Goal: Task Accomplishment & Management: Manage account settings

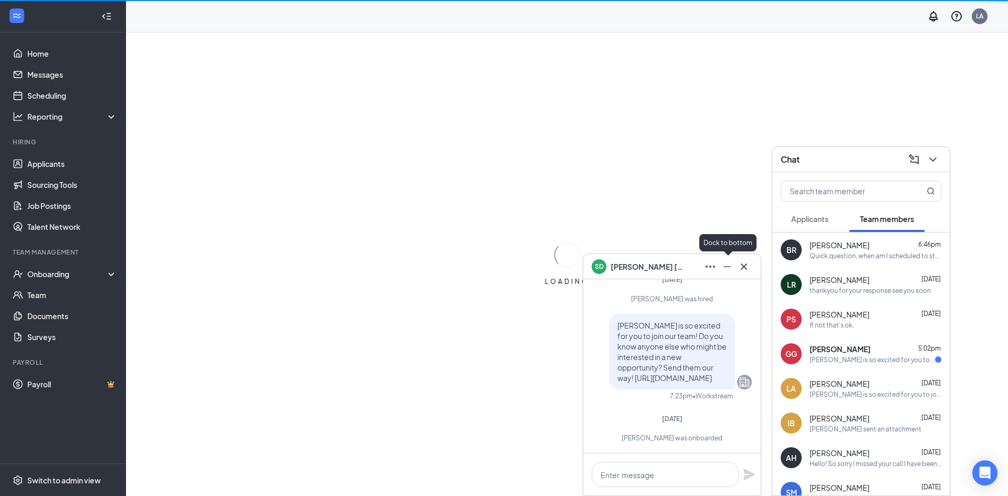
click at [742, 263] on icon "Cross" at bounding box center [743, 266] width 13 height 13
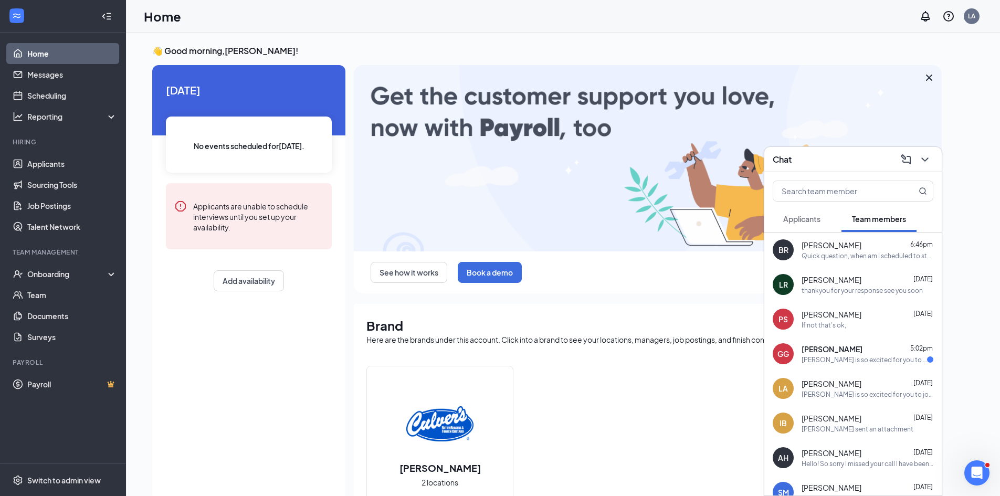
click at [801, 356] on div "[PERSON_NAME] 5:02pm [PERSON_NAME] is so excited for you to join our team! Do y…" at bounding box center [852, 353] width 177 height 35
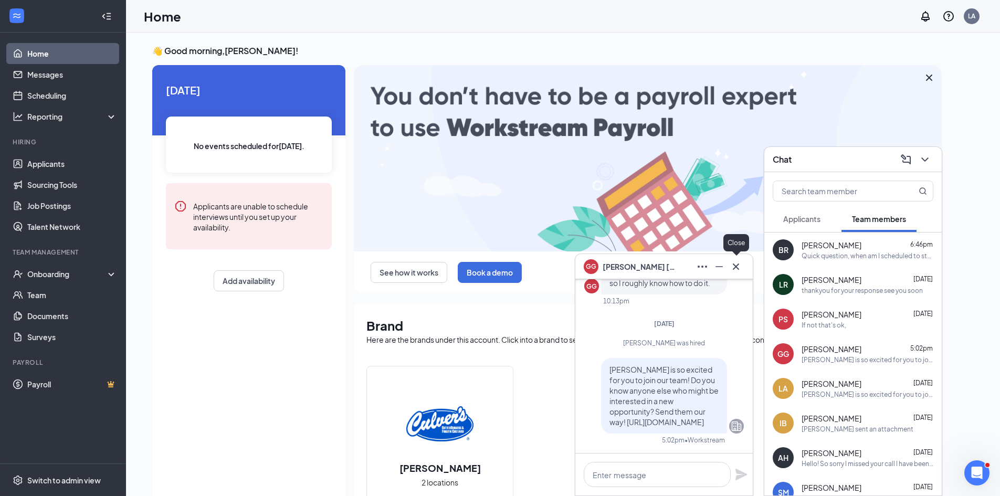
click at [736, 274] on button at bounding box center [735, 266] width 17 height 17
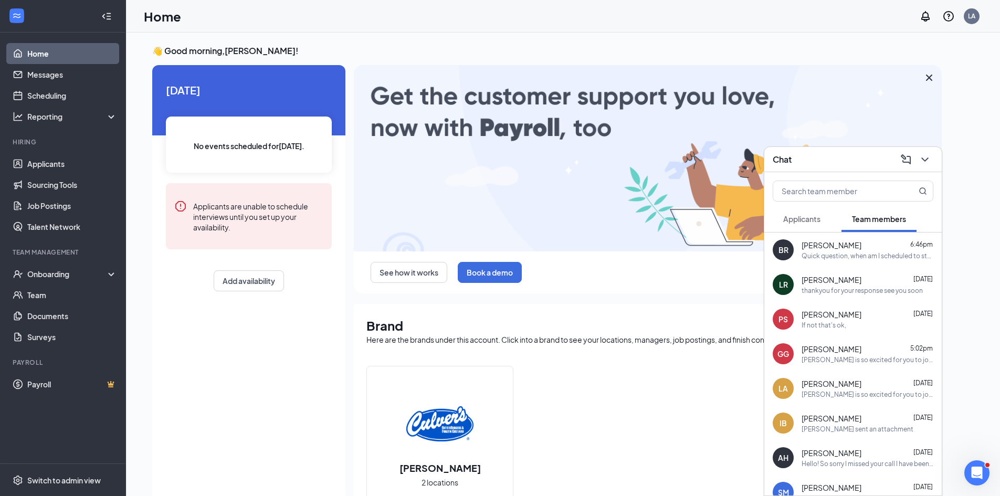
click at [921, 157] on icon "ChevronDown" at bounding box center [924, 159] width 13 height 13
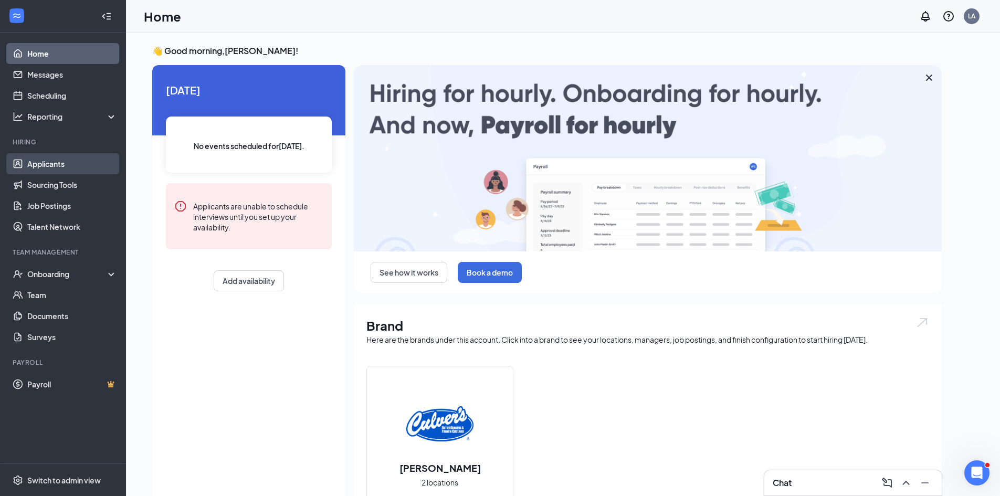
click at [55, 166] on link "Applicants" at bounding box center [72, 163] width 90 height 21
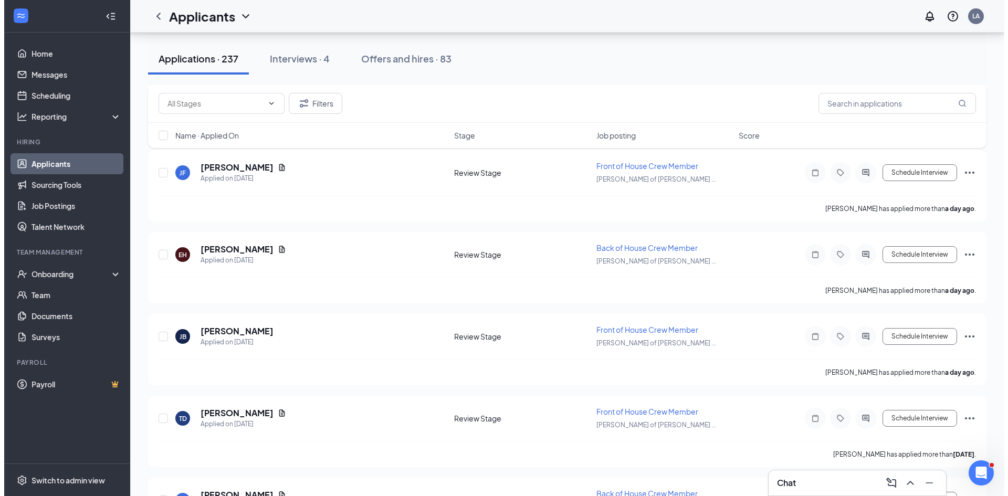
scroll to position [1522, 0]
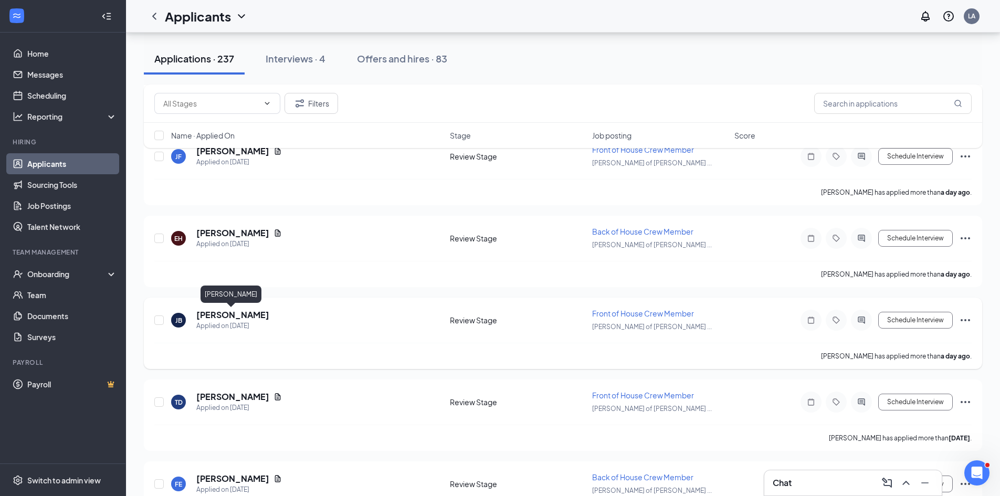
click at [216, 313] on h5 "[PERSON_NAME]" at bounding box center [232, 315] width 73 height 12
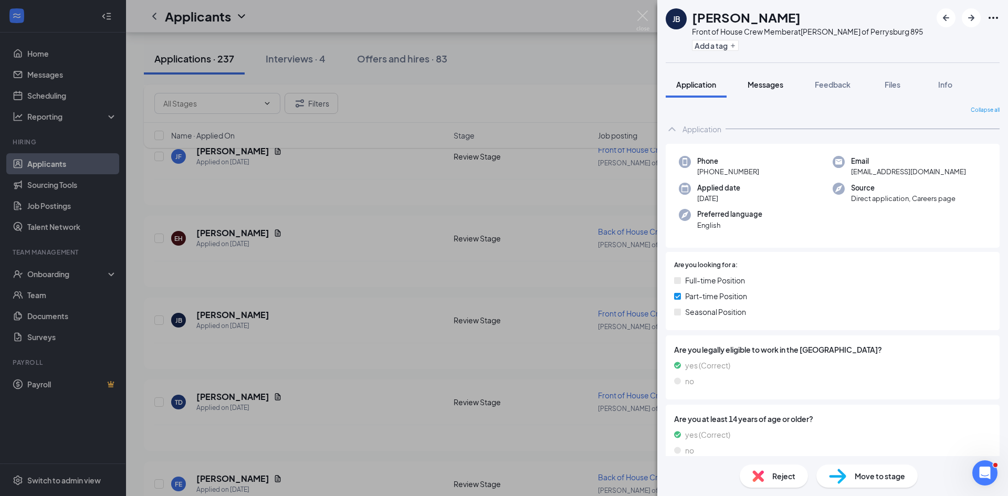
click at [769, 83] on span "Messages" at bounding box center [765, 84] width 36 height 9
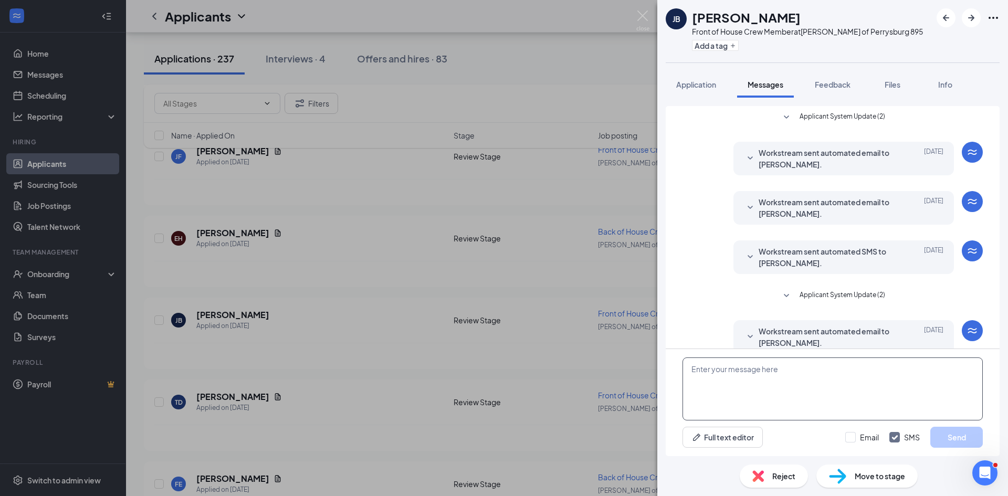
click at [735, 371] on textarea at bounding box center [832, 388] width 300 height 63
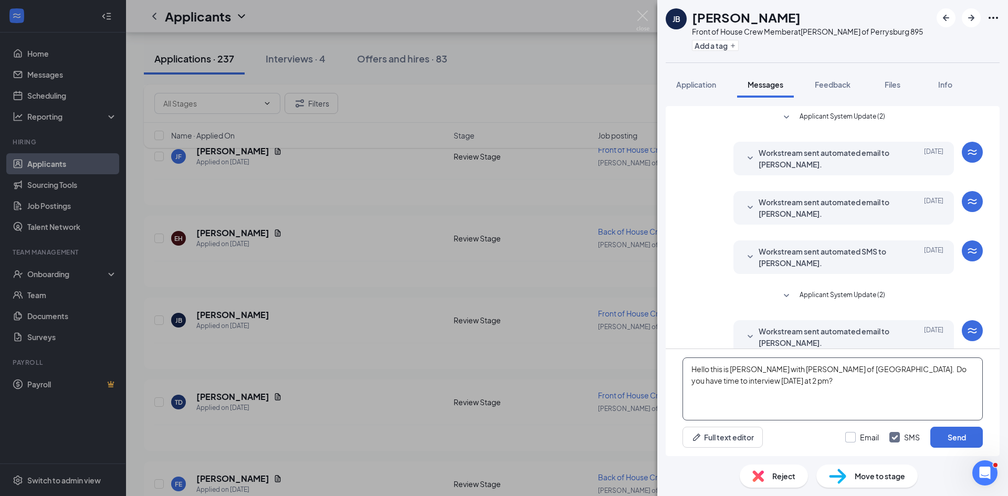
type textarea "Hello this is [PERSON_NAME] with [PERSON_NAME] of [GEOGRAPHIC_DATA]. Do you hav…"
click at [855, 438] on input "Email" at bounding box center [862, 437] width 34 height 10
checkbox input "true"
click at [939, 430] on button "Send" at bounding box center [956, 437] width 52 height 21
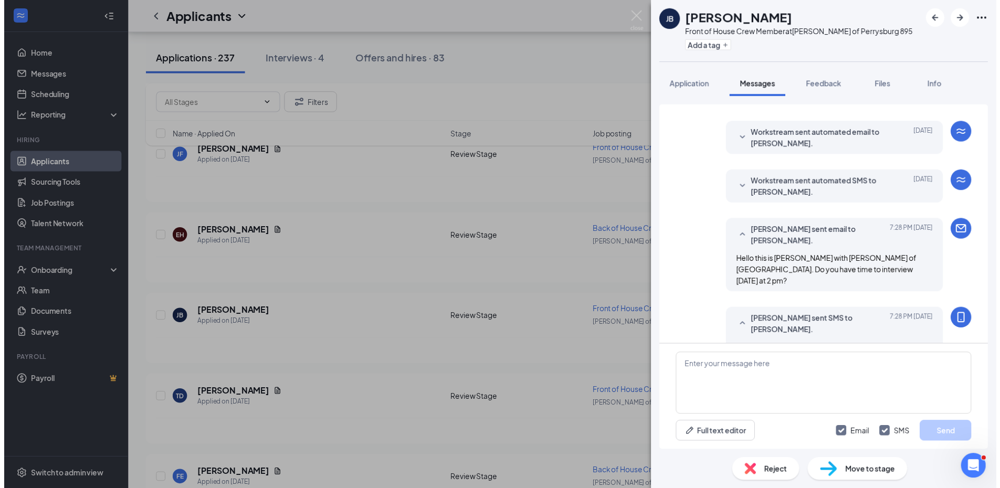
scroll to position [223, 0]
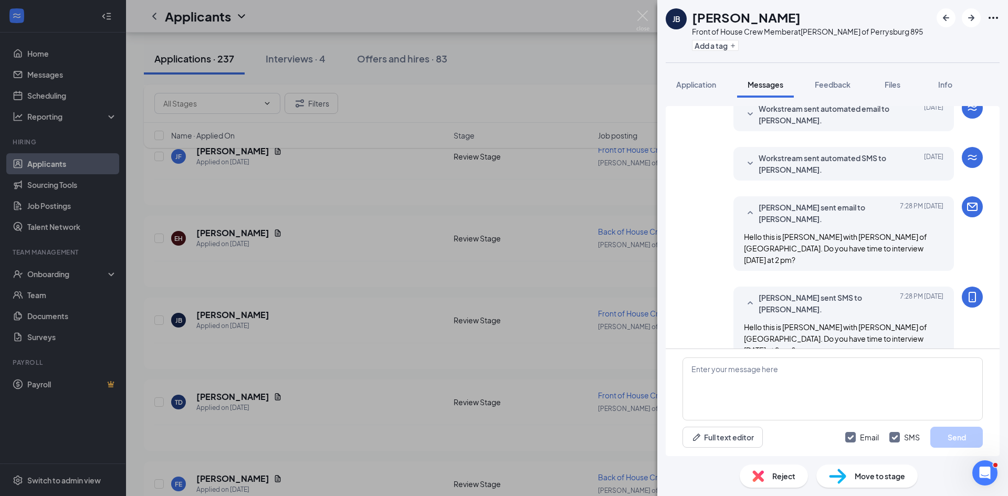
click at [288, 374] on div "[PERSON_NAME] Front of House Crew Member at [PERSON_NAME] of [GEOGRAPHIC_DATA] …" at bounding box center [504, 248] width 1008 height 496
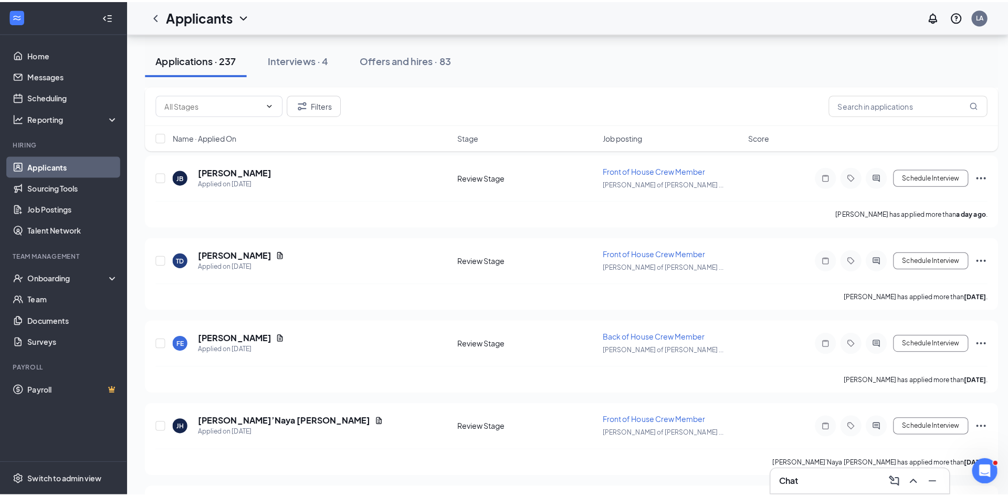
scroll to position [1680, 0]
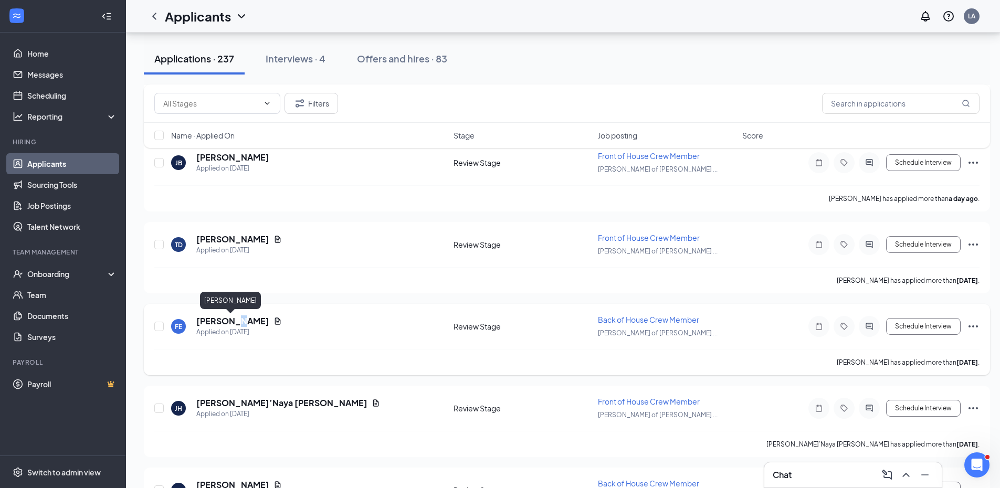
click at [232, 322] on h5 "[PERSON_NAME]" at bounding box center [232, 321] width 73 height 12
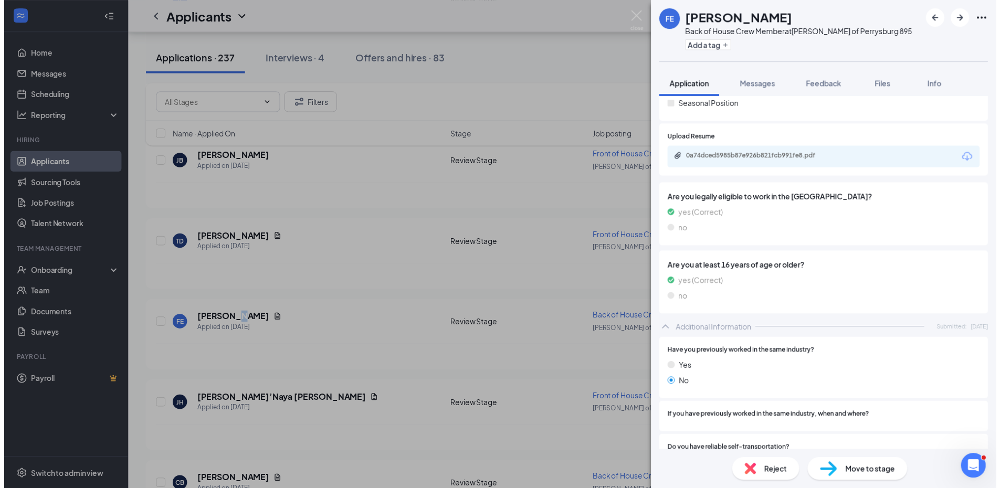
scroll to position [51, 0]
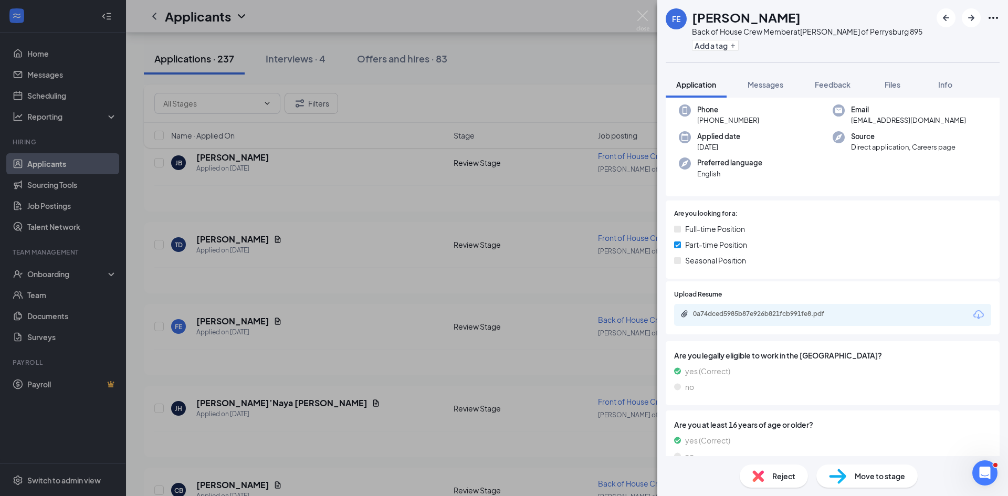
click at [260, 307] on div "FE [PERSON_NAME] Back of House Crew Member at [PERSON_NAME] of [GEOGRAPHIC_DATA…" at bounding box center [504, 248] width 1008 height 496
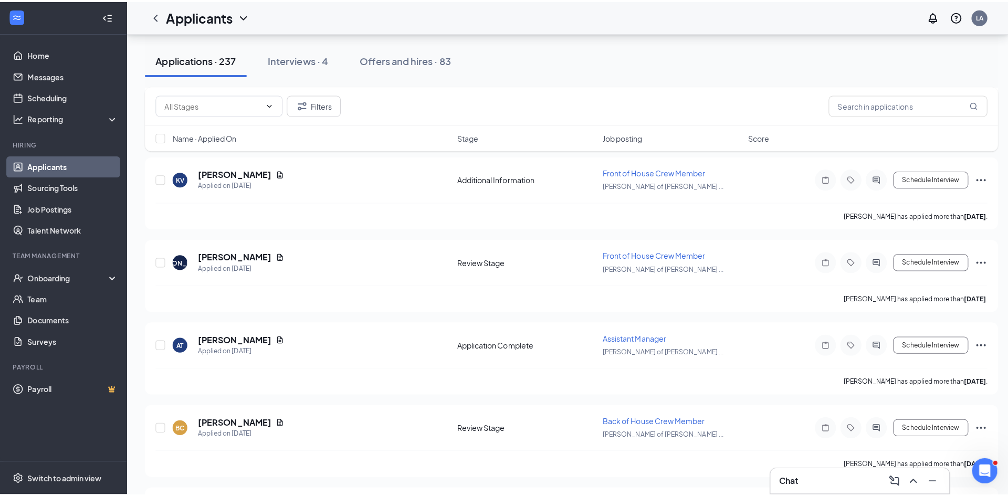
scroll to position [2257, 0]
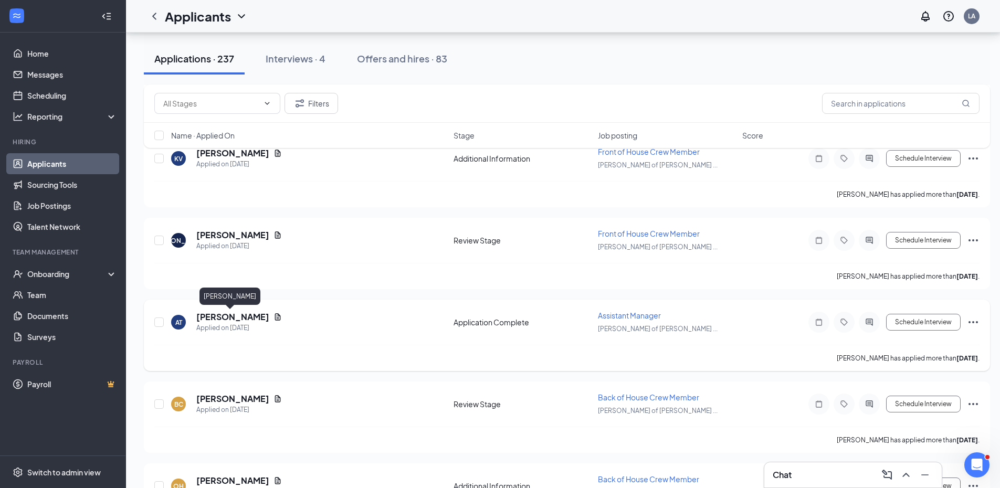
click at [237, 316] on h5 "[PERSON_NAME]" at bounding box center [232, 317] width 73 height 12
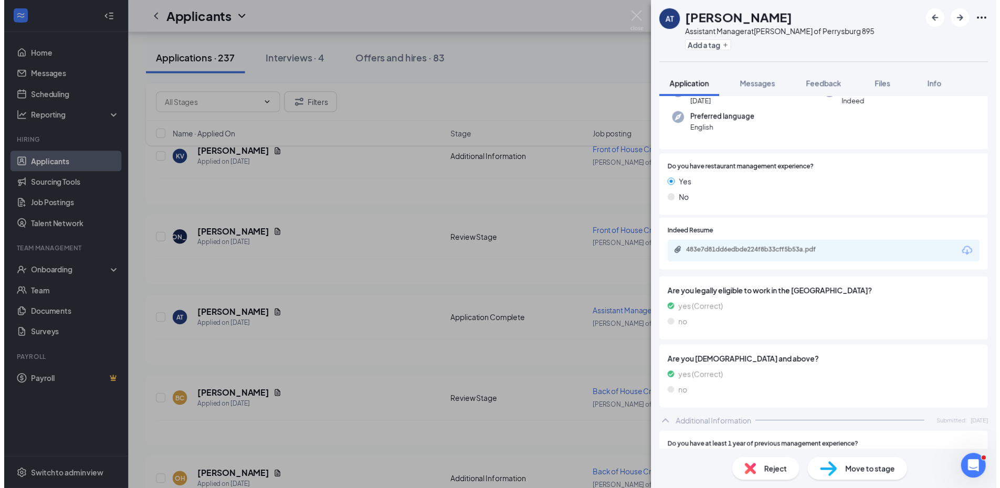
scroll to position [105, 0]
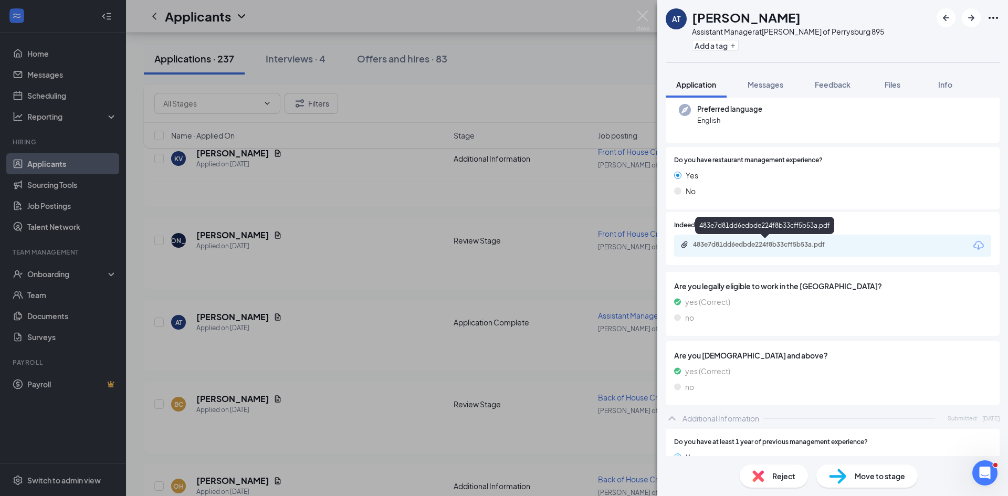
click at [746, 240] on div "483e7d81dd6edbde224f8b33cff5b53a.pdf" at bounding box center [766, 244] width 147 height 8
click at [595, 71] on div "AT [PERSON_NAME] Assistant Manager at [GEOGRAPHIC_DATA][PERSON_NAME] of [GEOGRA…" at bounding box center [504, 248] width 1008 height 496
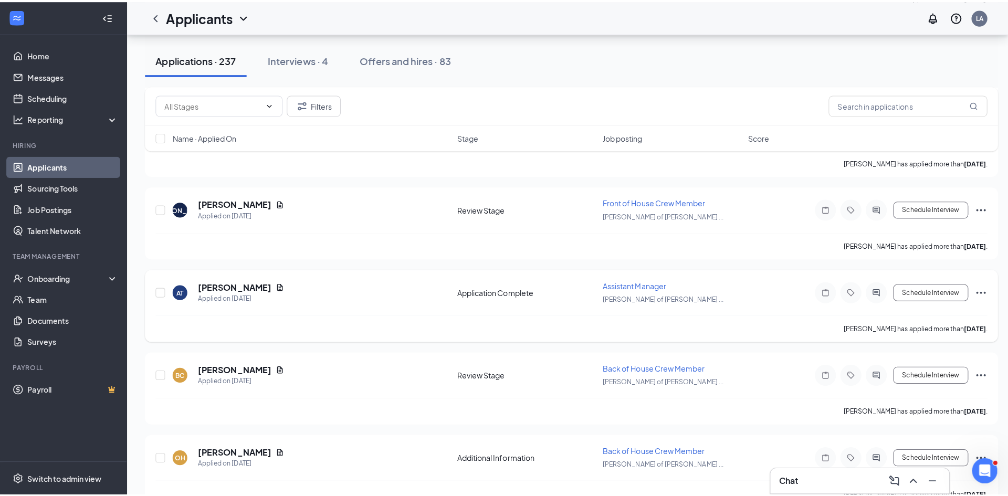
scroll to position [2309, 0]
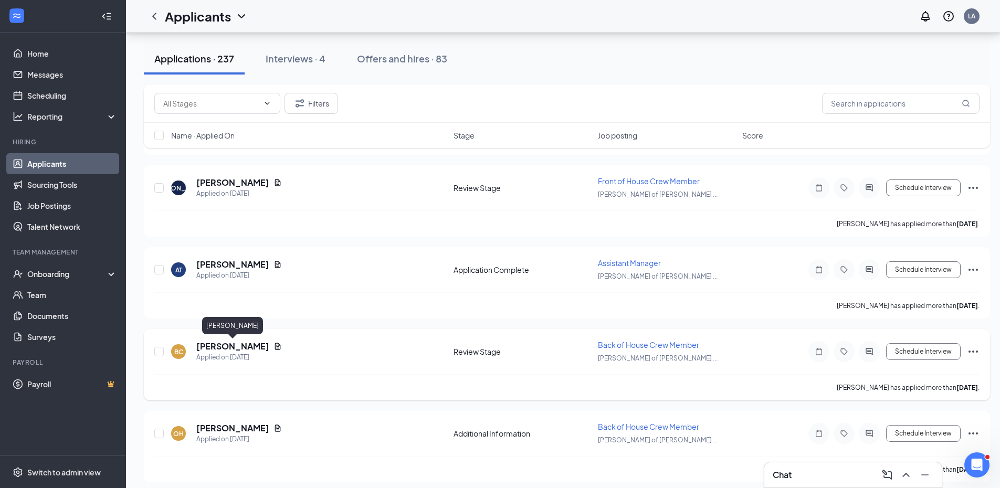
click at [248, 349] on h5 "[PERSON_NAME]" at bounding box center [232, 347] width 73 height 12
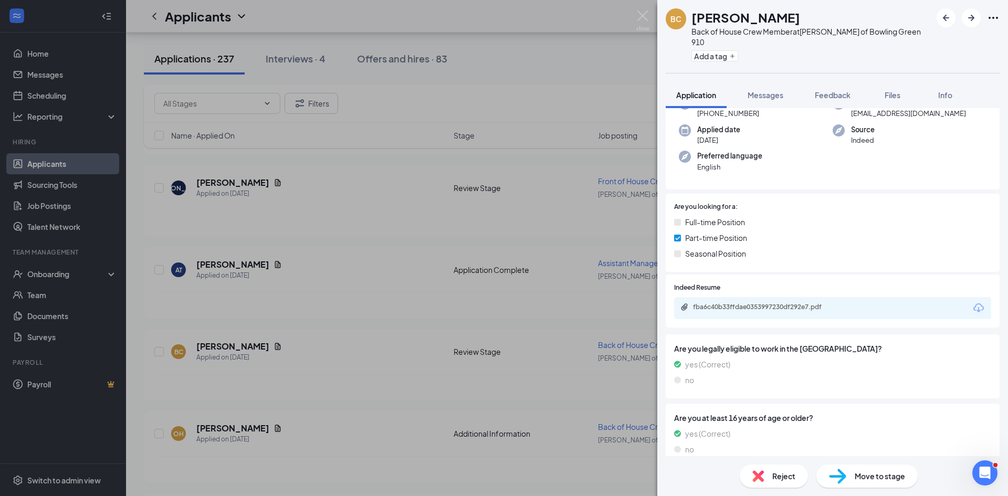
scroll to position [63, 0]
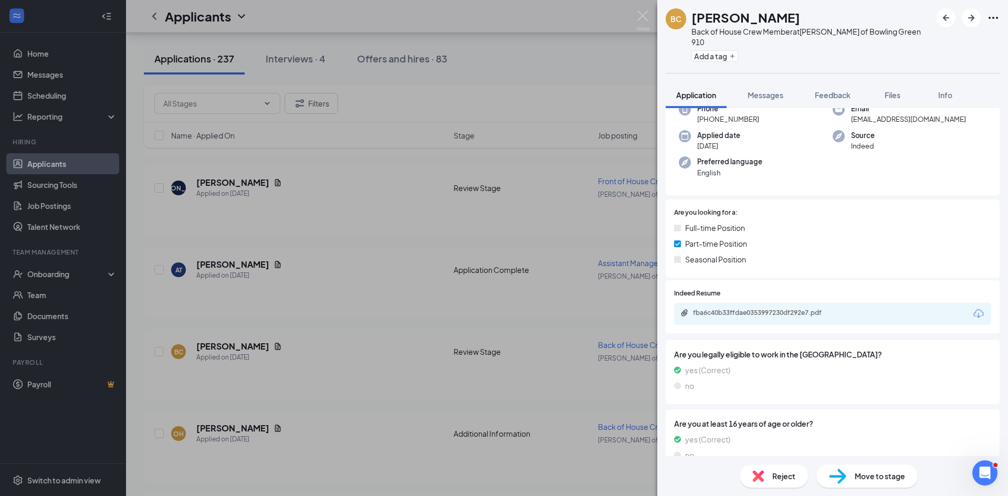
click at [768, 90] on span "Messages" at bounding box center [765, 94] width 36 height 9
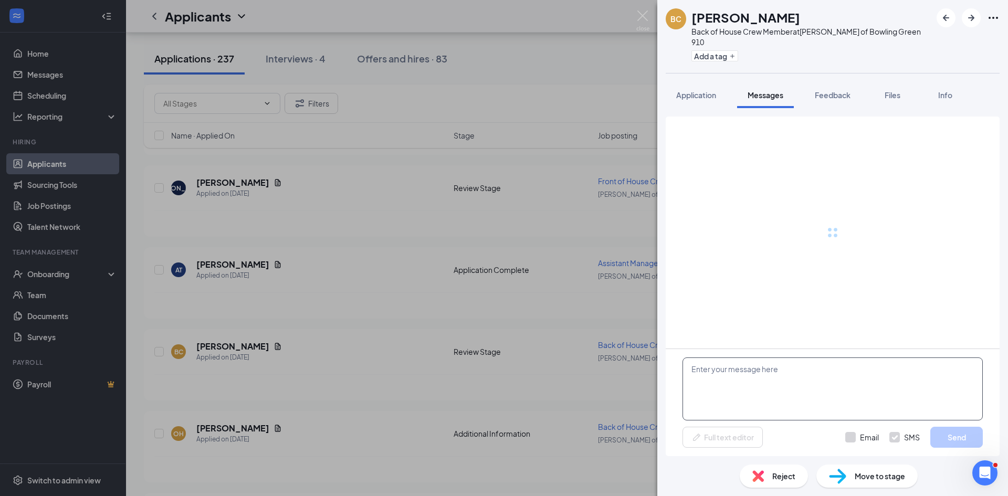
click at [721, 374] on textarea at bounding box center [832, 388] width 300 height 63
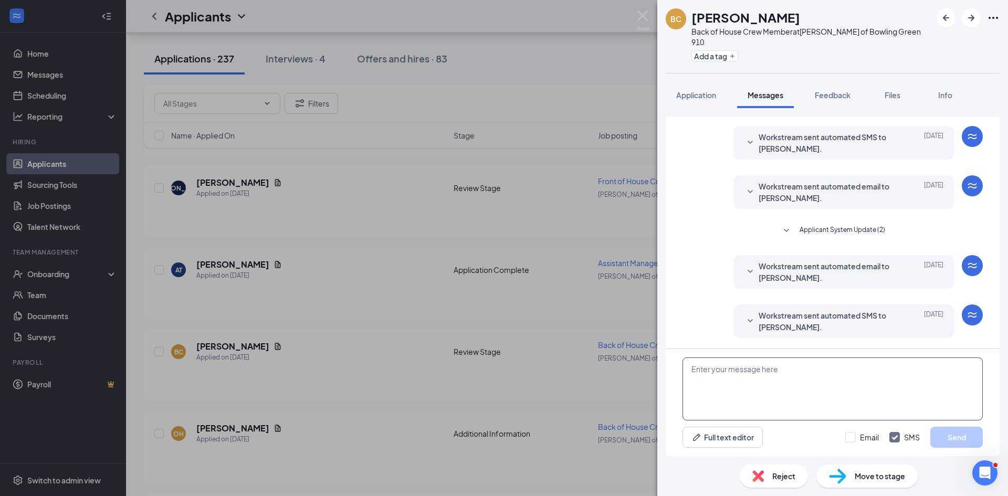
scroll to position [216, 0]
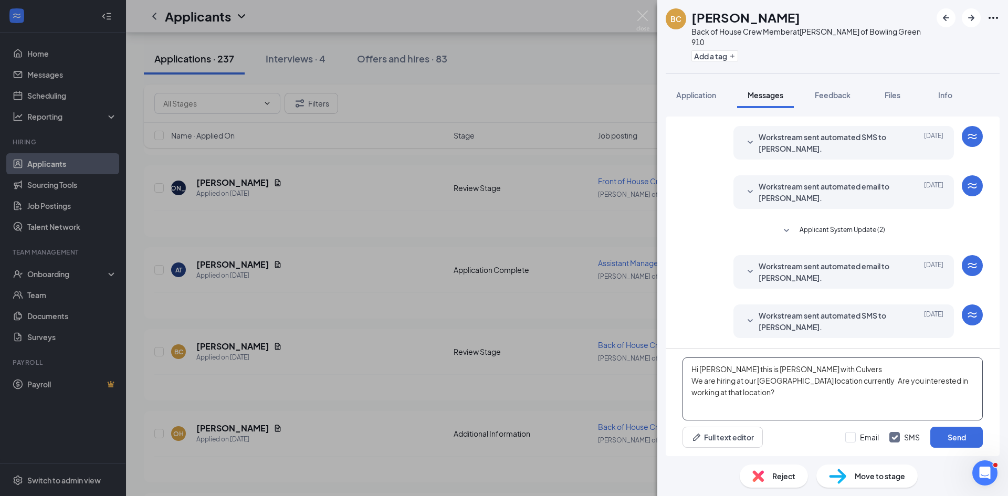
type textarea "Hi [PERSON_NAME] this is [PERSON_NAME] with Culvers We are hiring at our [GEOGR…"
click at [860, 444] on div "Email SMS Send" at bounding box center [914, 437] width 138 height 21
click at [853, 438] on input "Email" at bounding box center [862, 437] width 34 height 10
checkbox input "true"
click at [942, 435] on button "Send" at bounding box center [956, 437] width 52 height 21
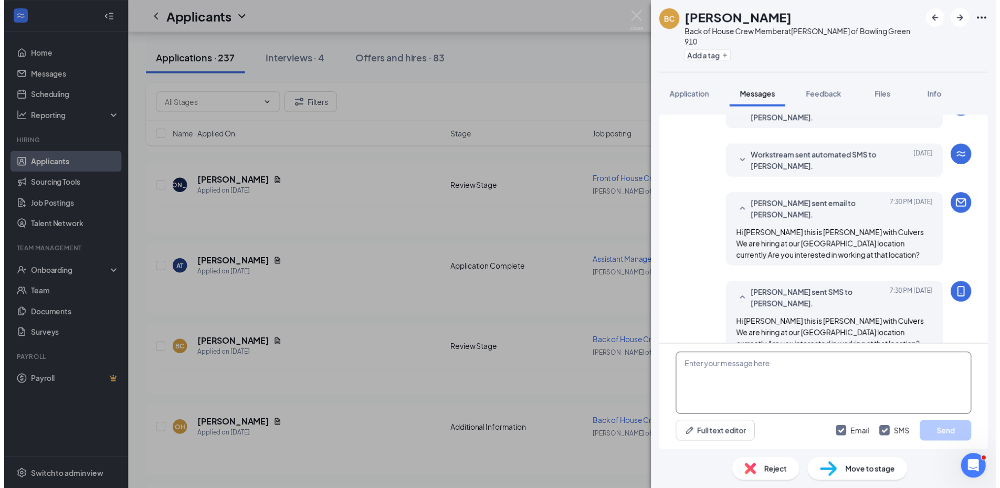
scroll to position [397, 0]
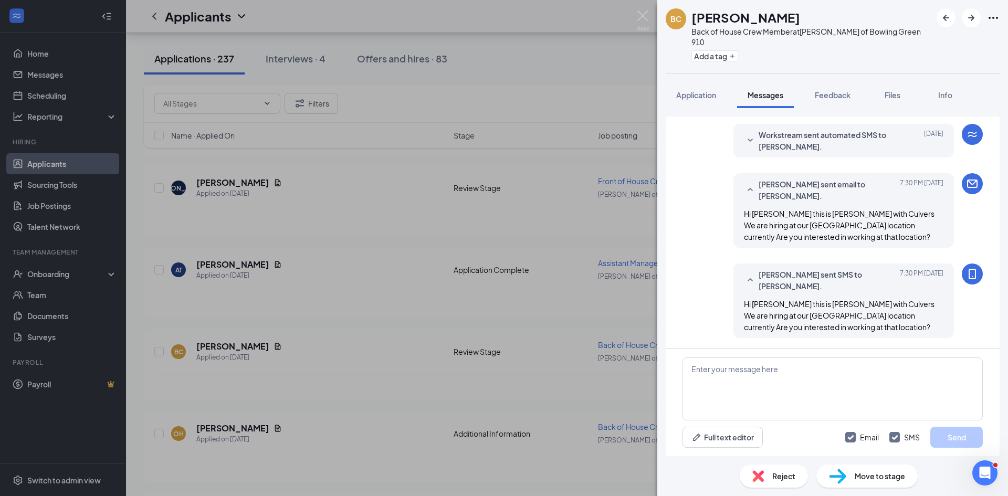
click at [602, 64] on div "BC [PERSON_NAME] Back of House Crew Member at [PERSON_NAME] of Bowling Green 91…" at bounding box center [504, 248] width 1008 height 496
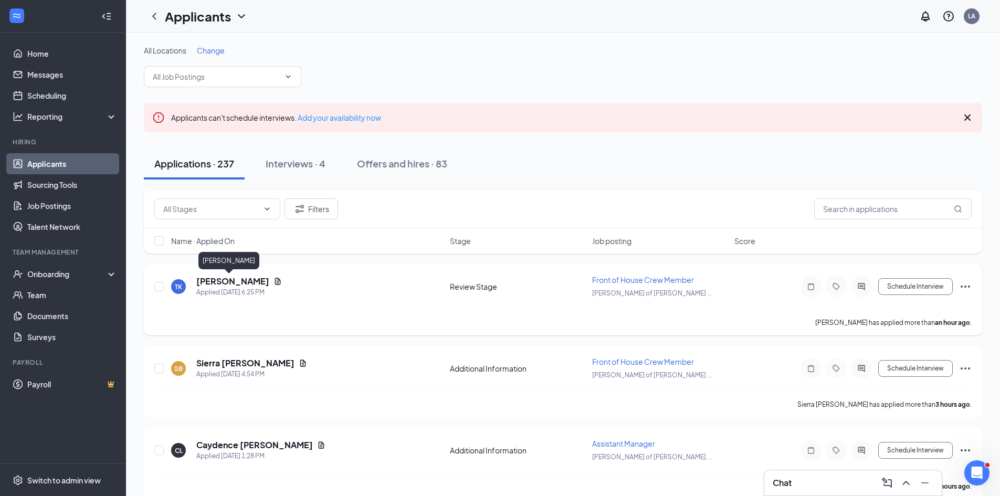
click at [224, 280] on h5 "[PERSON_NAME]" at bounding box center [232, 282] width 73 height 12
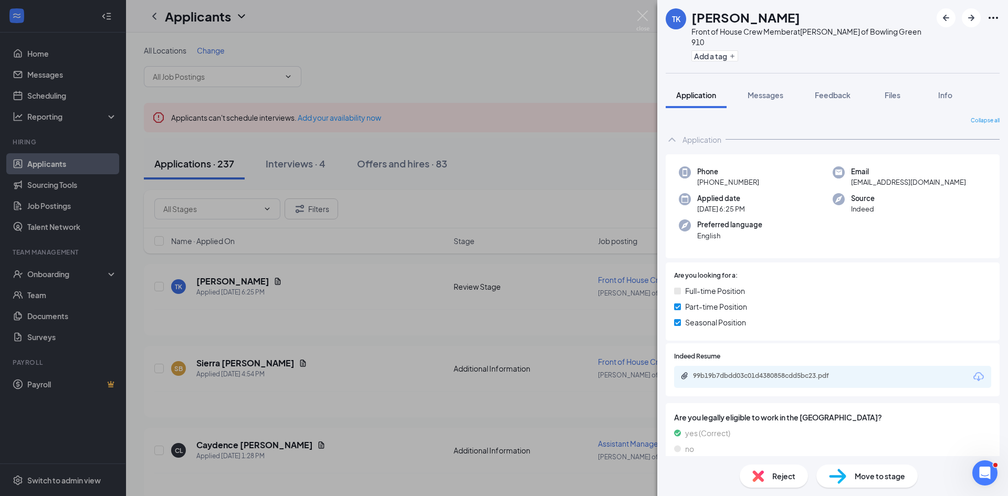
scroll to position [52, 0]
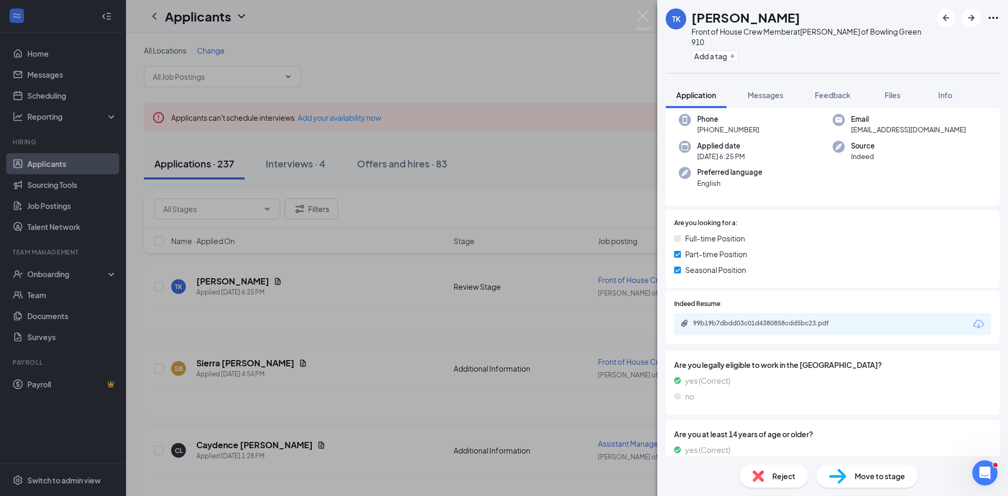
drag, startPoint x: 538, startPoint y: 164, endPoint x: 450, endPoint y: 208, distance: 98.6
click at [538, 164] on div "[PERSON_NAME] Kelk Front of House Crew Member at [PERSON_NAME] of Bowling Green…" at bounding box center [504, 248] width 1008 height 496
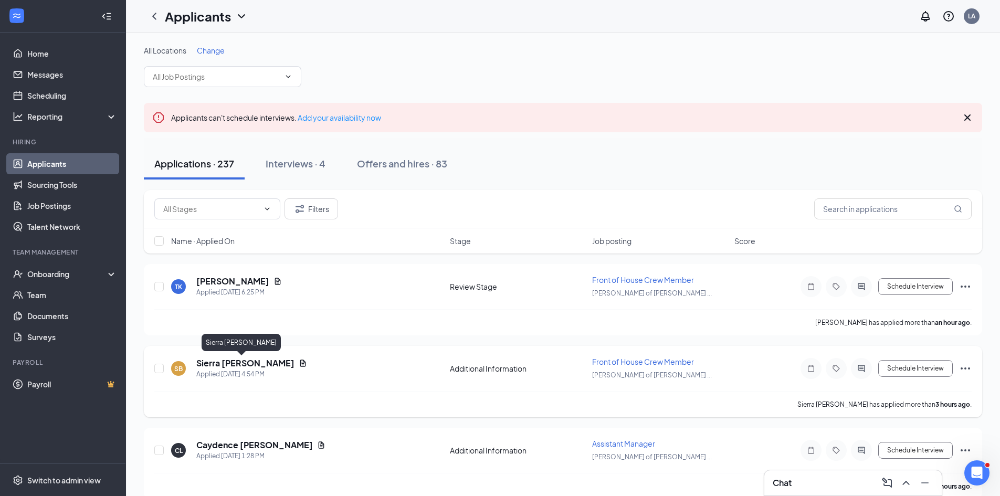
click at [228, 360] on h5 "Sierra [PERSON_NAME]" at bounding box center [245, 363] width 98 height 12
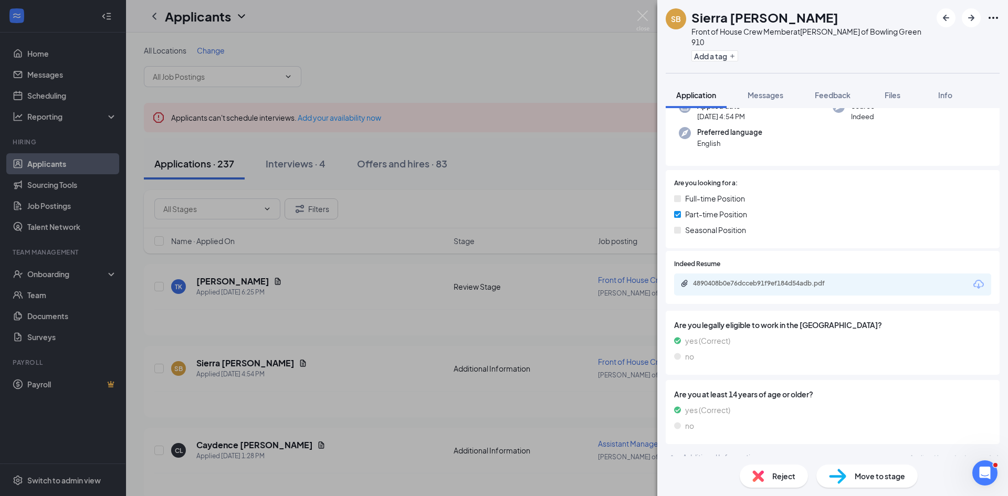
scroll to position [93, 0]
click at [259, 344] on div "[PERSON_NAME] [PERSON_NAME] Front of House Crew Member at [PERSON_NAME] of Bowl…" at bounding box center [504, 248] width 1008 height 496
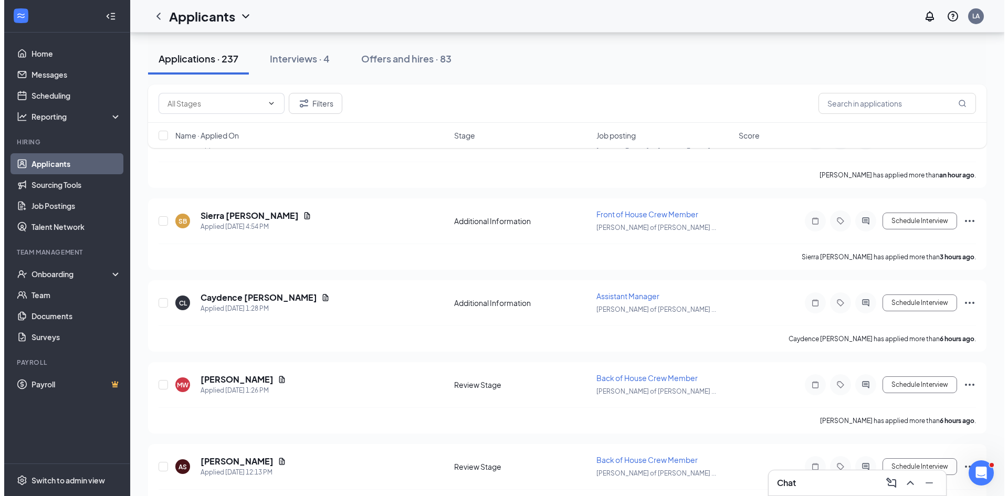
scroll to position [157, 0]
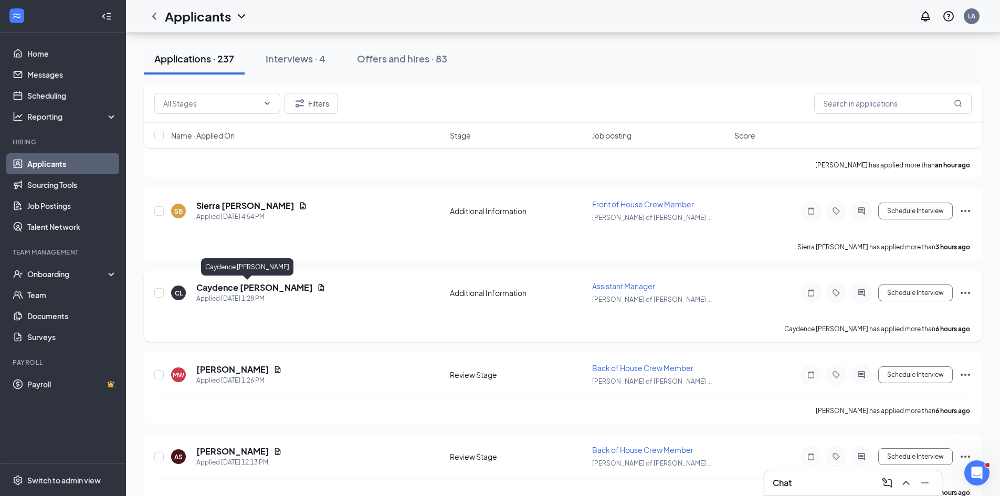
click at [243, 290] on h5 "Caydence [PERSON_NAME]" at bounding box center [254, 288] width 117 height 12
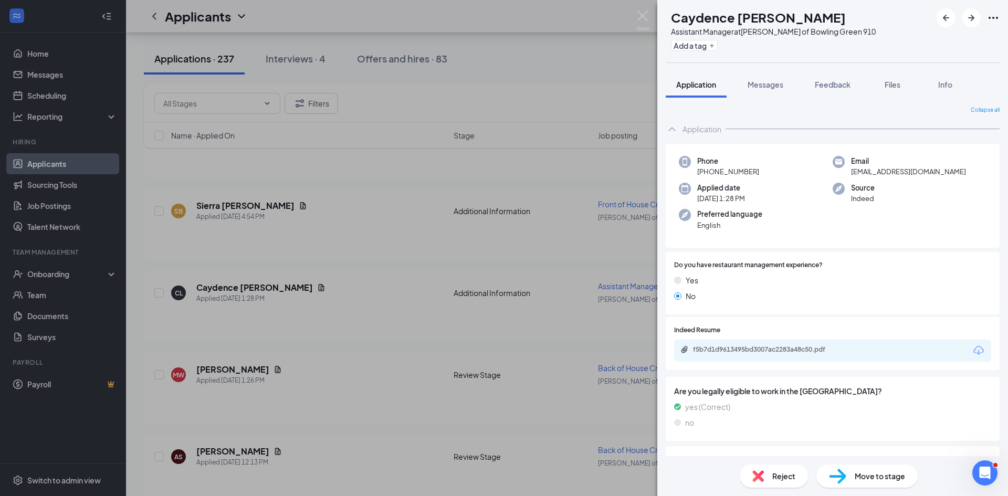
click at [217, 267] on div "CL [PERSON_NAME] Assistant Manager at [PERSON_NAME] of Bowling Green 910 Add a …" at bounding box center [504, 248] width 1008 height 496
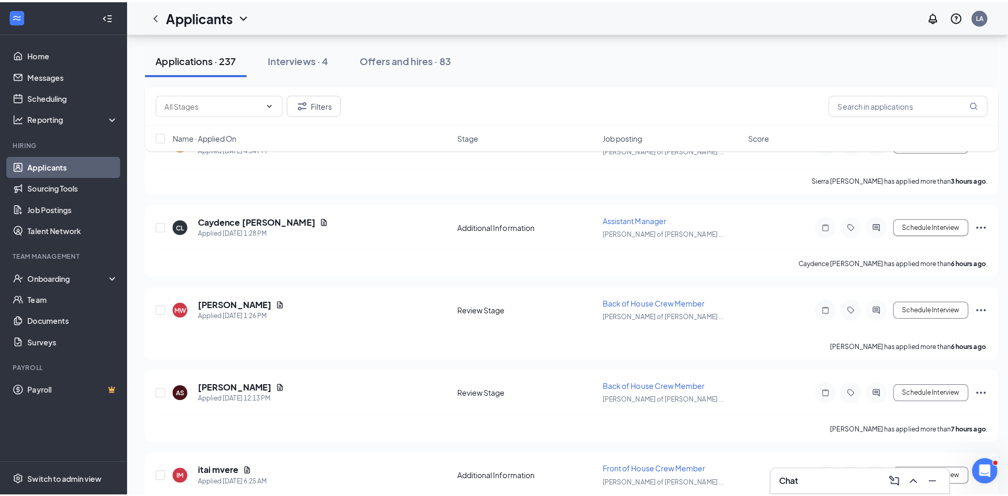
scroll to position [262, 0]
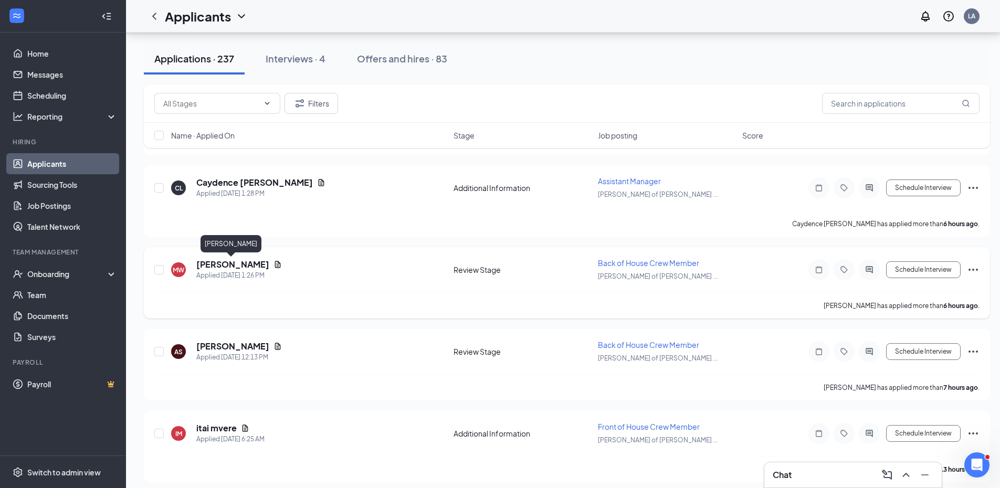
click at [210, 265] on h5 "[PERSON_NAME]" at bounding box center [232, 265] width 73 height 12
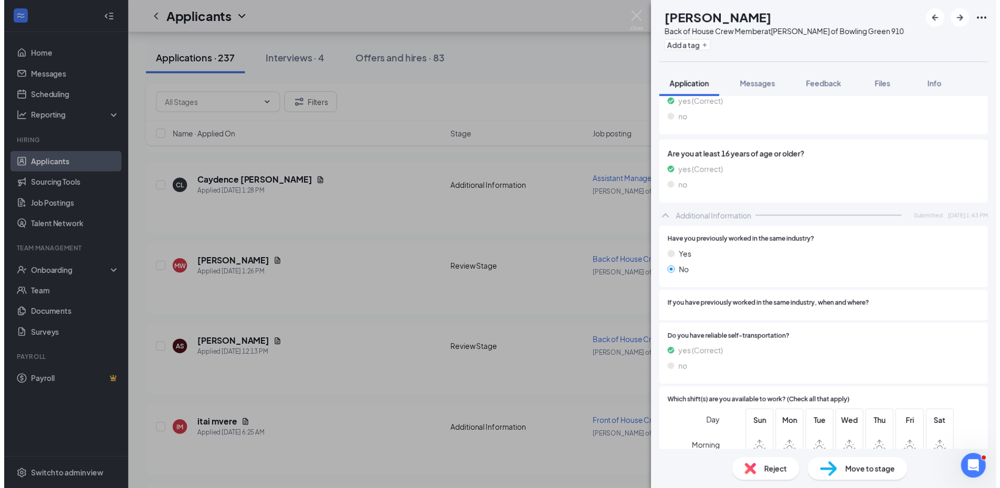
scroll to position [262, 0]
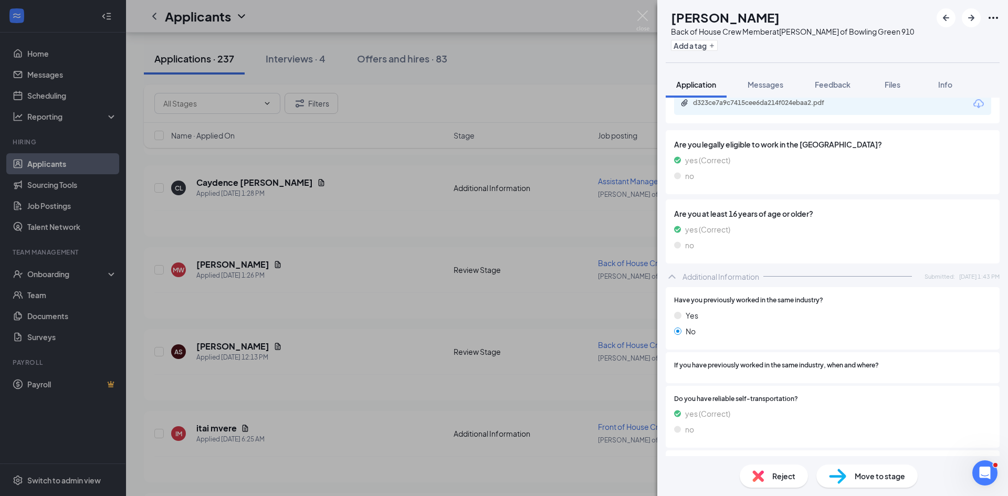
click at [299, 251] on div "MW [PERSON_NAME] Back of House Crew Member at [PERSON_NAME] of Bowling Green 91…" at bounding box center [504, 248] width 1008 height 496
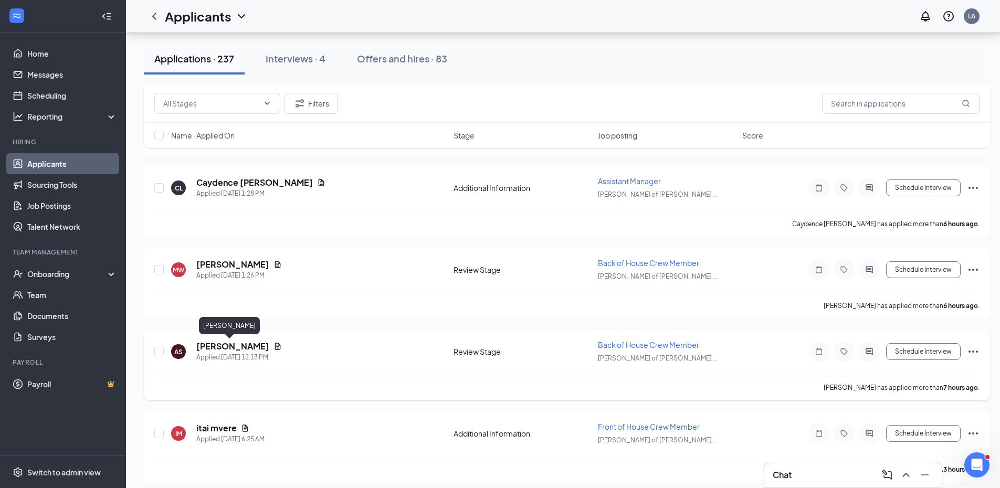
click at [221, 347] on h5 "[PERSON_NAME]" at bounding box center [232, 347] width 73 height 12
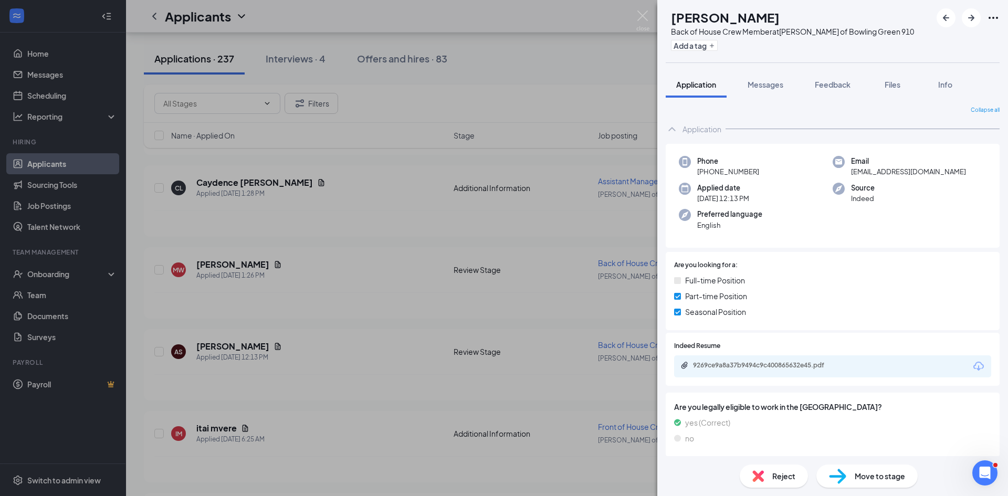
click at [263, 321] on div "AS [PERSON_NAME] Back of House Crew Member at [PERSON_NAME] of Bowling Green 91…" at bounding box center [504, 248] width 1008 height 496
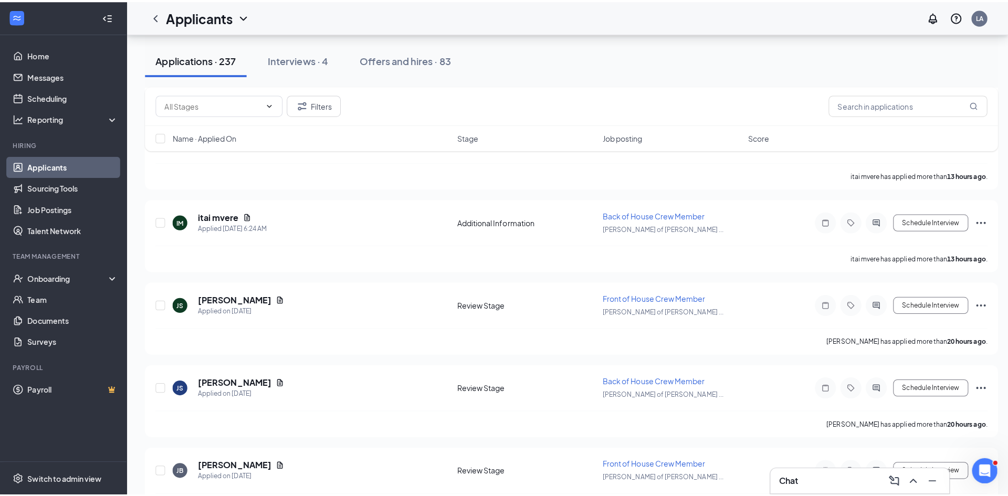
scroll to position [577, 0]
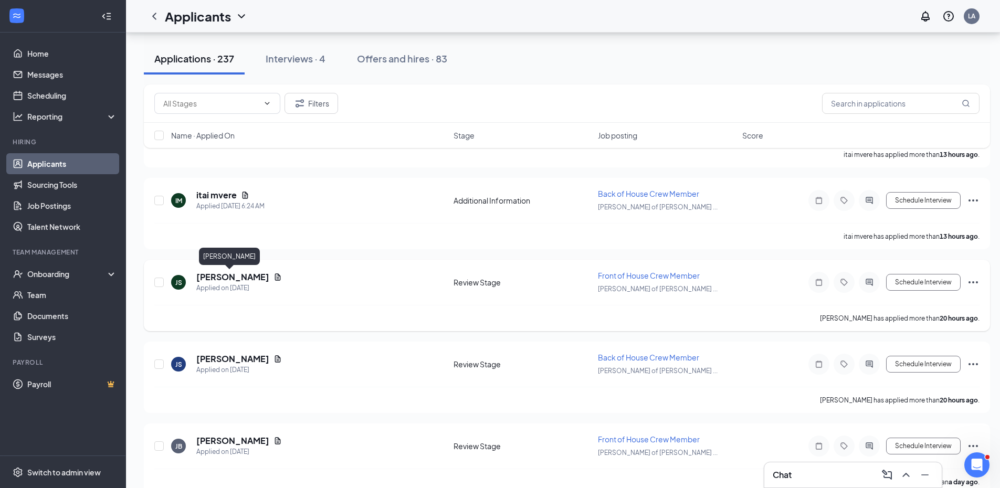
click at [224, 273] on h5 "[PERSON_NAME]" at bounding box center [232, 277] width 73 height 12
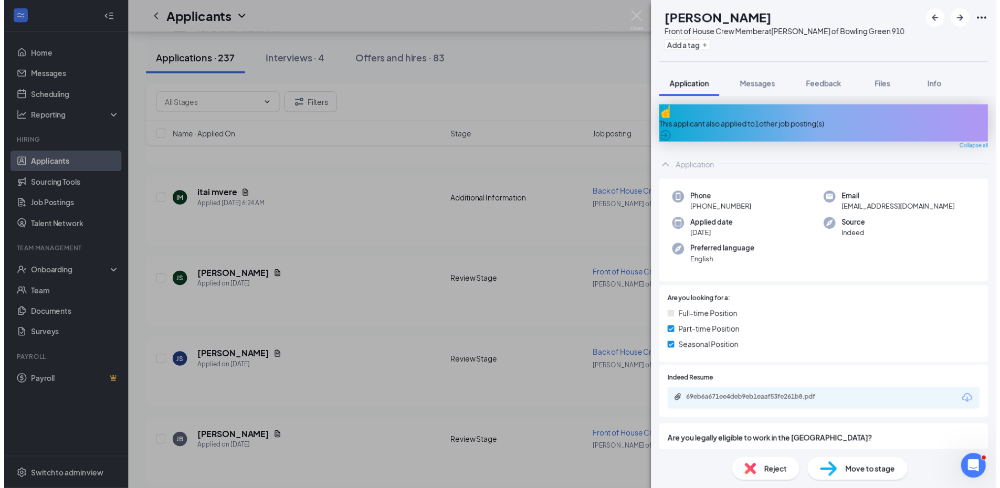
scroll to position [52, 0]
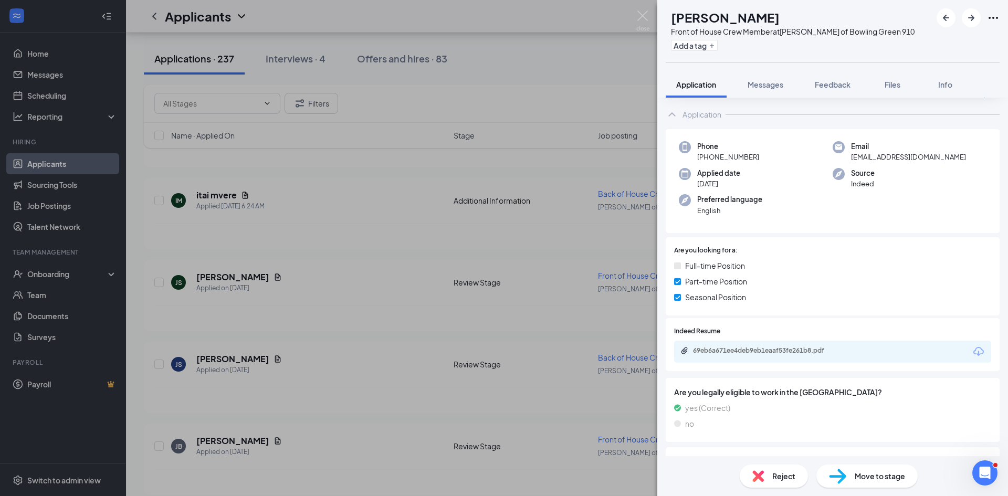
click at [286, 258] on div "JS [PERSON_NAME] Front of House Crew Member at [PERSON_NAME] of Bowling Green 9…" at bounding box center [504, 248] width 1008 height 496
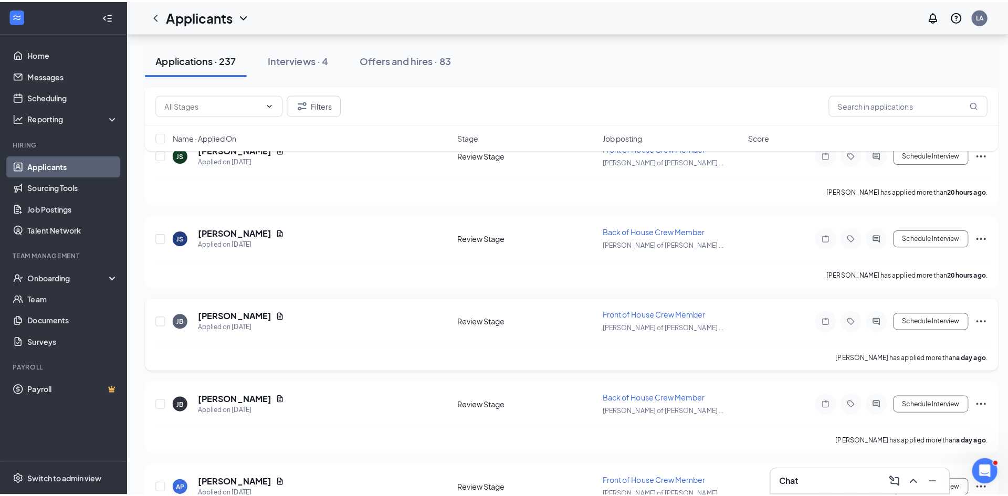
scroll to position [735, 0]
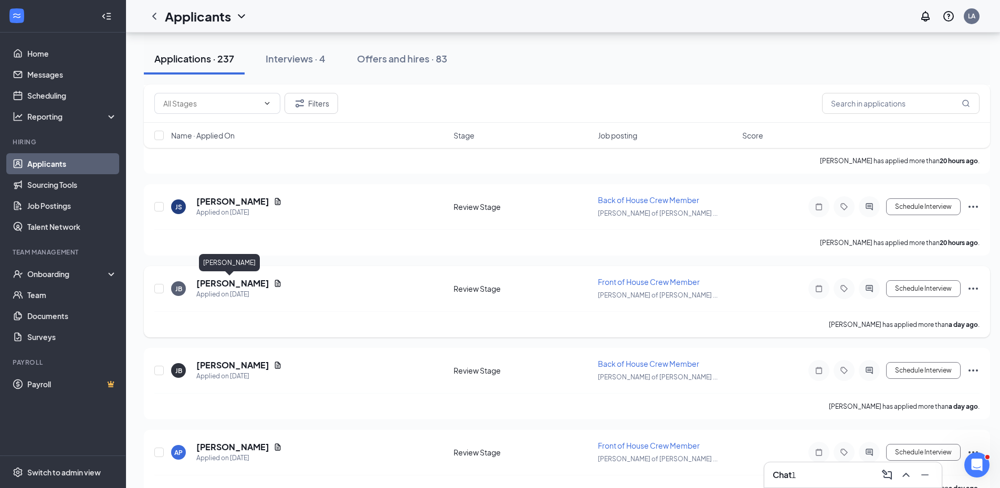
click at [224, 284] on h5 "[PERSON_NAME]" at bounding box center [232, 284] width 73 height 12
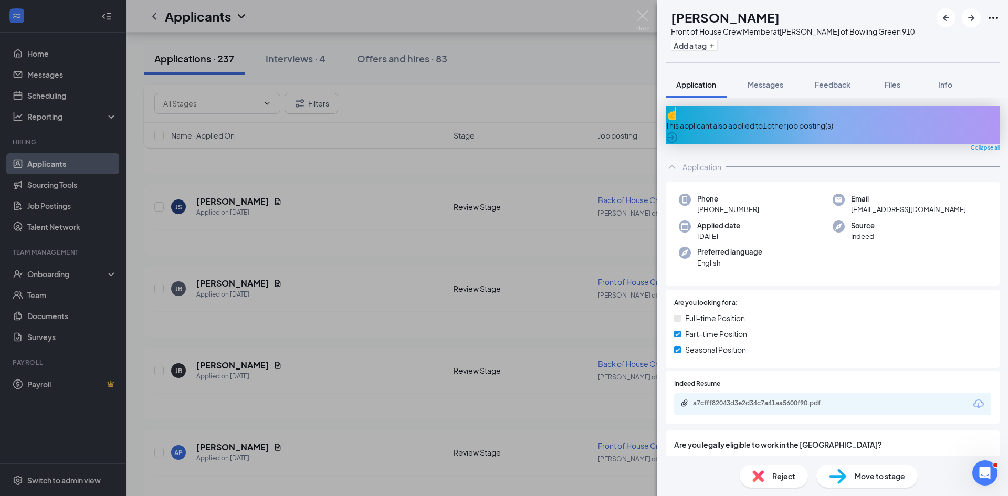
click at [237, 350] on div "[PERSON_NAME] Front of House Crew Member at [PERSON_NAME] of Bowling Green 910 …" at bounding box center [504, 248] width 1008 height 496
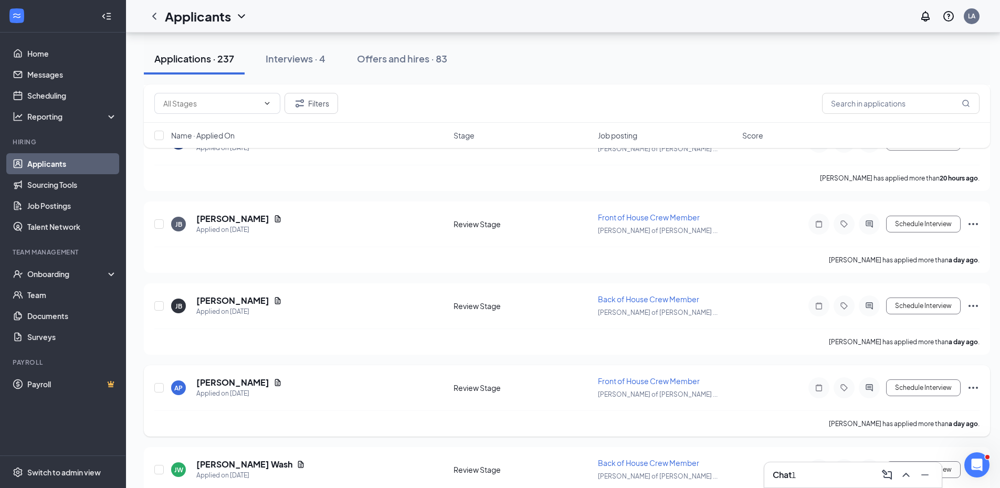
scroll to position [840, 0]
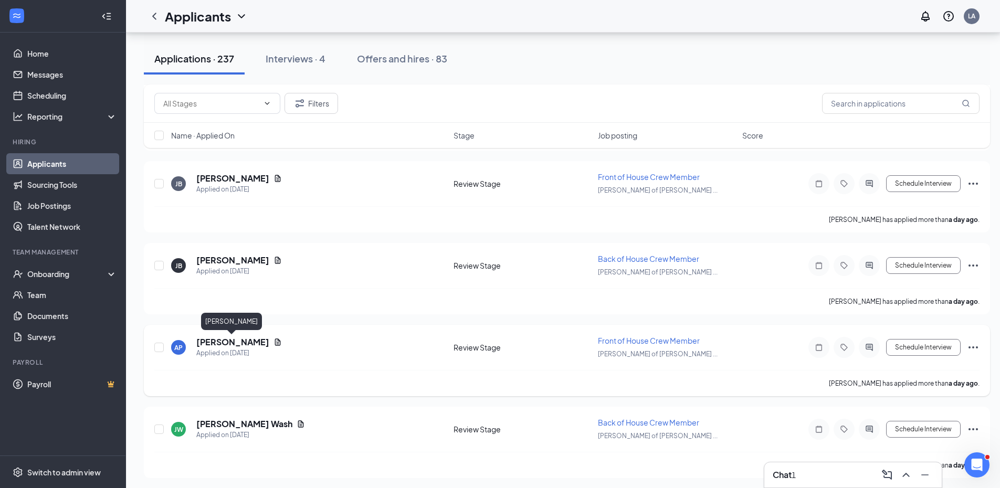
click at [237, 341] on h5 "[PERSON_NAME]" at bounding box center [232, 342] width 73 height 12
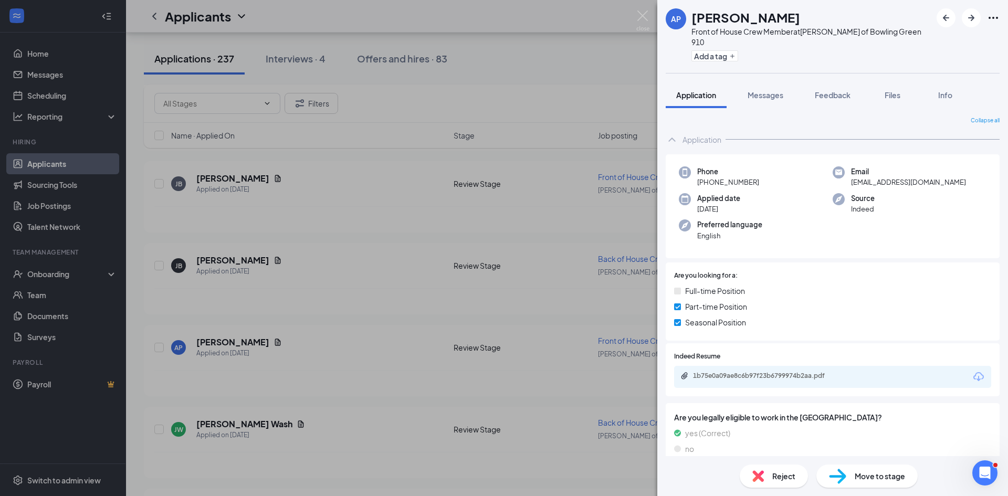
click at [282, 319] on div "[PERSON_NAME] Front of House Crew Member at [PERSON_NAME] of Bowling Green 910 …" at bounding box center [504, 248] width 1008 height 496
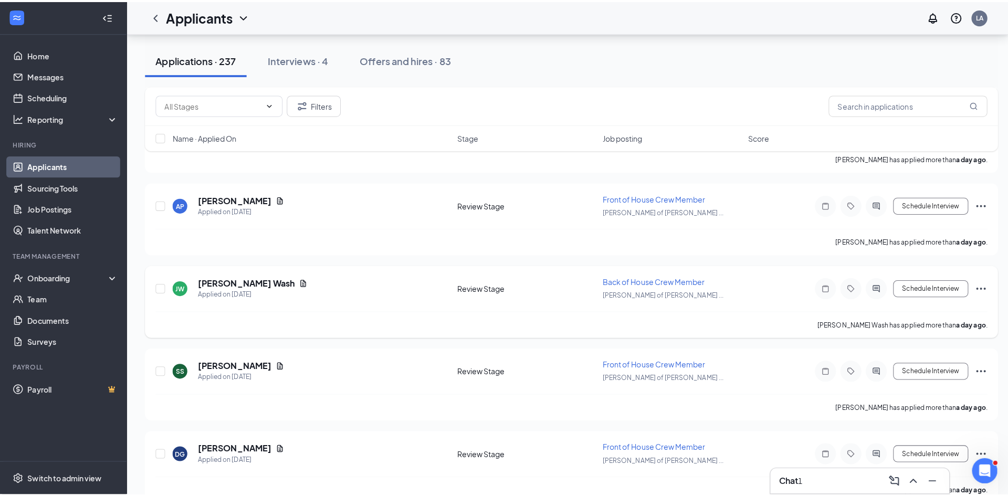
scroll to position [997, 0]
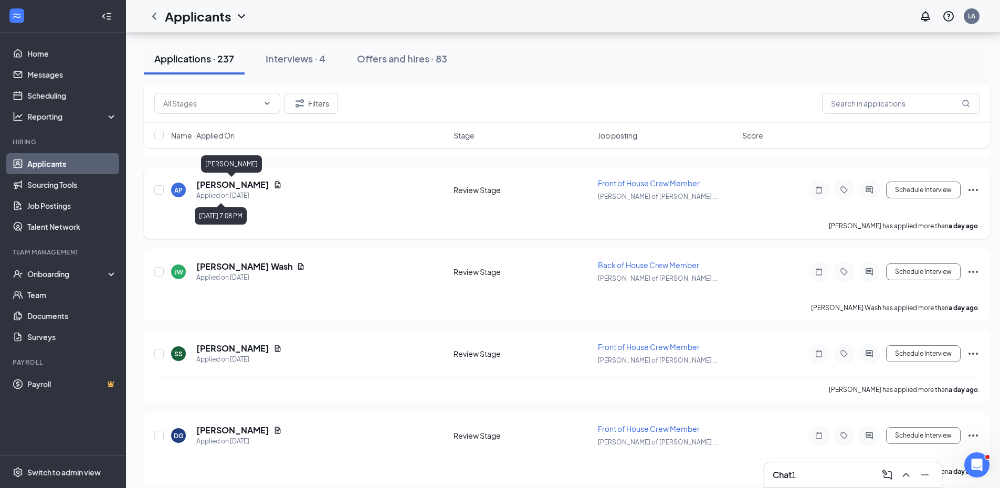
click at [228, 188] on h5 "[PERSON_NAME]" at bounding box center [232, 185] width 73 height 12
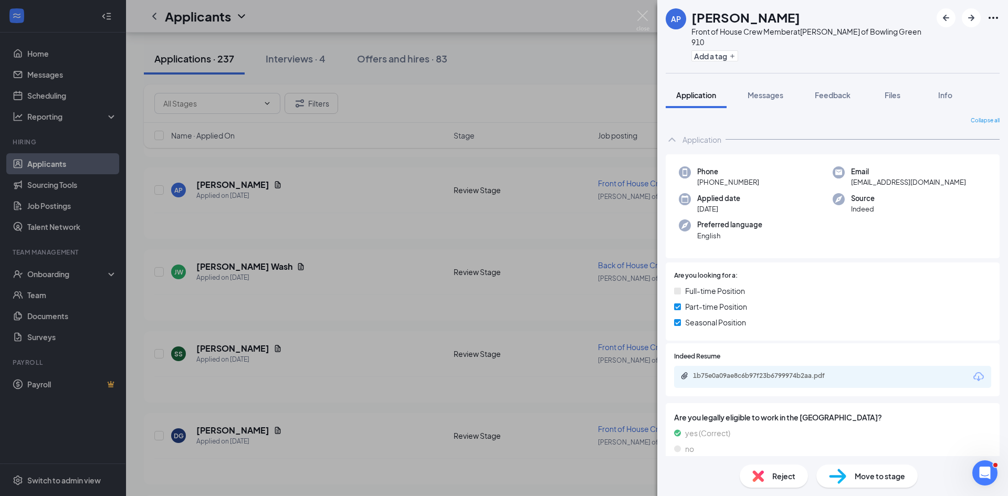
click at [222, 249] on div "[PERSON_NAME] Front of House Crew Member at [PERSON_NAME] of Bowling Green 910 …" at bounding box center [504, 248] width 1008 height 496
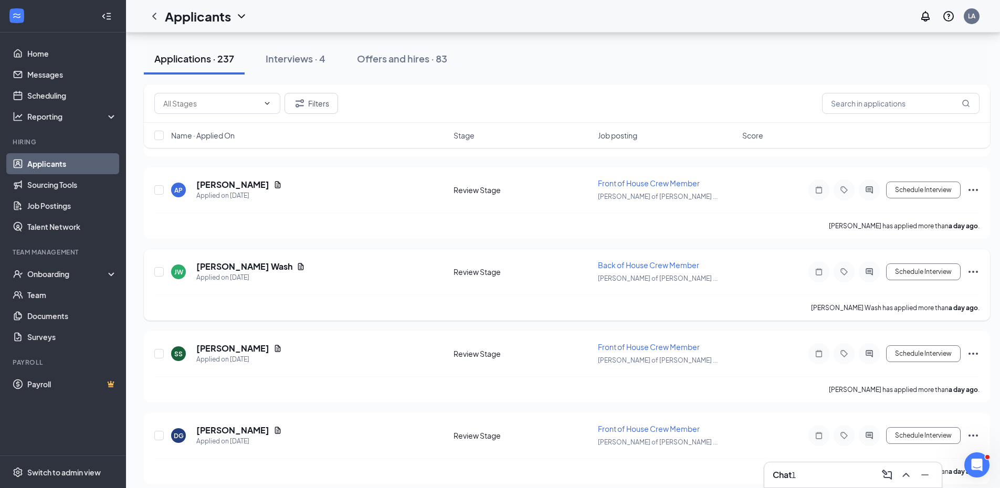
click at [223, 267] on h5 "[PERSON_NAME] Wash" at bounding box center [244, 267] width 96 height 12
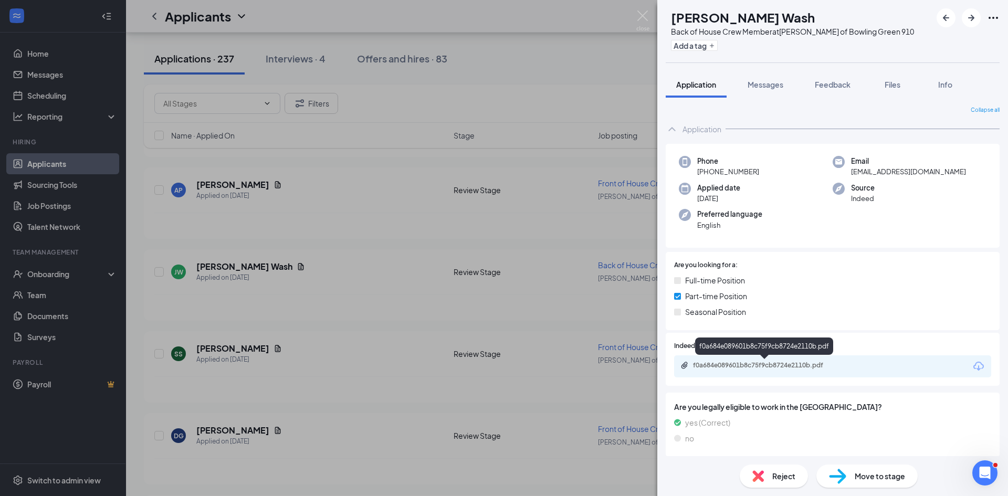
click at [721, 366] on div "f0a684e089601b8c75f9cb8724e2110b.pdf" at bounding box center [766, 365] width 147 height 8
click at [258, 252] on div "JW [PERSON_NAME] Wash Back of House Crew Member at [PERSON_NAME] of Bowling Gre…" at bounding box center [504, 248] width 1008 height 496
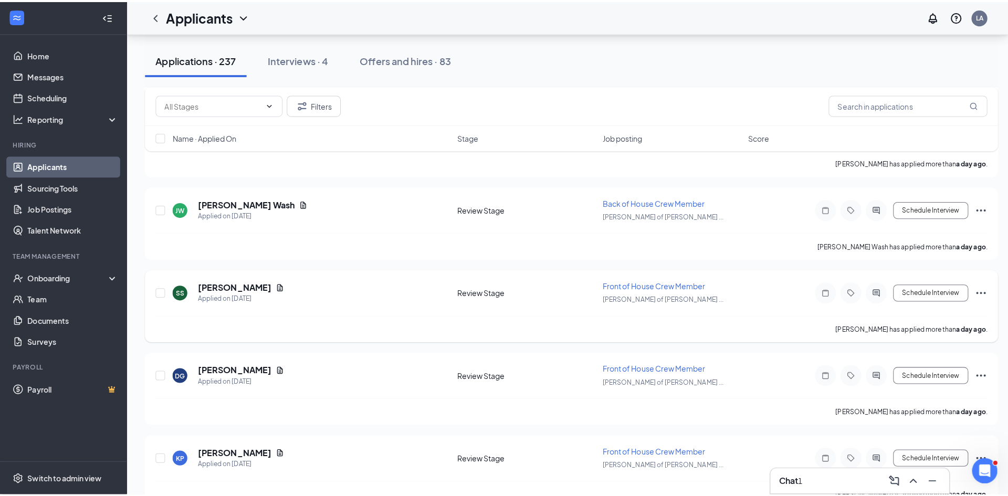
scroll to position [1102, 0]
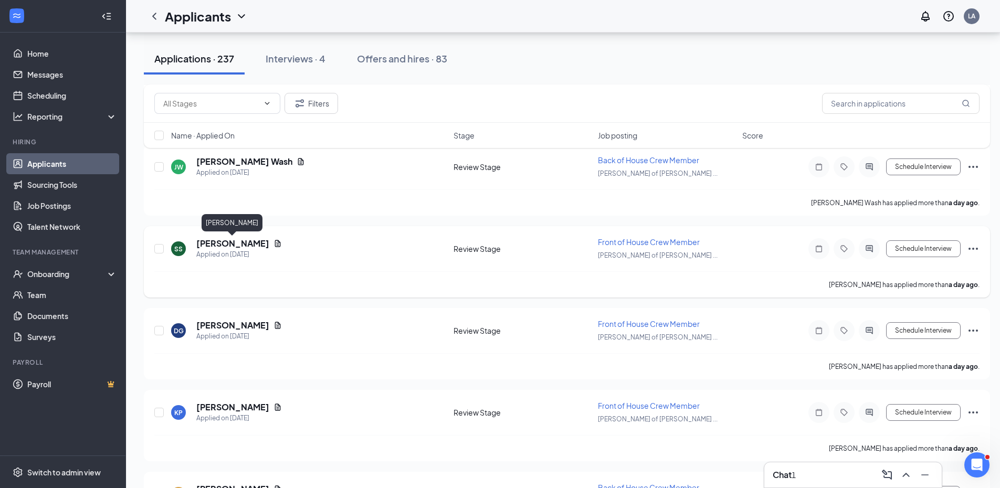
click at [216, 242] on h5 "[PERSON_NAME]" at bounding box center [232, 244] width 73 height 12
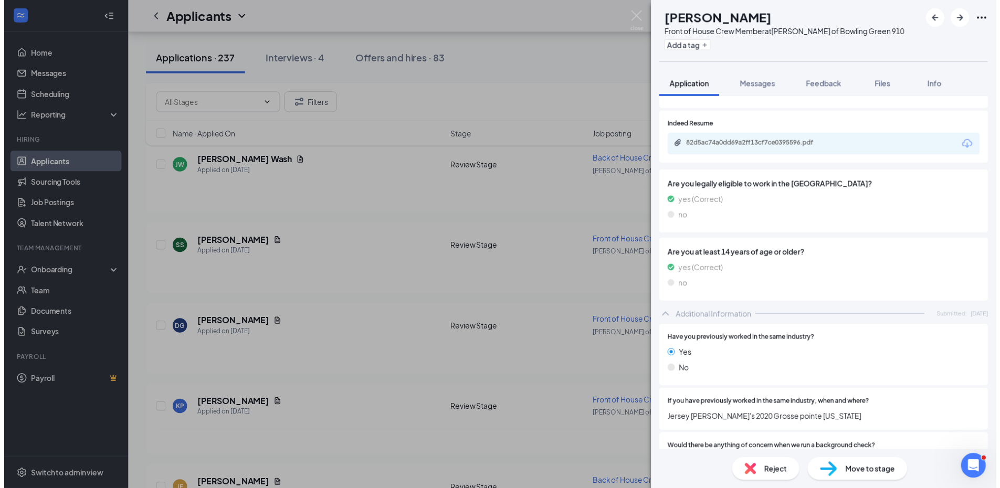
scroll to position [115, 0]
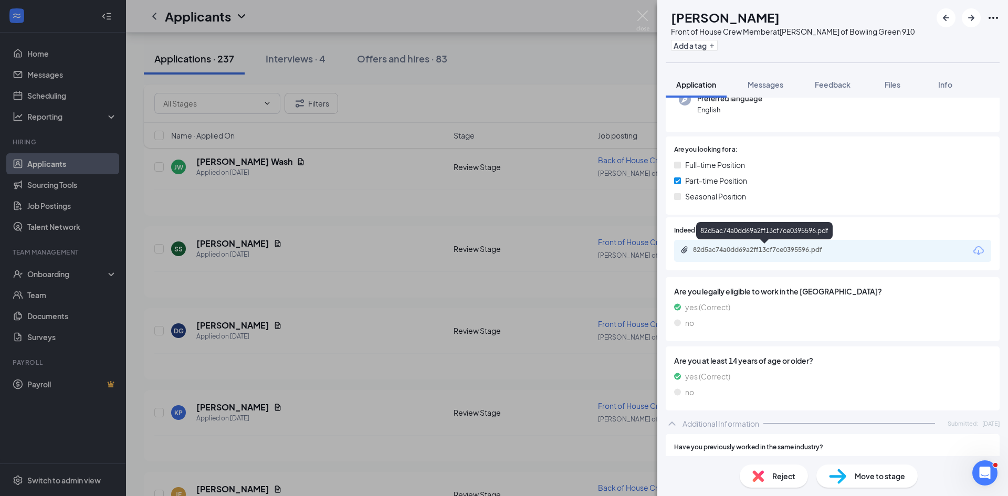
click at [706, 248] on div "82d5ac74a0dd69a2ff13cf7ce0395596.pdf" at bounding box center [766, 250] width 147 height 8
click at [647, 57] on div "SS [PERSON_NAME] Front of House Crew Member at [PERSON_NAME] of Bowling Green 9…" at bounding box center [504, 248] width 1008 height 496
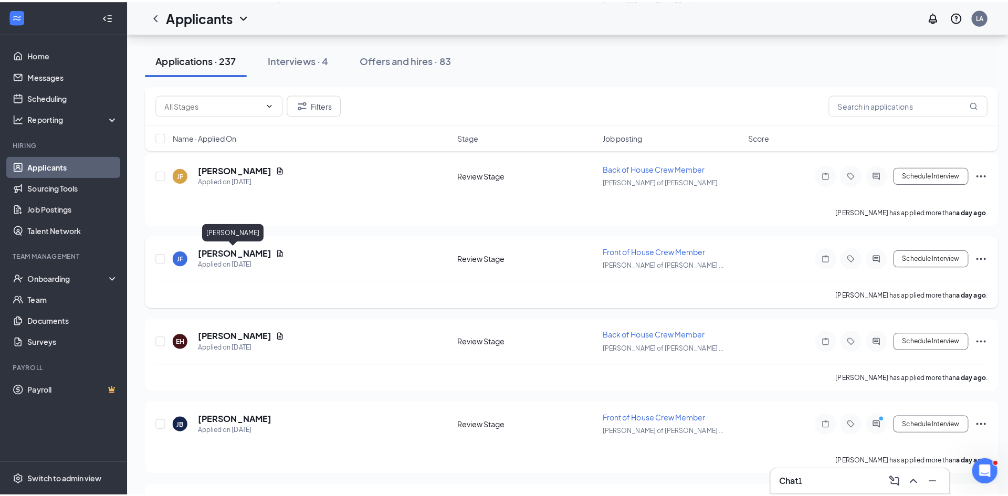
scroll to position [1312, 0]
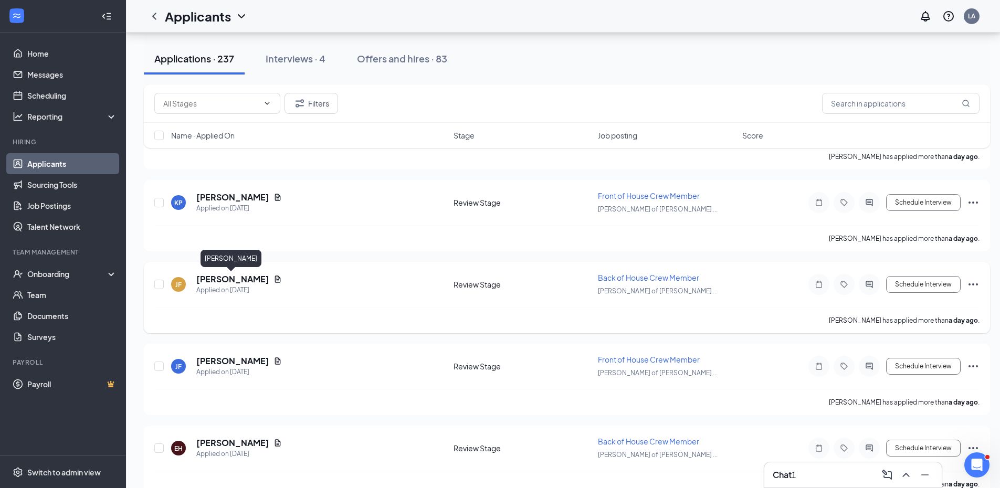
click at [234, 277] on h5 "[PERSON_NAME]" at bounding box center [232, 279] width 73 height 12
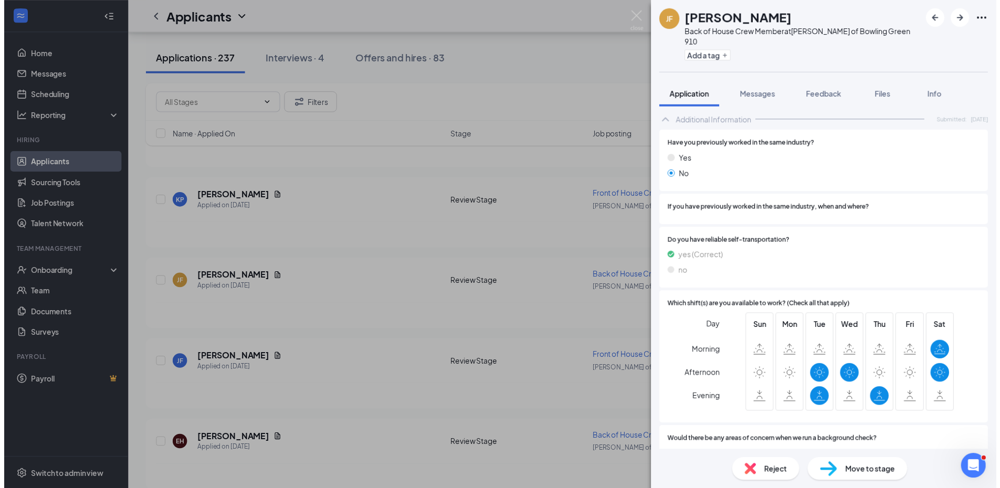
scroll to position [472, 0]
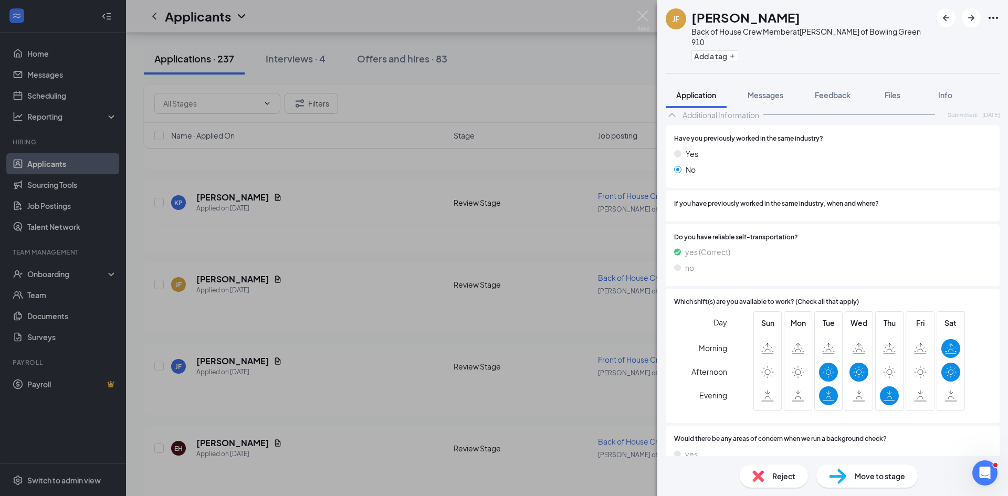
click at [225, 254] on div "[PERSON_NAME] Back of House Crew Member at [PERSON_NAME] of Bowling Green 910 A…" at bounding box center [504, 248] width 1008 height 496
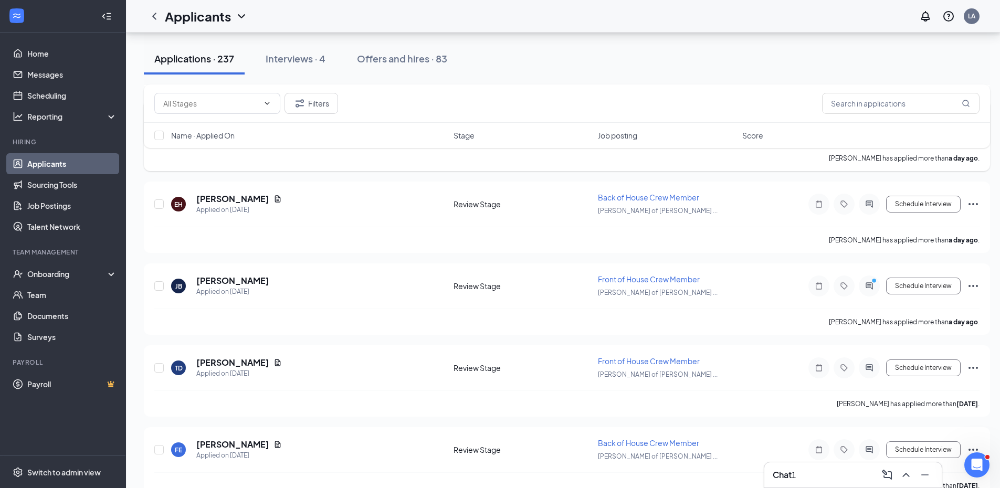
scroll to position [1575, 0]
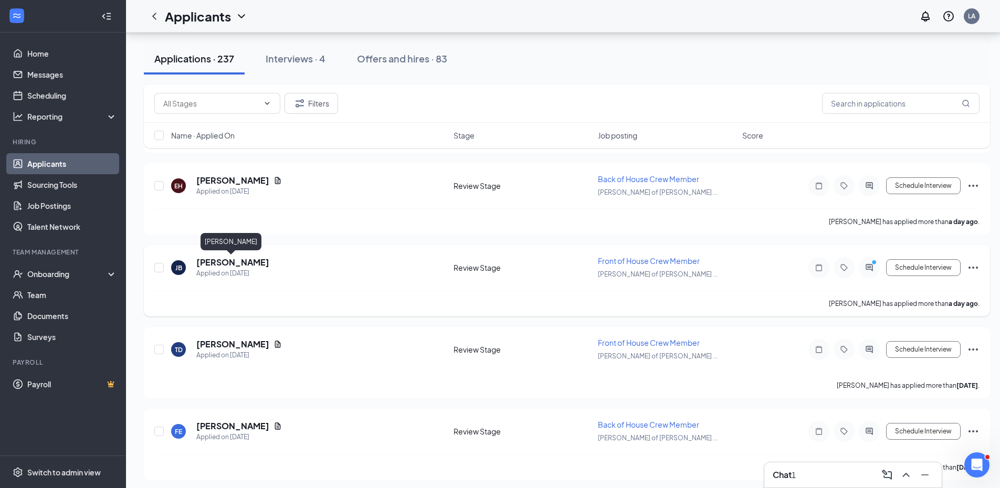
click at [223, 261] on h5 "[PERSON_NAME]" at bounding box center [232, 263] width 73 height 12
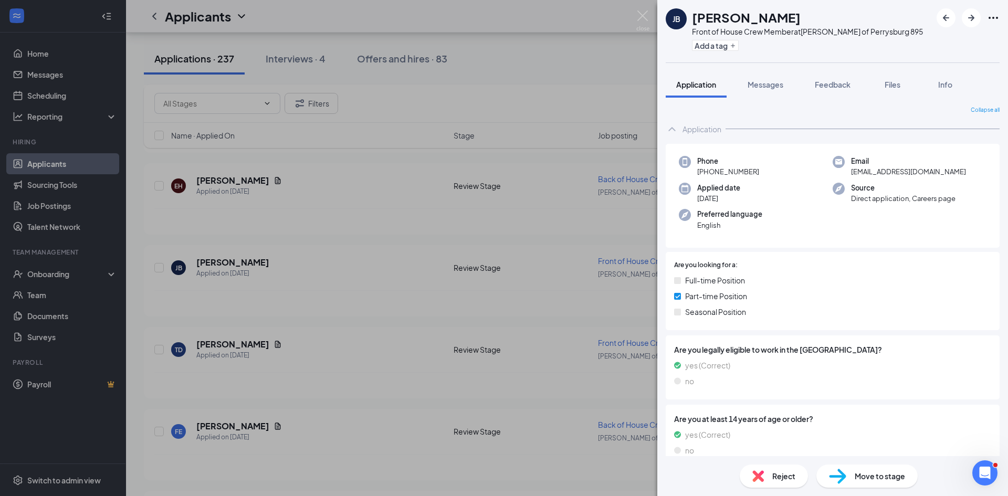
click at [331, 237] on div "[PERSON_NAME] Front of House Crew Member at [PERSON_NAME] of [GEOGRAPHIC_DATA] …" at bounding box center [504, 248] width 1008 height 496
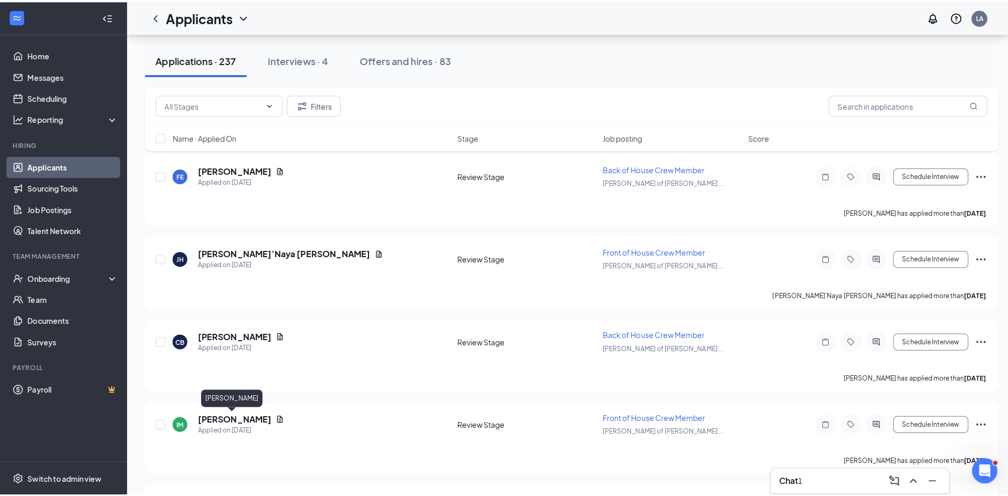
scroll to position [1837, 0]
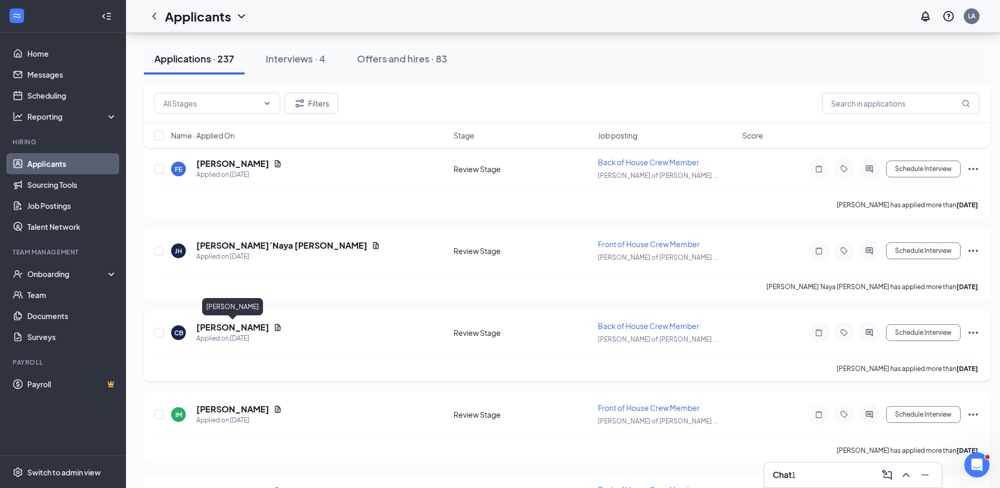
click at [223, 326] on h5 "[PERSON_NAME]" at bounding box center [232, 328] width 73 height 12
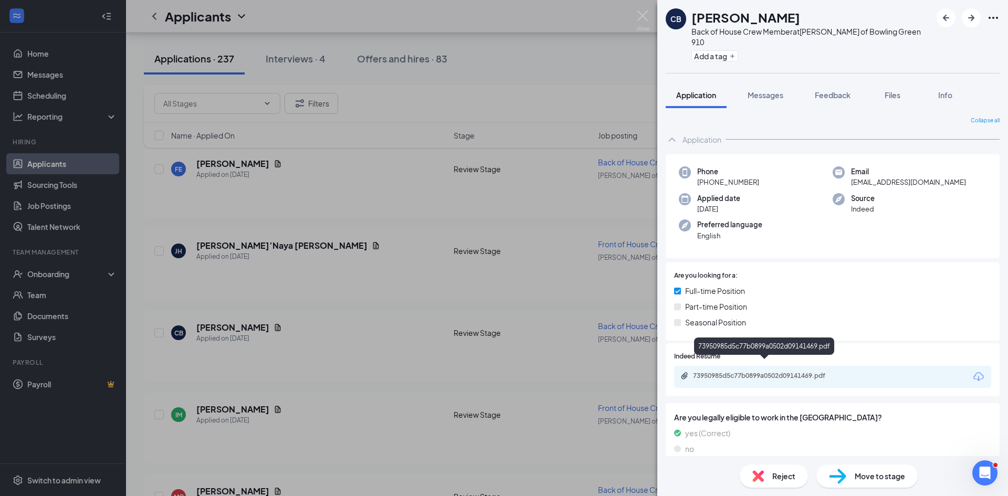
click at [731, 372] on div "73950985d5c77b0899a0502d09141469.pdf" at bounding box center [766, 376] width 147 height 8
click at [278, 312] on div "CB [PERSON_NAME] Back of House Crew Member at [PERSON_NAME] of Bowling Green 91…" at bounding box center [504, 248] width 1008 height 496
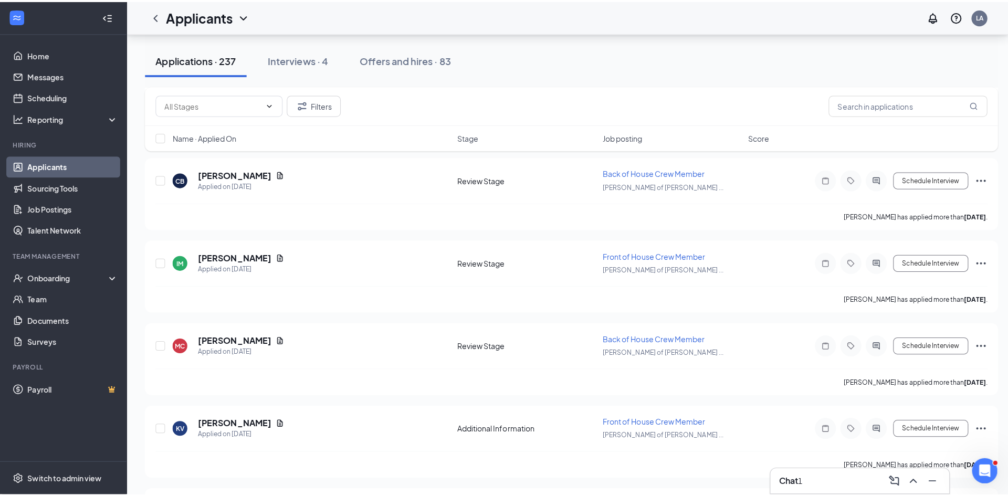
scroll to position [1994, 0]
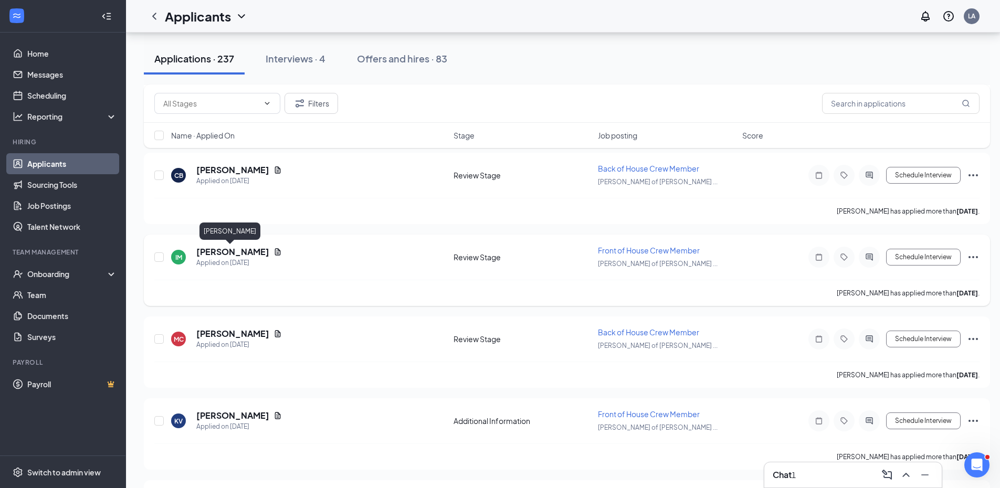
click at [225, 251] on h5 "[PERSON_NAME]" at bounding box center [232, 252] width 73 height 12
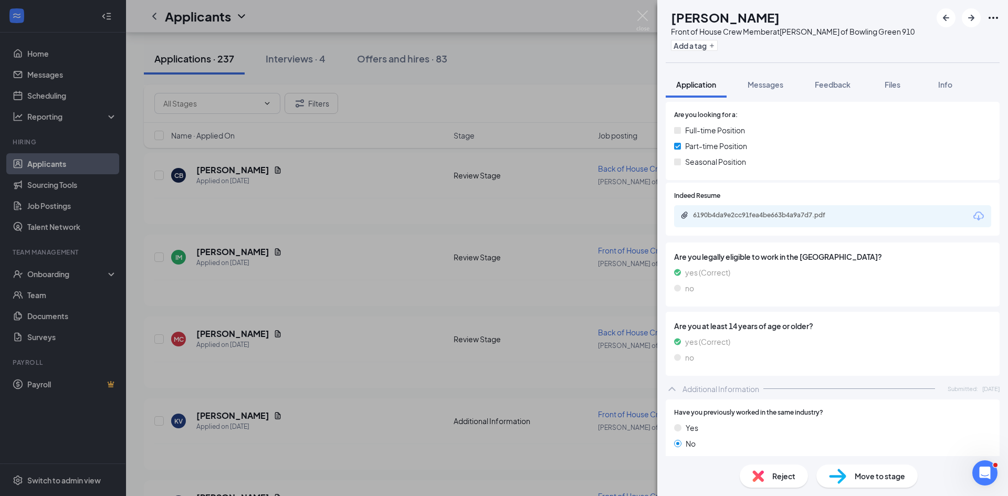
scroll to position [104, 0]
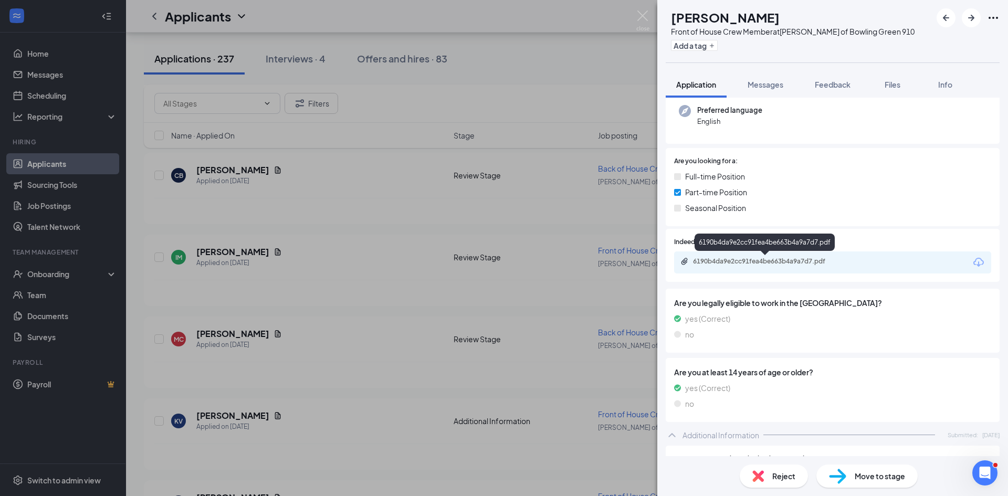
click at [697, 261] on div "6190b4da9e2cc91fea4be663b4a9a7d7.pdf" at bounding box center [766, 261] width 147 height 8
click at [759, 86] on span "Messages" at bounding box center [765, 84] width 36 height 9
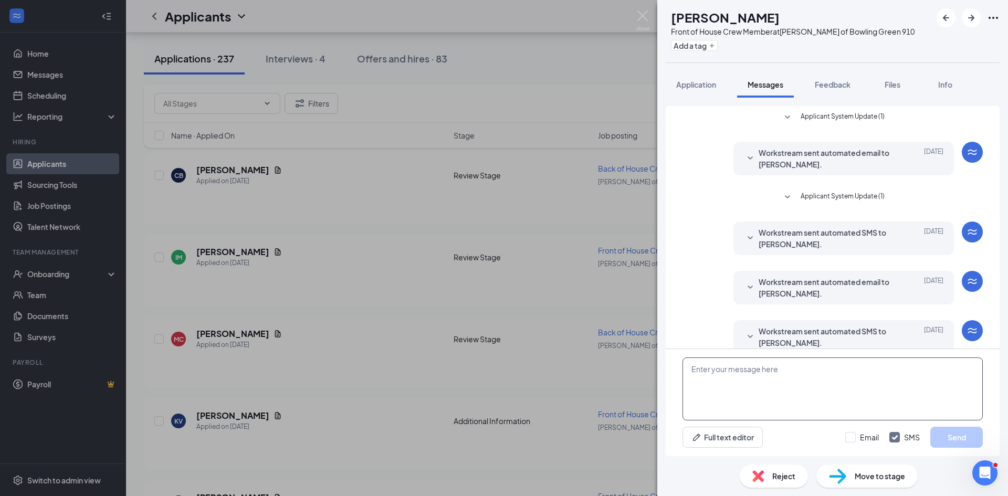
click at [759, 367] on textarea at bounding box center [832, 388] width 300 height 63
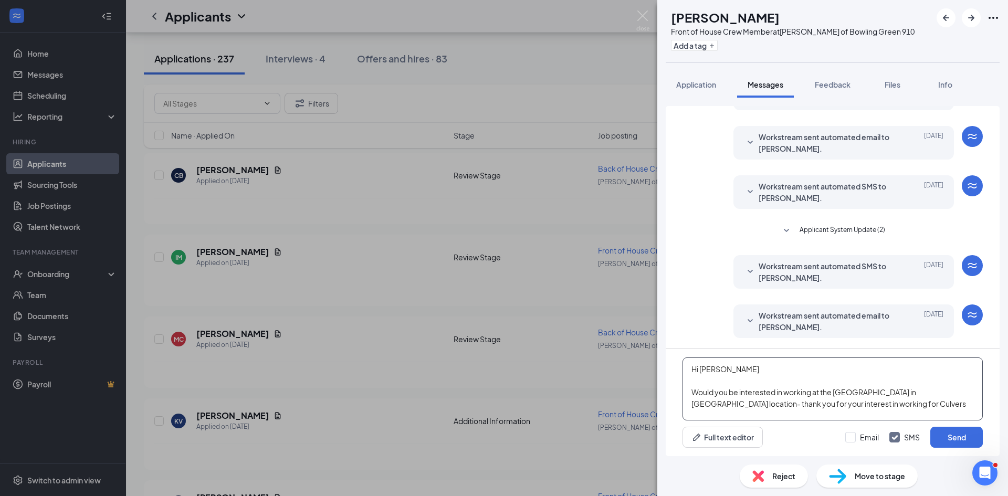
click at [838, 399] on textarea "Hi [PERSON_NAME] Would you be interested in working at the [GEOGRAPHIC_DATA] in…" at bounding box center [832, 388] width 300 height 63
type textarea "Hi [PERSON_NAME] Would you be interested in working at the [GEOGRAPHIC_DATA] in…"
click at [846, 439] on input "Email" at bounding box center [862, 437] width 34 height 10
checkbox input "true"
click at [946, 434] on button "Send" at bounding box center [956, 437] width 52 height 21
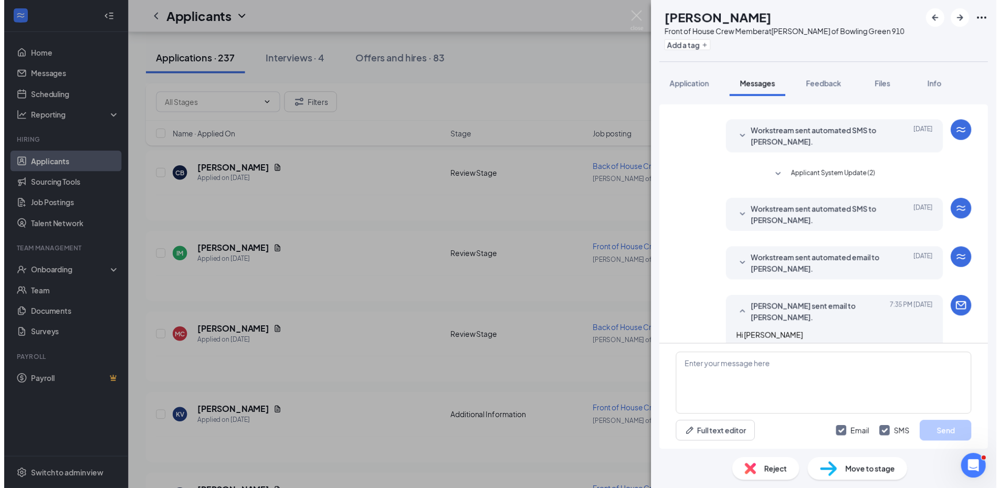
scroll to position [372, 0]
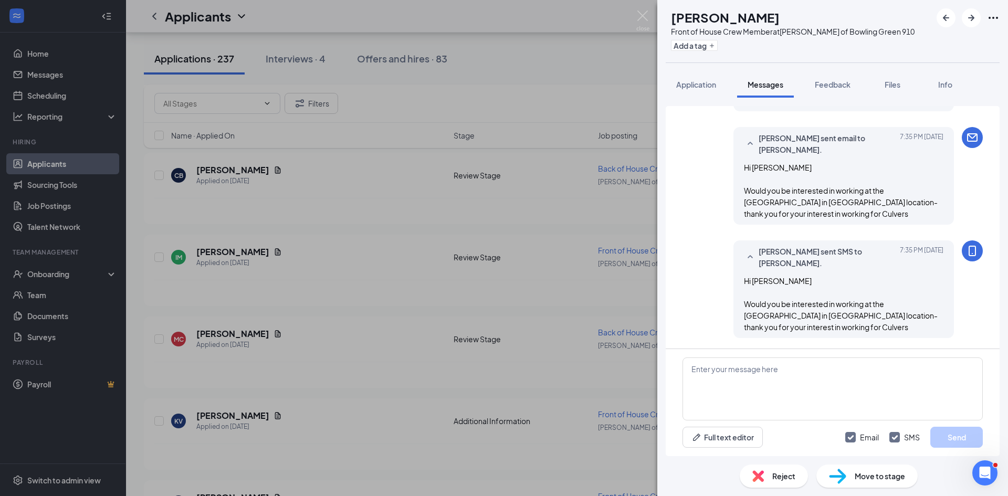
click at [234, 254] on div "IM [PERSON_NAME] Front of House Crew Member at [PERSON_NAME] of Bowling Green 9…" at bounding box center [504, 248] width 1008 height 496
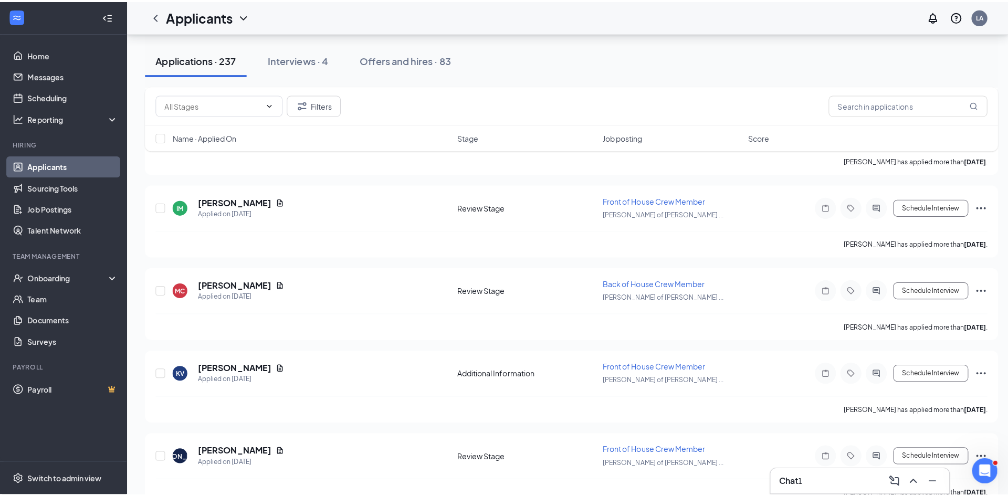
scroll to position [2099, 0]
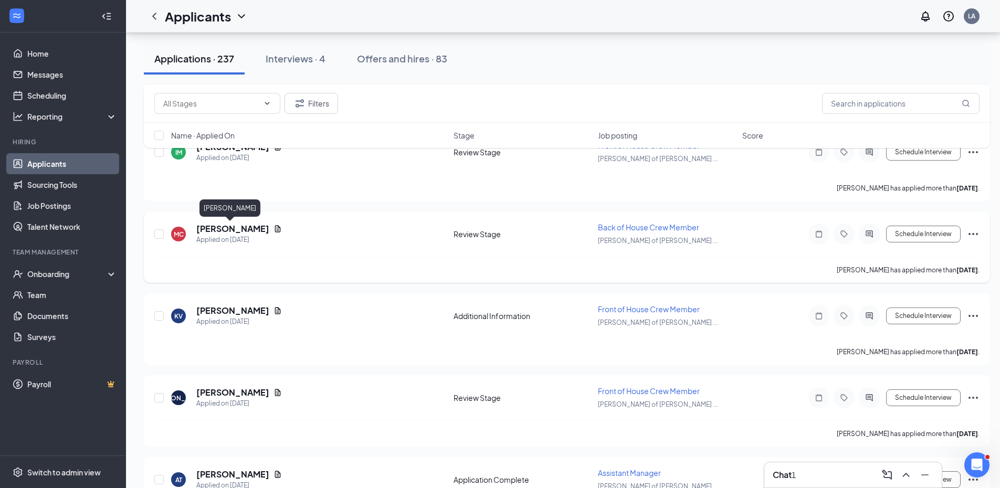
click at [235, 227] on h5 "[PERSON_NAME]" at bounding box center [232, 229] width 73 height 12
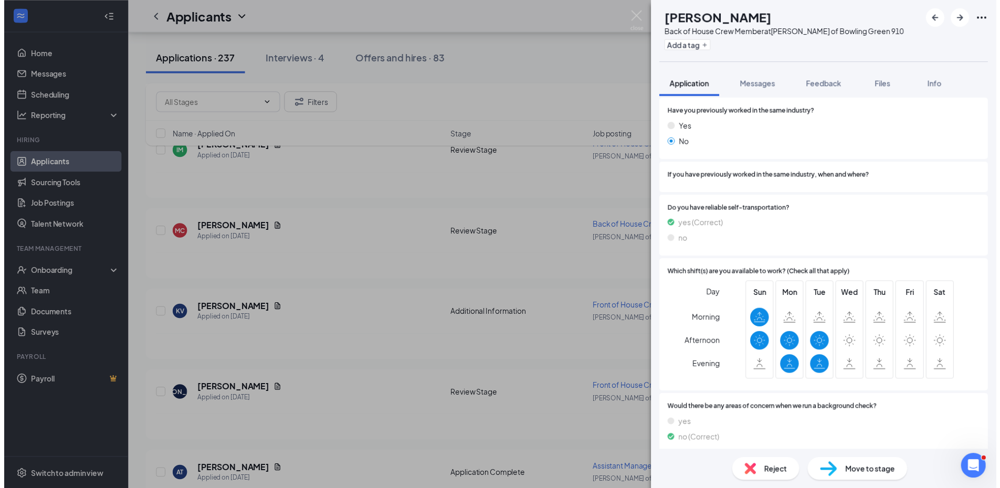
scroll to position [472, 0]
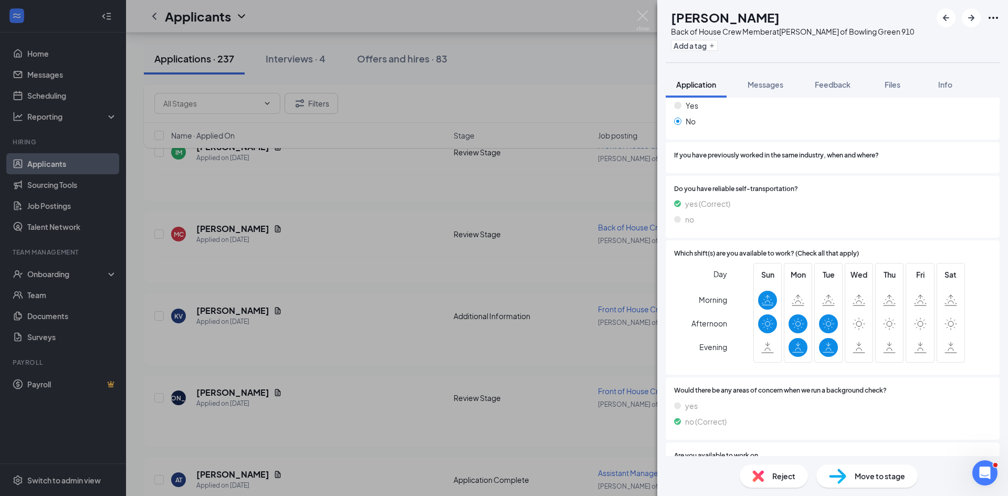
click at [246, 289] on div "MC [PERSON_NAME] Back of House Crew Member at [PERSON_NAME] of Bowling Green 91…" at bounding box center [504, 248] width 1008 height 496
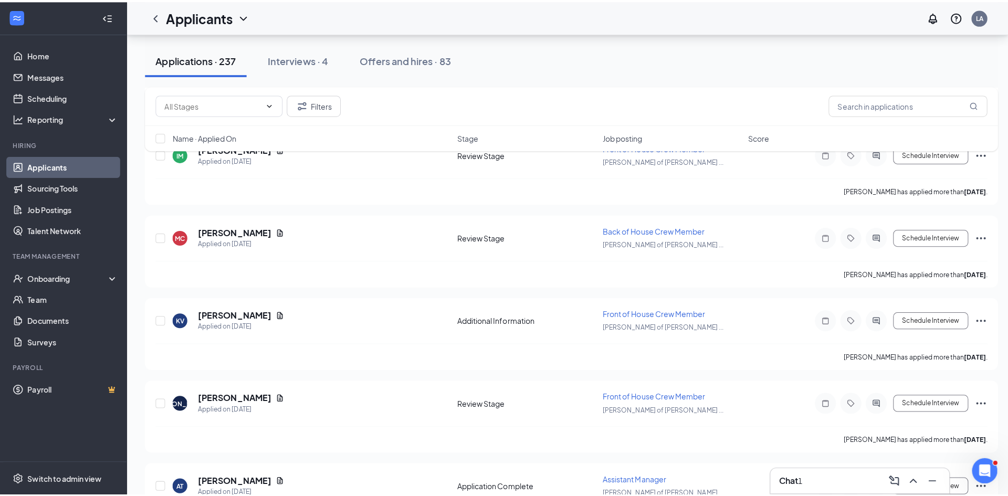
scroll to position [2152, 0]
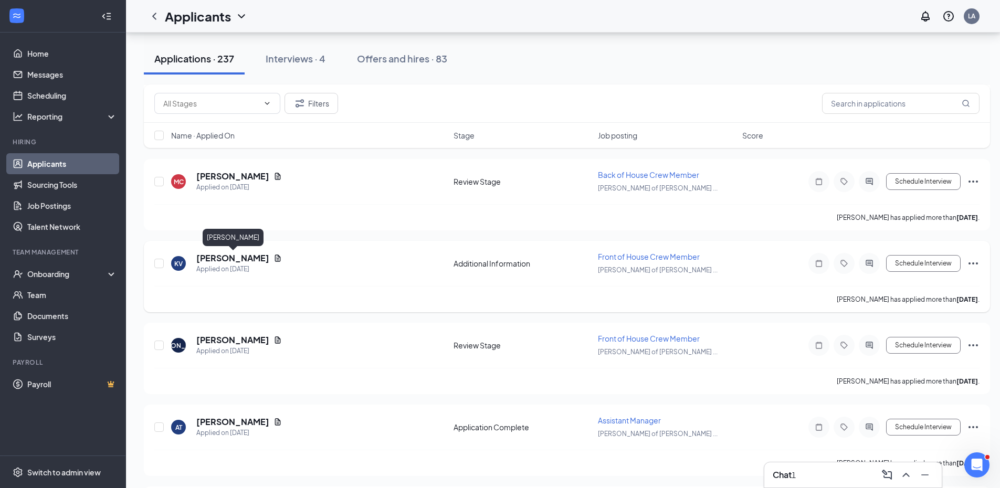
click at [243, 262] on h5 "[PERSON_NAME]" at bounding box center [232, 258] width 73 height 12
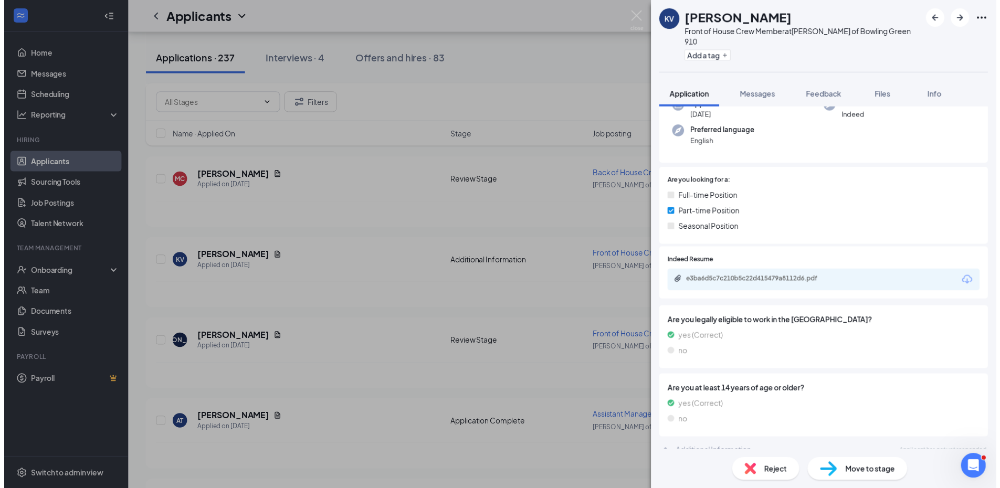
scroll to position [93, 0]
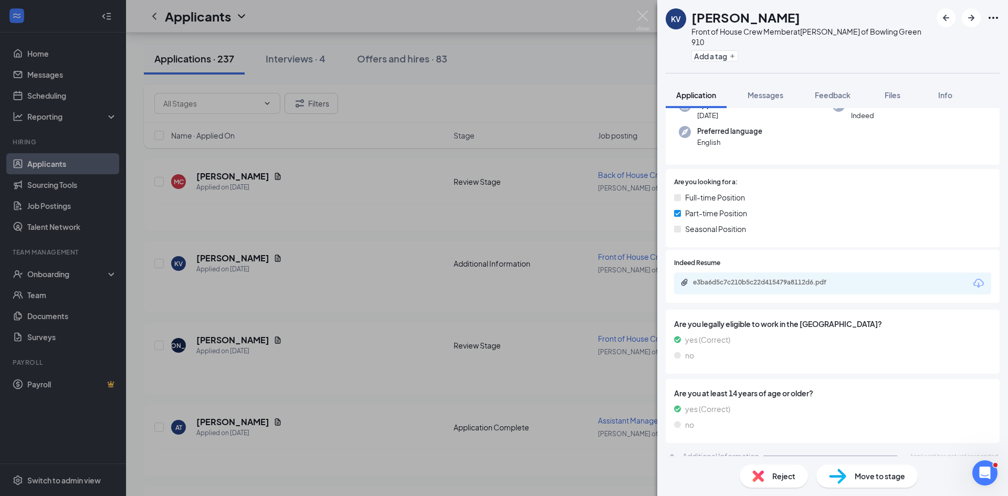
click at [172, 311] on div "KV [PERSON_NAME] Front of House Crew Member at [PERSON_NAME] of Bowling Green 9…" at bounding box center [504, 248] width 1008 height 496
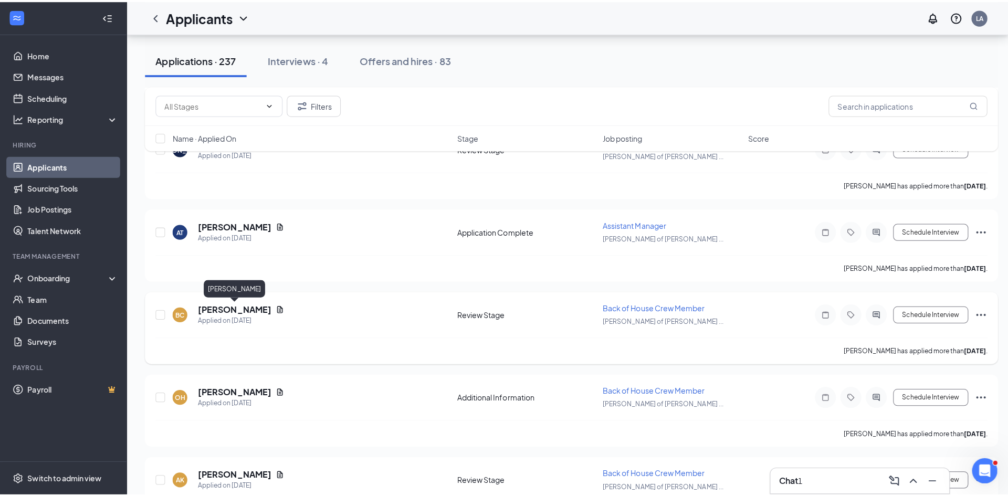
scroll to position [2414, 0]
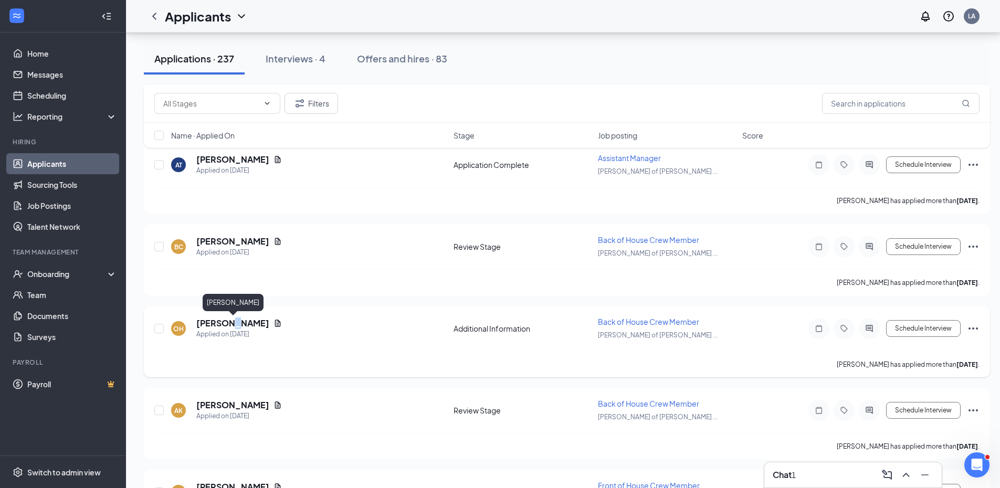
click at [225, 322] on h5 "[PERSON_NAME]" at bounding box center [232, 324] width 73 height 12
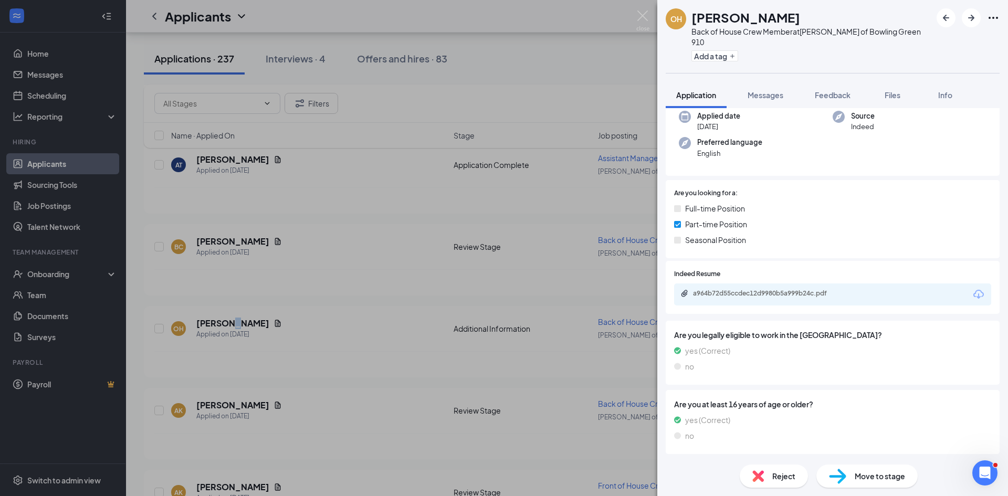
scroll to position [93, 0]
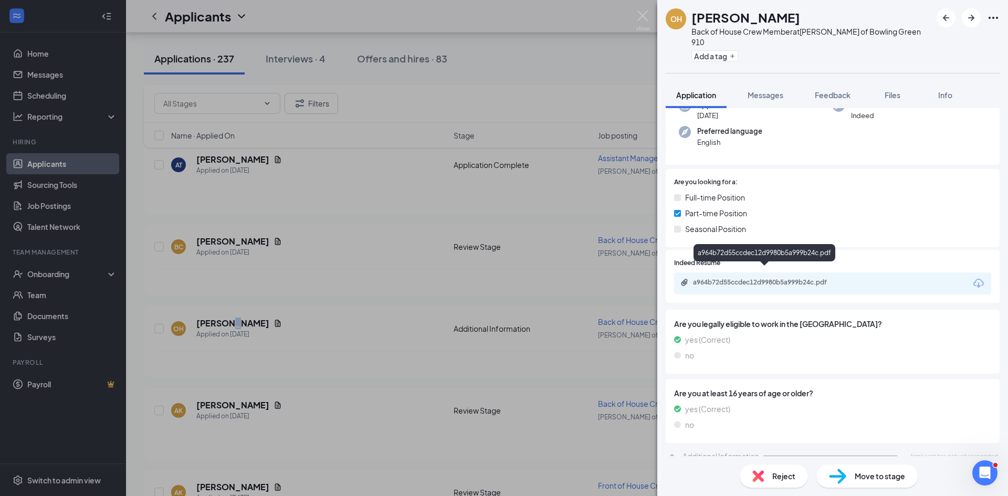
click at [712, 278] on div "a964b72d55ccdec12d9980b5a999b24c.pdf" at bounding box center [766, 282] width 147 height 8
click at [244, 310] on div "OH [PERSON_NAME] Back of House Crew Member at [PERSON_NAME] of Bowling Green 91…" at bounding box center [504, 248] width 1008 height 496
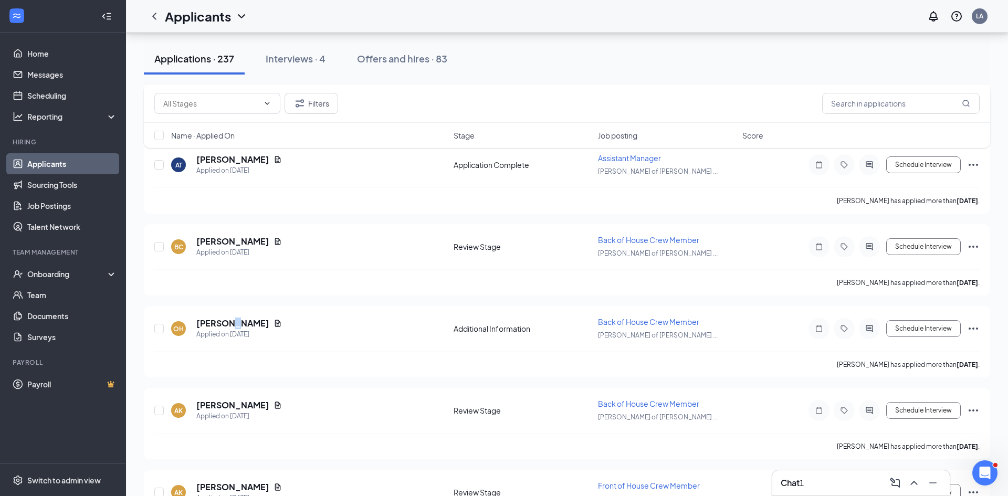
scroll to position [2519, 0]
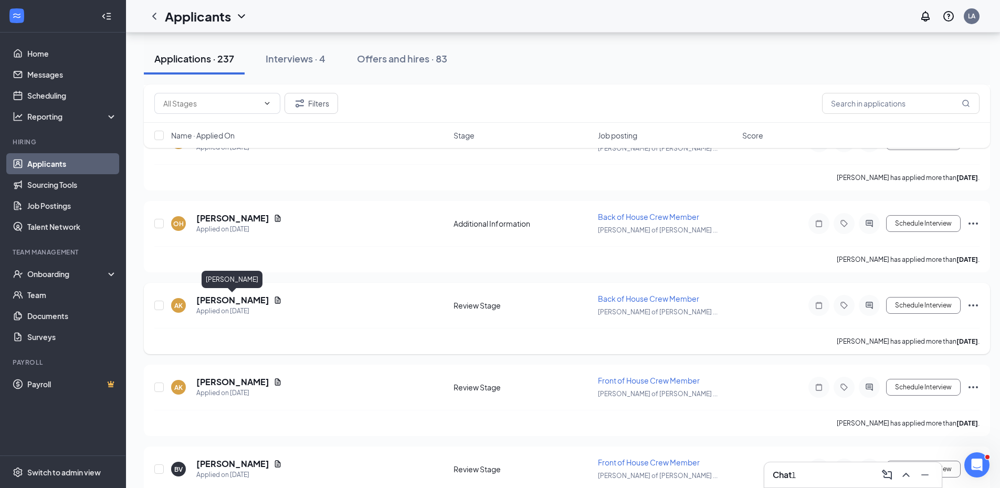
click at [225, 298] on h5 "[PERSON_NAME]" at bounding box center [232, 300] width 73 height 12
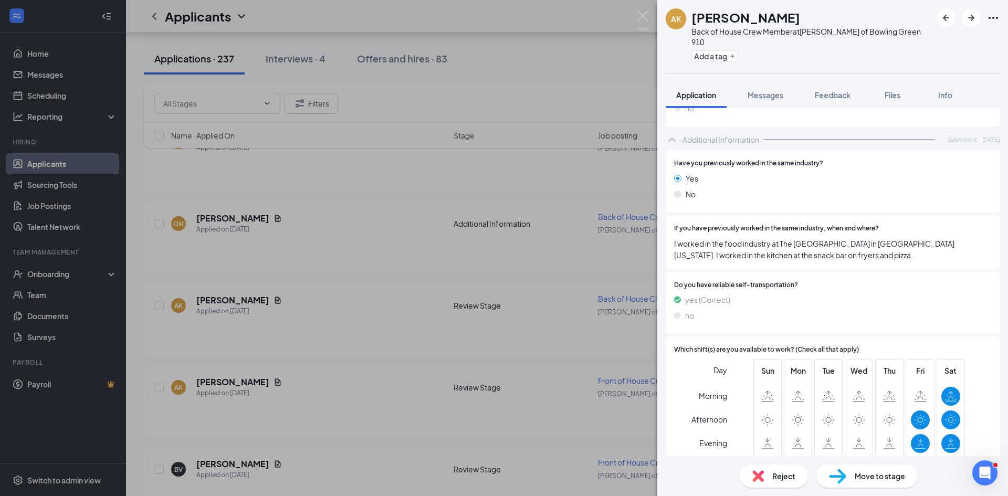
scroll to position [472, 0]
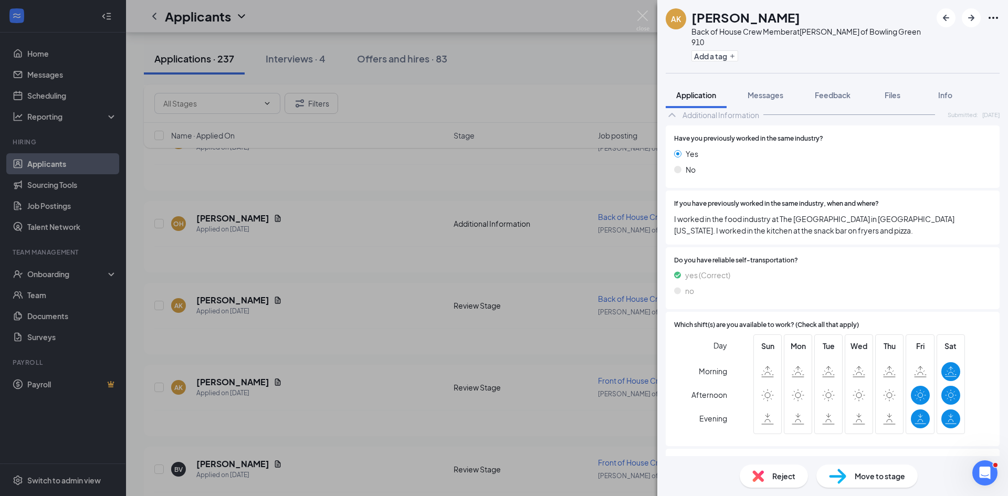
click at [275, 284] on div "AK [PERSON_NAME] Back of House Crew Member at [PERSON_NAME] of Bowling Green 91…" at bounding box center [504, 248] width 1008 height 496
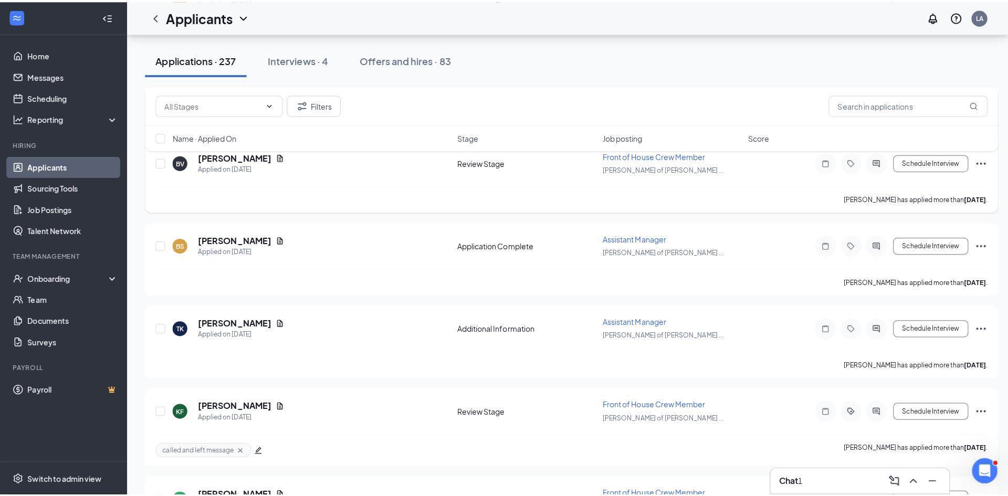
scroll to position [2834, 0]
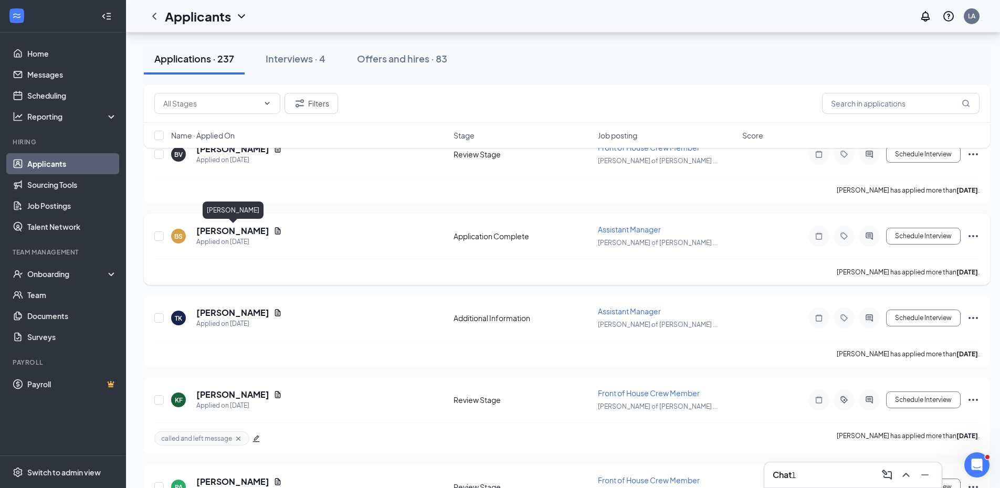
click at [250, 231] on h5 "[PERSON_NAME]" at bounding box center [232, 231] width 73 height 12
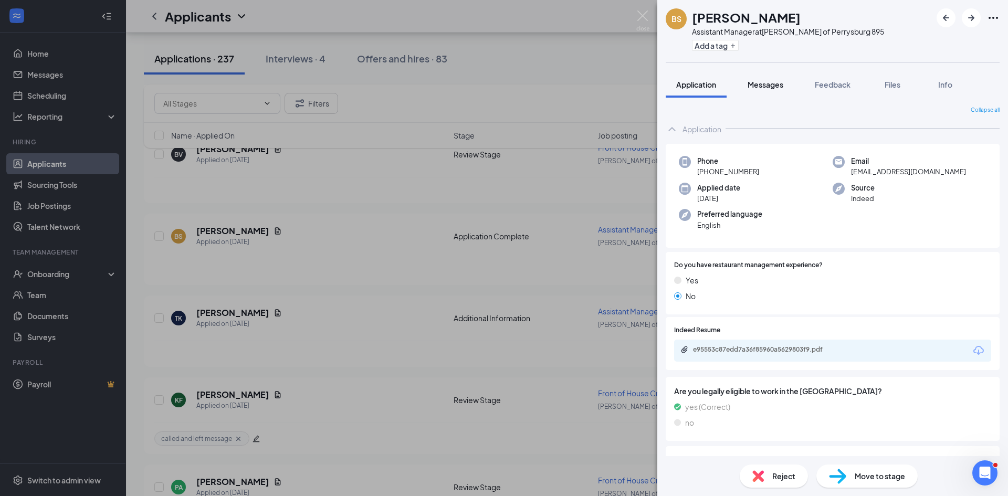
click at [767, 78] on button "Messages" at bounding box center [765, 84] width 57 height 26
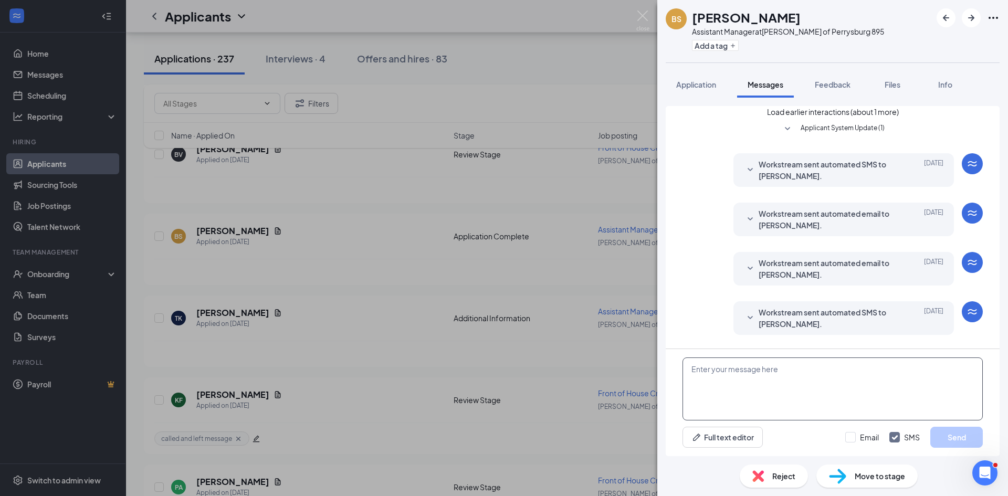
click at [749, 370] on textarea at bounding box center [832, 388] width 300 height 63
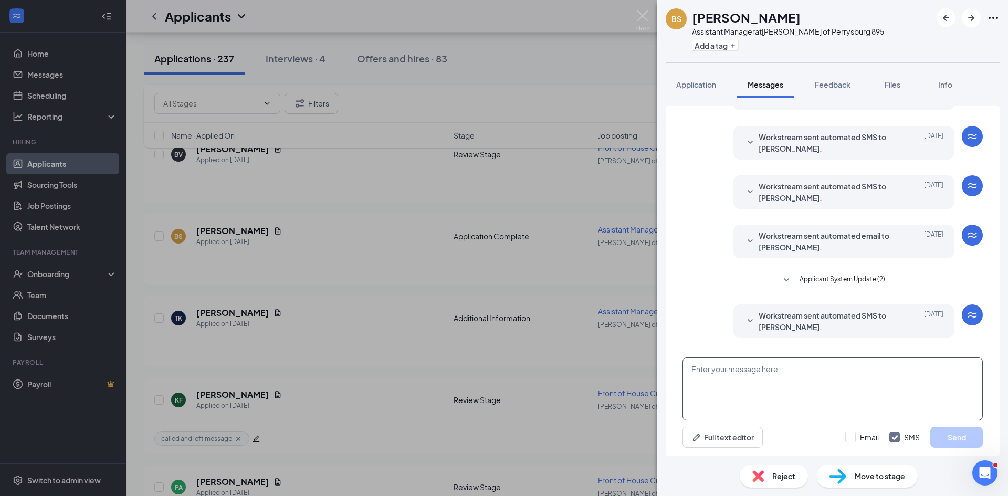
scroll to position [197, 0]
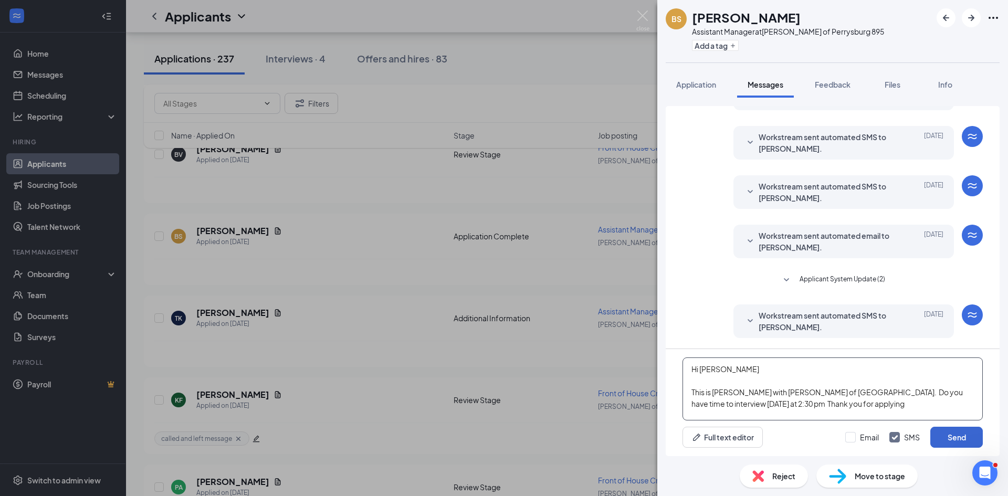
type textarea "Hi [PERSON_NAME] This is [PERSON_NAME] with [PERSON_NAME] of [GEOGRAPHIC_DATA].…"
click at [946, 436] on button "Send" at bounding box center [956, 437] width 52 height 21
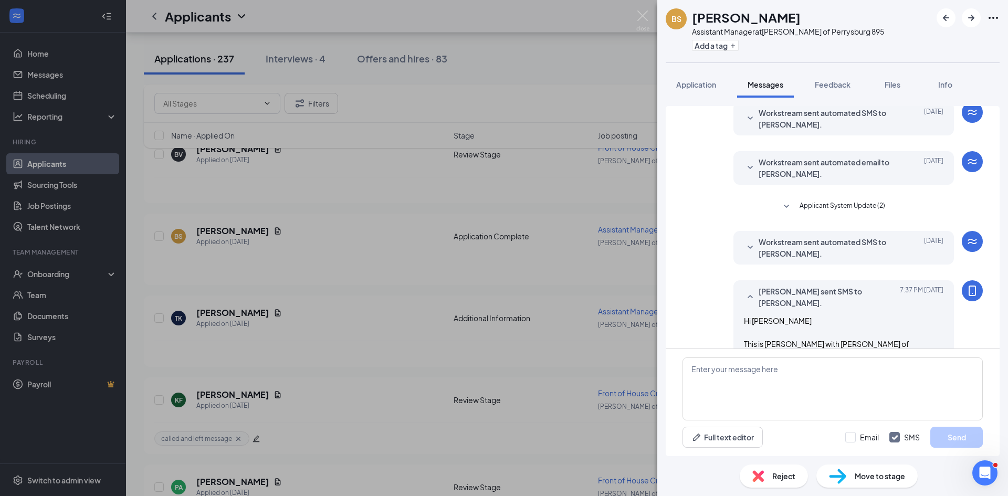
scroll to position [299, 0]
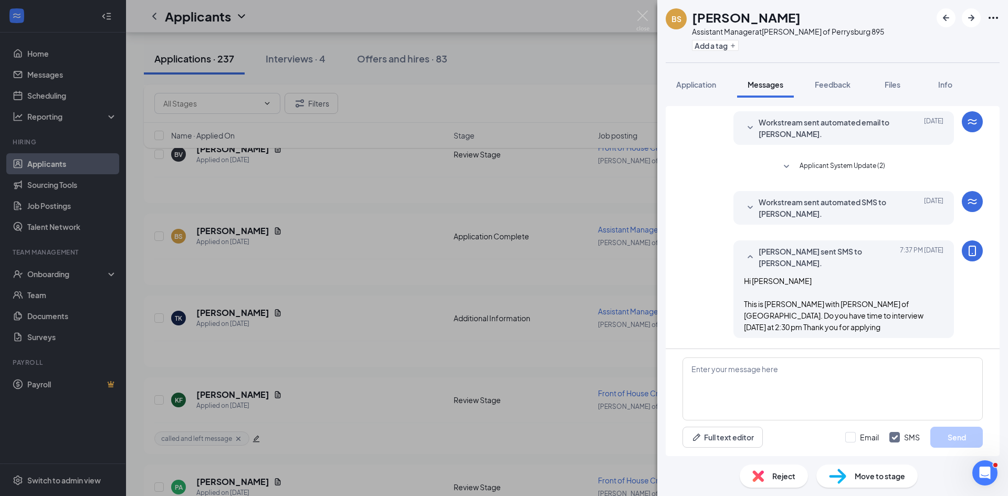
click at [332, 371] on div "BS [PERSON_NAME] Assistant Manager at [PERSON_NAME] of [GEOGRAPHIC_DATA] 895 Ad…" at bounding box center [504, 248] width 1008 height 496
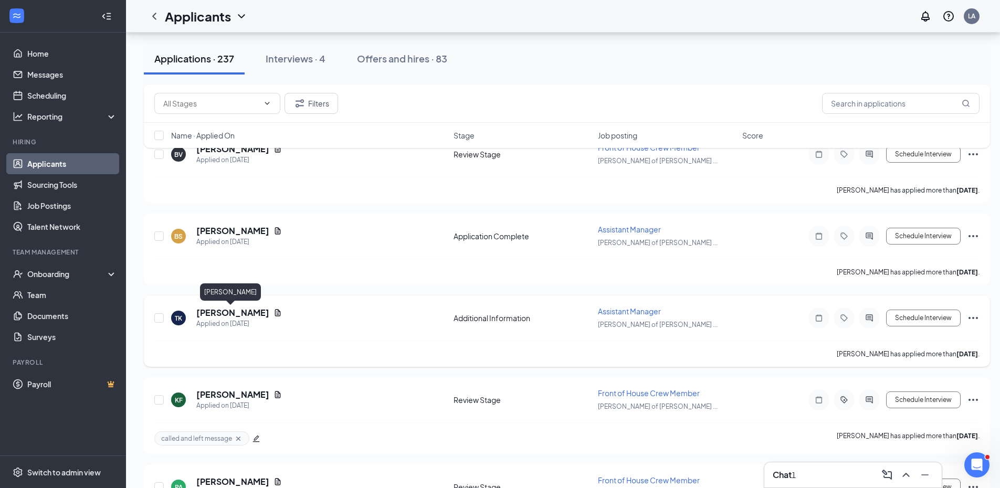
click at [236, 310] on h5 "[PERSON_NAME]" at bounding box center [232, 313] width 73 height 12
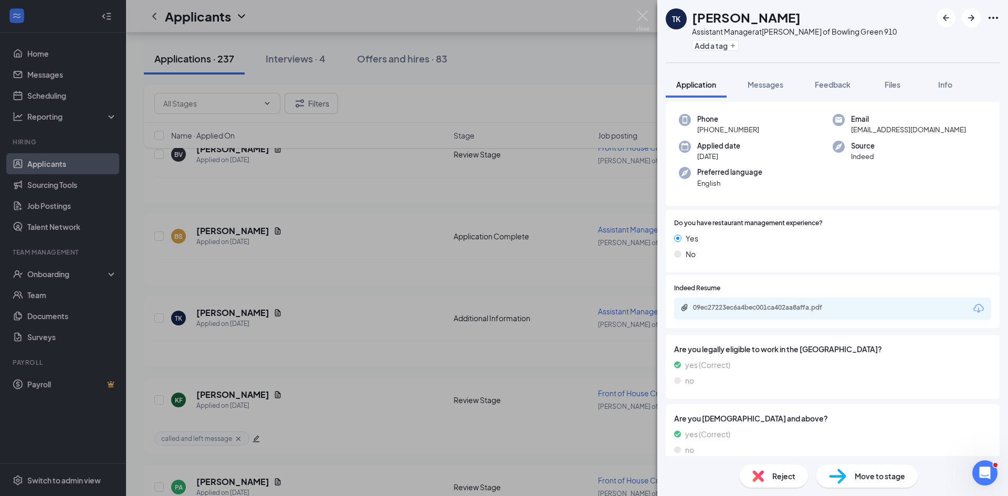
scroll to position [25, 0]
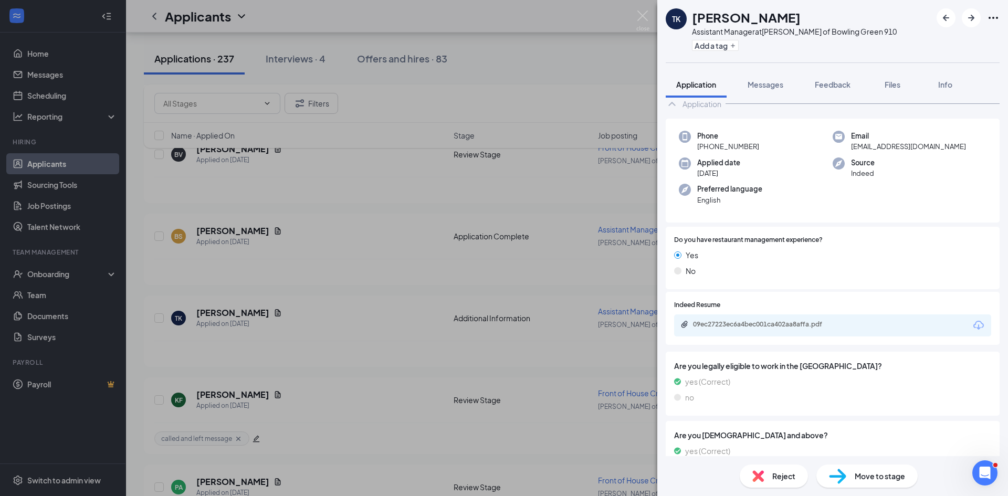
click at [717, 323] on div "09ec27223ec6a4bec001ca402aa8affa.pdf" at bounding box center [766, 324] width 147 height 8
click at [263, 292] on div "[PERSON_NAME] [PERSON_NAME] Assistant Manager at [GEOGRAPHIC_DATA][PERSON_NAME]…" at bounding box center [504, 248] width 1008 height 496
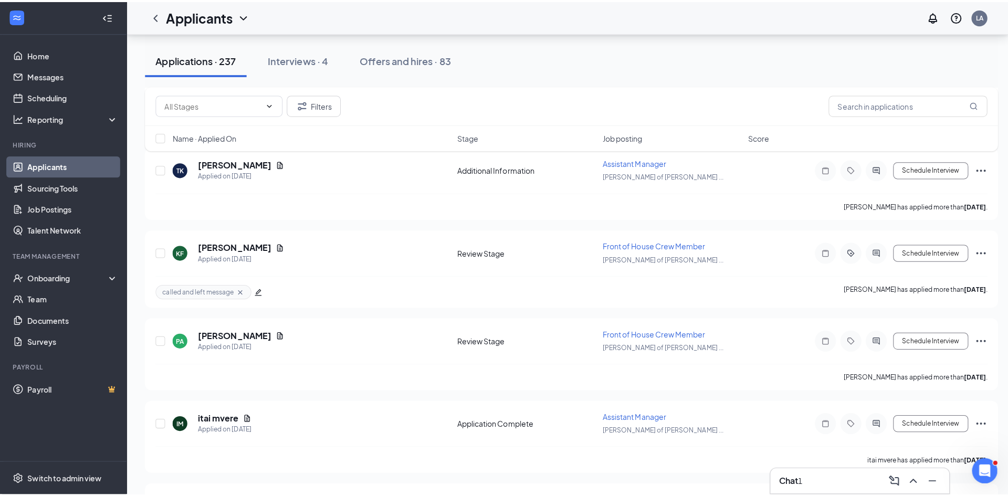
scroll to position [2992, 0]
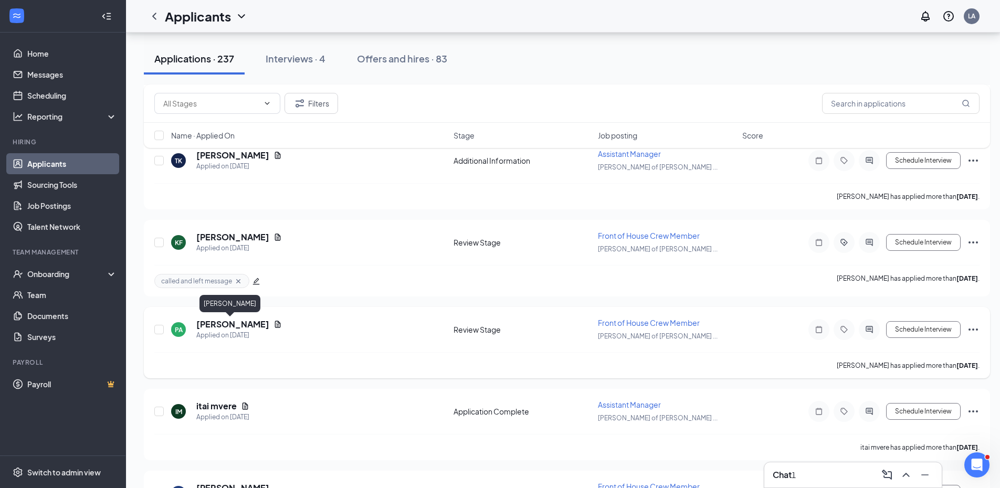
click at [229, 325] on h5 "[PERSON_NAME]" at bounding box center [232, 325] width 73 height 12
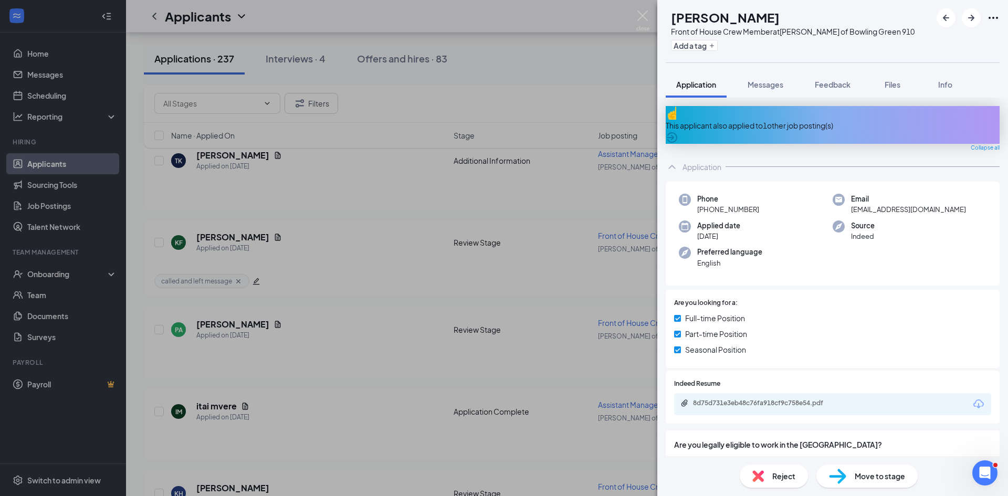
click at [754, 402] on div "8d75d731e3eb48c76fa918cf9c758e54.pdf" at bounding box center [832, 404] width 317 height 22
click at [698, 399] on div "8d75d731e3eb48c76fa918cf9c758e54.pdf" at bounding box center [766, 403] width 147 height 8
click at [285, 297] on div "PA [PERSON_NAME] Front of House Crew Member at [PERSON_NAME] of Bowling Green 9…" at bounding box center [504, 248] width 1008 height 496
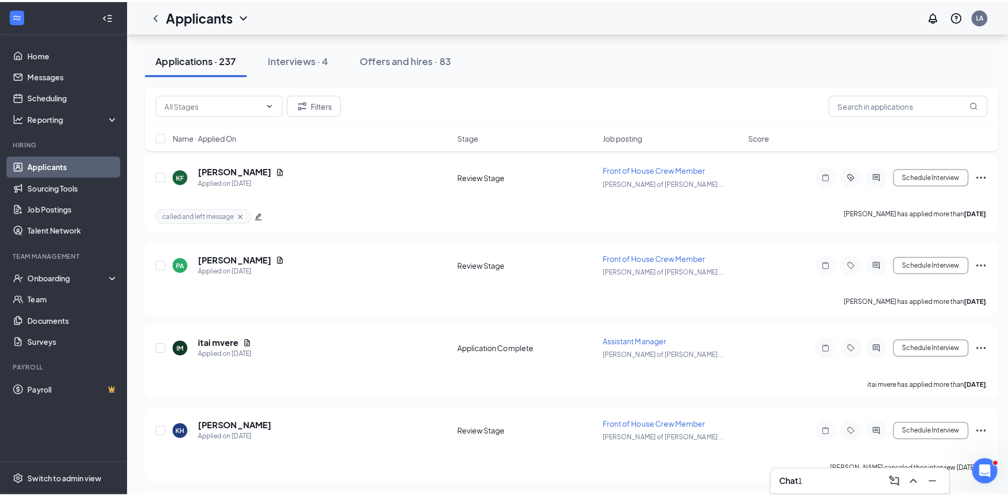
scroll to position [3270, 0]
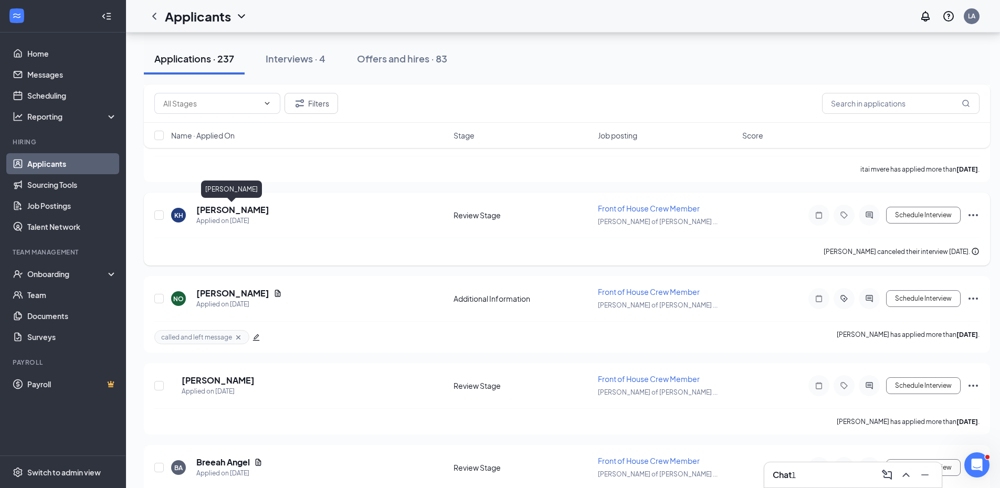
click at [236, 209] on h5 "[PERSON_NAME]" at bounding box center [232, 210] width 73 height 12
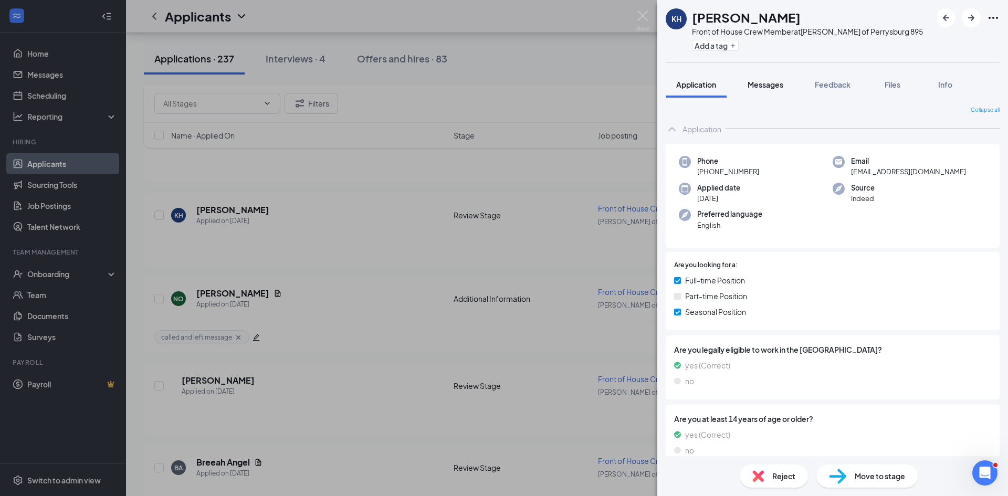
click at [761, 85] on span "Messages" at bounding box center [765, 84] width 36 height 9
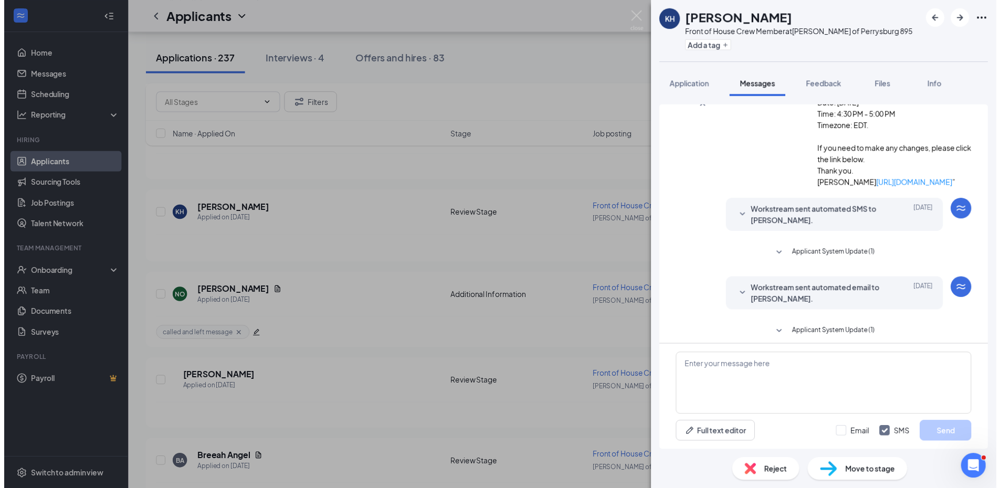
scroll to position [227, 0]
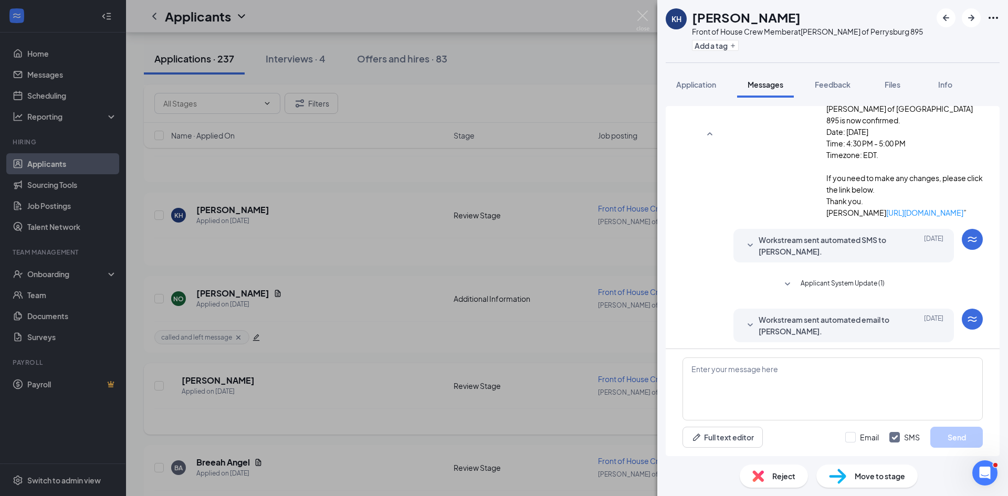
click at [259, 364] on div "KH [PERSON_NAME] Front of House Crew Member at [GEOGRAPHIC_DATA][PERSON_NAME] o…" at bounding box center [504, 248] width 1008 height 496
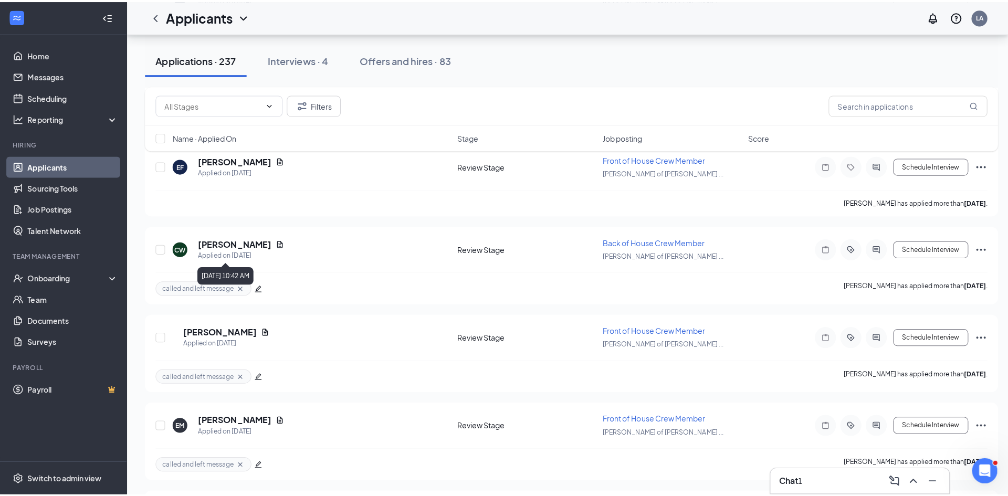
scroll to position [3795, 0]
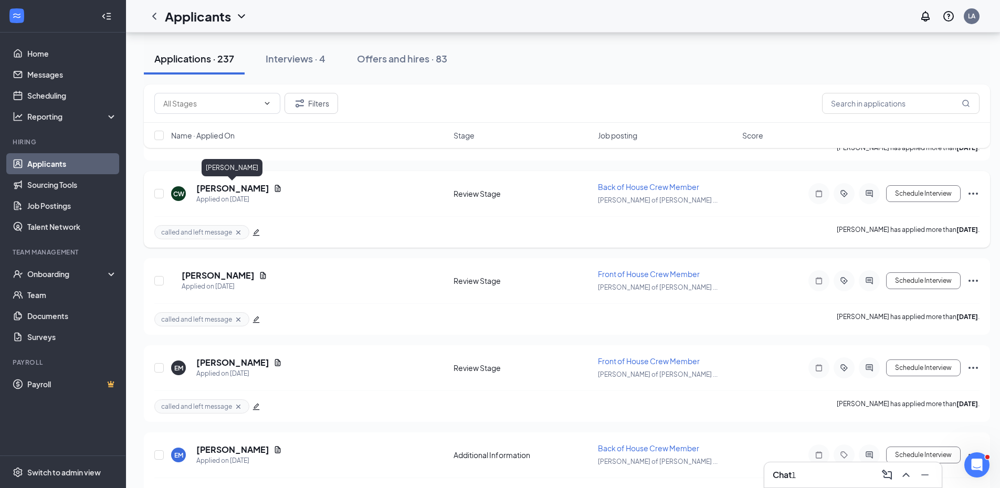
drag, startPoint x: 224, startPoint y: 189, endPoint x: 226, endPoint y: 223, distance: 33.7
click at [224, 188] on h5 "[PERSON_NAME]" at bounding box center [232, 189] width 73 height 12
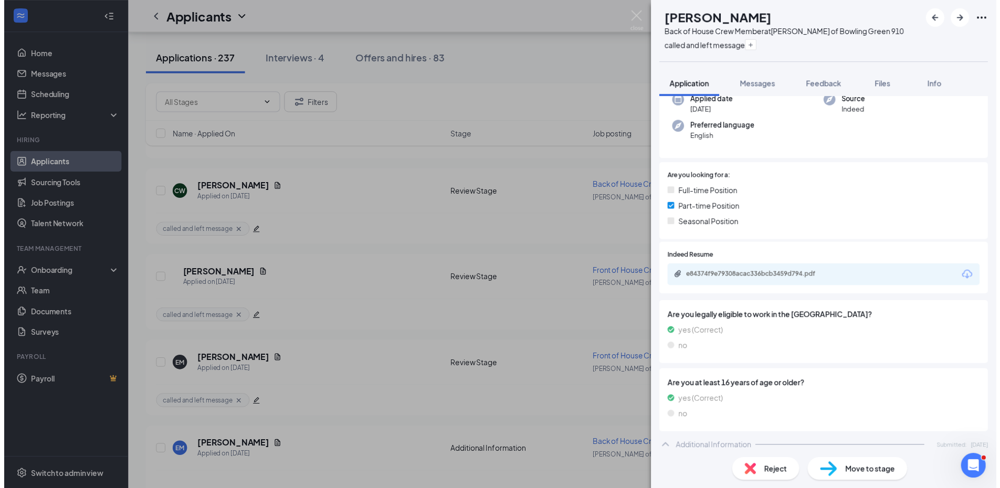
scroll to position [105, 0]
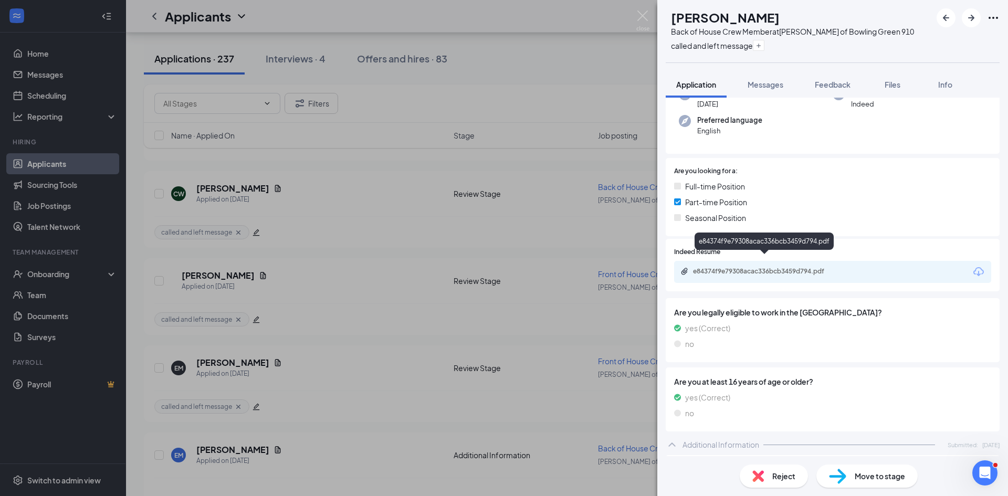
click at [717, 267] on div "e84374f9e79308acac336bcb3459d794.pdf" at bounding box center [766, 271] width 147 height 8
click at [621, 68] on div "[PERSON_NAME] Back of House Crew Member at [PERSON_NAME] of Bowling Green 910 c…" at bounding box center [504, 248] width 1008 height 496
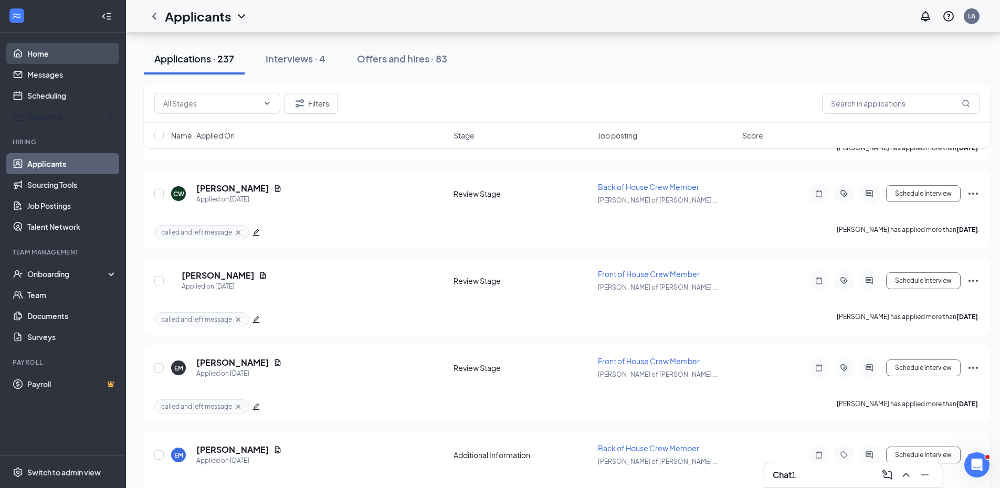
click at [55, 55] on link "Home" at bounding box center [72, 53] width 90 height 21
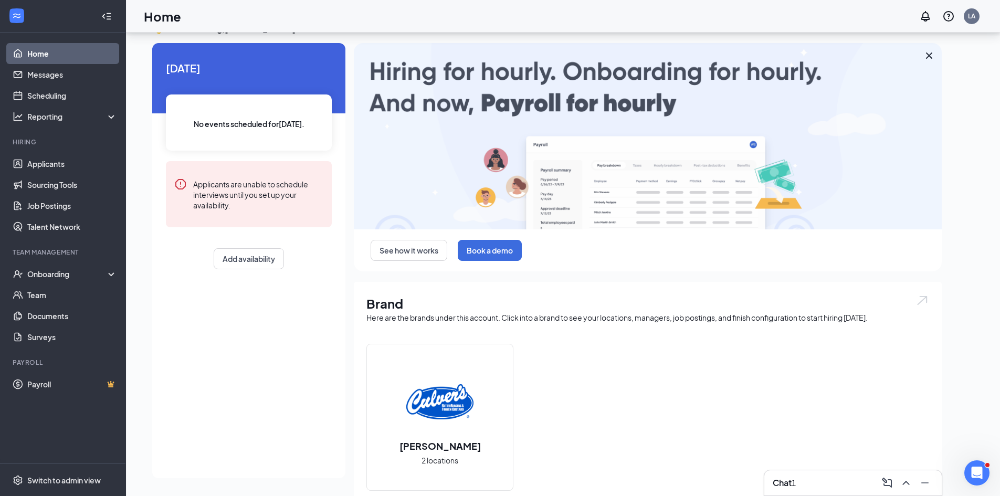
scroll to position [183, 0]
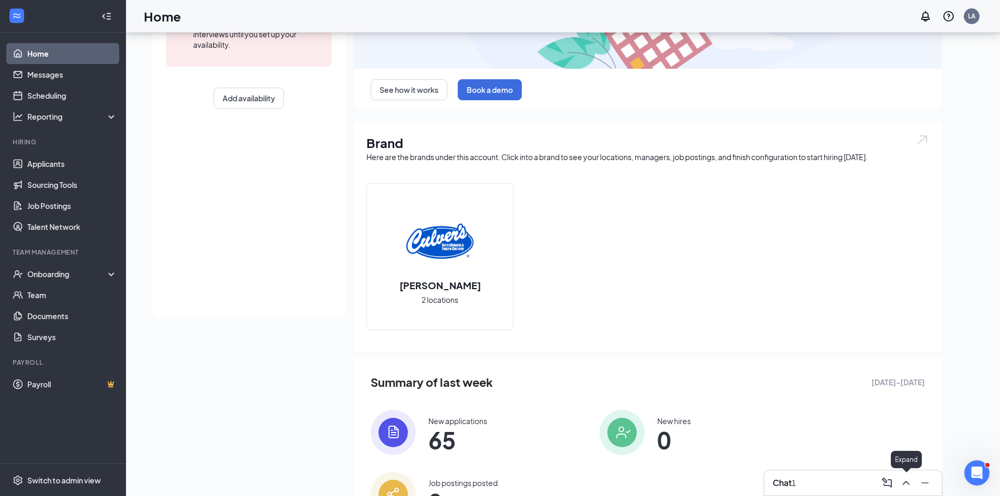
click at [904, 484] on icon "ChevronUp" at bounding box center [906, 483] width 13 height 13
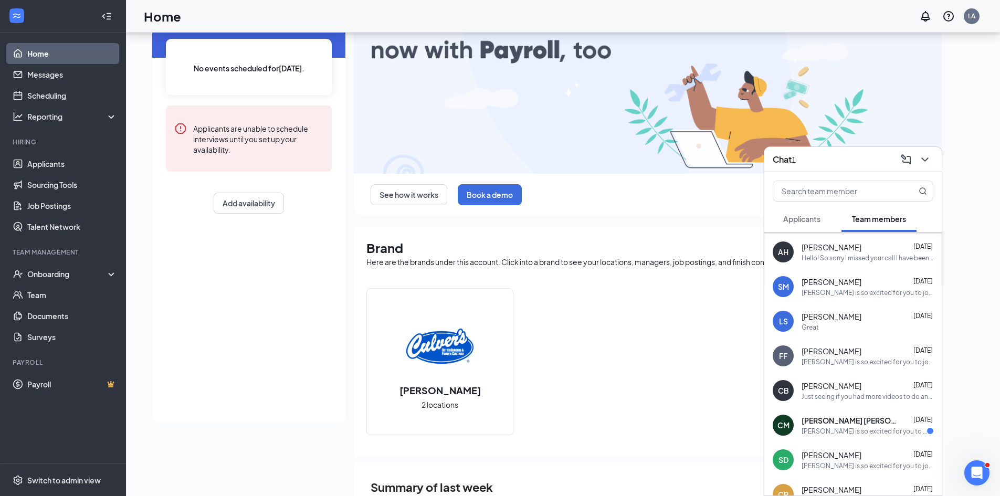
scroll to position [210, 0]
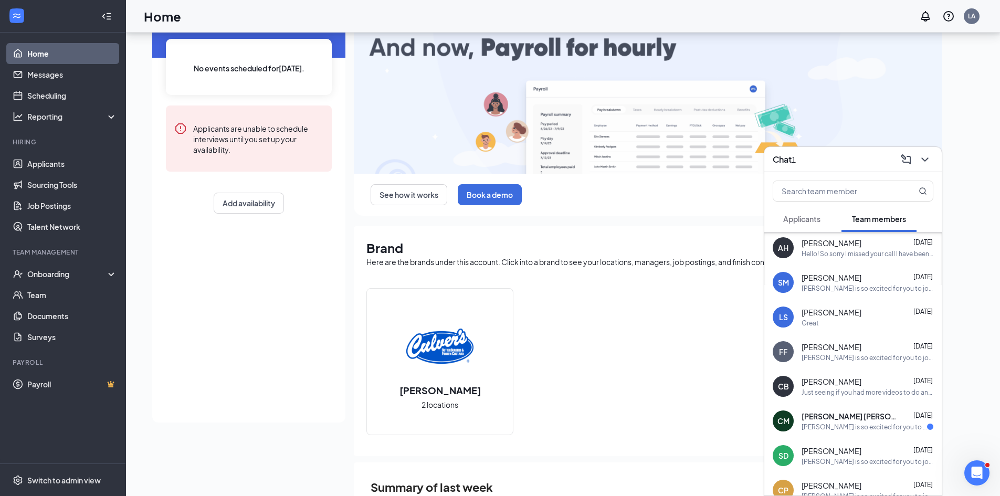
click at [728, 217] on div "See how it works Book a demo Brand Here are the brands under this account. Clic…" at bounding box center [648, 315] width 588 height 657
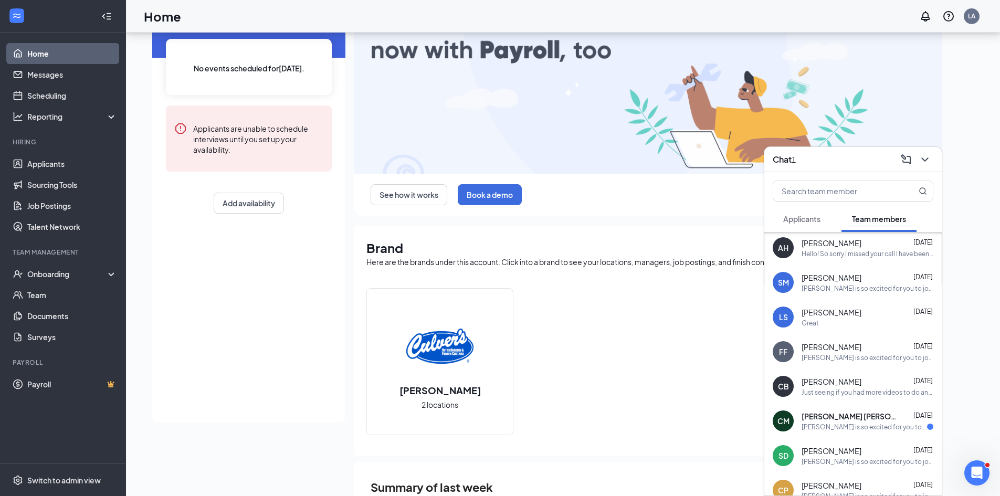
click at [706, 200] on div "See how it works Book a demo" at bounding box center [648, 195] width 588 height 42
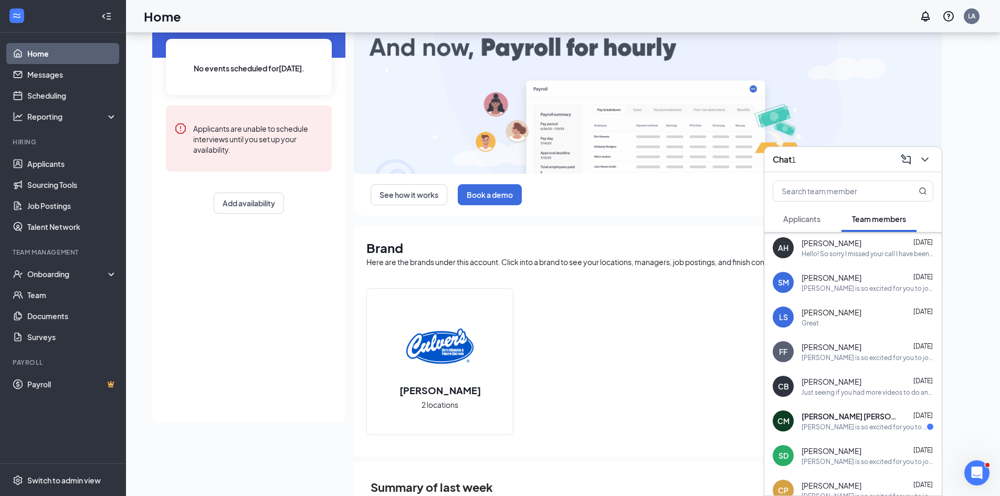
click at [921, 155] on icon "ChevronDown" at bounding box center [924, 159] width 13 height 13
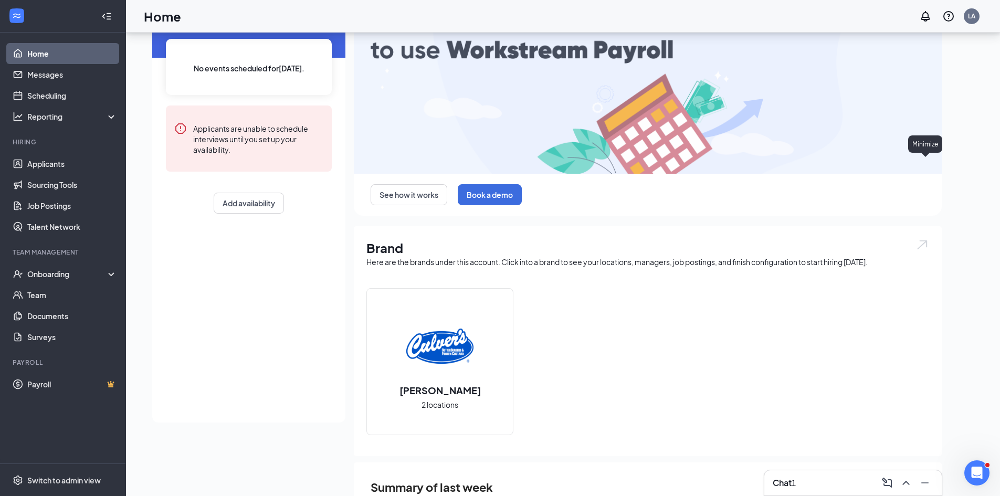
scroll to position [0, 0]
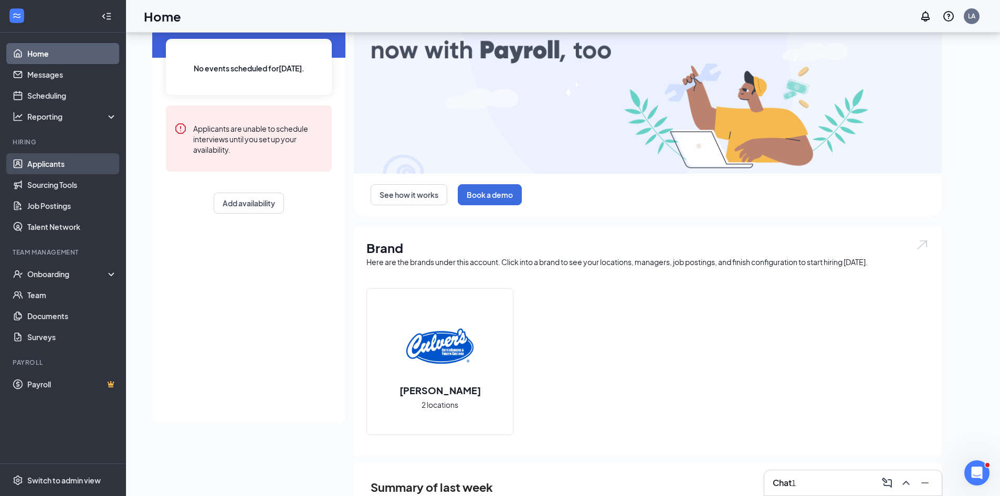
click at [60, 169] on link "Applicants" at bounding box center [72, 163] width 90 height 21
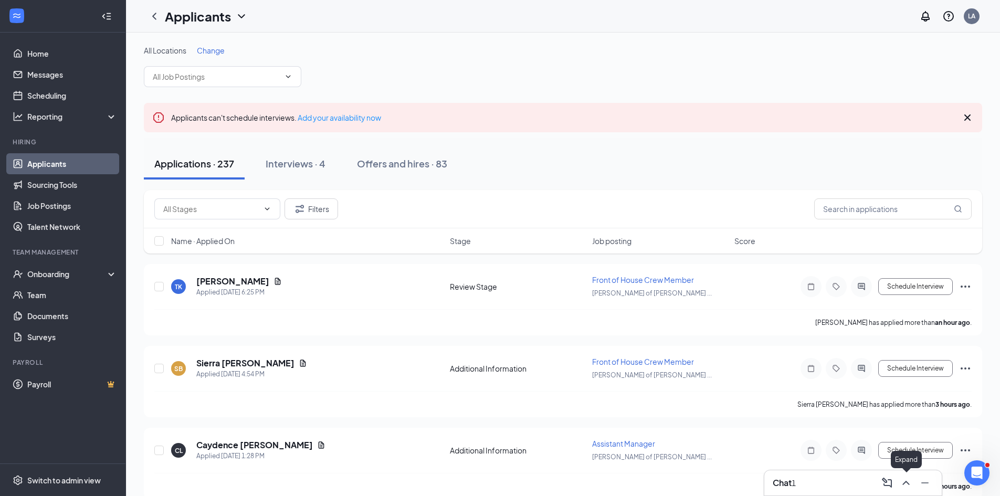
click at [908, 480] on icon "ChevronUp" at bounding box center [906, 483] width 13 height 13
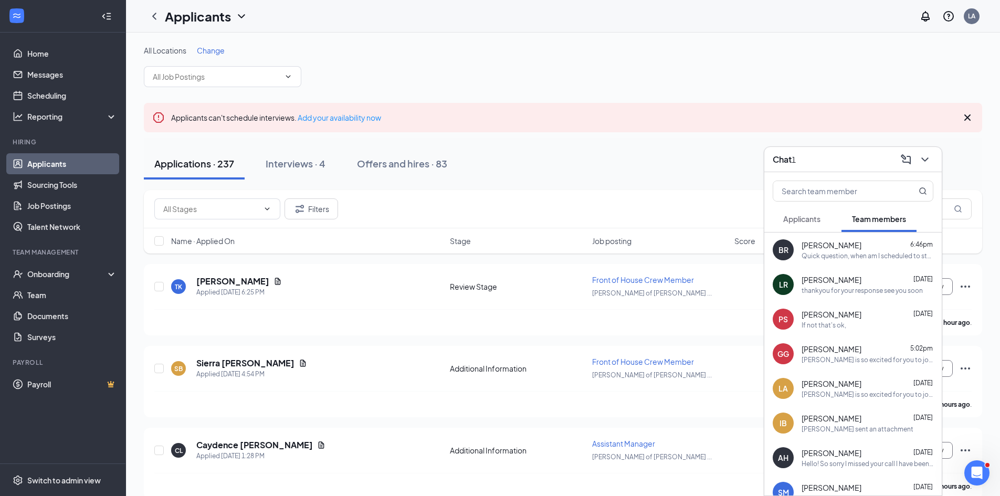
click at [817, 225] on button "Applicants" at bounding box center [802, 219] width 58 height 26
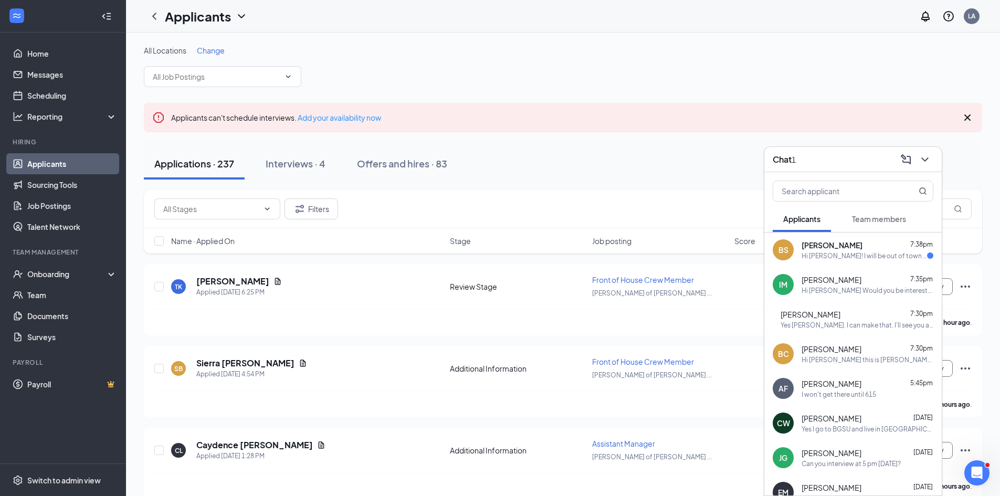
click at [807, 329] on div "Yes [PERSON_NAME]. I can make that. I'll see you at 2 in [GEOGRAPHIC_DATA]. Tha…" at bounding box center [856, 325] width 153 height 9
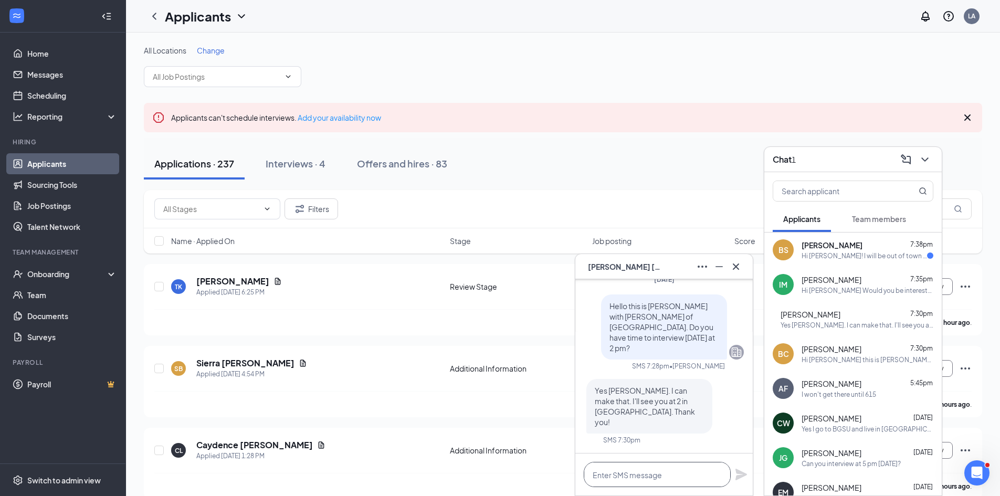
click at [643, 471] on textarea at bounding box center [657, 474] width 147 height 25
type textarea "great see you at 2 pm [DATE]"
click at [737, 475] on icon "Plane" at bounding box center [741, 474] width 13 height 13
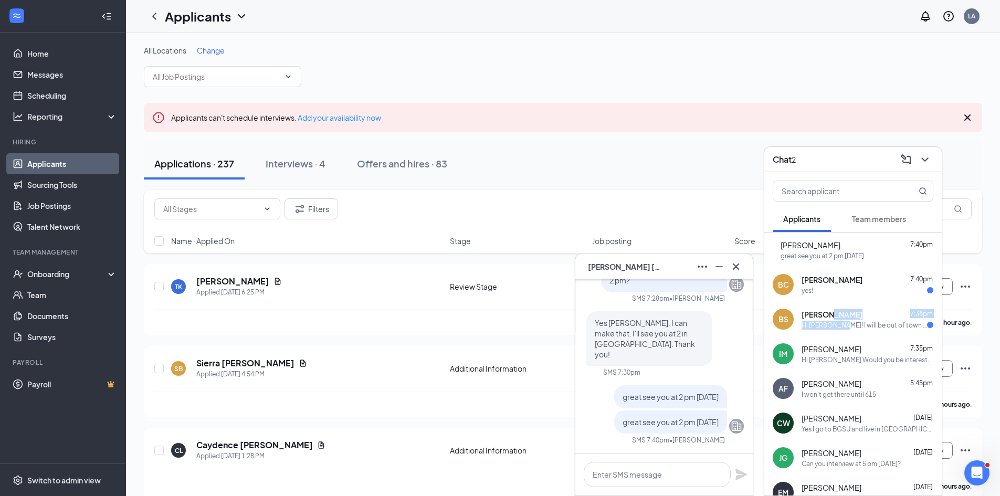
click at [833, 319] on div "[PERSON_NAME] 7:38pm Hi [PERSON_NAME]! I will be out of town this weekend. I'd …" at bounding box center [867, 319] width 132 height 20
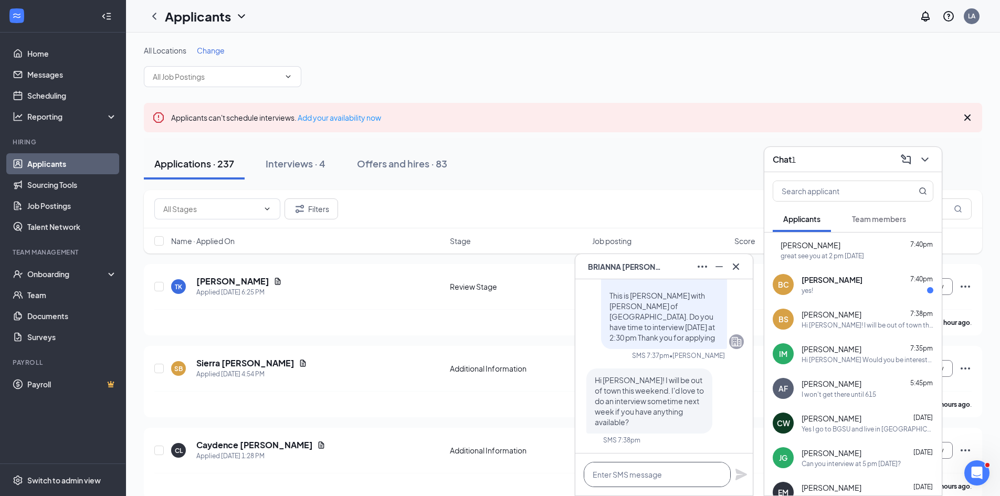
click at [601, 476] on textarea at bounding box center [657, 474] width 147 height 25
type textarea "How about [DATE] at 10:30 am ?"
click at [740, 475] on icon "Plane" at bounding box center [741, 475] width 12 height 12
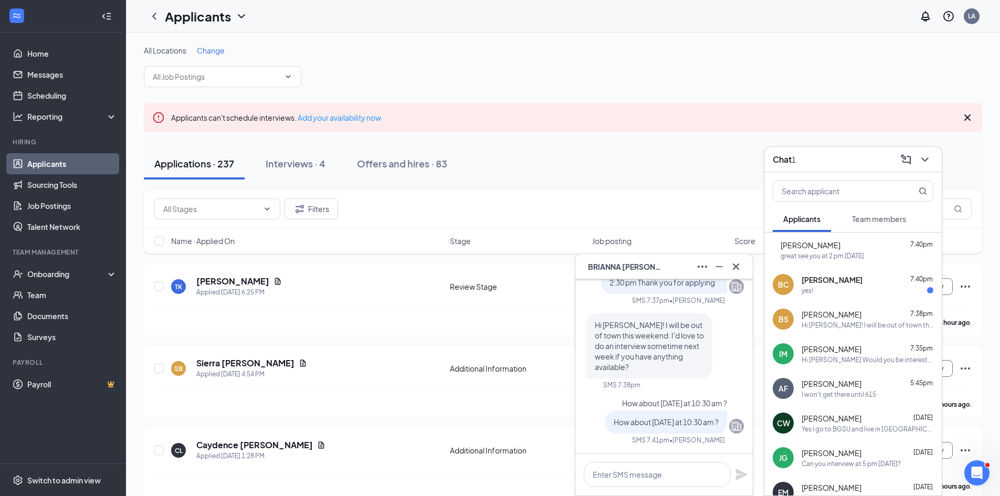
click at [833, 273] on div "BC [PERSON_NAME] 7:40pm yes!" at bounding box center [852, 284] width 177 height 35
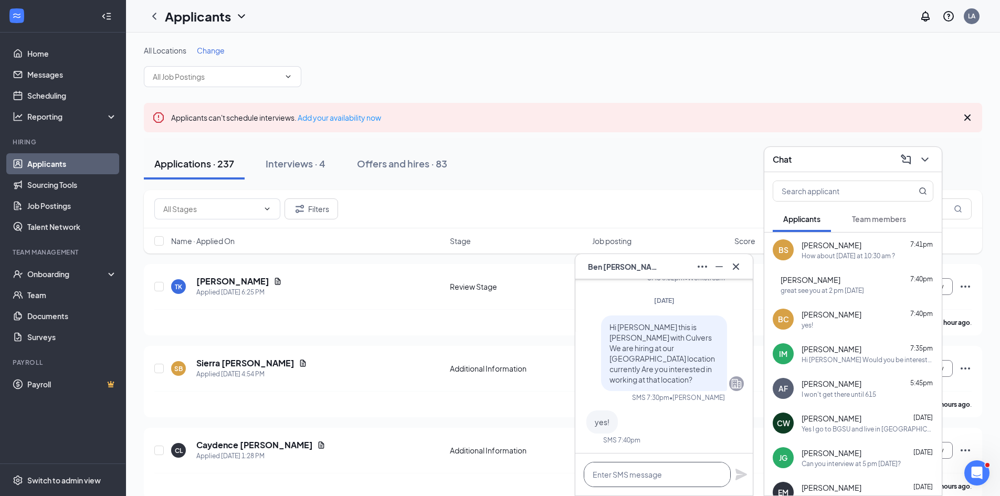
click at [632, 474] on textarea at bounding box center [657, 474] width 147 height 25
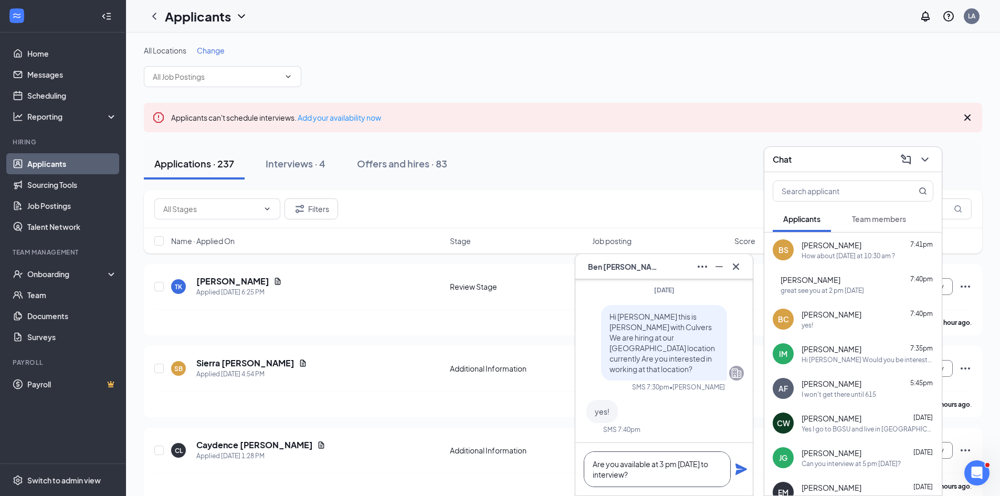
type textarea "Are you available at 3 pm [DATE] to interview?"
click at [743, 468] on icon "Plane" at bounding box center [741, 469] width 12 height 12
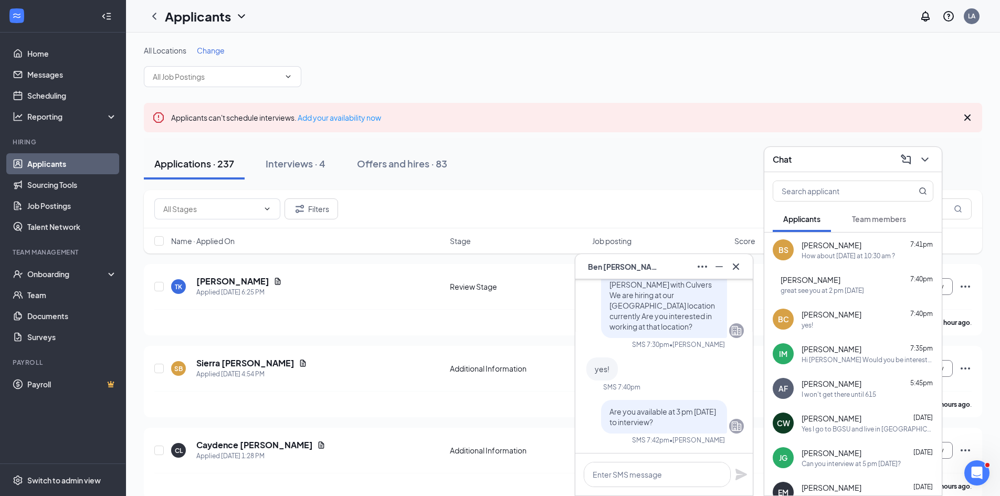
scroll to position [0, 0]
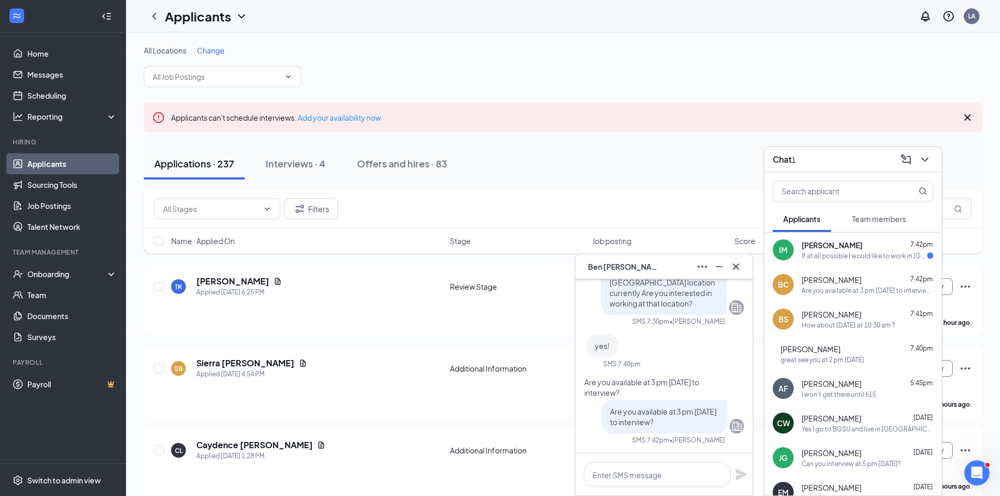
click at [850, 256] on div "If at all possible I would like to work in [GEOGRAPHIC_DATA] because of school" at bounding box center [863, 255] width 125 height 9
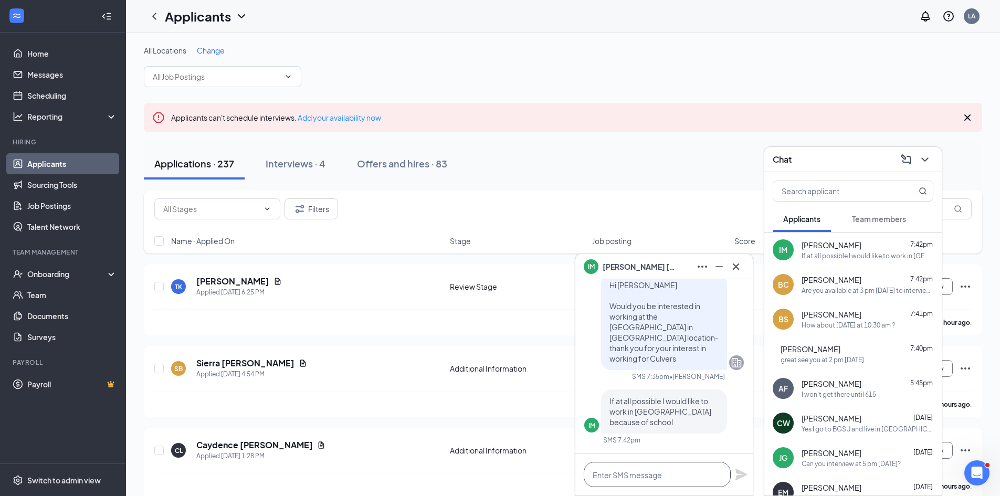
click at [629, 470] on textarea at bounding box center [657, 474] width 147 height 25
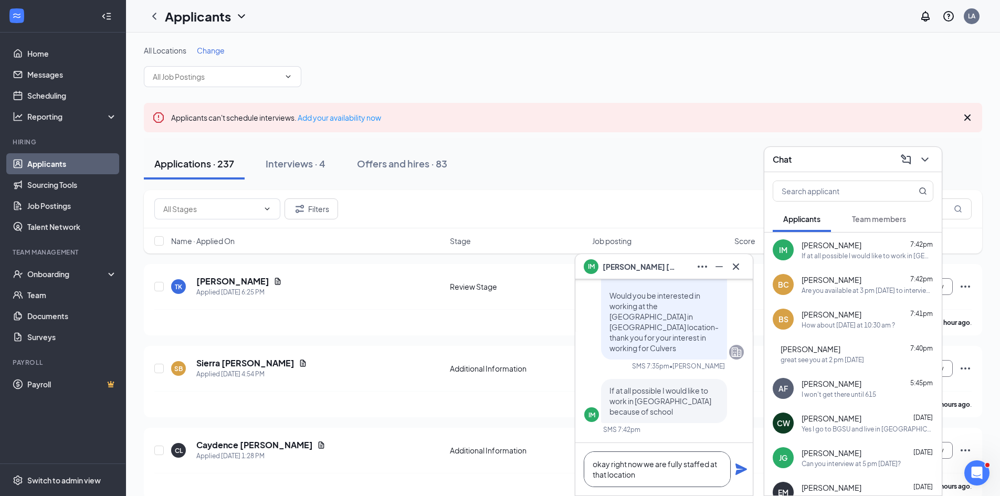
type textarea "okay right now we are fully staffed at that location"
click at [742, 471] on icon "Plane" at bounding box center [741, 469] width 12 height 12
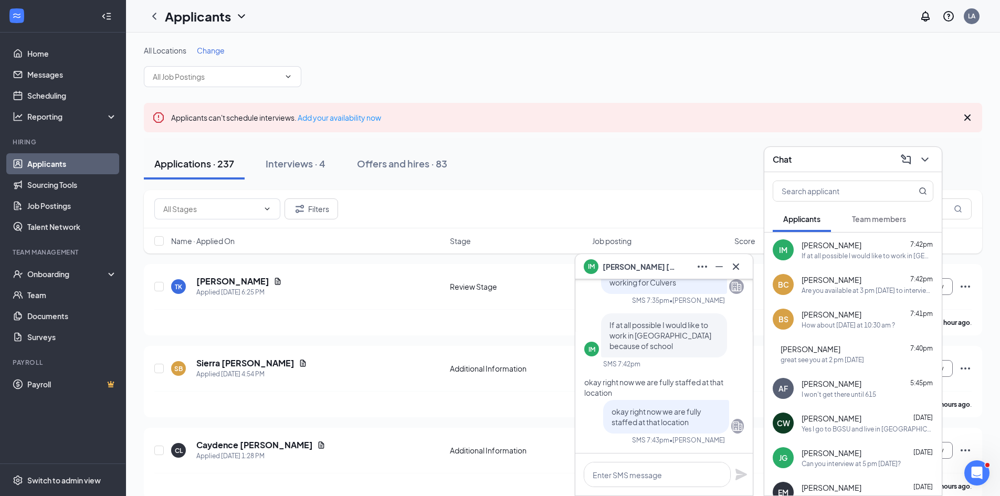
click at [804, 290] on div "Are you available at 3 pm [DATE] to interview?" at bounding box center [867, 290] width 132 height 9
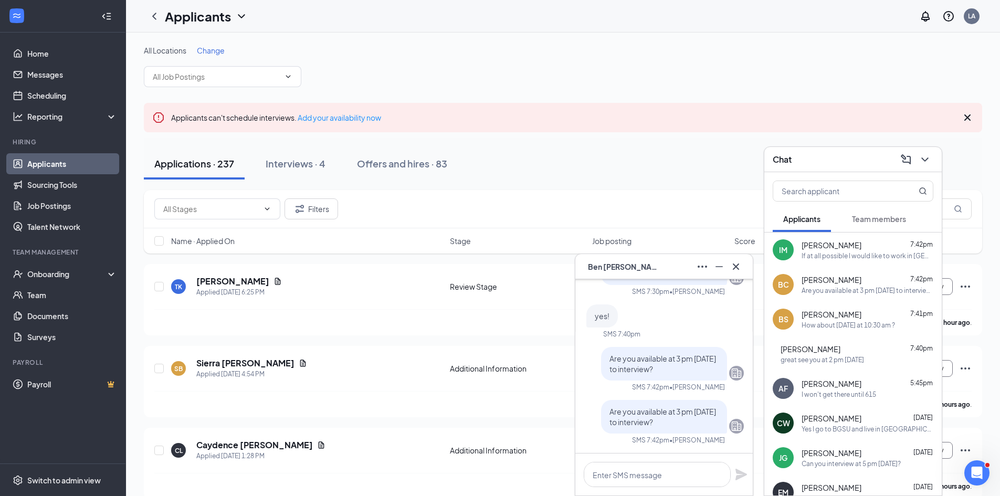
click at [717, 209] on div "Filters" at bounding box center [562, 208] width 817 height 21
click at [812, 252] on div "I can absolutely do that." at bounding box center [836, 255] width 71 height 9
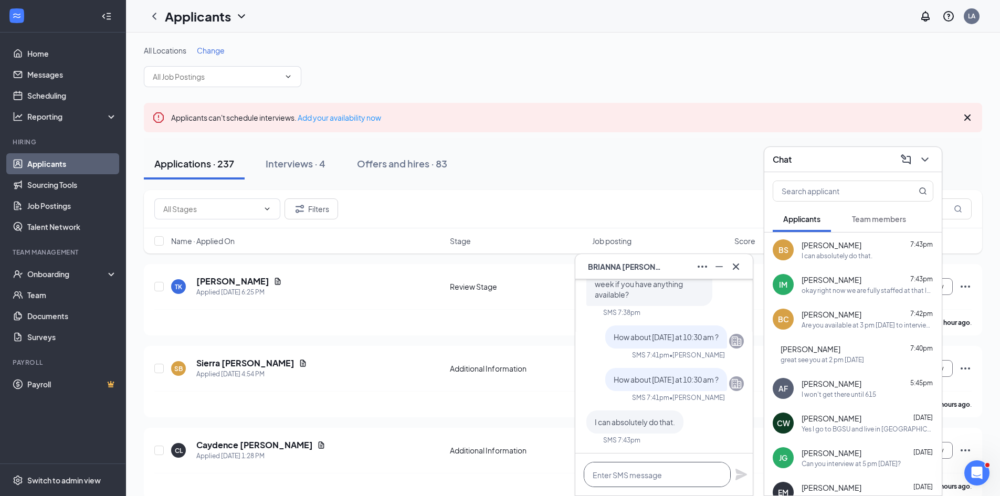
click at [637, 476] on textarea at bounding box center [657, 474] width 147 height 25
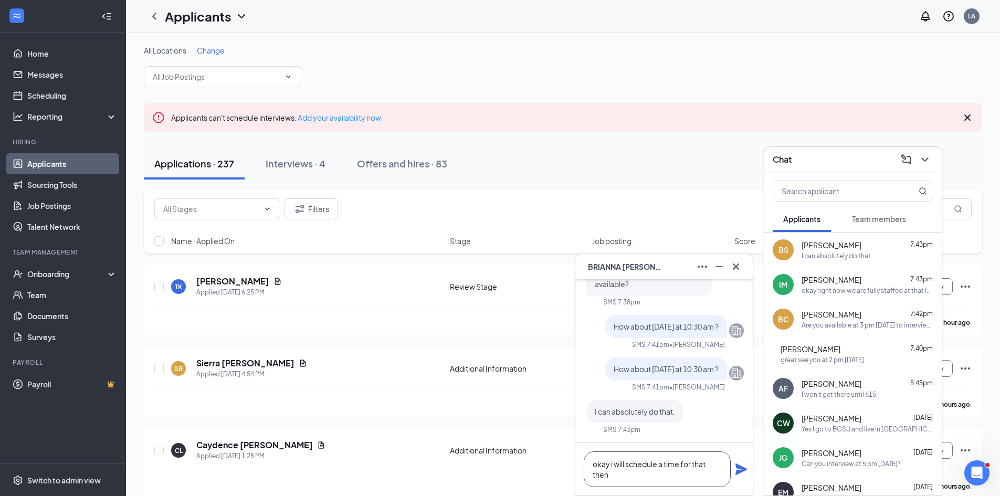
type textarea "okay i will schedule a time for that then"
click at [744, 464] on icon "Plane" at bounding box center [741, 469] width 13 height 13
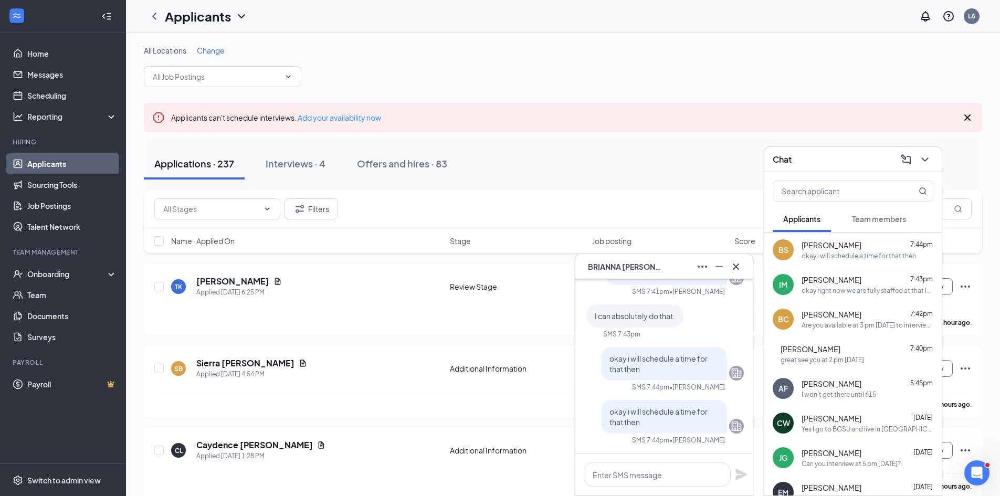
click at [848, 250] on span "[PERSON_NAME]" at bounding box center [831, 245] width 60 height 10
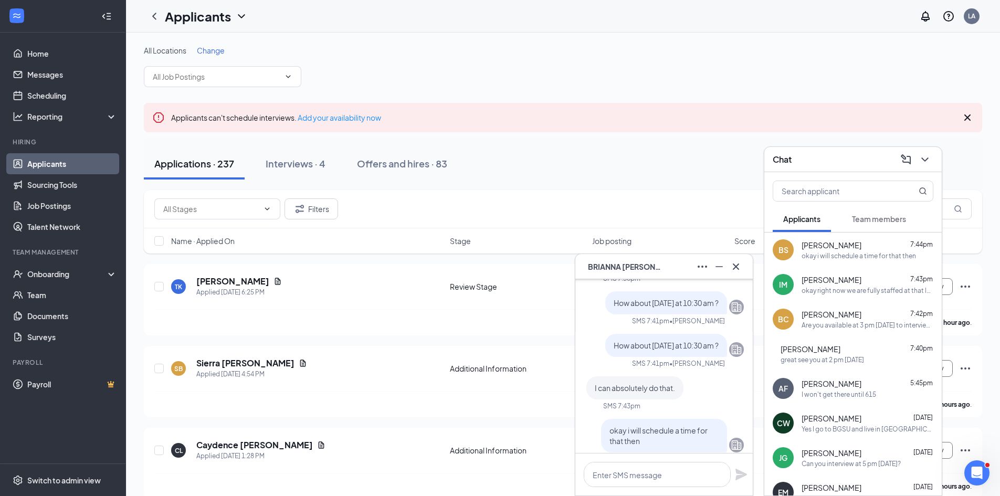
scroll to position [-105, 0]
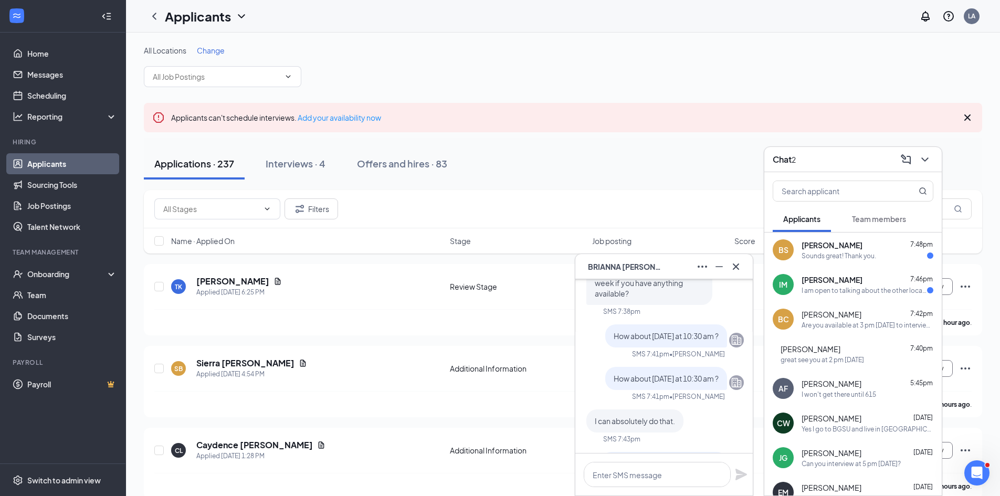
click at [842, 321] on div "Are you available at 3 pm [DATE] to interview?" at bounding box center [867, 325] width 132 height 9
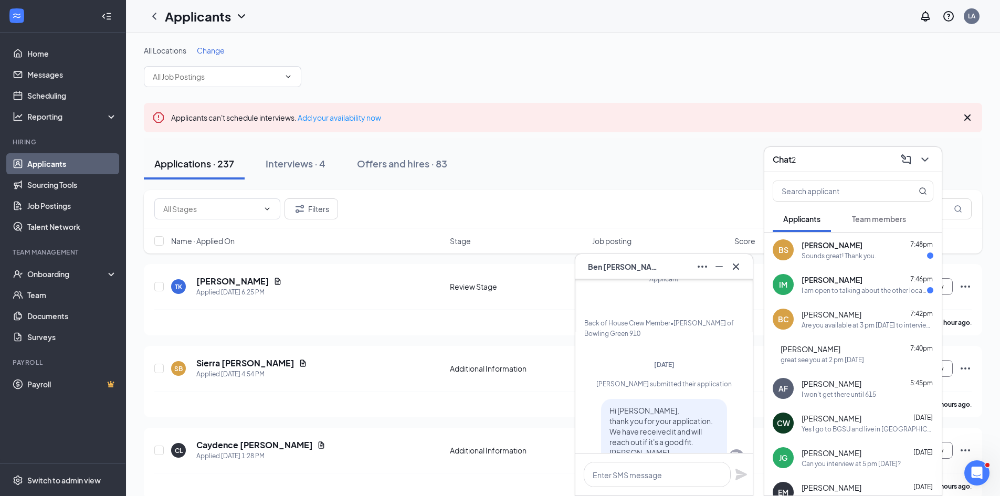
scroll to position [-766, 0]
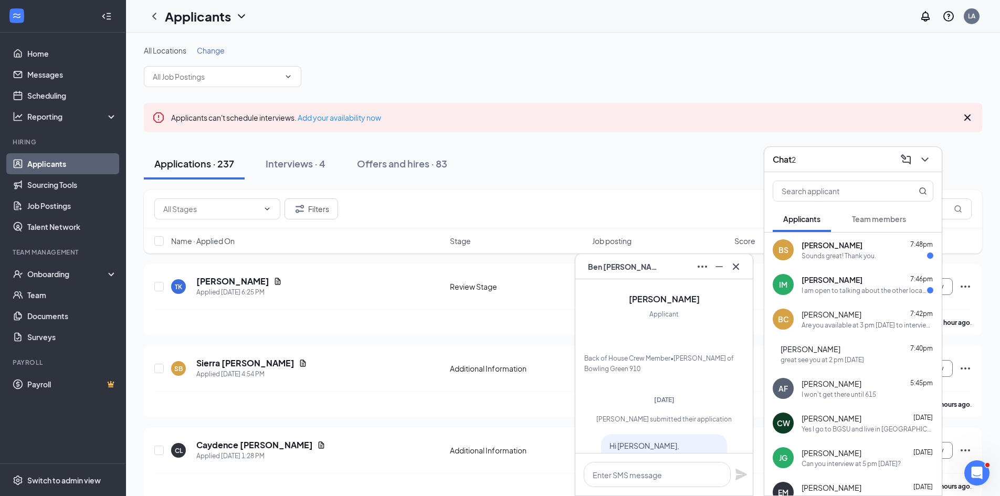
click at [864, 220] on span "Team members" at bounding box center [879, 218] width 54 height 9
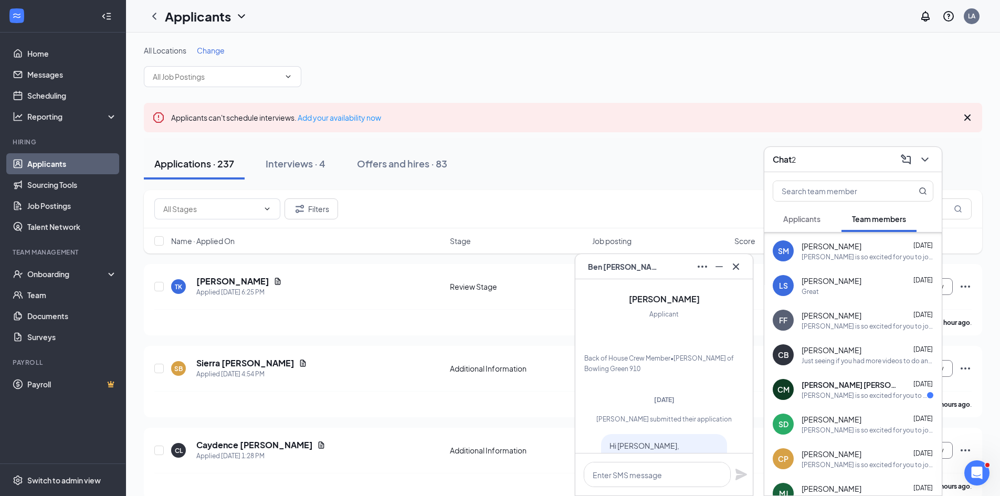
scroll to position [262, 0]
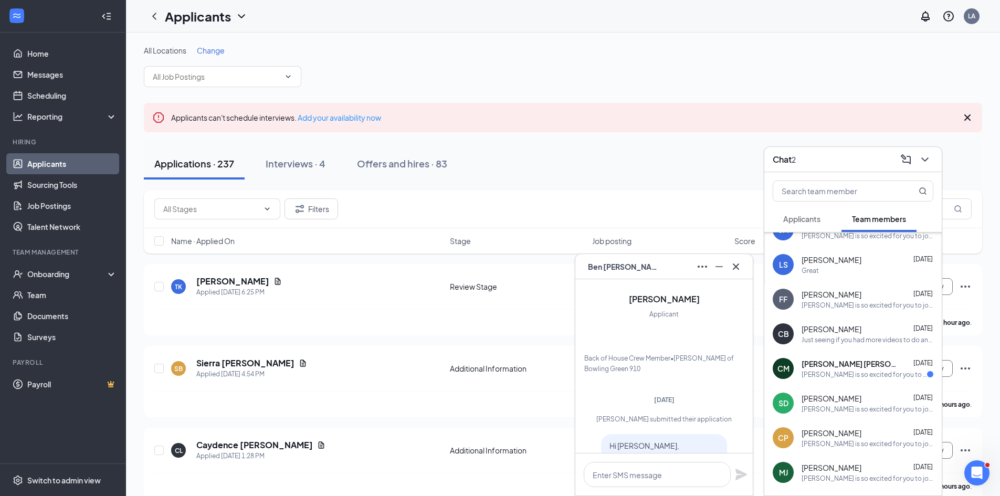
click at [836, 366] on span "[PERSON_NAME] [PERSON_NAME]" at bounding box center [848, 363] width 94 height 10
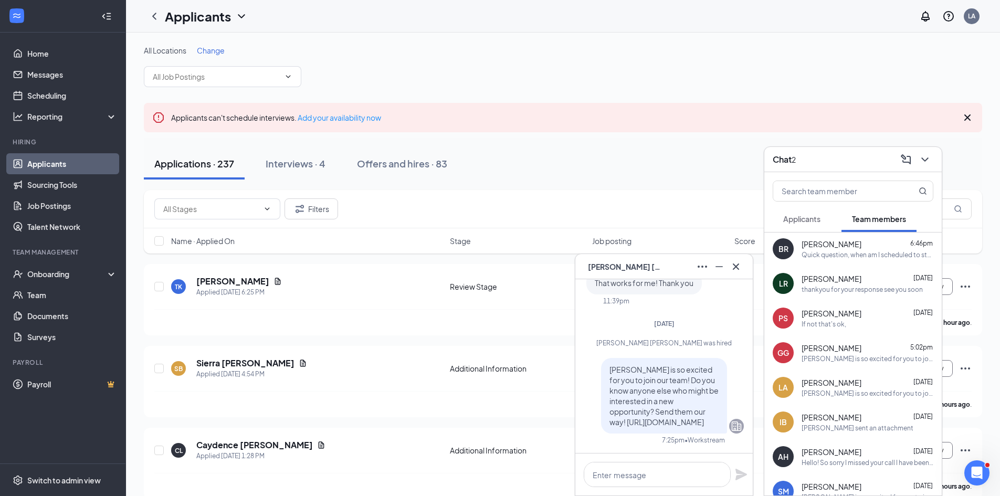
scroll to position [0, 0]
click at [820, 244] on span "[PERSON_NAME]" at bounding box center [831, 245] width 60 height 10
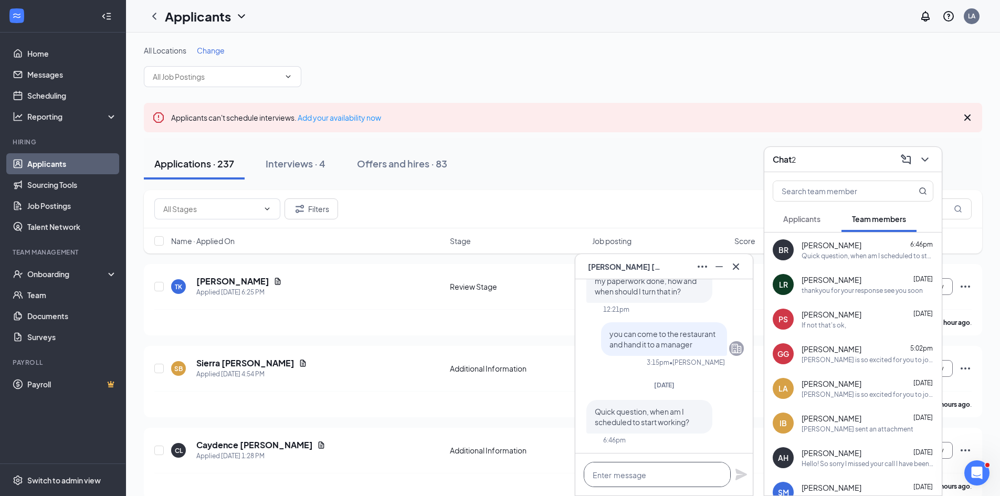
click at [653, 469] on textarea at bounding box center [657, 474] width 147 height 25
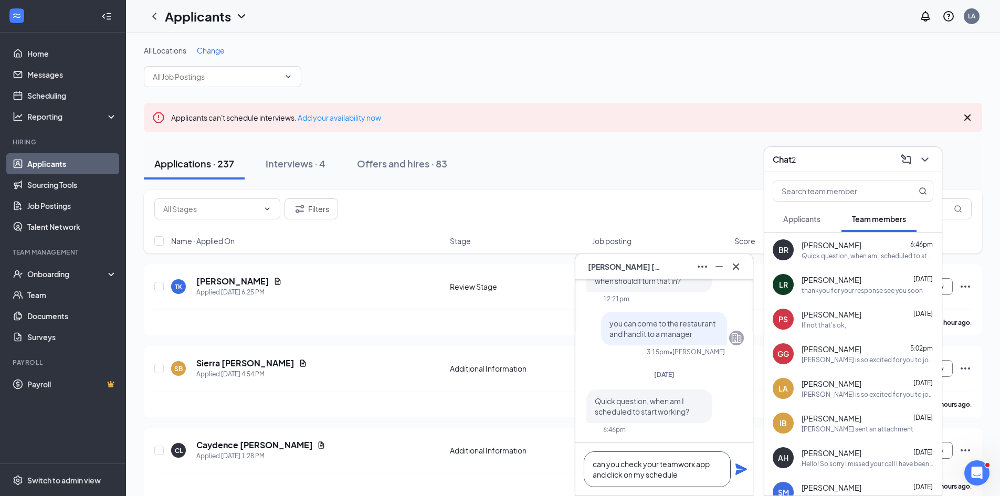
type textarea "can you check your teamworx app and click on my schedule"
click at [736, 466] on icon "Plane" at bounding box center [741, 469] width 12 height 12
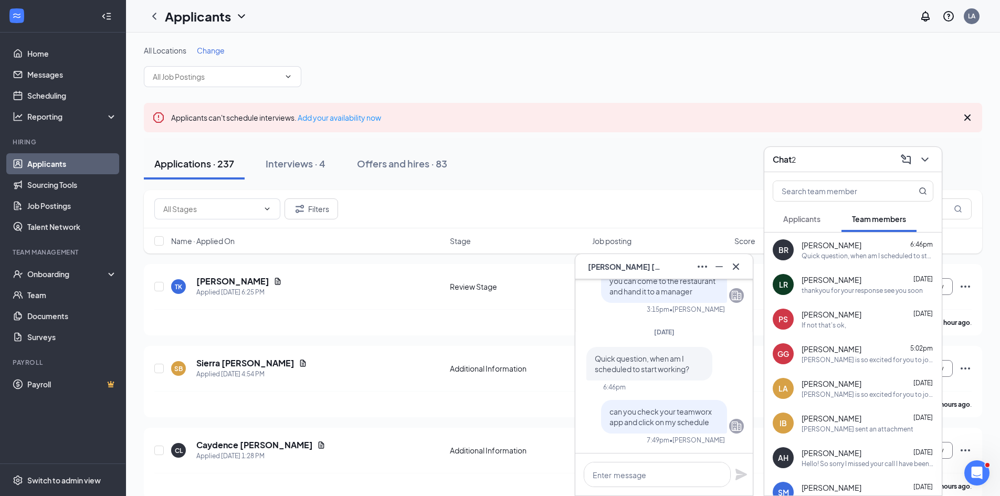
click at [542, 168] on div "Applications · 237 Interviews · 4 Offers and hires · 83" at bounding box center [563, 163] width 838 height 31
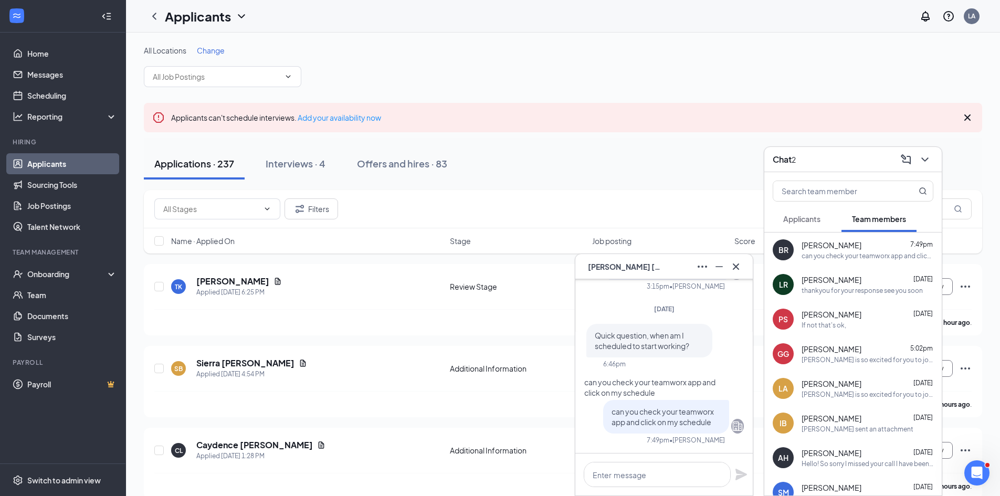
click at [819, 221] on span "Applicants" at bounding box center [801, 218] width 37 height 9
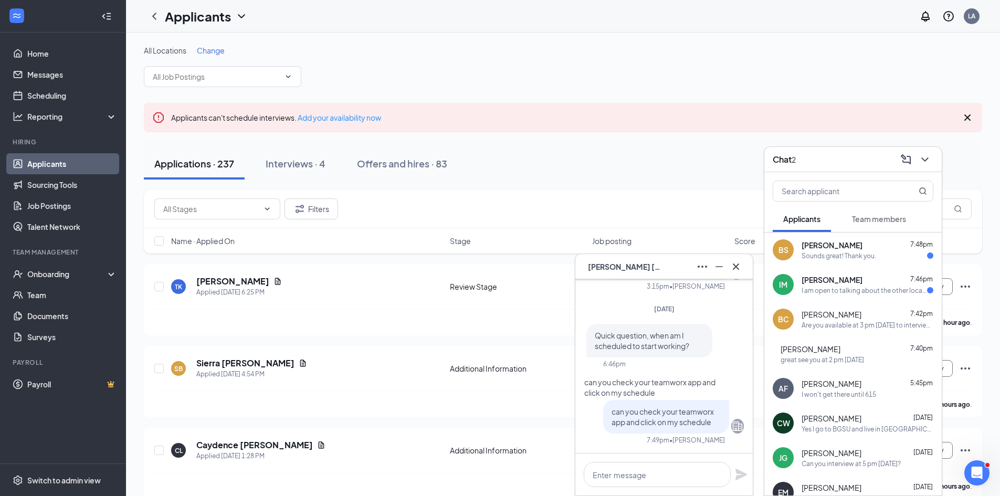
click at [831, 254] on div "Sounds great! Thank you." at bounding box center [838, 255] width 75 height 9
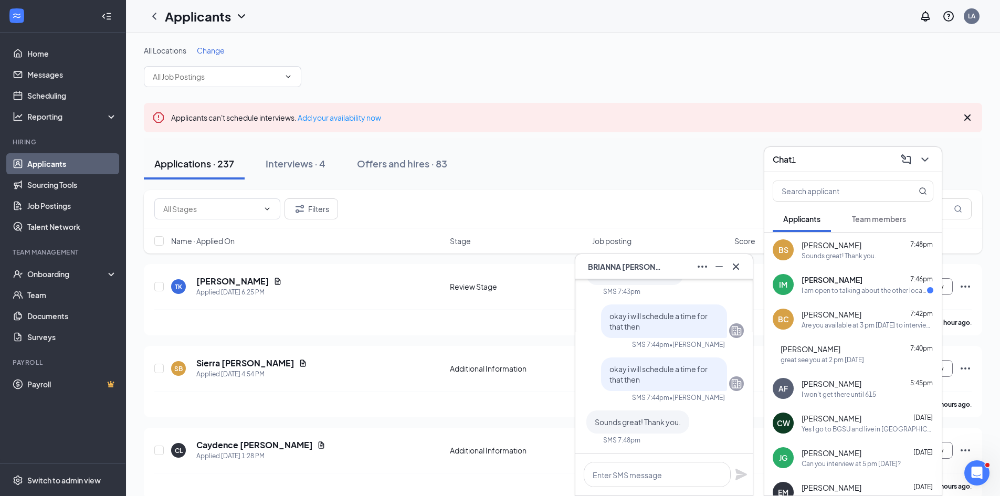
click at [847, 284] on span "[PERSON_NAME]" at bounding box center [831, 279] width 61 height 10
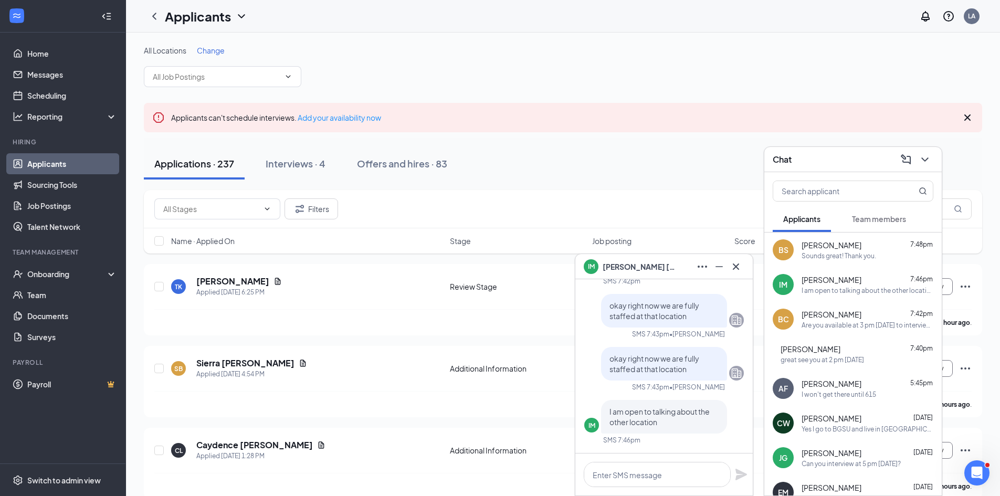
click at [707, 196] on div "Filters" at bounding box center [563, 209] width 838 height 38
click at [812, 317] on span "[PERSON_NAME]" at bounding box center [831, 314] width 60 height 10
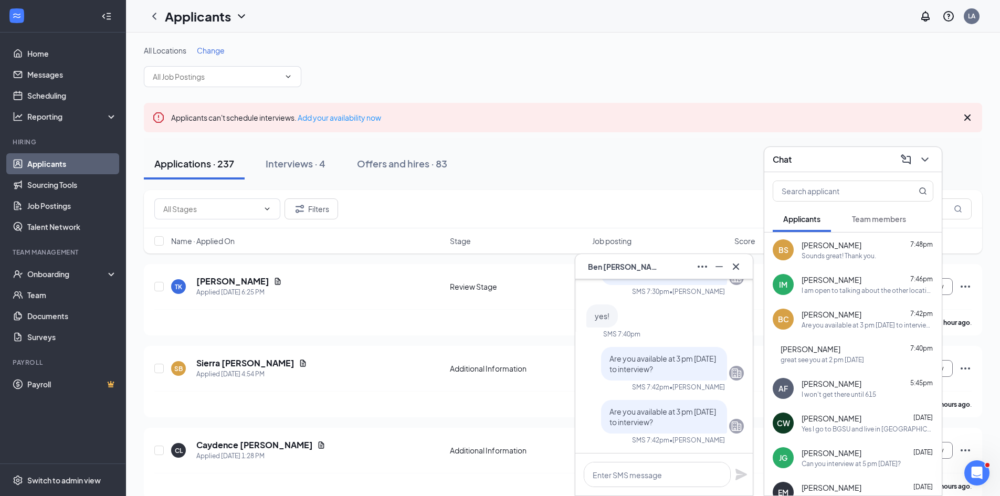
click at [921, 160] on icon "ChevronDown" at bounding box center [924, 159] width 13 height 13
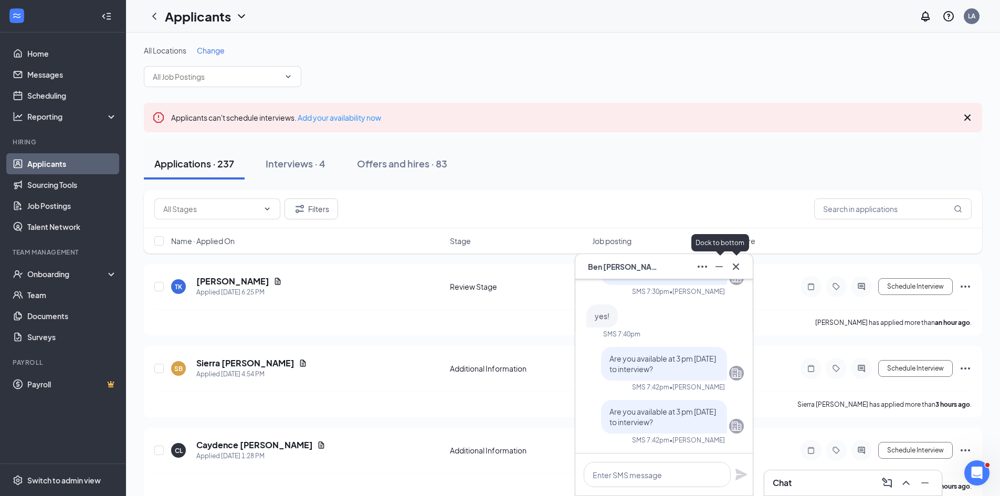
click at [723, 265] on icon "Minimize" at bounding box center [719, 266] width 13 height 13
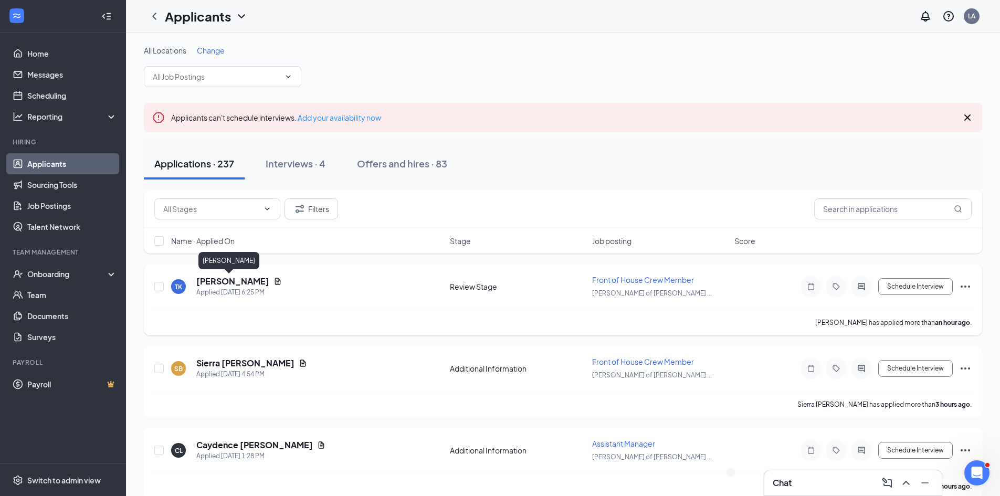
click at [229, 279] on h5 "[PERSON_NAME]" at bounding box center [232, 282] width 73 height 12
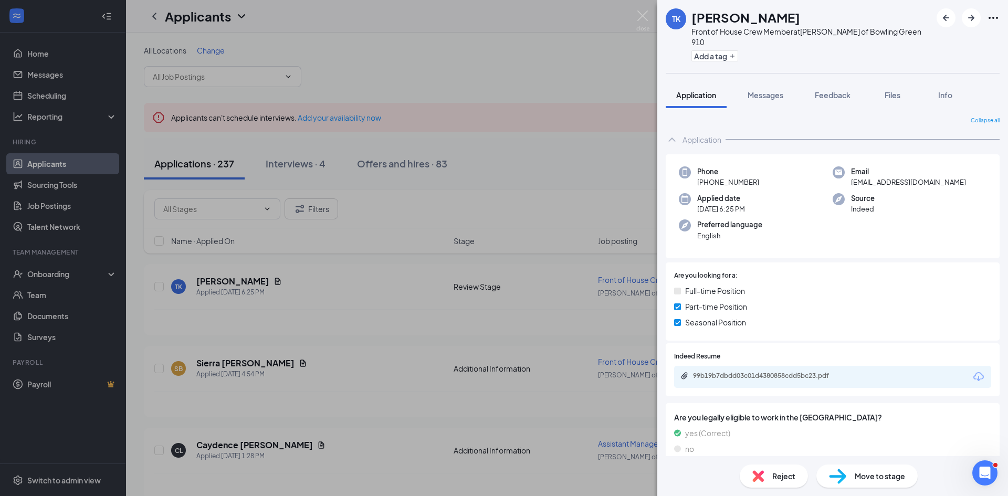
click at [319, 258] on div "[PERSON_NAME] Kelk Front of House Crew Member at [PERSON_NAME] of Bowling Green…" at bounding box center [504, 248] width 1008 height 496
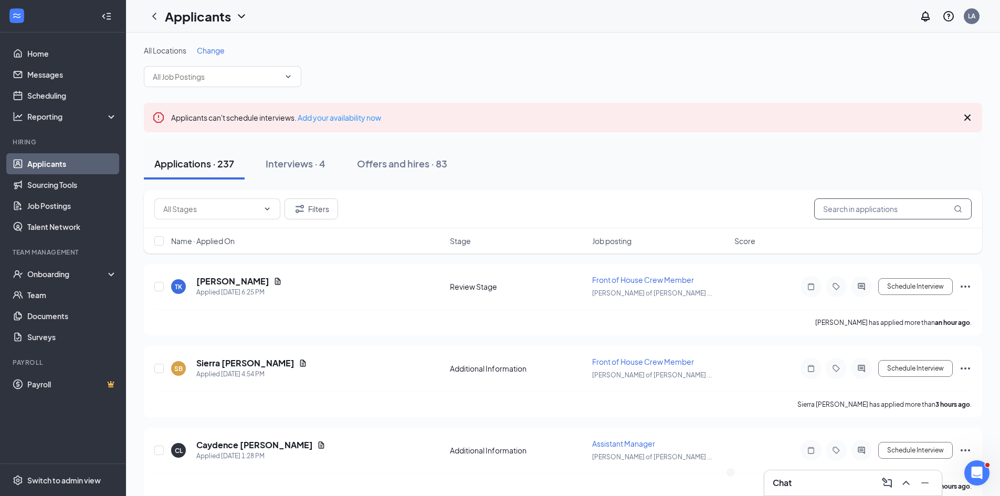
click at [848, 204] on input "text" at bounding box center [892, 208] width 157 height 21
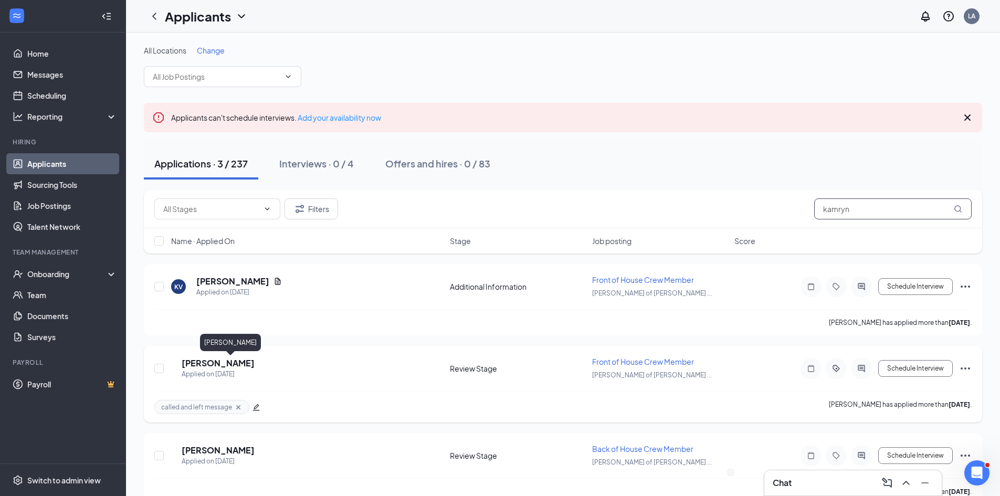
type input "kamryn"
click at [216, 365] on h5 "[PERSON_NAME]" at bounding box center [218, 363] width 73 height 12
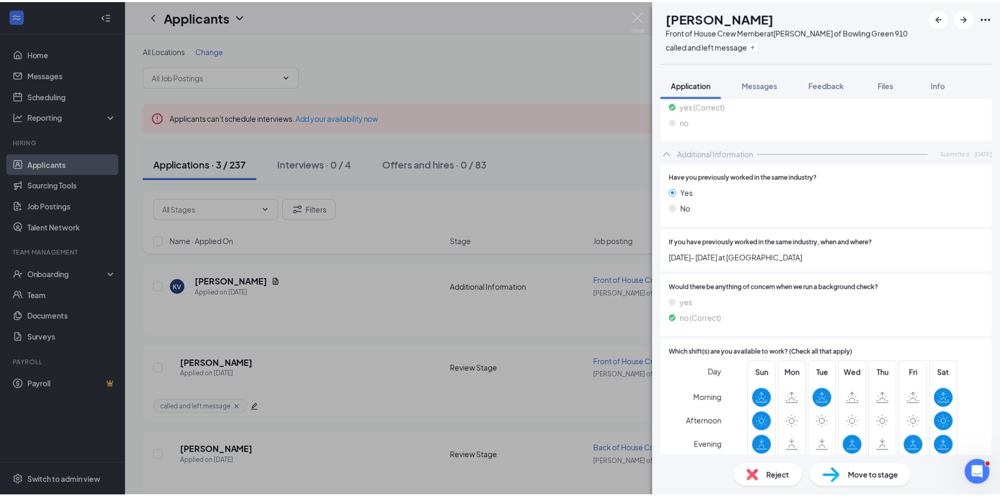
scroll to position [367, 0]
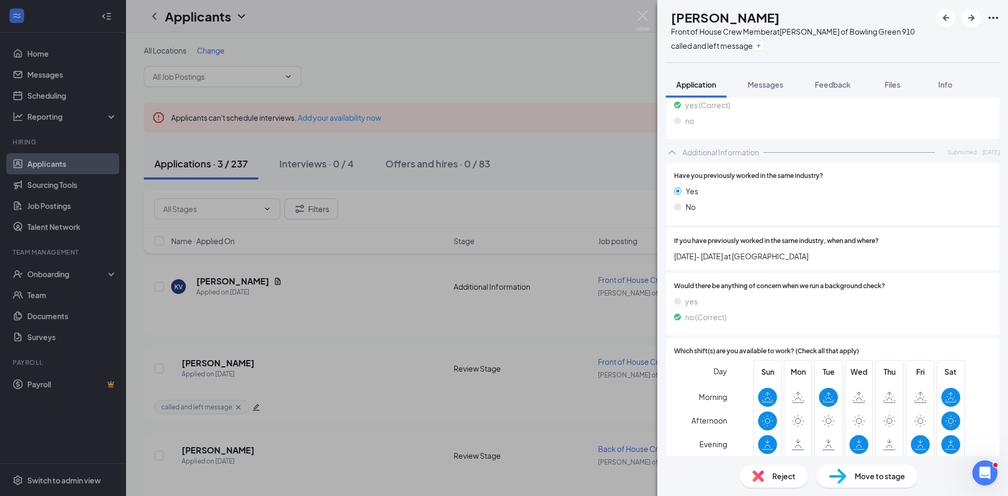
click at [231, 355] on div "KM [PERSON_NAME] Front of House Crew Member at [PERSON_NAME] of Bowling Green 9…" at bounding box center [504, 248] width 1008 height 496
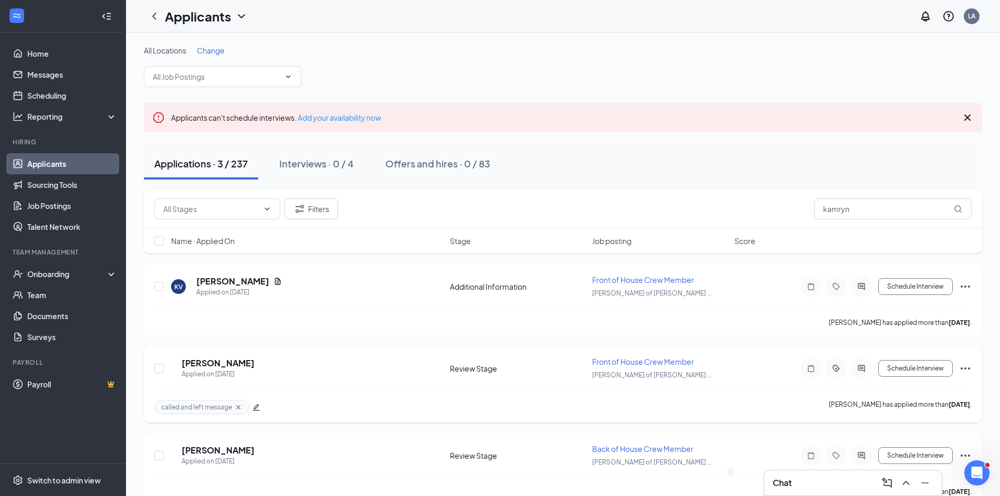
scroll to position [21, 0]
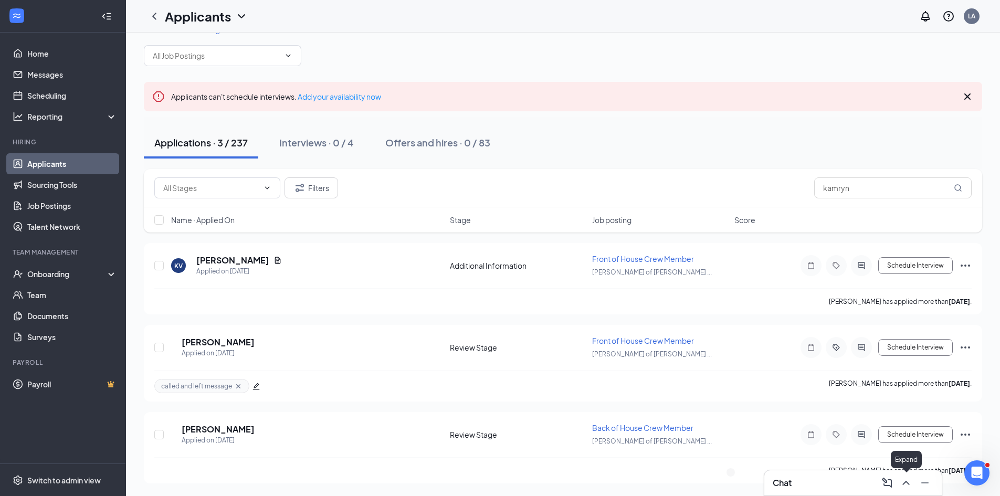
click at [909, 481] on icon "ChevronUp" at bounding box center [906, 483] width 13 height 13
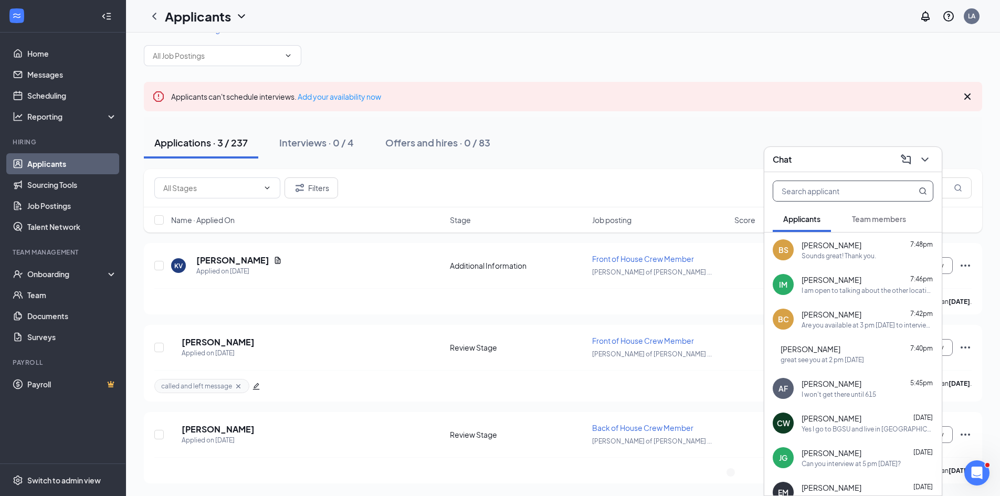
click at [826, 186] on input "text" at bounding box center [835, 191] width 124 height 20
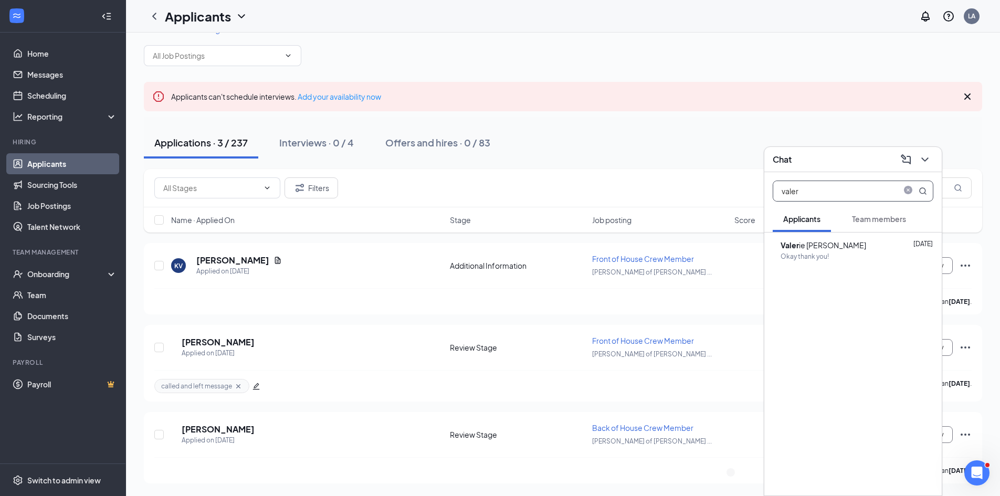
type input "valer"
click at [826, 241] on div "Valer ie [PERSON_NAME]" at bounding box center [823, 245] width 86 height 12
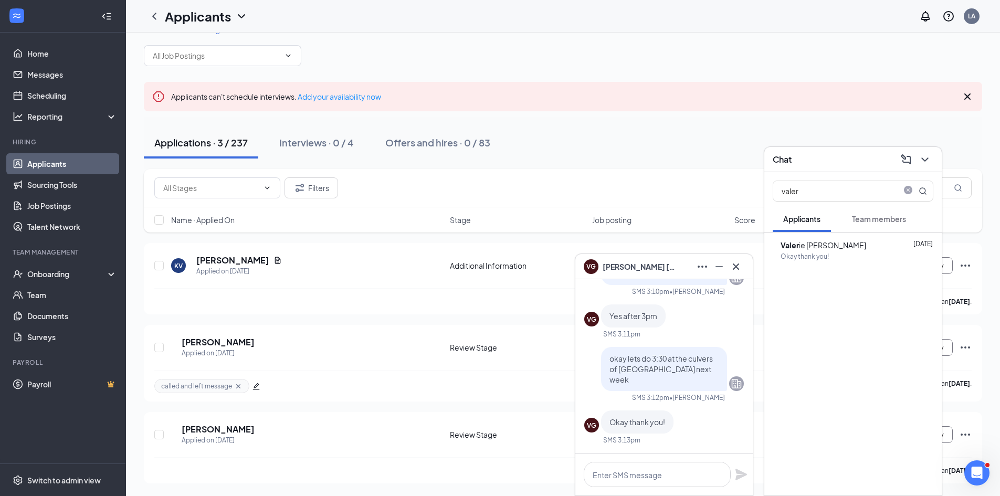
click at [611, 269] on span "[PERSON_NAME]" at bounding box center [639, 267] width 73 height 12
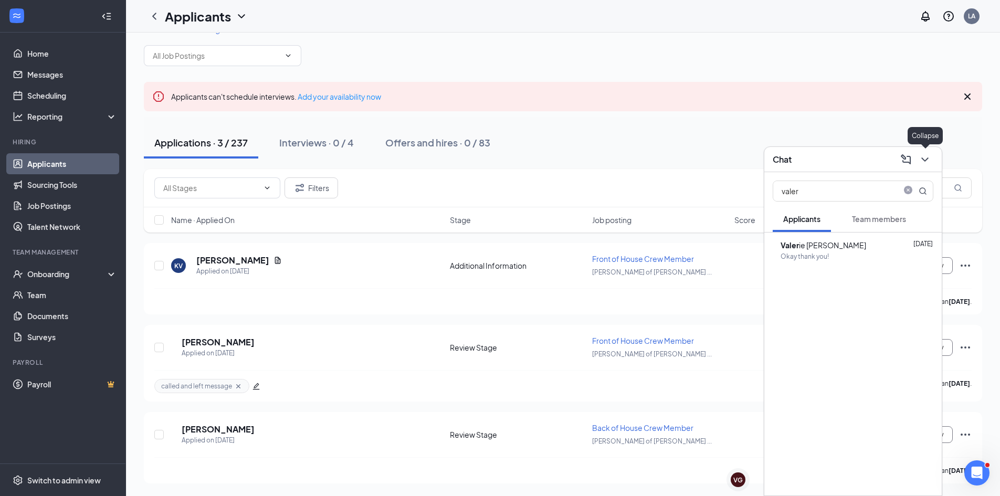
click at [922, 158] on icon "ChevronDown" at bounding box center [924, 159] width 7 height 4
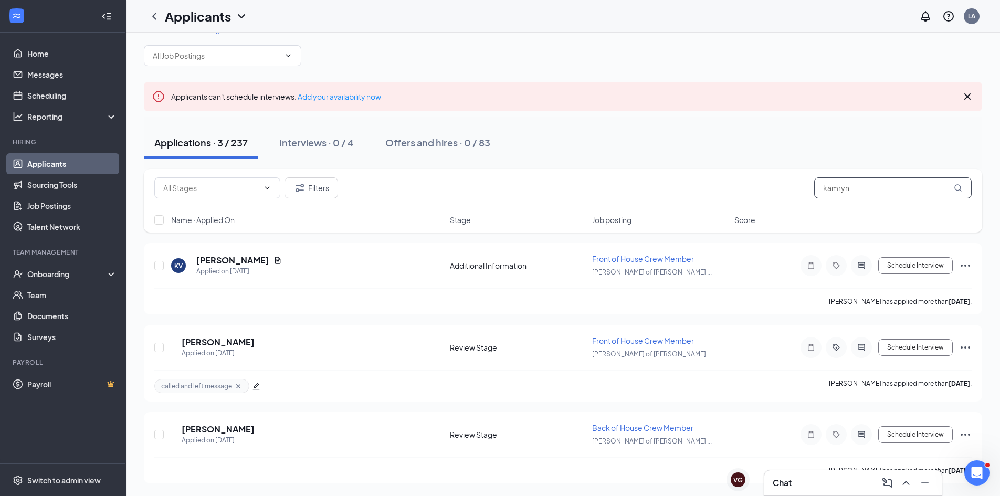
drag, startPoint x: 875, startPoint y: 194, endPoint x: 732, endPoint y: 197, distance: 143.3
click at [735, 197] on div "Filters kamryn" at bounding box center [562, 187] width 817 height 21
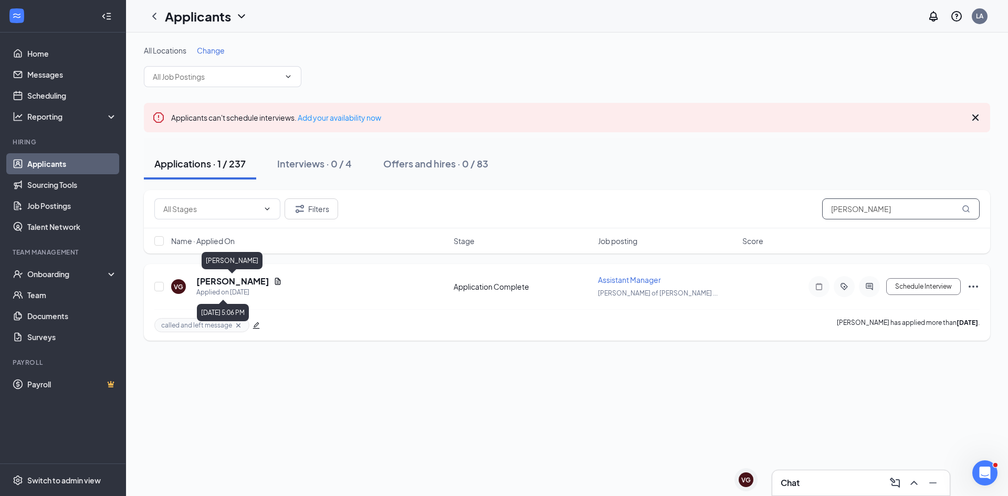
type input "[PERSON_NAME]"
click at [228, 281] on h5 "[PERSON_NAME]" at bounding box center [232, 282] width 73 height 12
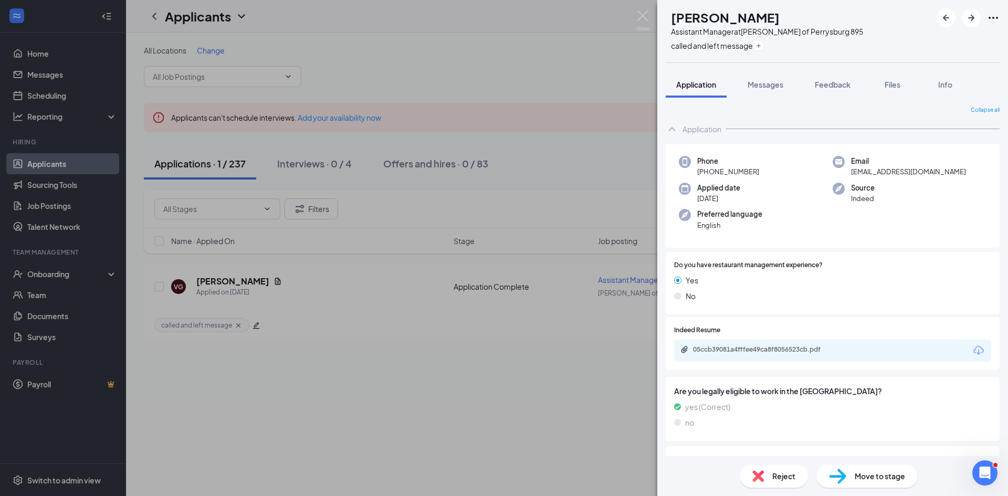
click at [568, 69] on div "VG [PERSON_NAME] Assistant Manager at [GEOGRAPHIC_DATA][PERSON_NAME] of [GEOGRA…" at bounding box center [504, 248] width 1008 height 496
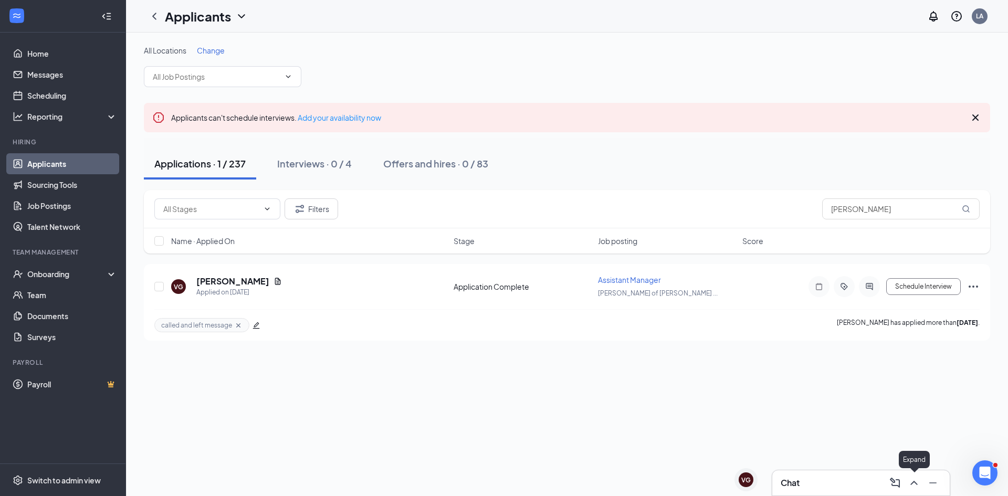
click at [909, 479] on icon "ChevronUp" at bounding box center [913, 483] width 13 height 13
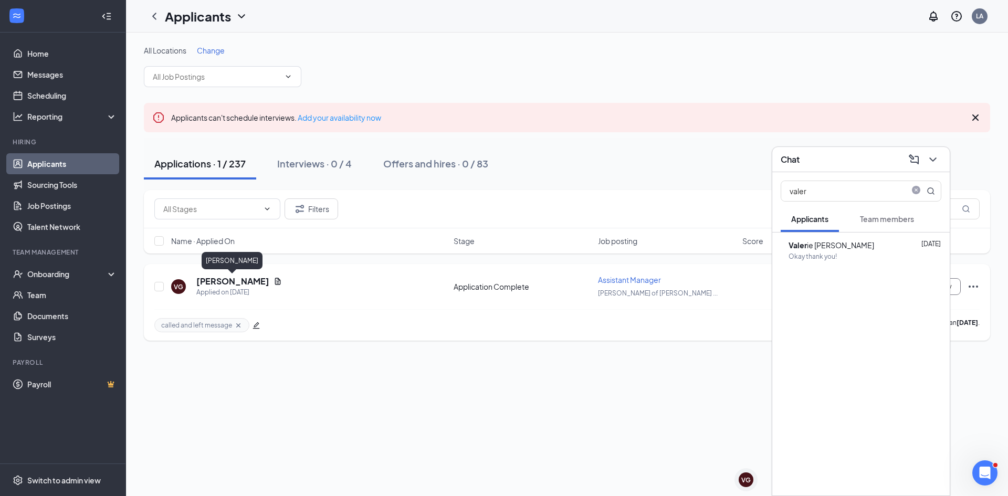
click at [248, 279] on h5 "[PERSON_NAME]" at bounding box center [232, 282] width 73 height 12
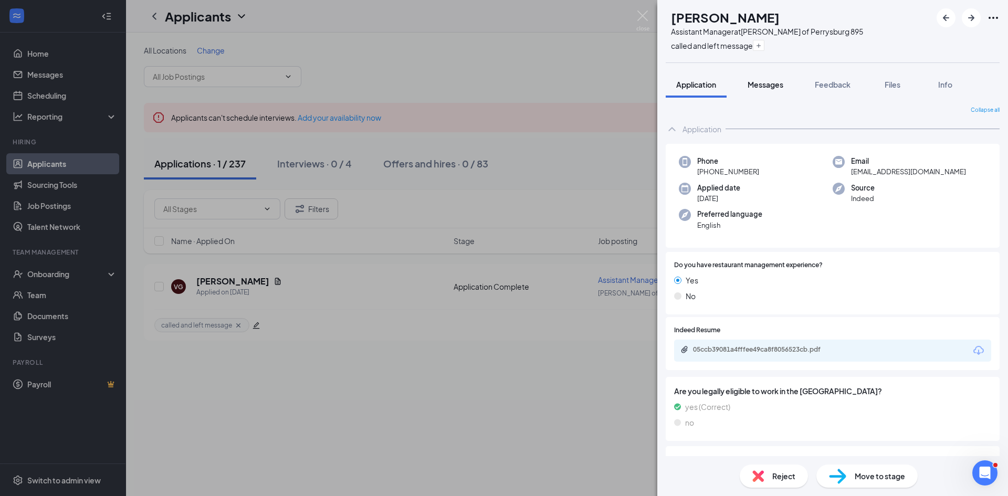
click at [764, 88] on span "Messages" at bounding box center [765, 84] width 36 height 9
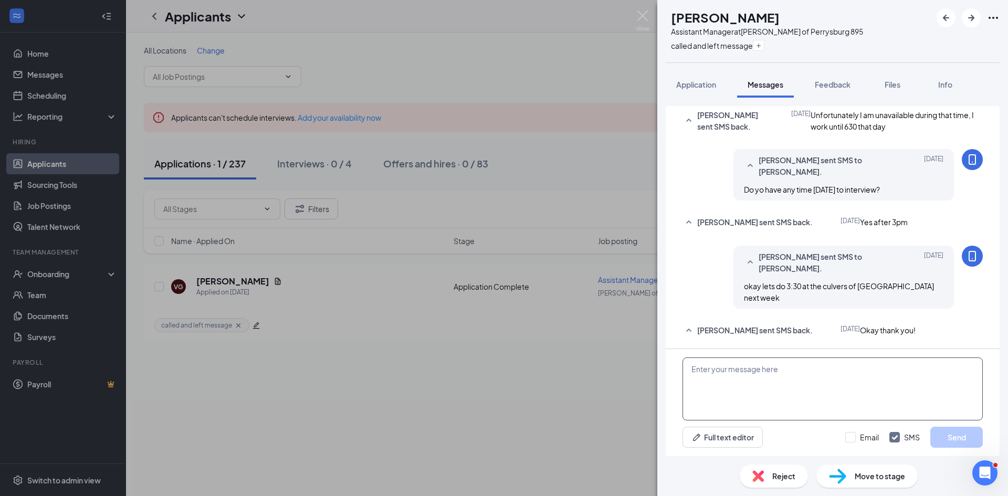
scroll to position [326, 0]
click at [758, 378] on textarea at bounding box center [832, 388] width 300 height 63
click at [610, 89] on div "VG [PERSON_NAME] Assistant Manager at [GEOGRAPHIC_DATA][PERSON_NAME] of [GEOGRA…" at bounding box center [504, 248] width 1008 height 496
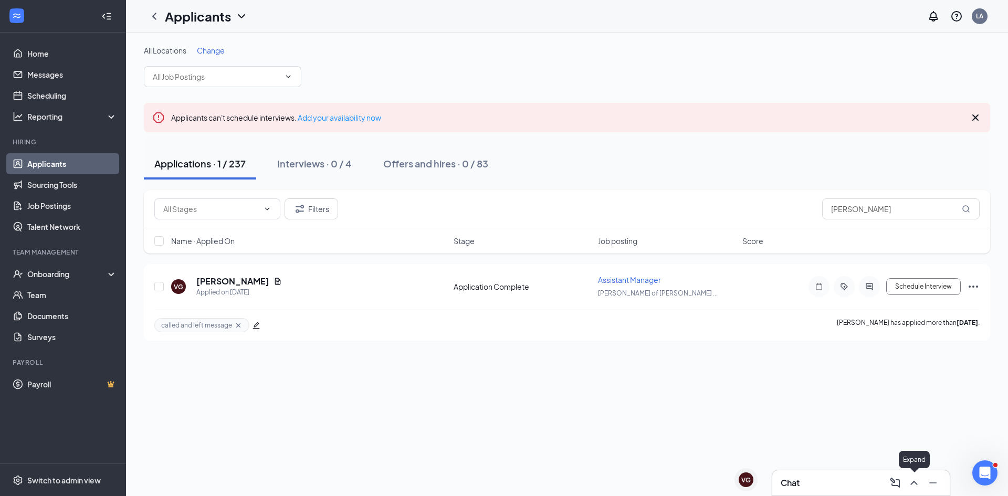
click at [910, 482] on icon "ChevronUp" at bounding box center [913, 483] width 13 height 13
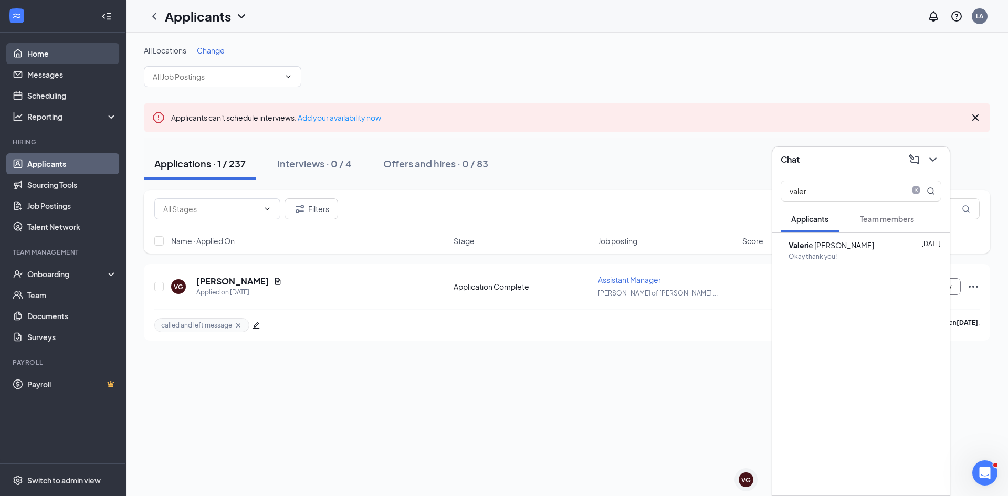
click at [39, 55] on link "Home" at bounding box center [72, 53] width 90 height 21
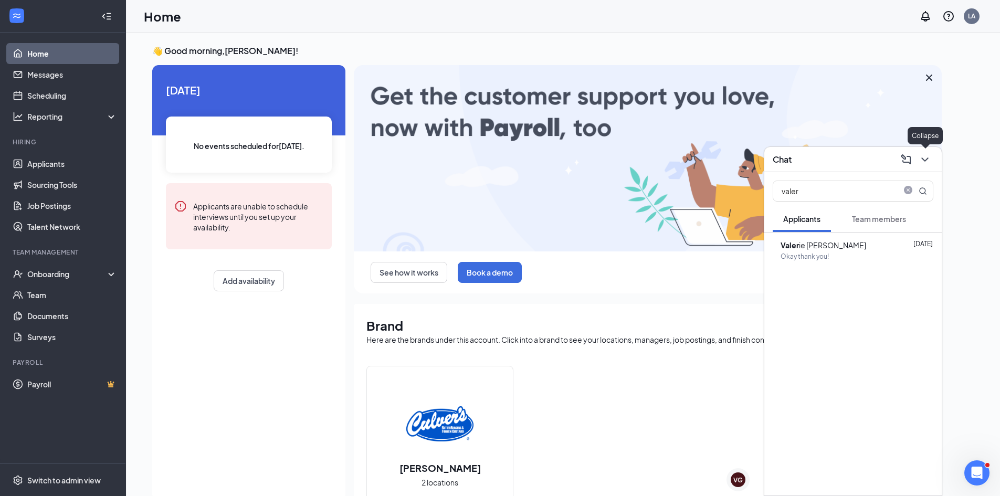
click at [926, 163] on icon "ChevronDown" at bounding box center [924, 159] width 13 height 13
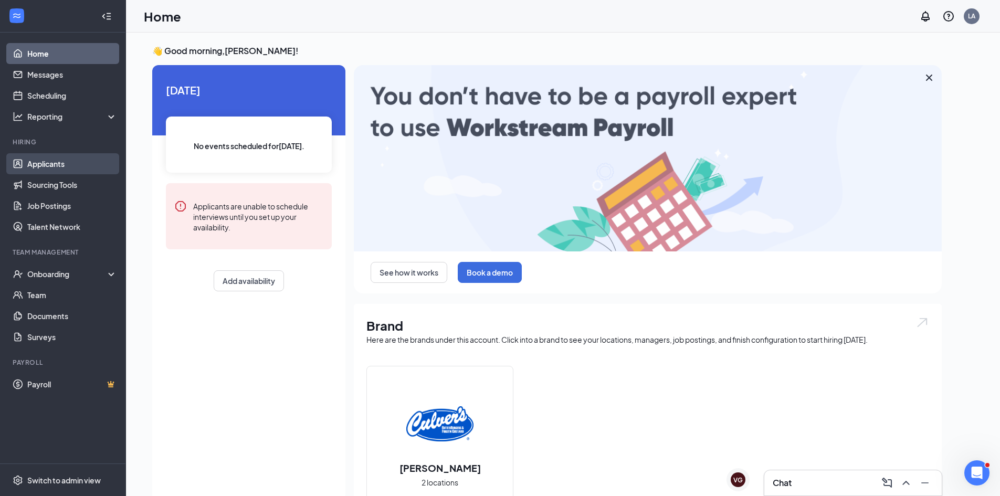
click at [39, 166] on link "Applicants" at bounding box center [72, 163] width 90 height 21
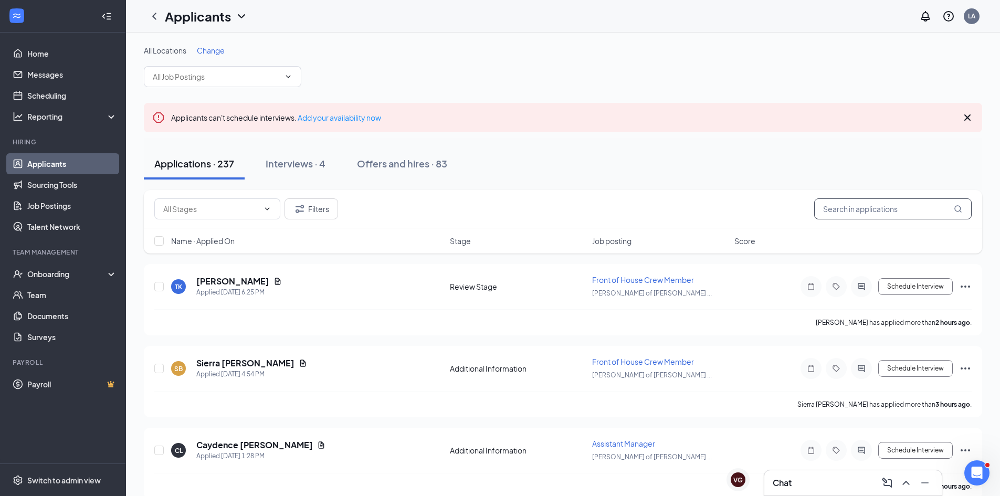
click at [839, 210] on input "text" at bounding box center [892, 208] width 157 height 21
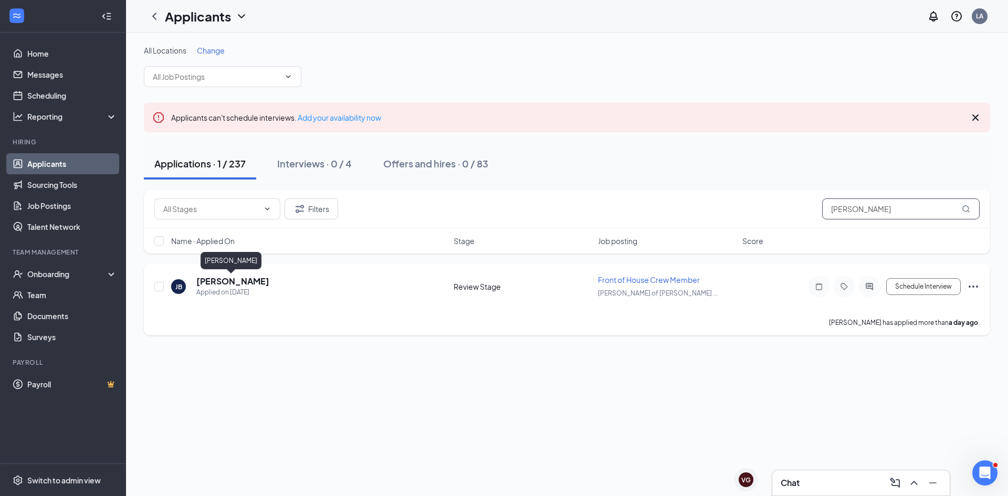
type input "[PERSON_NAME]"
click at [224, 280] on h5 "[PERSON_NAME]" at bounding box center [232, 282] width 73 height 12
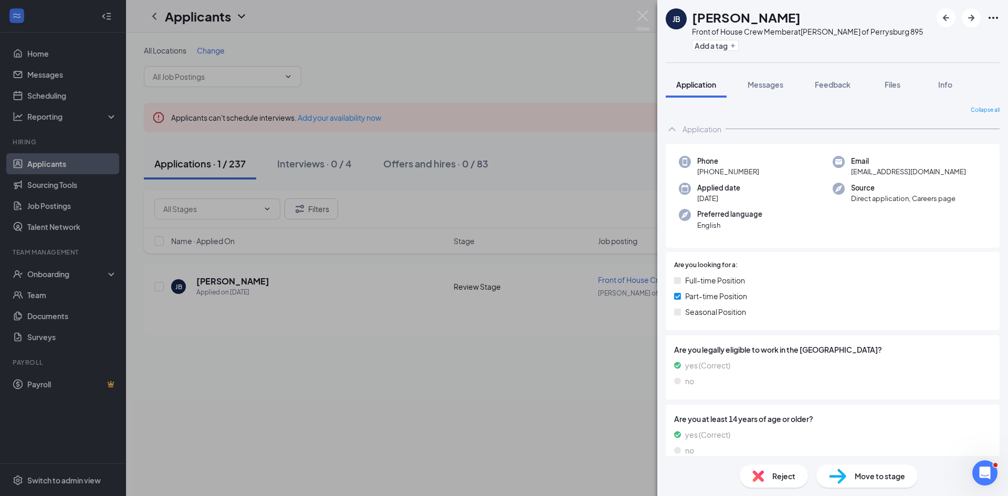
click at [568, 72] on div "[PERSON_NAME] Front of House Crew Member at [PERSON_NAME] of [GEOGRAPHIC_DATA] …" at bounding box center [504, 248] width 1008 height 496
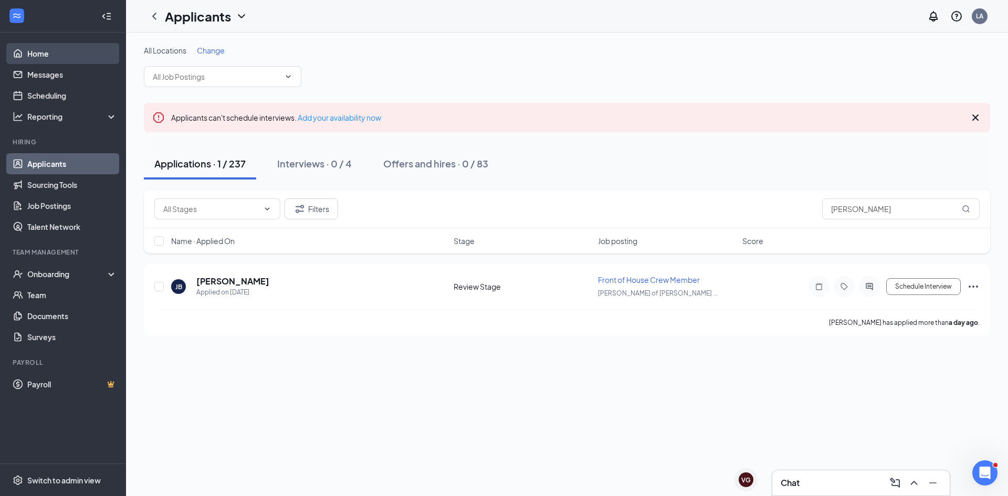
click at [40, 51] on link "Home" at bounding box center [72, 53] width 90 height 21
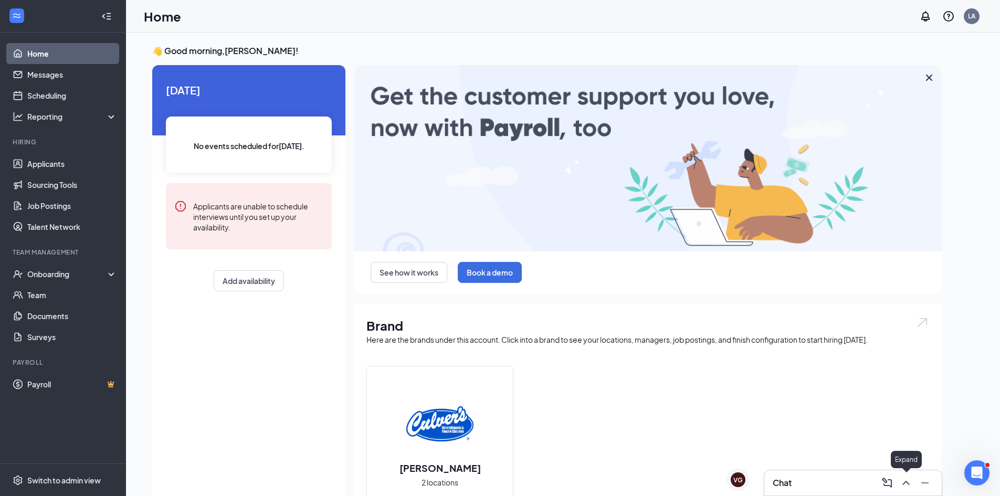
click at [903, 483] on icon "ChevronUp" at bounding box center [906, 483] width 13 height 13
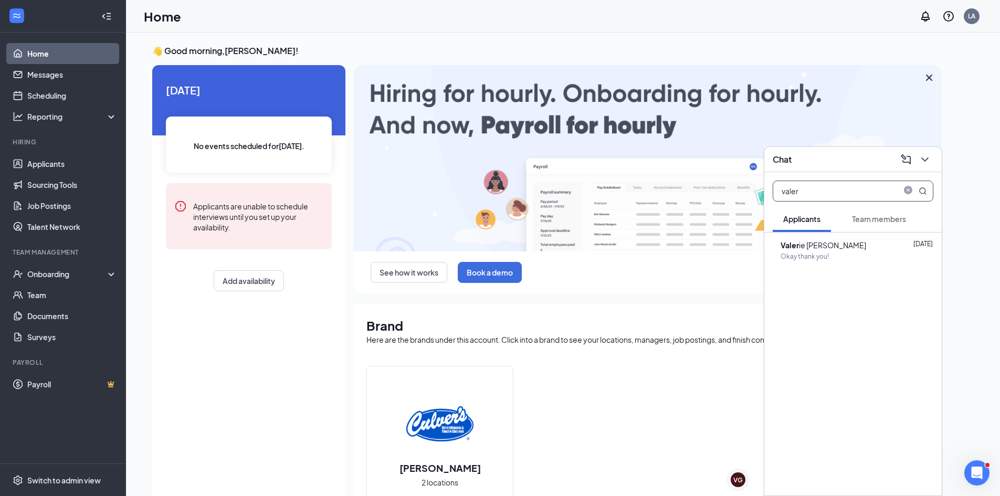
click at [667, 200] on div "VG [PERSON_NAME] VG Chat valer Applicants Team members [PERSON_NAME] ie [PERSON…" at bounding box center [563, 387] width 874 height 708
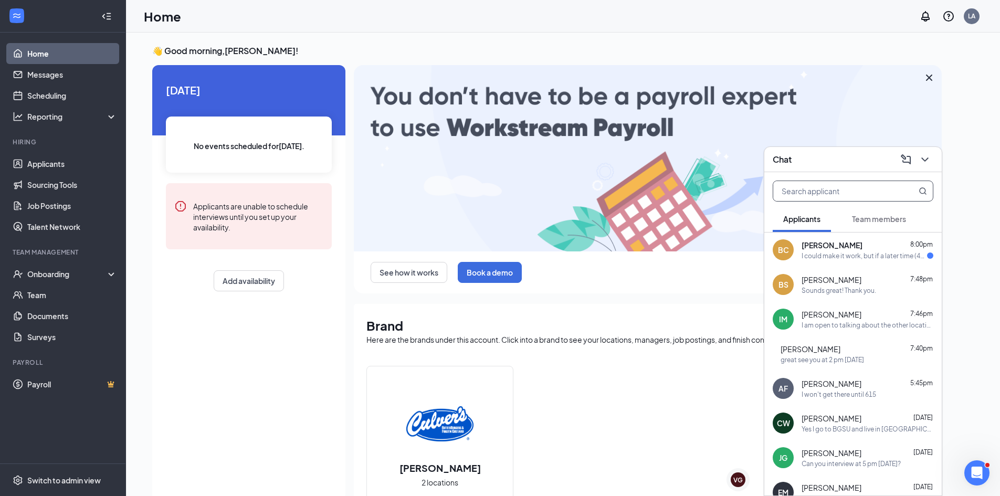
click at [793, 282] on div "BS" at bounding box center [783, 284] width 21 height 21
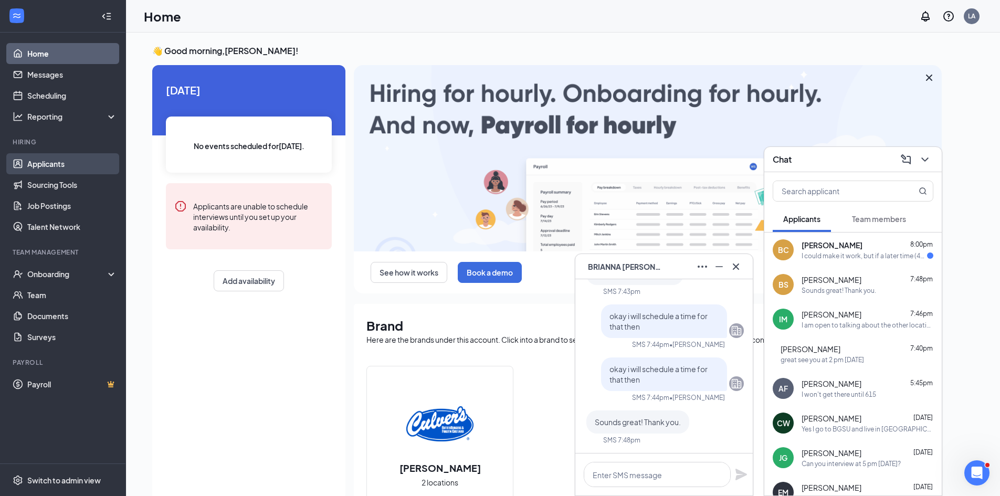
click at [44, 164] on link "Applicants" at bounding box center [72, 163] width 90 height 21
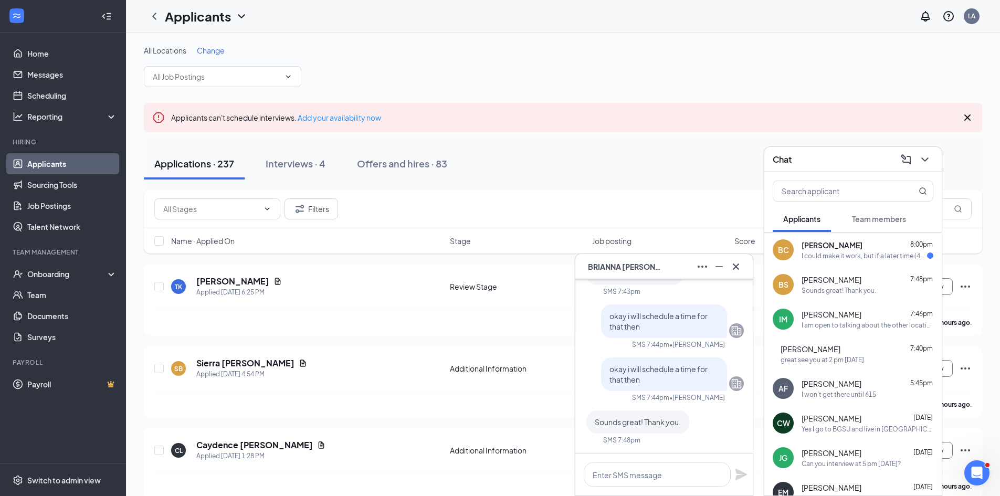
click at [573, 182] on div "Applications · 237 Interviews · 4 Offers and hires · 83" at bounding box center [563, 164] width 838 height 52
click at [918, 157] on icon "ChevronDown" at bounding box center [924, 159] width 13 height 13
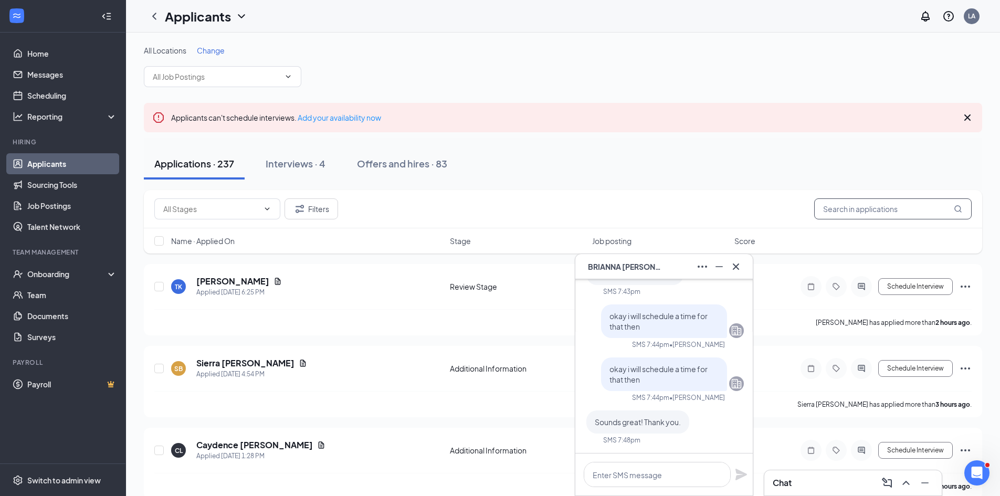
click at [891, 204] on input "text" at bounding box center [892, 208] width 157 height 21
type input "brianna"
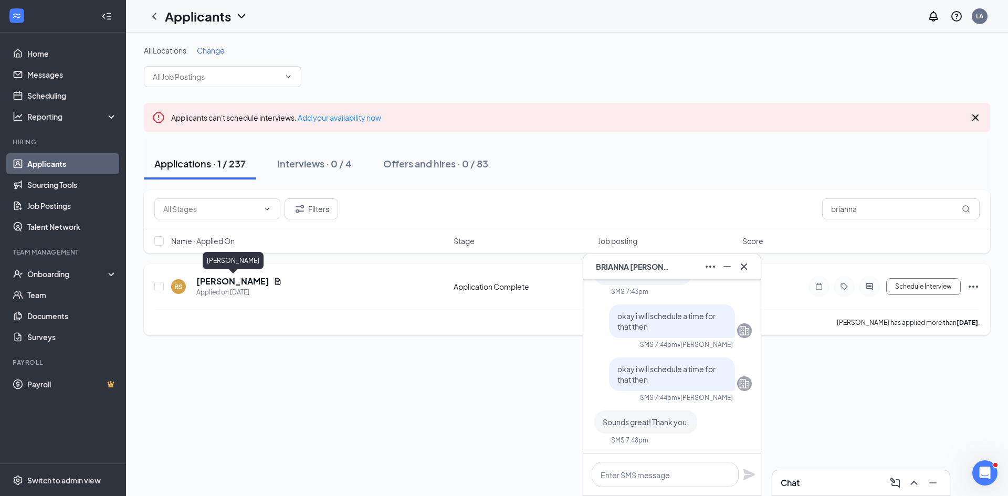
click at [263, 281] on h5 "[PERSON_NAME]" at bounding box center [232, 282] width 73 height 12
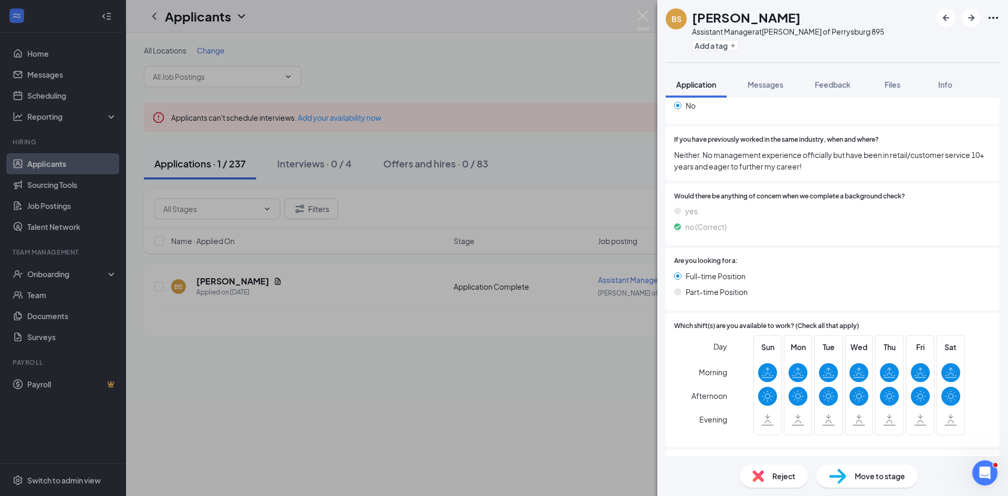
scroll to position [525, 0]
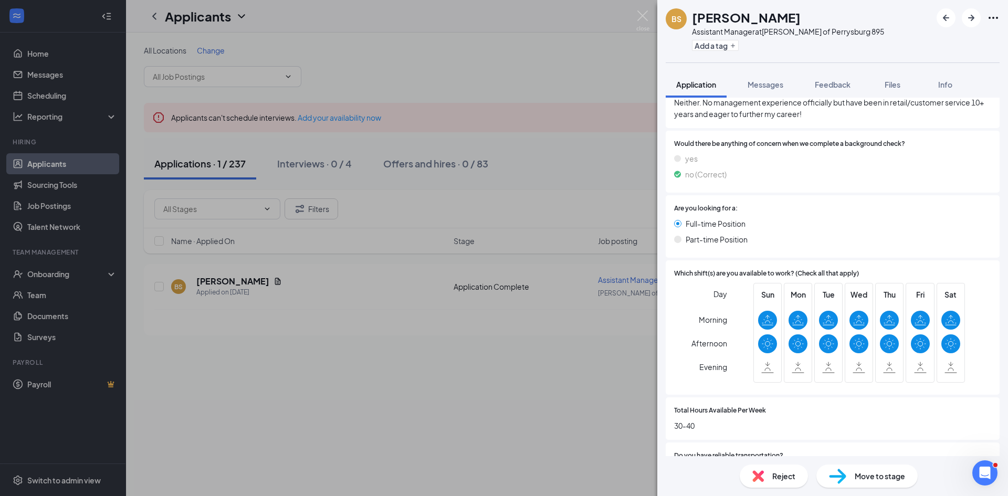
click at [598, 144] on div "BS [PERSON_NAME] Assistant Manager at [PERSON_NAME] of [GEOGRAPHIC_DATA] 895 Ad…" at bounding box center [504, 248] width 1008 height 496
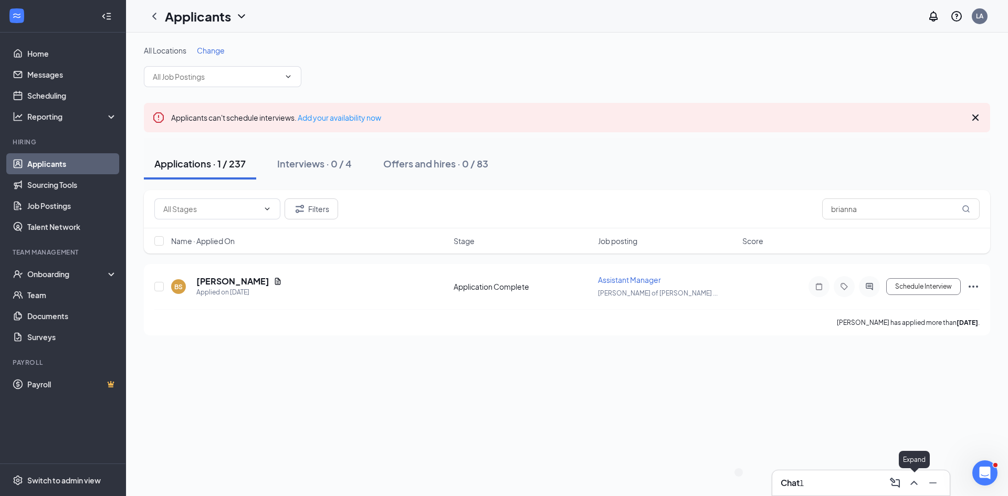
click at [917, 481] on icon "ChevronUp" at bounding box center [913, 483] width 13 height 13
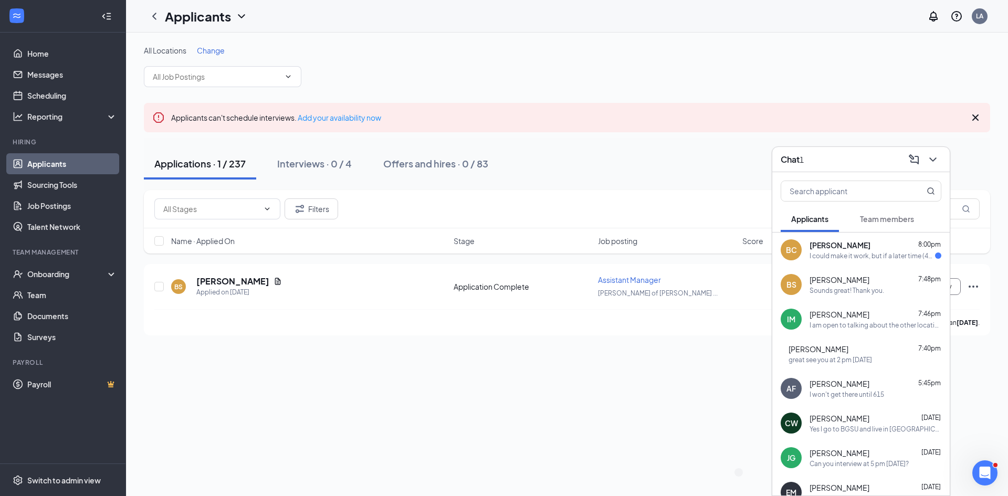
click at [843, 245] on span "[PERSON_NAME]" at bounding box center [839, 245] width 61 height 10
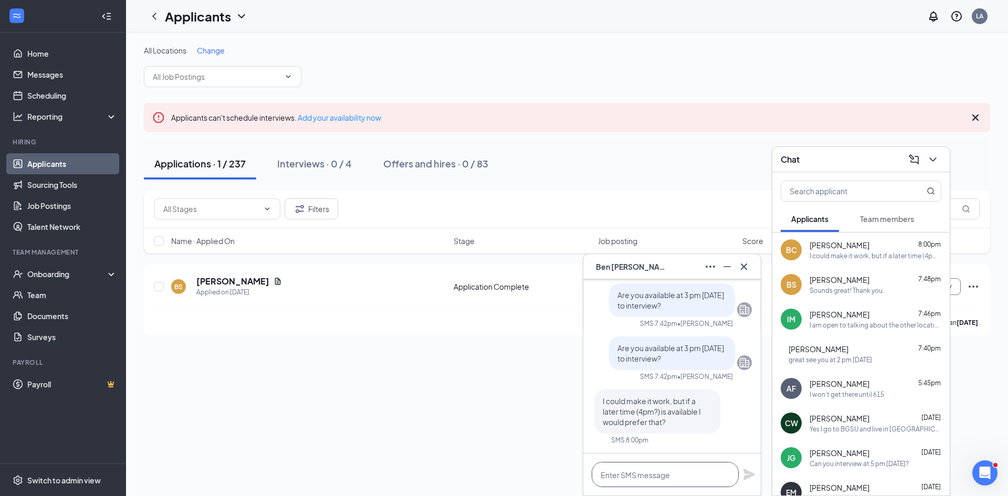
click at [621, 474] on textarea at bounding box center [665, 474] width 147 height 25
type textarea "I can do 4 pm [DATE]"
click at [750, 479] on icon "Plane" at bounding box center [749, 474] width 13 height 13
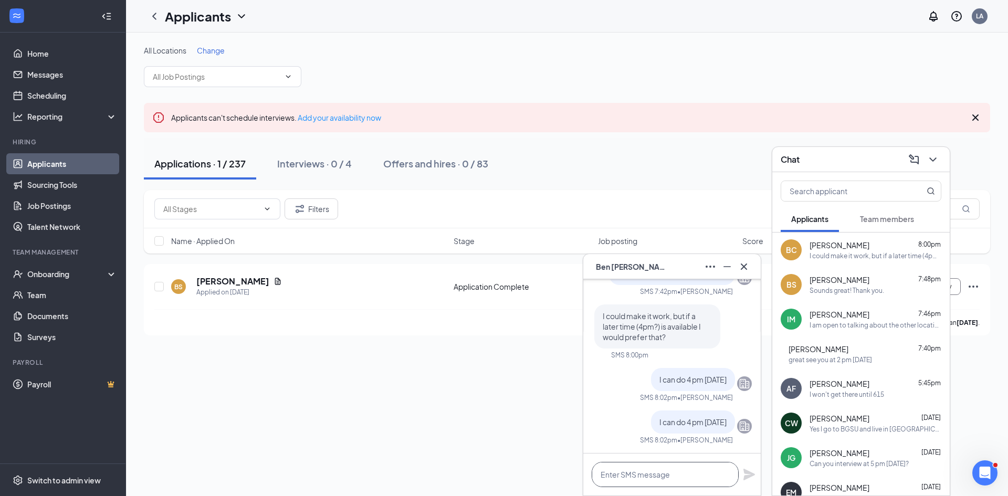
click at [638, 464] on textarea at bounding box center [665, 474] width 147 height 25
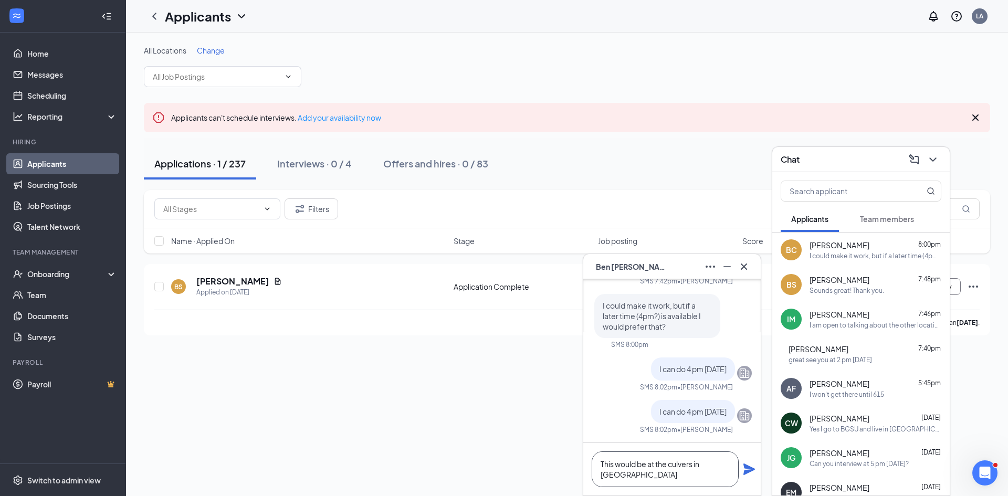
type textarea "This would be at the culvers in [GEOGRAPHIC_DATA]"
click at [746, 466] on icon "Plane" at bounding box center [749, 469] width 12 height 12
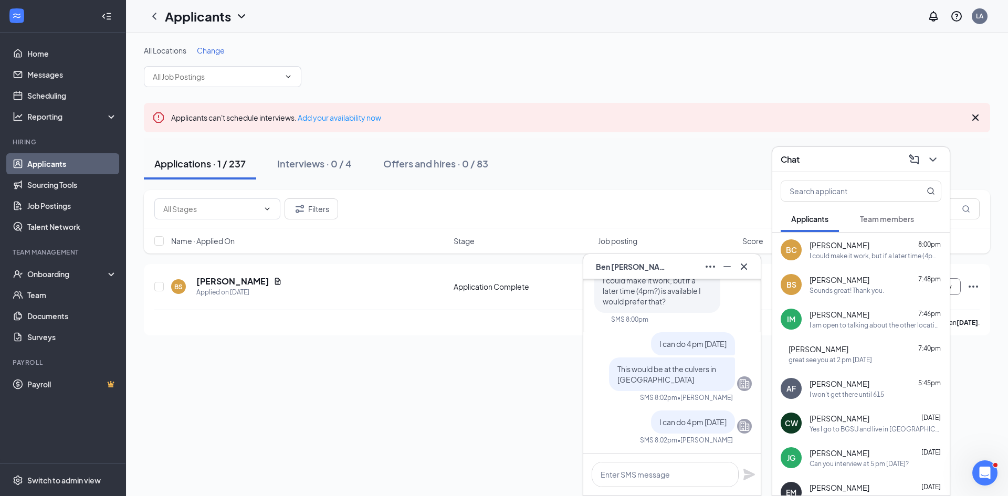
scroll to position [0, 0]
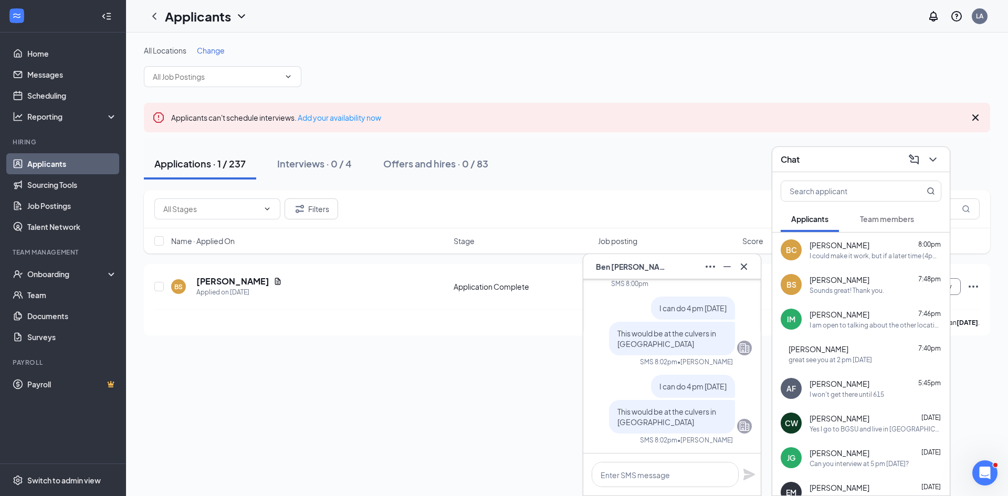
click at [691, 186] on div "Applications · 1 / 237 Interviews · 0 / 4 Offers and hires · 0 / 83" at bounding box center [567, 164] width 846 height 52
click at [660, 192] on div "Filters [PERSON_NAME]" at bounding box center [567, 209] width 846 height 38
click at [936, 161] on icon "ChevronDown" at bounding box center [932, 159] width 13 height 13
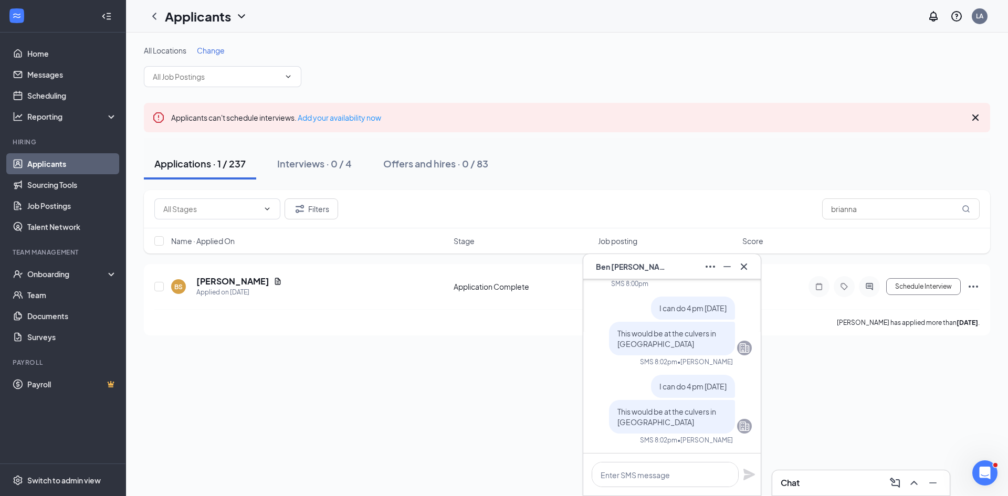
click at [816, 405] on div "All Locations Change Applicants can't schedule interviews. Add your availabilit…" at bounding box center [567, 264] width 882 height 463
drag, startPoint x: 860, startPoint y: 209, endPoint x: 762, endPoint y: 213, distance: 98.8
click at [762, 213] on div "Filters [PERSON_NAME]" at bounding box center [566, 208] width 825 height 21
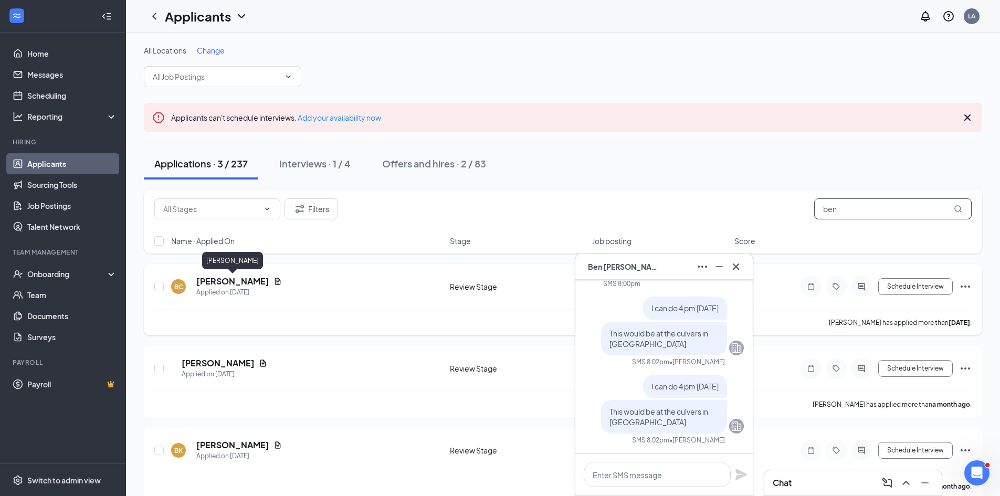
type input "ben"
click at [241, 284] on h5 "[PERSON_NAME]" at bounding box center [232, 282] width 73 height 12
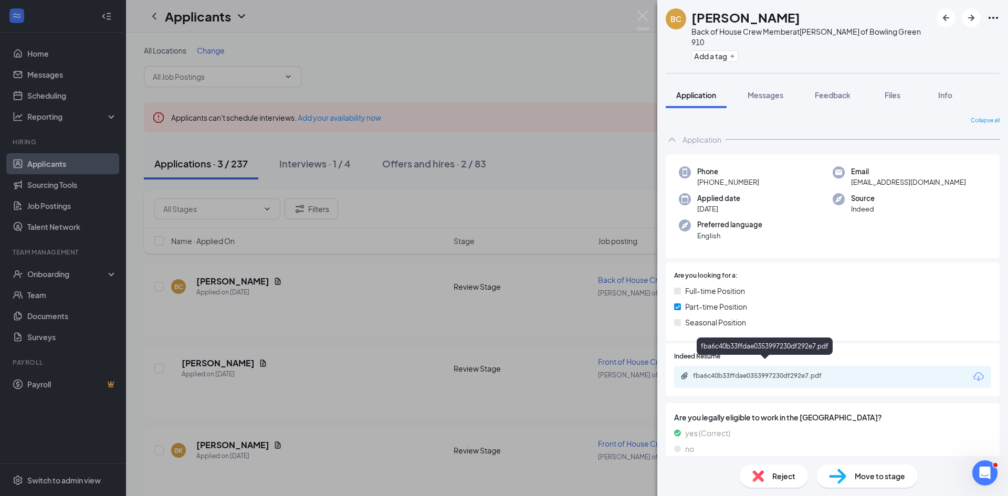
click at [752, 372] on div "fba6c40b33ffdae0353997230df292e7.pdf" at bounding box center [766, 376] width 147 height 8
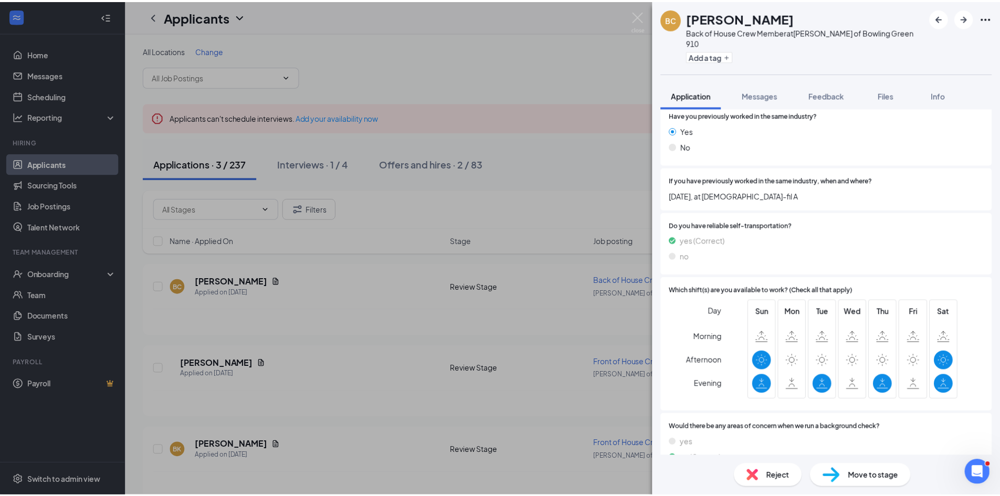
scroll to position [472, 0]
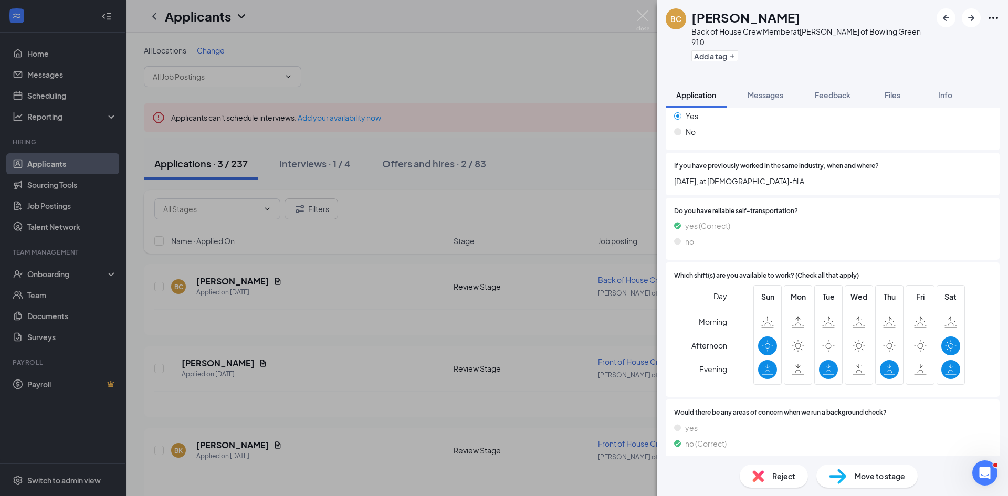
click at [523, 141] on div "BC [PERSON_NAME] Back of House Crew Member at [PERSON_NAME] of Bowling Green 91…" at bounding box center [504, 248] width 1008 height 496
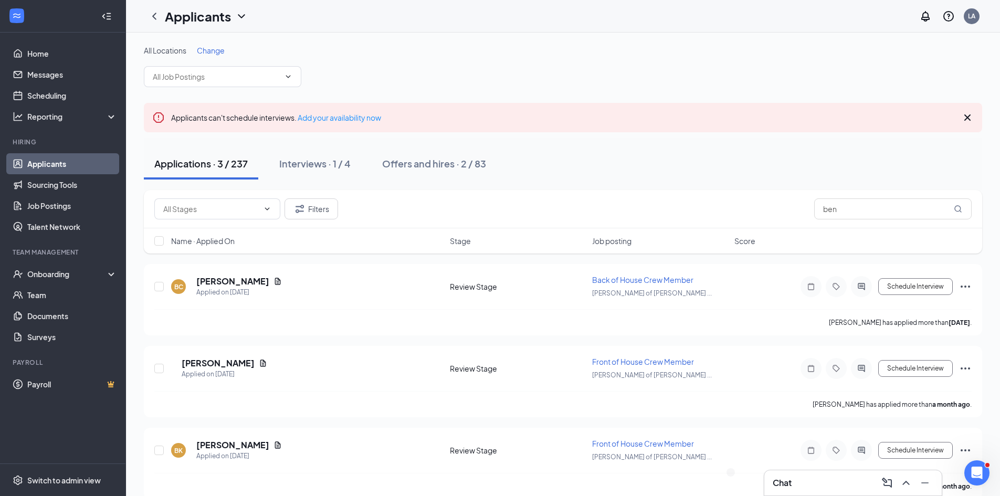
click at [512, 96] on div "All Locations Change Applicants can't schedule interviews. Add your availabilit…" at bounding box center [563, 272] width 838 height 454
click at [905, 483] on icon "ChevronUp" at bounding box center [906, 483] width 13 height 13
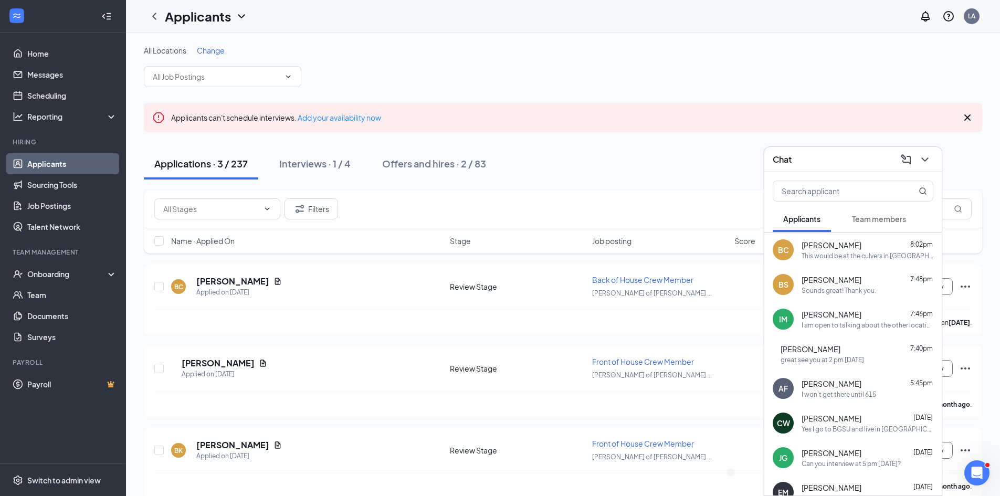
click at [695, 157] on div "Applications · 3 / 237 Interviews · 1 / 4 Offers and hires · 2 / 83" at bounding box center [563, 163] width 838 height 31
click at [708, 151] on div "Applications · 3 / 237 Interviews · 1 / 4 Offers and hires · 2 / 83" at bounding box center [563, 163] width 838 height 31
click at [419, 167] on div "Offers and hires · 2 / 83" at bounding box center [434, 163] width 104 height 13
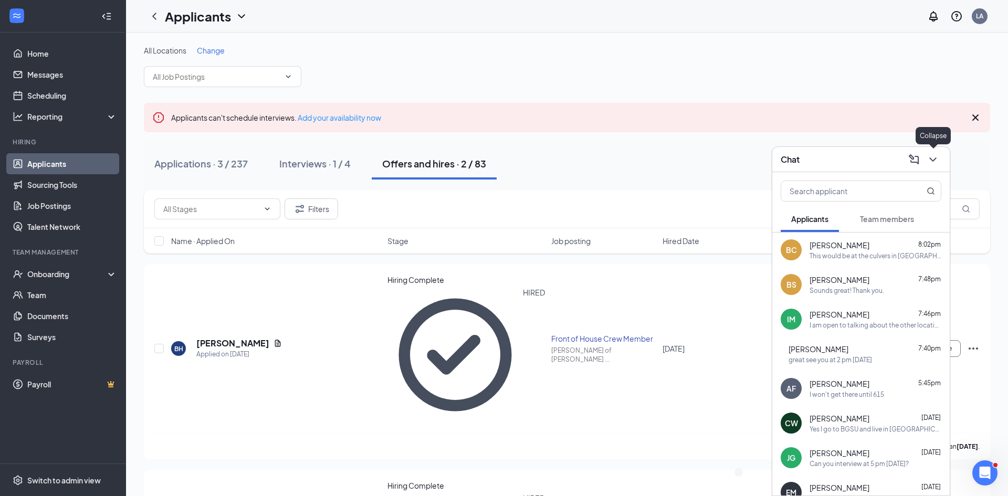
click at [929, 163] on icon "ChevronDown" at bounding box center [932, 159] width 13 height 13
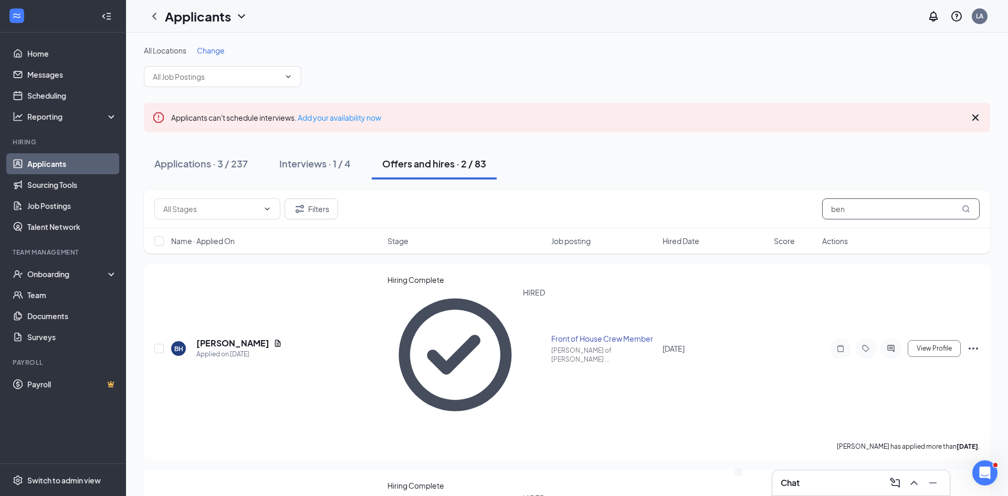
drag, startPoint x: 877, startPoint y: 202, endPoint x: 776, endPoint y: 208, distance: 101.5
click at [776, 208] on div "Filters ben" at bounding box center [566, 208] width 825 height 21
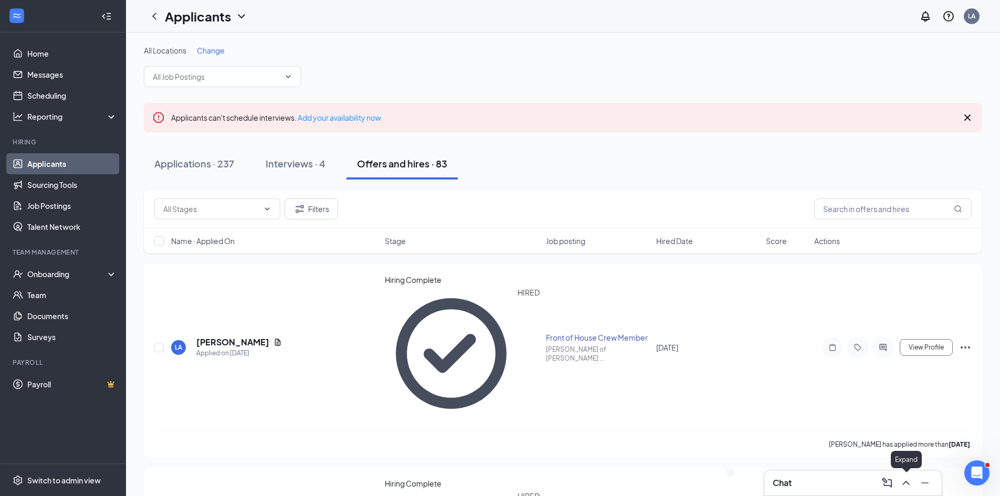
click at [909, 481] on icon "ChevronUp" at bounding box center [906, 483] width 13 height 13
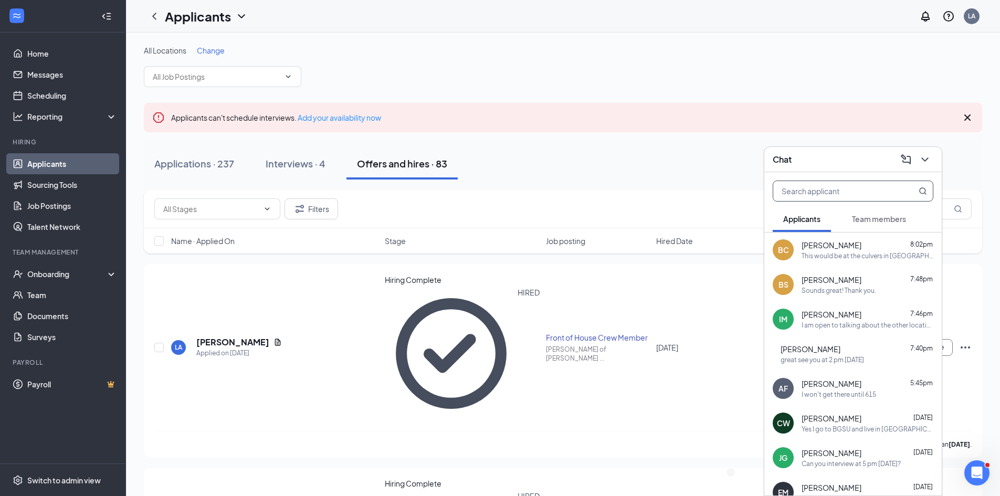
click at [849, 196] on input "text" at bounding box center [835, 191] width 124 height 20
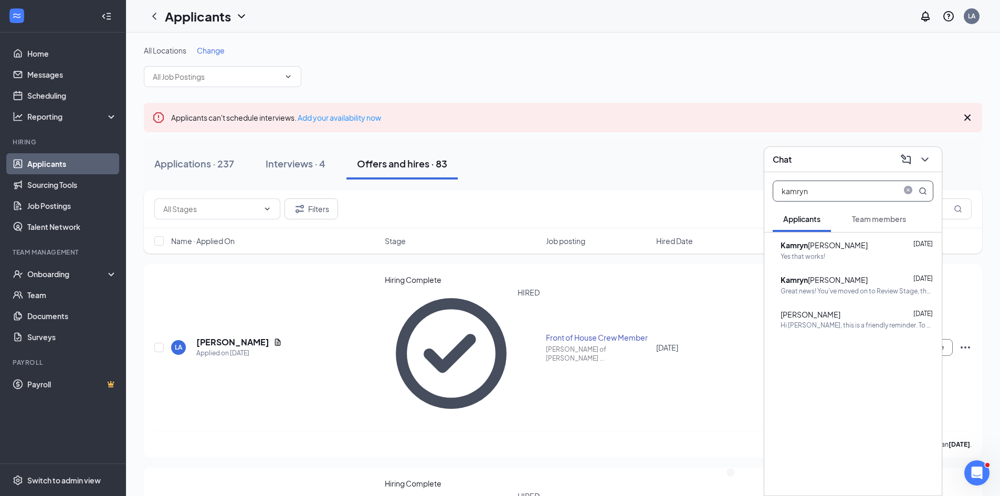
type input "kamryn"
click at [833, 250] on div "[PERSON_NAME] [DATE] Yes that works!" at bounding box center [856, 250] width 153 height 22
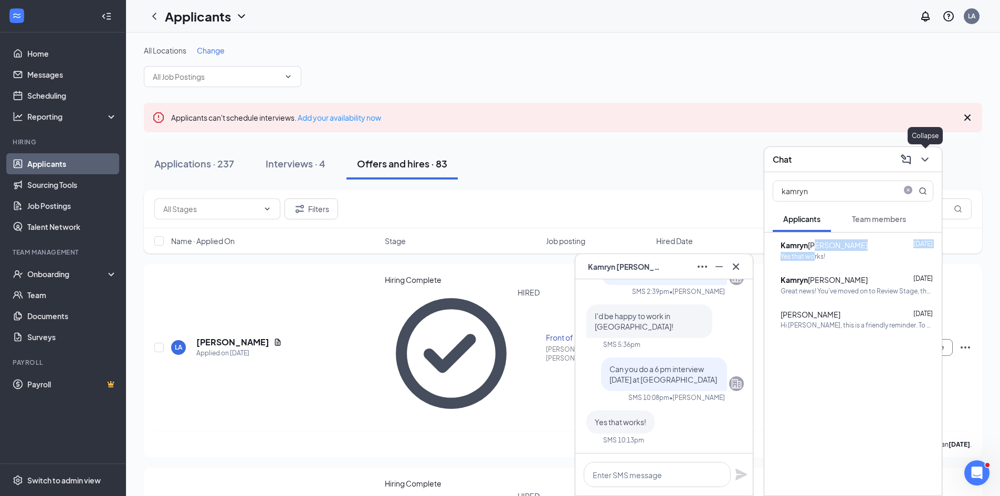
click at [920, 160] on icon "ChevronDown" at bounding box center [924, 159] width 13 height 13
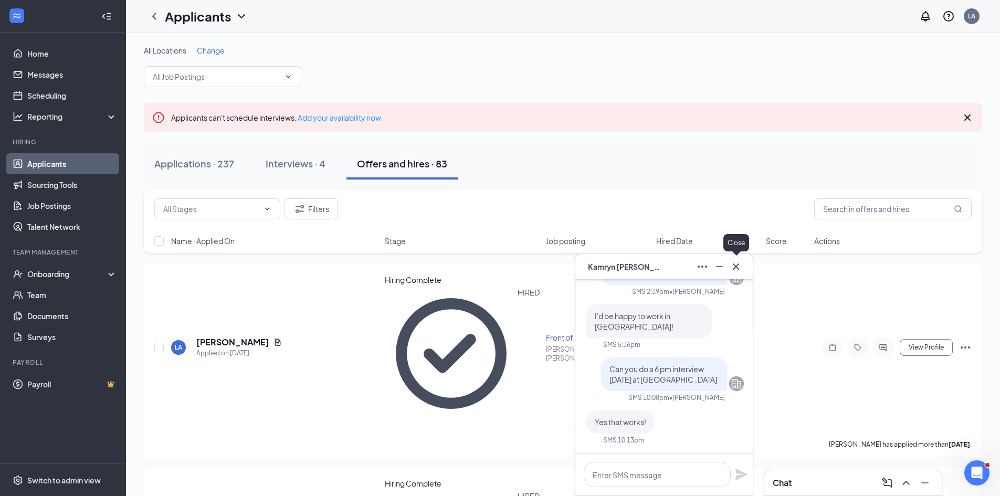
click at [734, 263] on icon "Cross" at bounding box center [736, 266] width 13 height 13
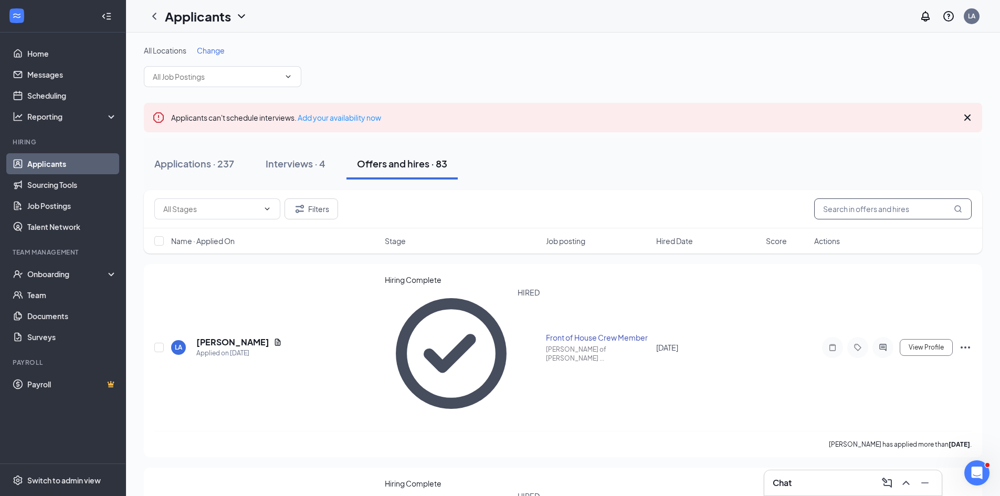
click at [839, 202] on input "text" at bounding box center [892, 208] width 157 height 21
click at [209, 166] on div "Applications · 237" at bounding box center [194, 163] width 80 height 13
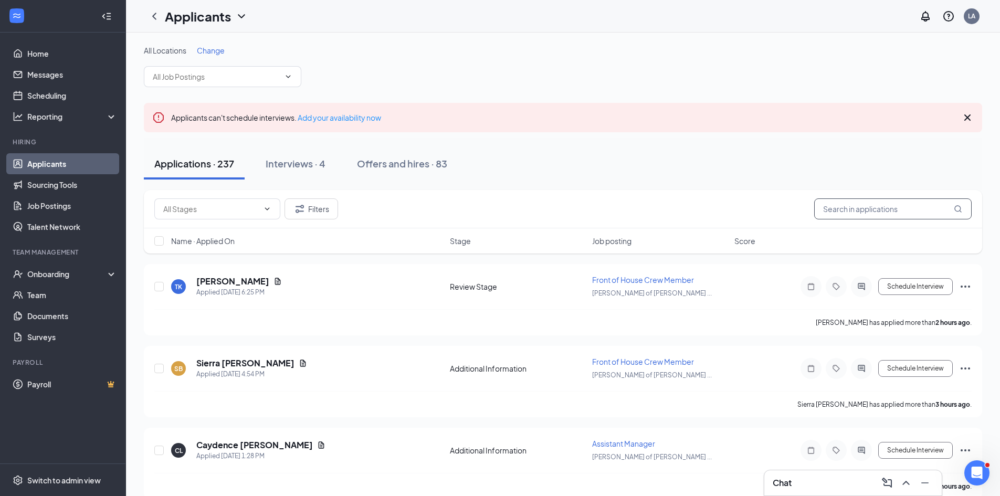
click at [850, 211] on input "text" at bounding box center [892, 208] width 157 height 21
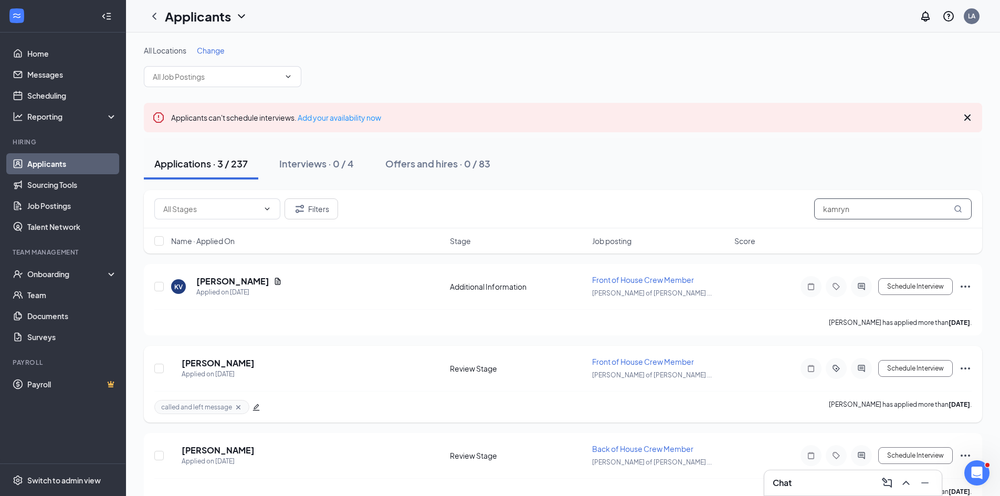
type input "kamryn"
click at [209, 364] on h5 "[PERSON_NAME]" at bounding box center [218, 363] width 73 height 12
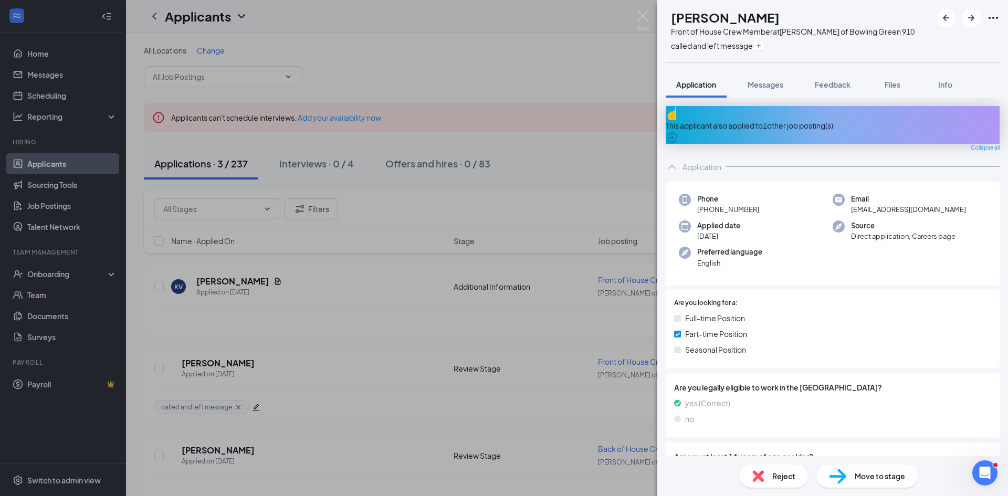
click at [510, 89] on div "KM [PERSON_NAME] Front of House Crew Member at [PERSON_NAME] of Bowling Green 9…" at bounding box center [504, 248] width 1008 height 496
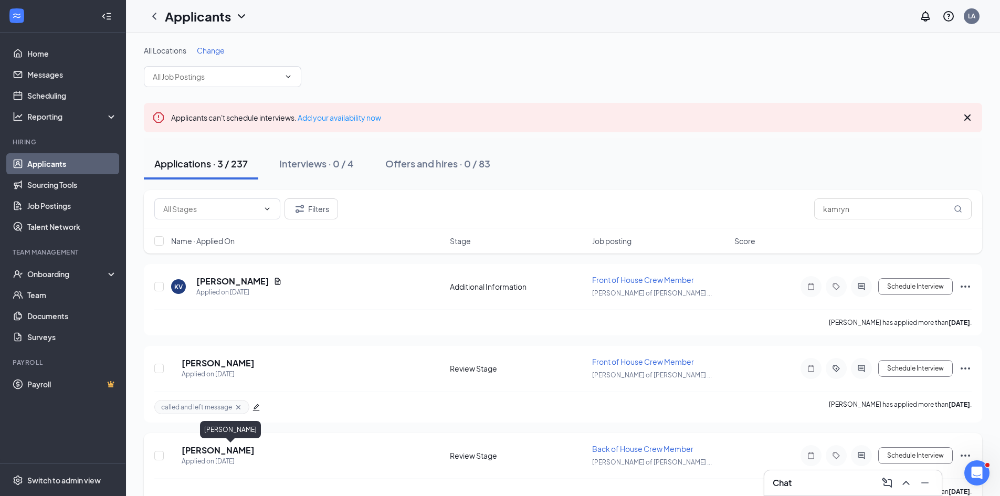
click at [222, 456] on h5 "[PERSON_NAME]" at bounding box center [218, 451] width 73 height 12
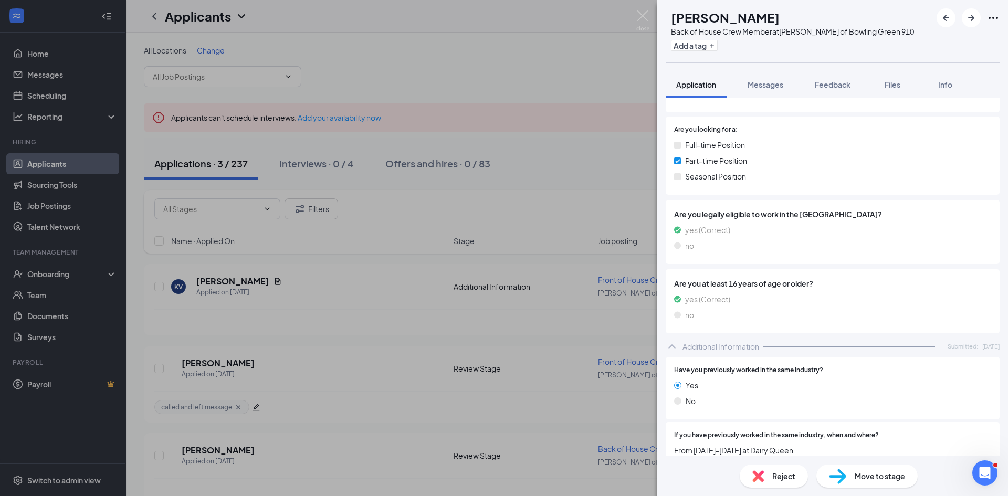
scroll to position [35, 0]
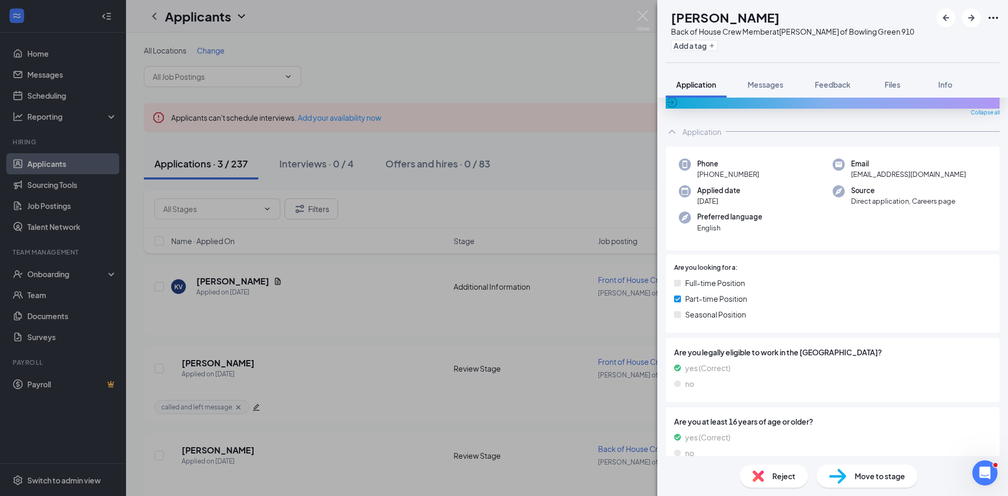
click at [865, 475] on span "Move to stage" at bounding box center [879, 476] width 50 height 12
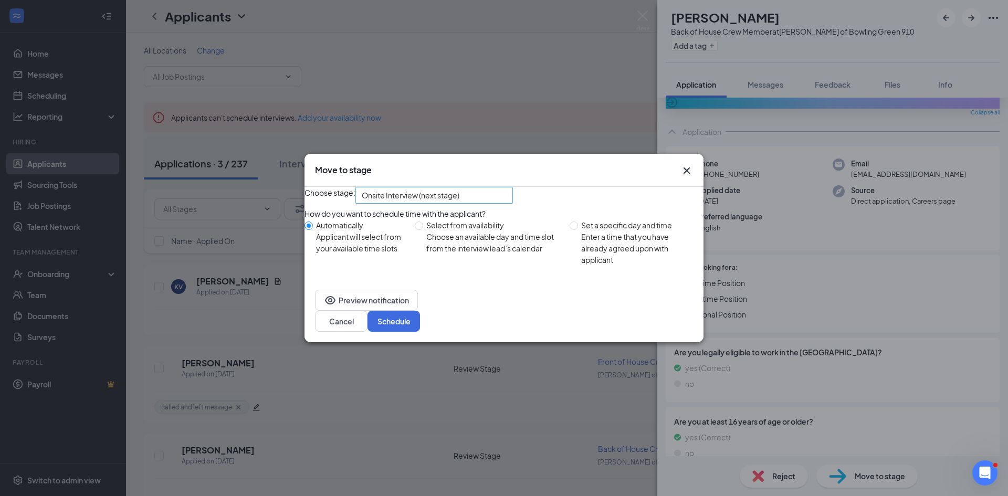
click at [491, 203] on span "Onsite Interview (next stage)" at bounding box center [429, 201] width 135 height 28
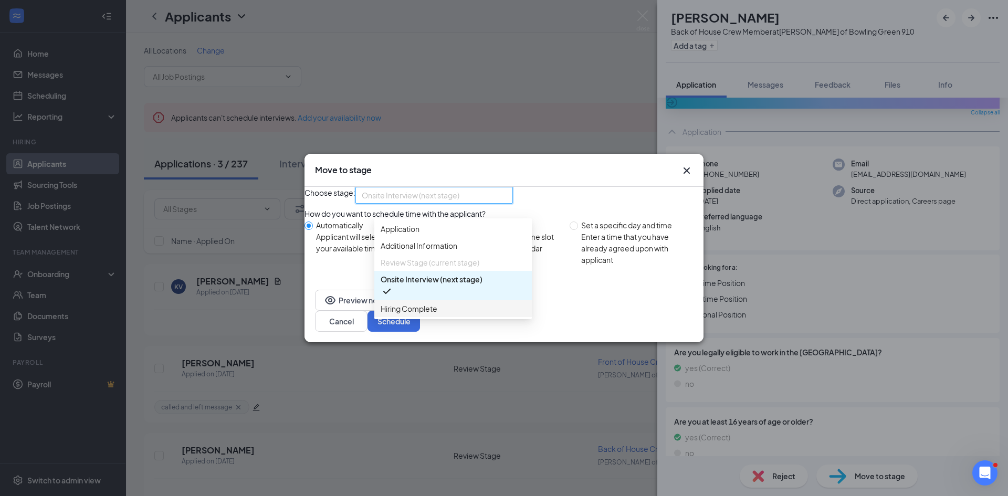
click at [415, 314] on span "Hiring Complete" at bounding box center [409, 309] width 57 height 12
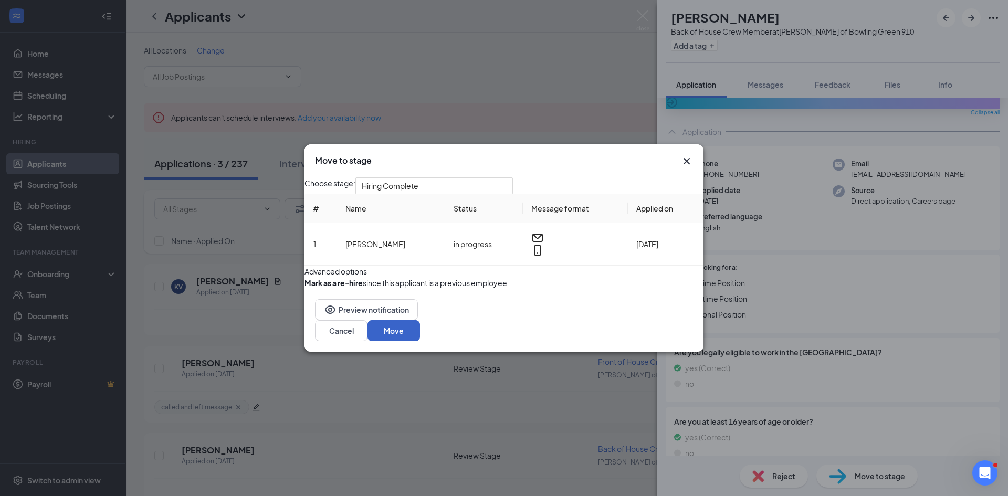
click at [420, 341] on button "Move" at bounding box center [393, 330] width 52 height 21
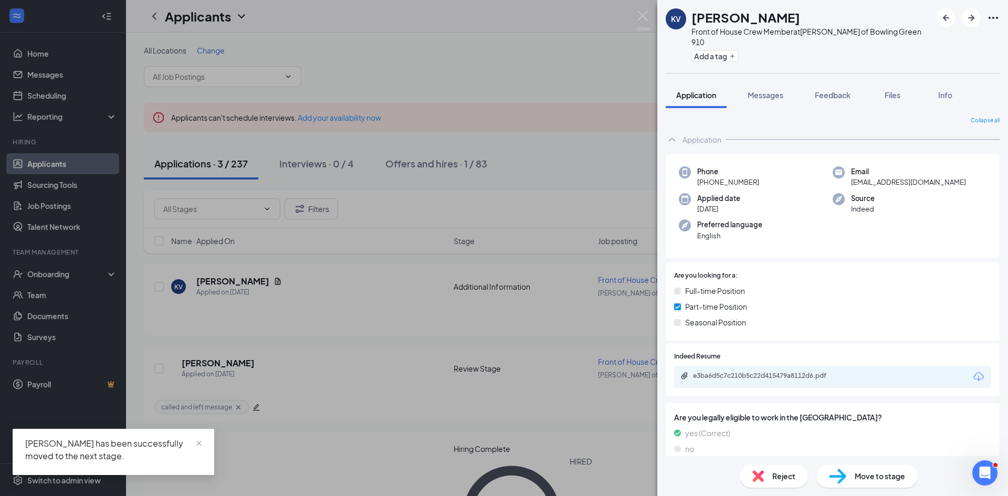
click at [544, 65] on div "KV [PERSON_NAME] Front of House Crew Member at [PERSON_NAME] of Bowling Green 9…" at bounding box center [504, 248] width 1008 height 496
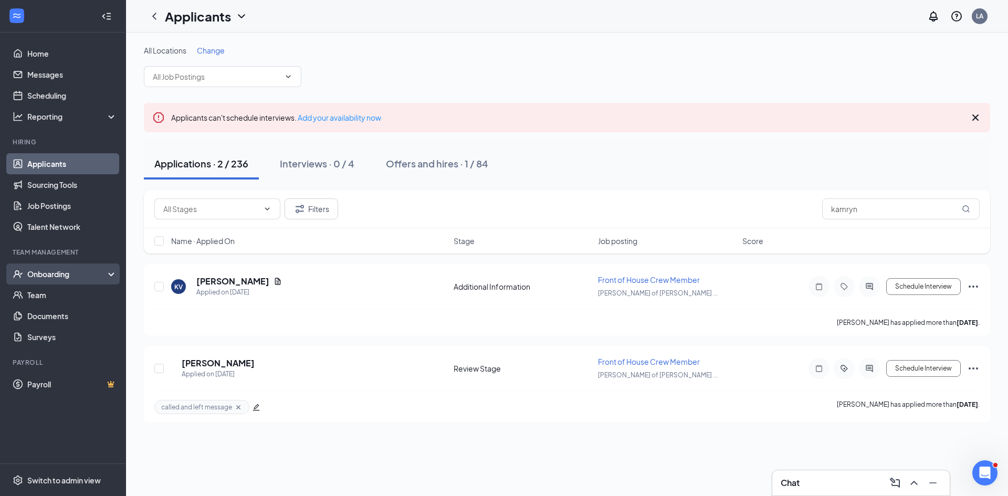
click at [57, 279] on div "Onboarding" at bounding box center [67, 274] width 81 height 10
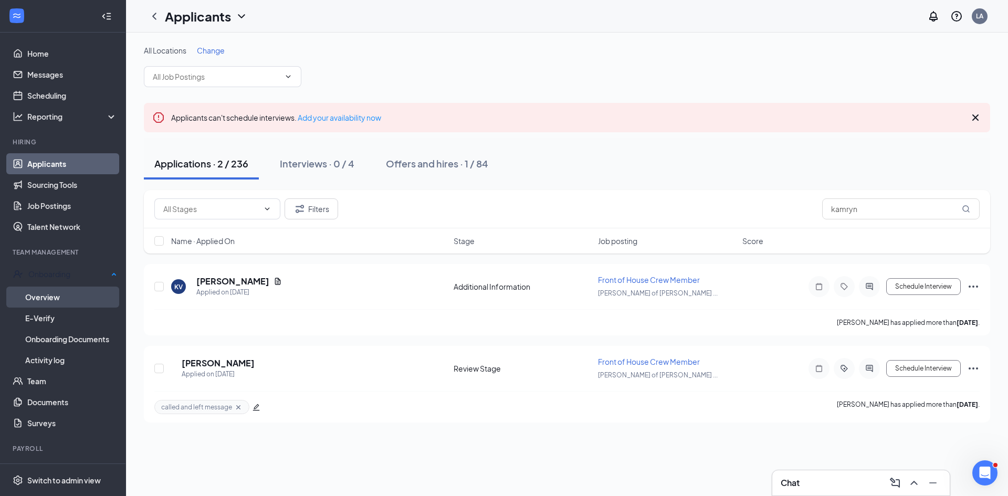
click at [53, 294] on link "Overview" at bounding box center [71, 297] width 92 height 21
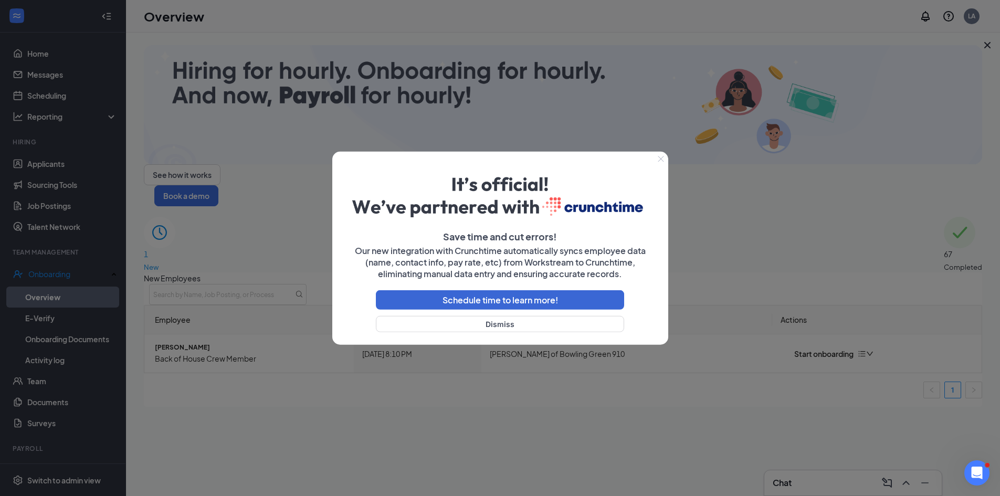
click at [659, 157] on icon "Close" at bounding box center [661, 159] width 6 height 6
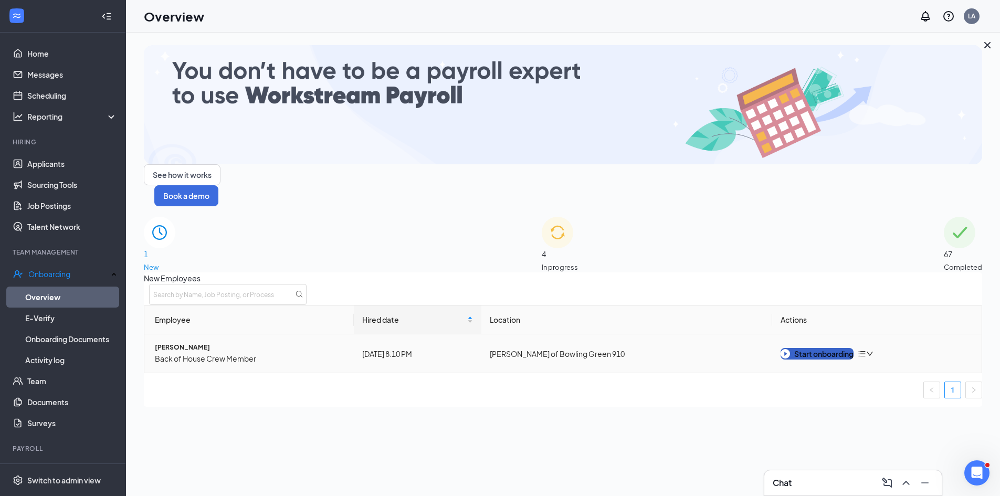
click at [823, 348] on div "Start onboarding" at bounding box center [816, 354] width 73 height 12
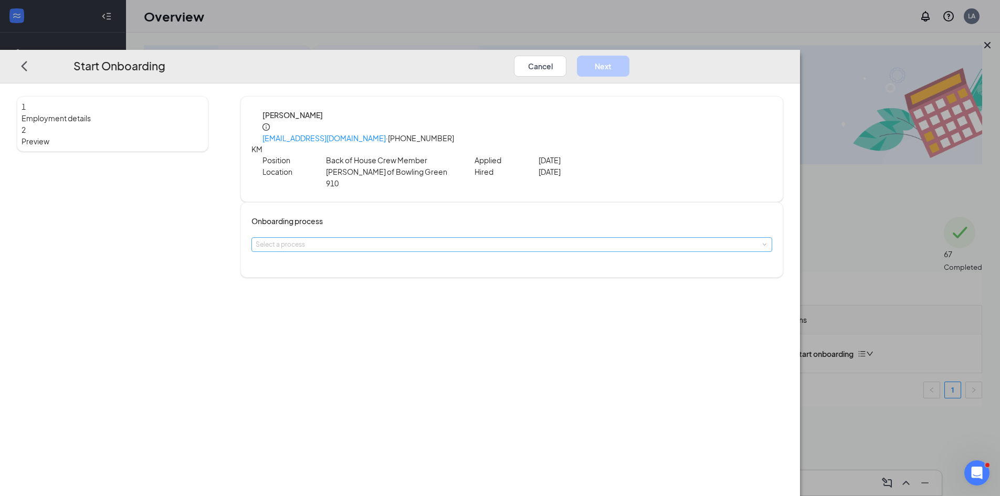
click at [413, 239] on div "Select a process" at bounding box center [510, 244] width 508 height 10
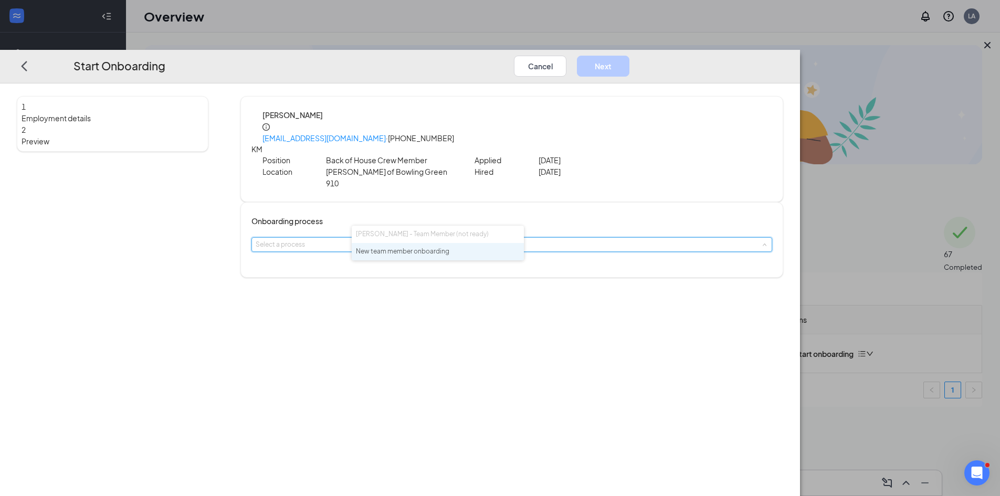
click at [407, 259] on li "New team member onboarding" at bounding box center [438, 251] width 172 height 17
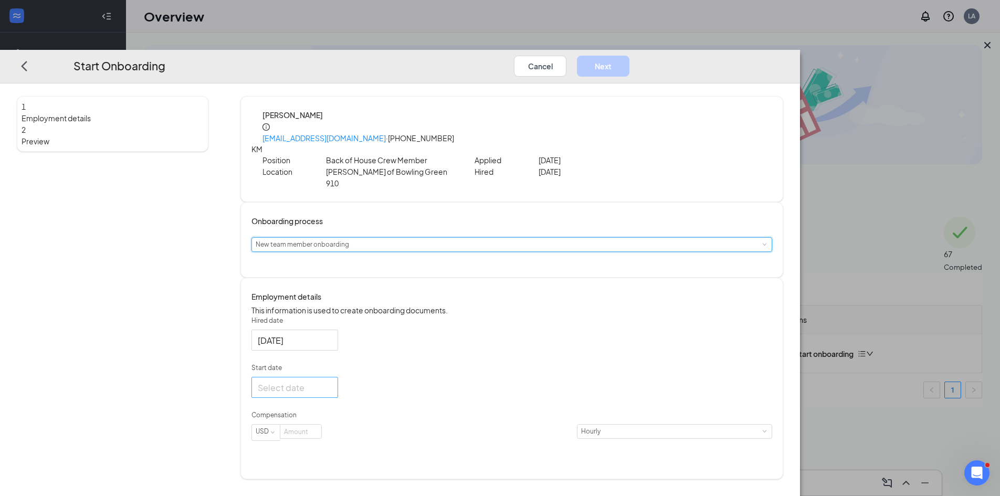
click at [332, 381] on div at bounding box center [295, 387] width 74 height 13
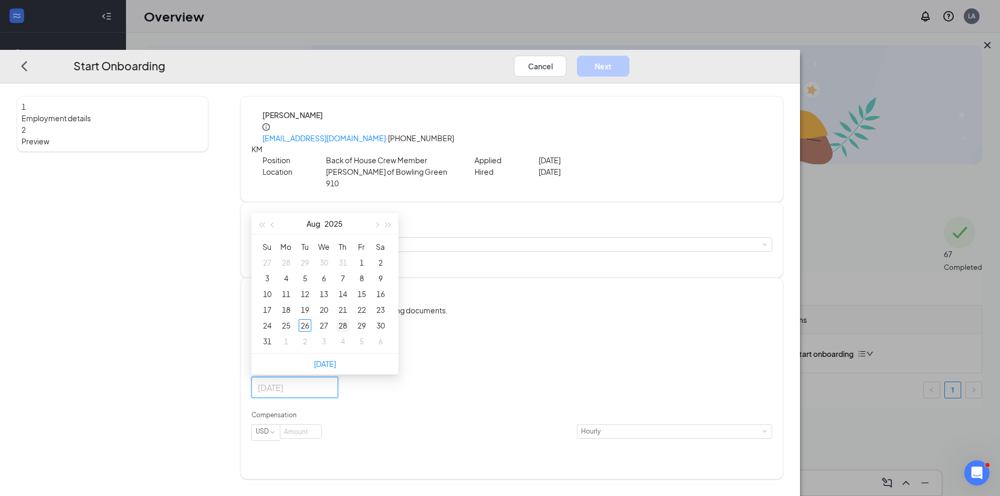
type input "[DATE]"
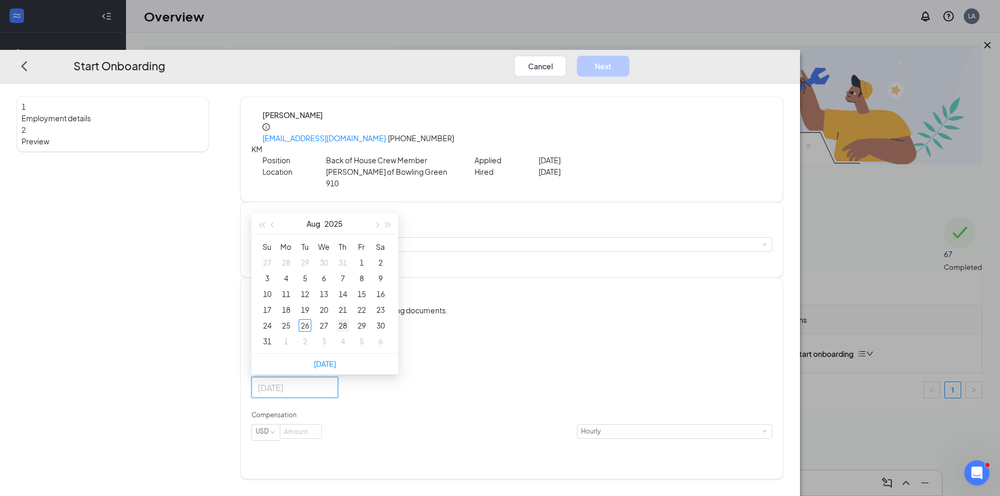
click at [349, 319] on div "28" at bounding box center [342, 325] width 13 height 13
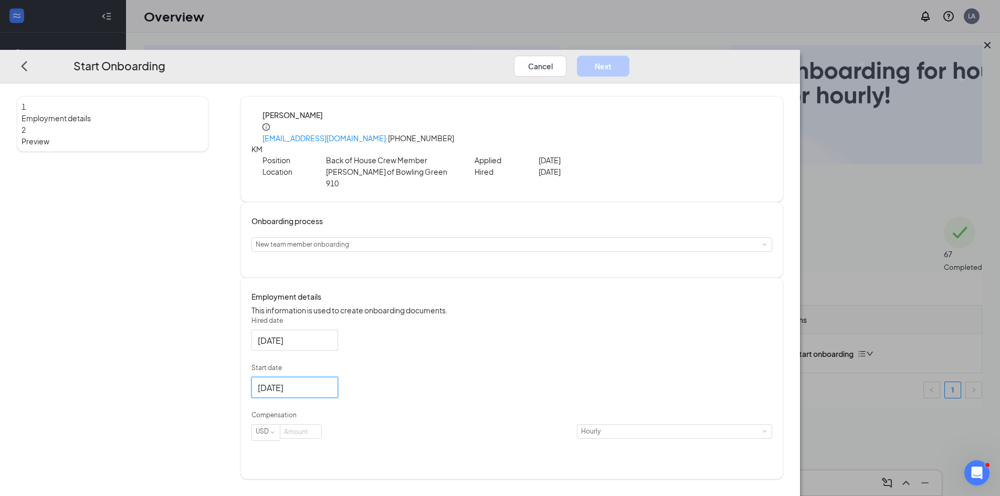
click at [408, 410] on div "Compensation" at bounding box center [511, 417] width 521 height 14
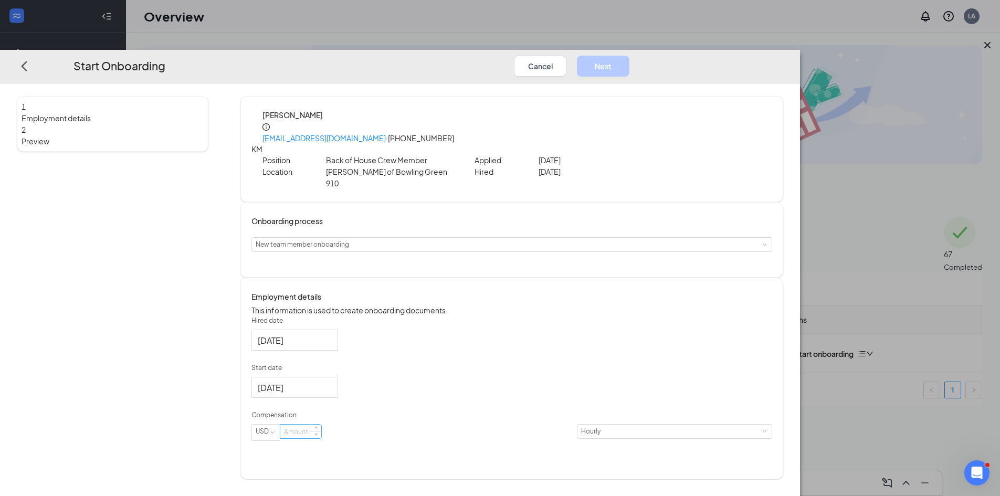
click at [321, 425] on input at bounding box center [300, 432] width 41 height 14
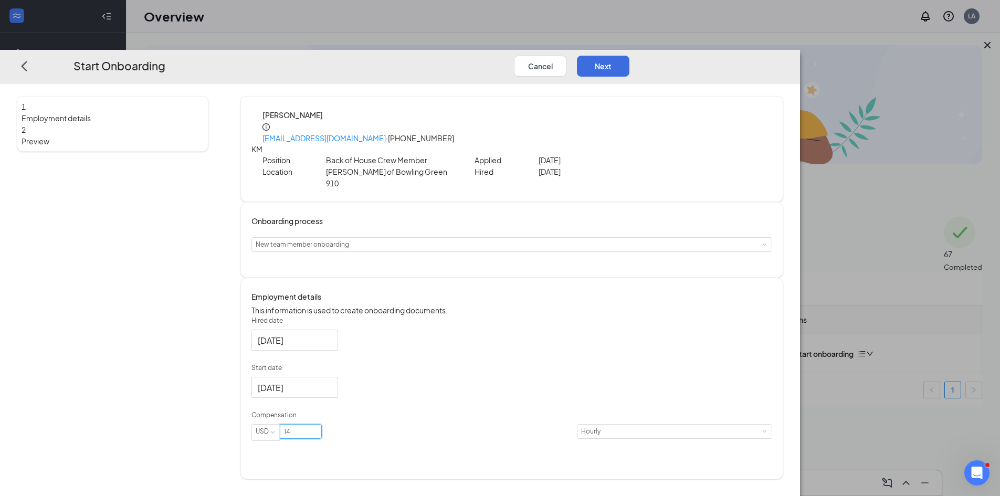
type input "14"
click at [491, 377] on div "[DATE]" at bounding box center [511, 387] width 521 height 21
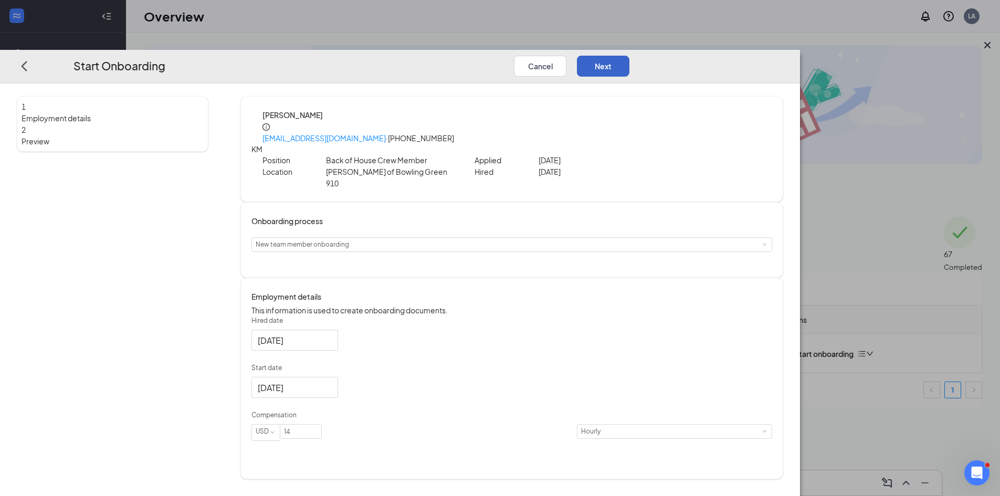
click at [629, 55] on button "Next" at bounding box center [603, 65] width 52 height 21
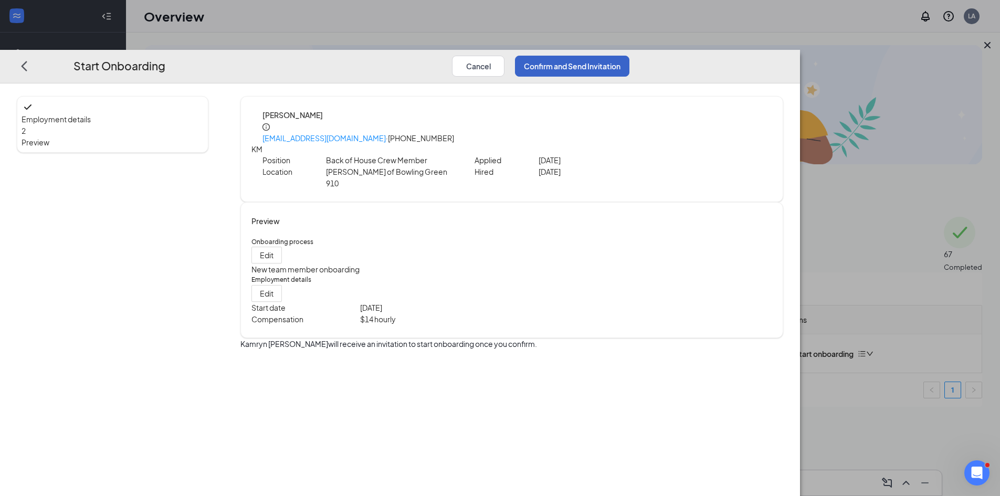
click at [629, 55] on button "Confirm and Send Invitation" at bounding box center [572, 65] width 114 height 21
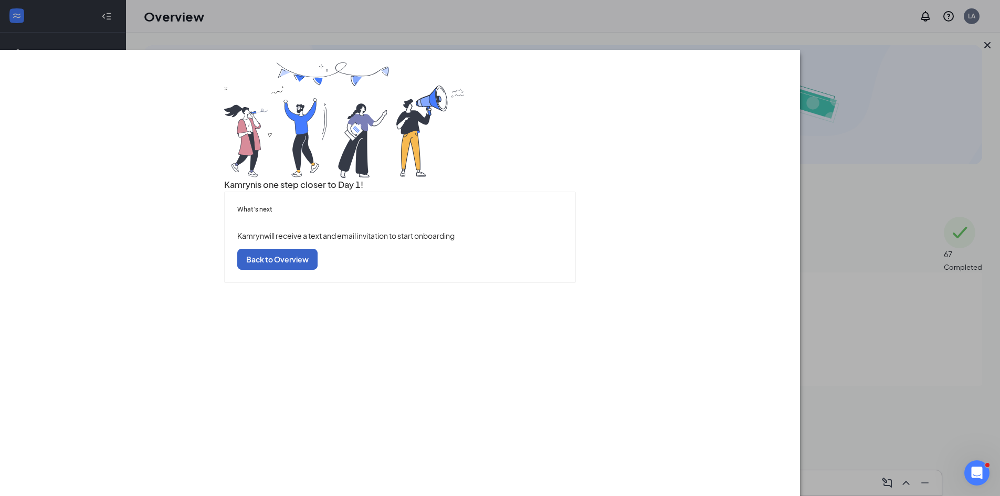
click at [318, 269] on button "Back to Overview" at bounding box center [277, 258] width 80 height 21
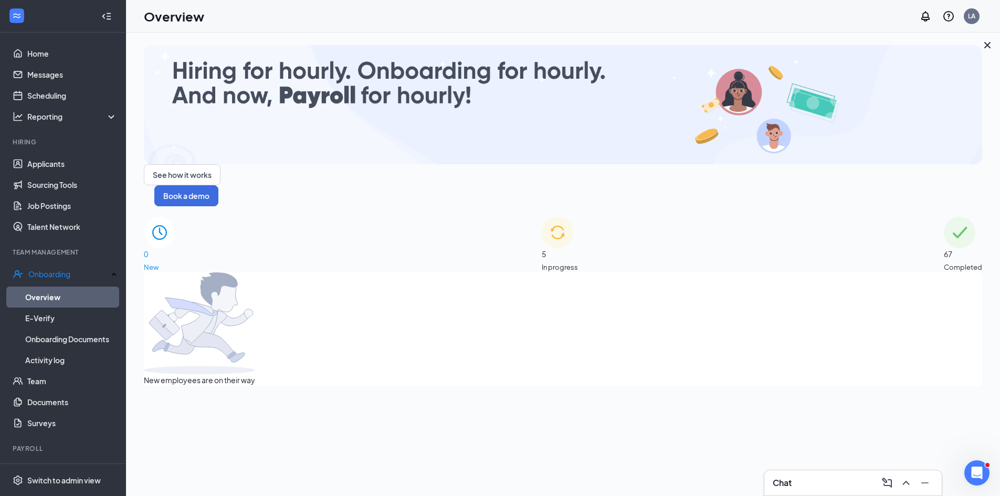
click at [542, 217] on img at bounding box center [557, 232] width 31 height 31
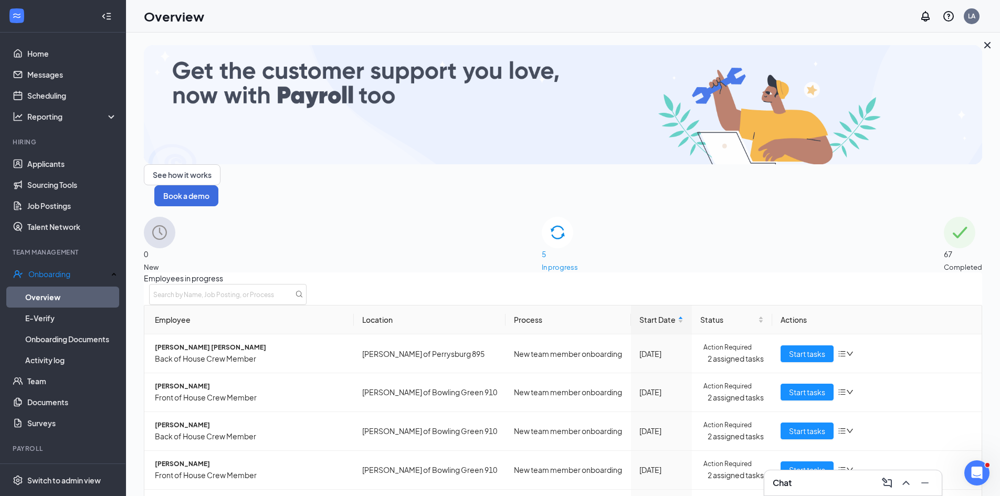
click at [196, 115] on div "See how it works Book a demo" at bounding box center [563, 125] width 838 height 161
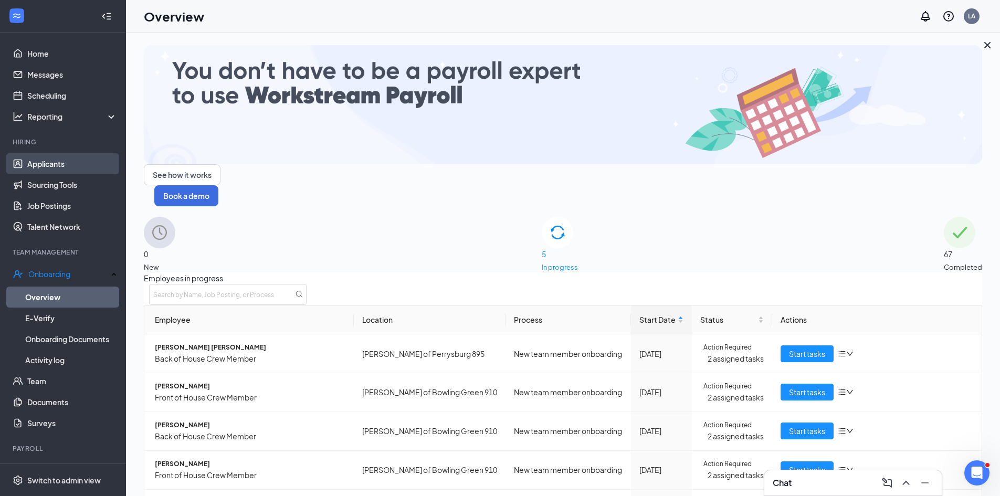
click at [45, 165] on link "Applicants" at bounding box center [72, 163] width 90 height 21
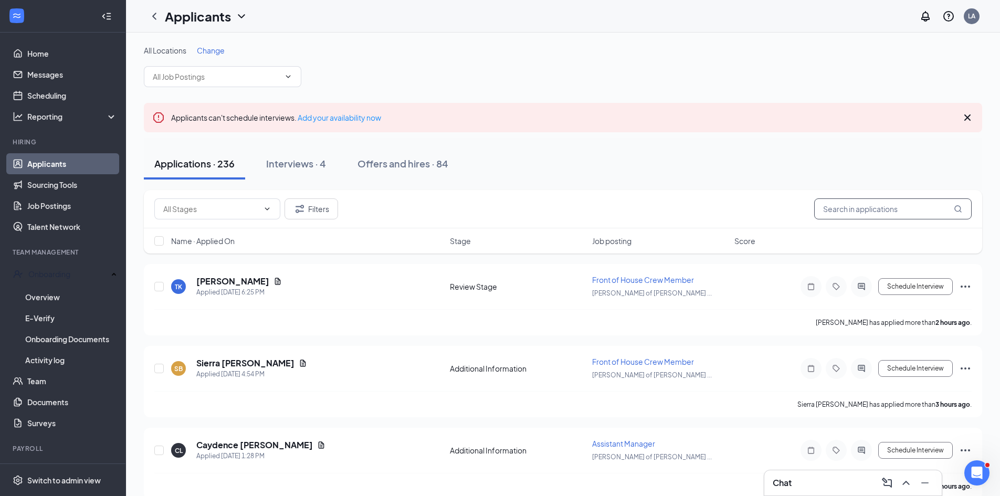
click at [848, 211] on input "text" at bounding box center [892, 208] width 157 height 21
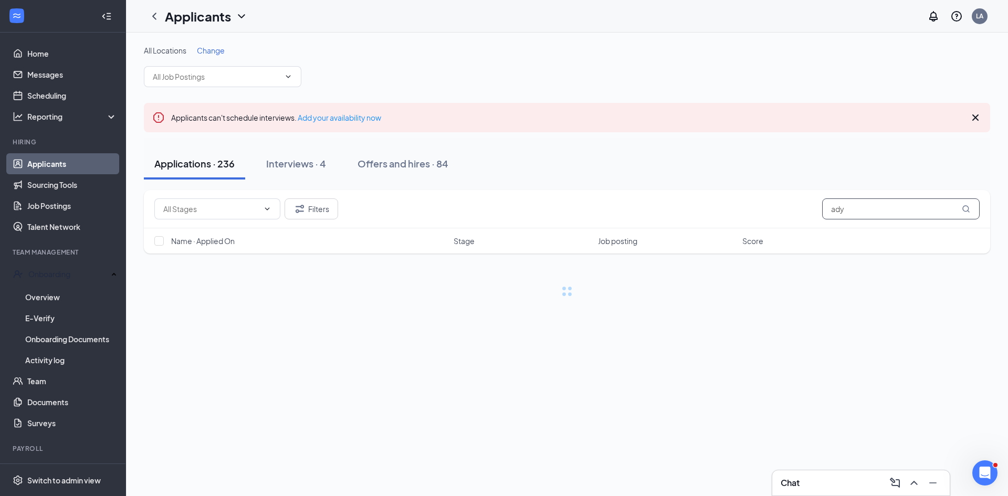
drag, startPoint x: 848, startPoint y: 212, endPoint x: 836, endPoint y: 211, distance: 12.1
click at [836, 211] on input "ady" at bounding box center [900, 208] width 157 height 21
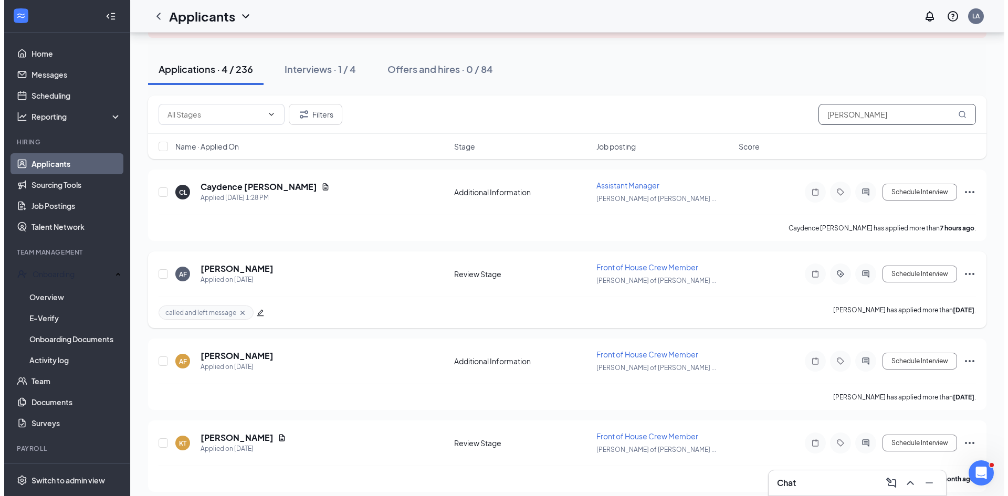
scroll to position [103, 0]
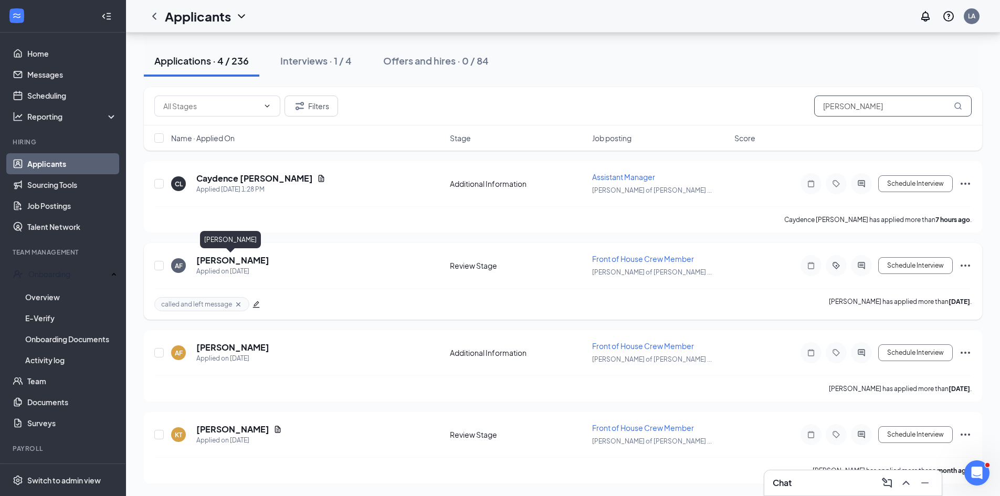
type input "[PERSON_NAME]"
click at [222, 263] on h5 "[PERSON_NAME]" at bounding box center [232, 261] width 73 height 12
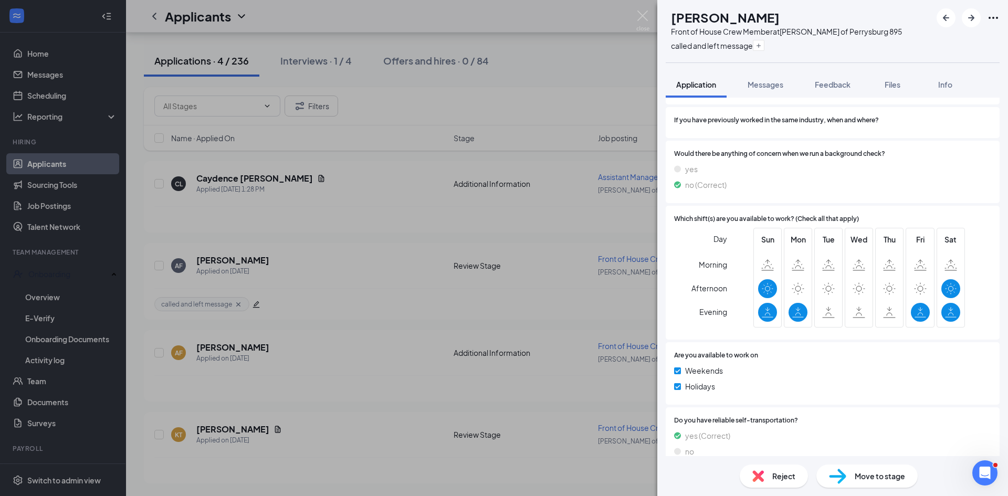
scroll to position [467, 0]
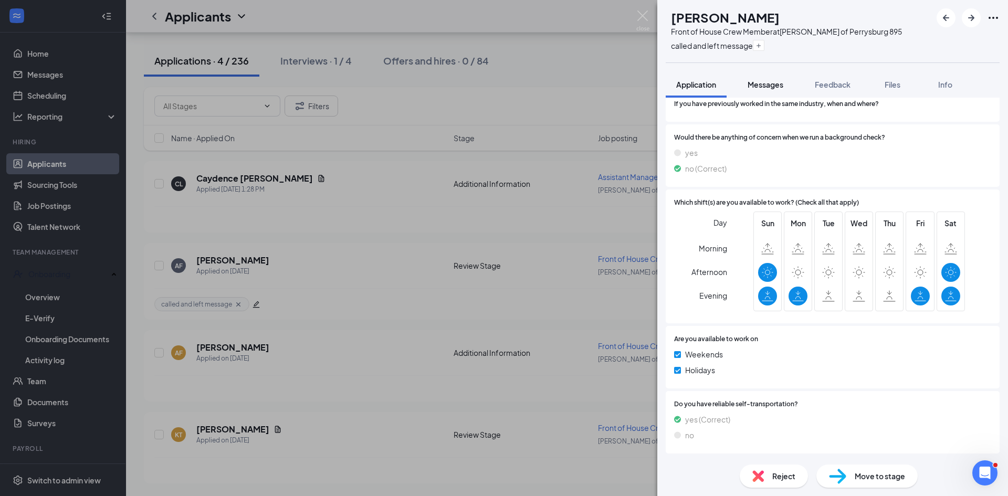
click at [767, 89] on span "Messages" at bounding box center [765, 84] width 36 height 9
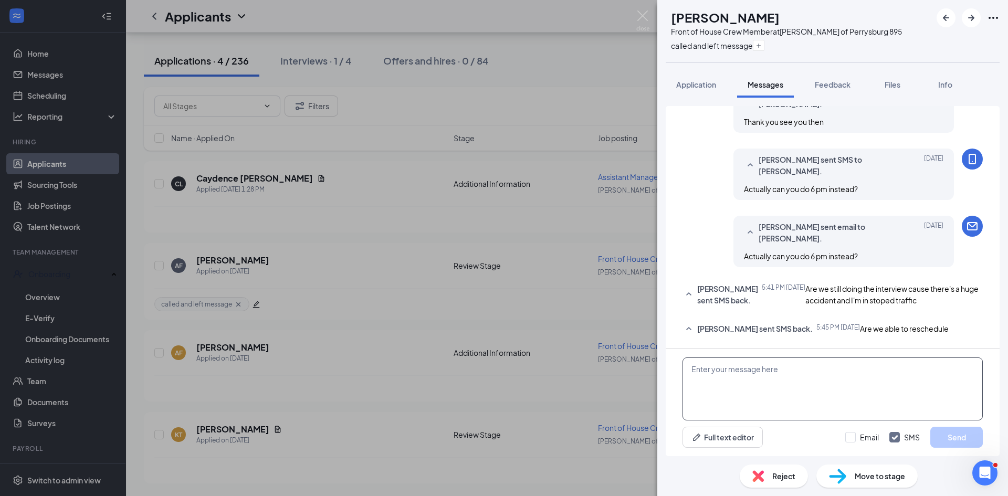
click at [741, 374] on textarea at bounding box center [832, 388] width 300 height 63
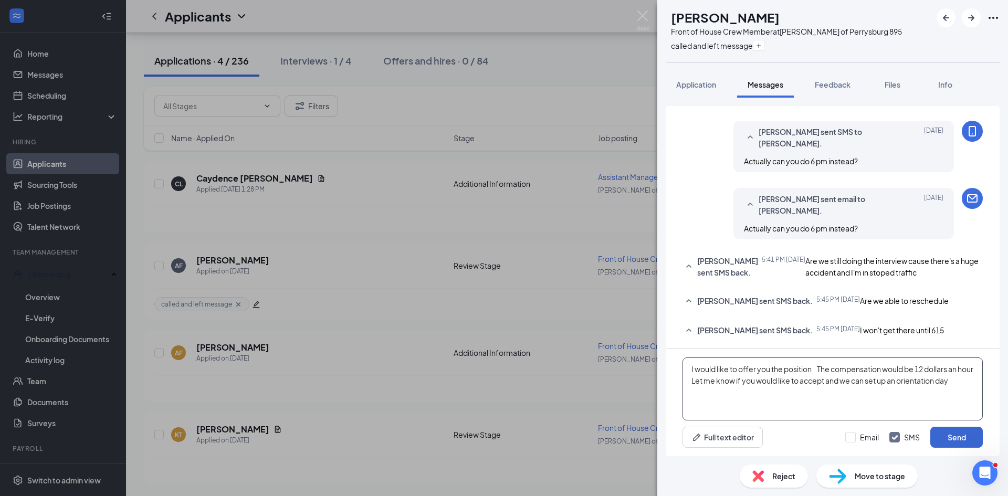
type textarea "I would like to offer you the position The compensation would be 12 dollars an …"
click at [943, 442] on button "Send" at bounding box center [956, 437] width 52 height 21
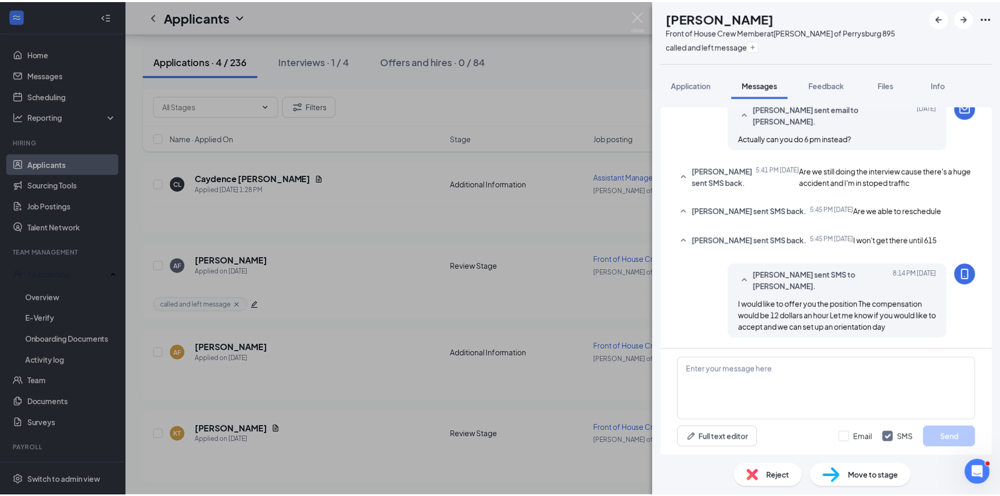
scroll to position [547, 0]
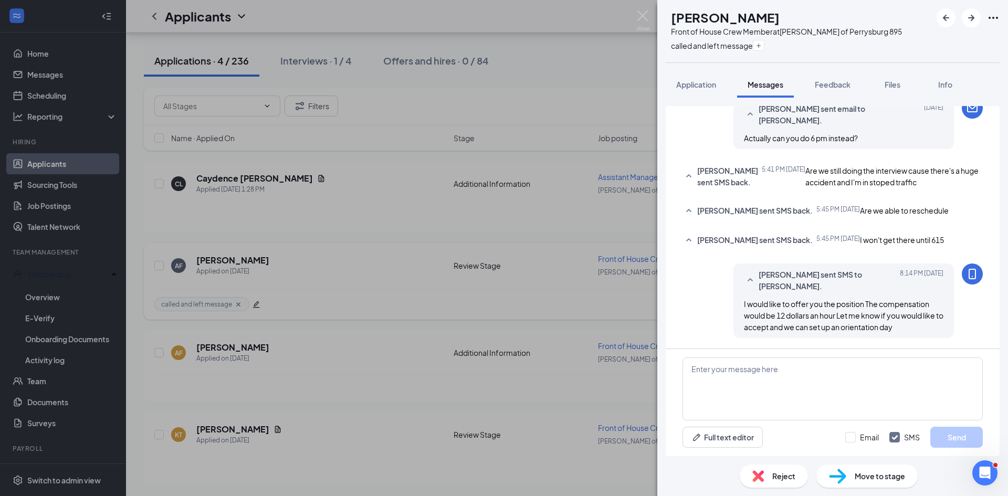
drag, startPoint x: 616, startPoint y: 73, endPoint x: 731, endPoint y: 275, distance: 232.5
click at [616, 73] on div "AF [PERSON_NAME] Front of House Crew Member at [PERSON_NAME] of [GEOGRAPHIC_DAT…" at bounding box center [504, 248] width 1008 height 496
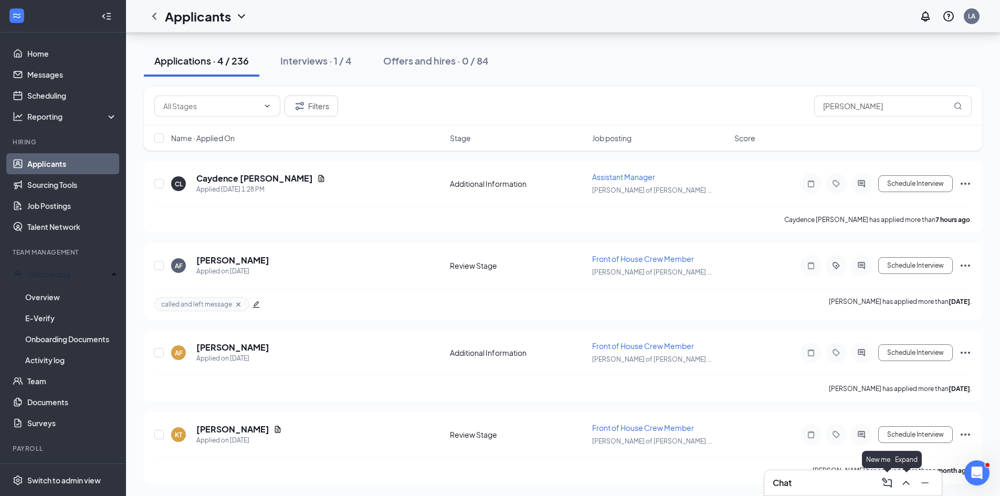
click at [902, 484] on icon "ChevronUp" at bounding box center [906, 483] width 13 height 13
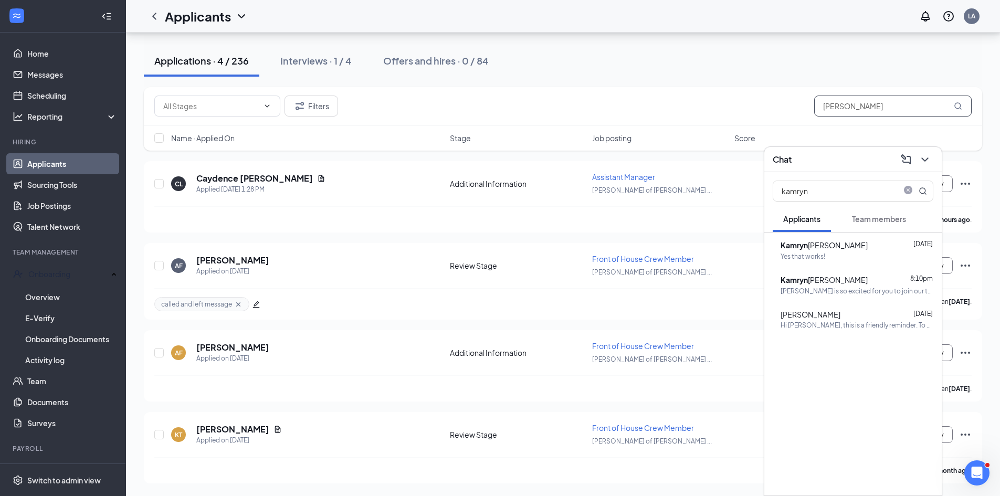
drag, startPoint x: 840, startPoint y: 111, endPoint x: 808, endPoint y: 112, distance: 32.0
click at [808, 112] on div "Filters [PERSON_NAME]" at bounding box center [562, 106] width 817 height 21
click at [808, 277] on b "Kamryn" at bounding box center [793, 279] width 27 height 9
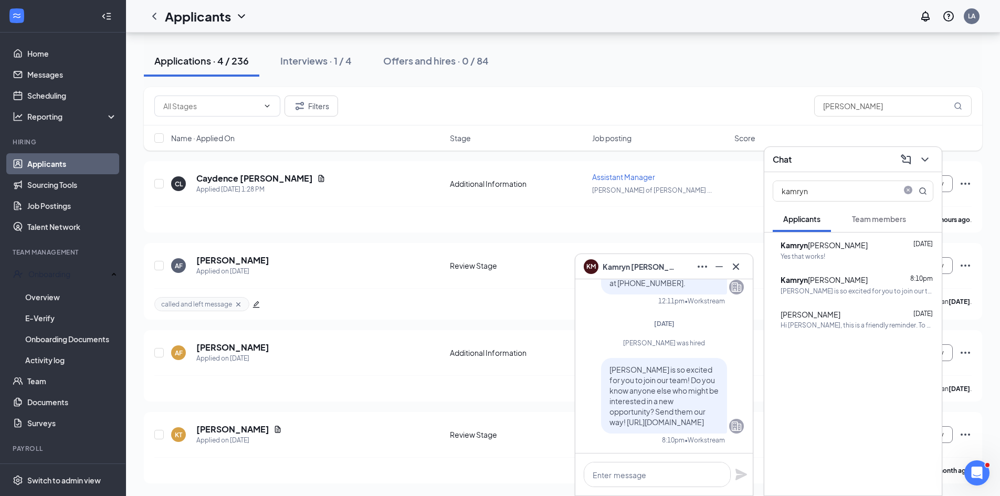
click at [821, 250] on div "[PERSON_NAME]" at bounding box center [823, 245] width 87 height 12
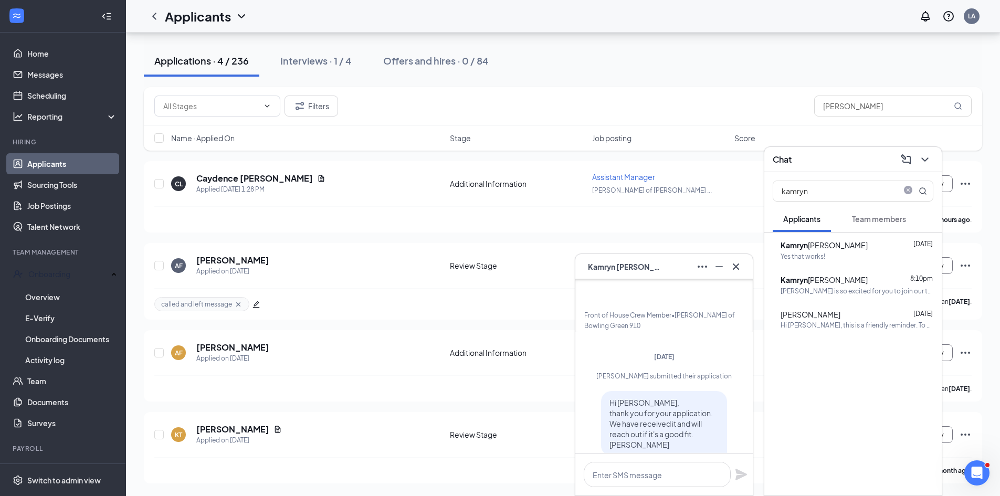
scroll to position [-495, 0]
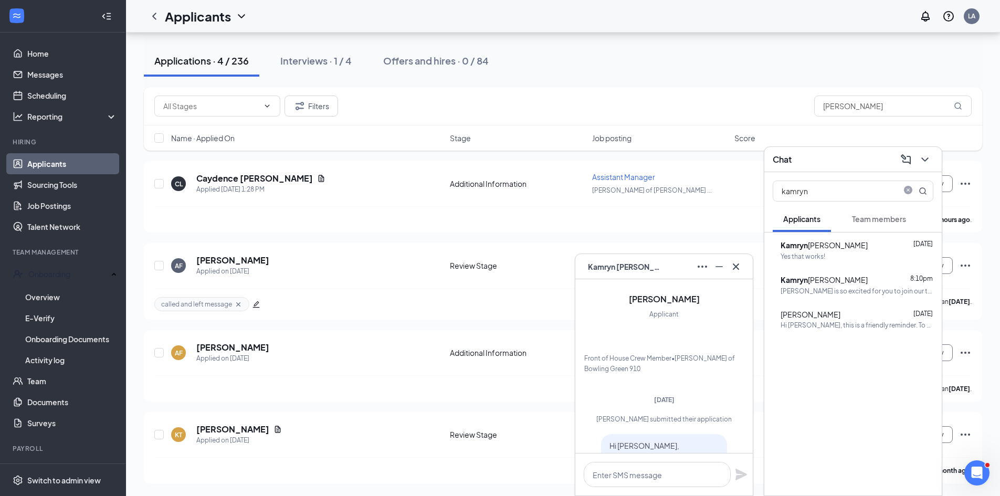
click at [812, 250] on div "[PERSON_NAME] [DATE] Yes that works!" at bounding box center [856, 250] width 153 height 22
drag, startPoint x: 865, startPoint y: 103, endPoint x: 690, endPoint y: 121, distance: 176.2
click at [690, 121] on div "Filters [PERSON_NAME]" at bounding box center [563, 106] width 838 height 38
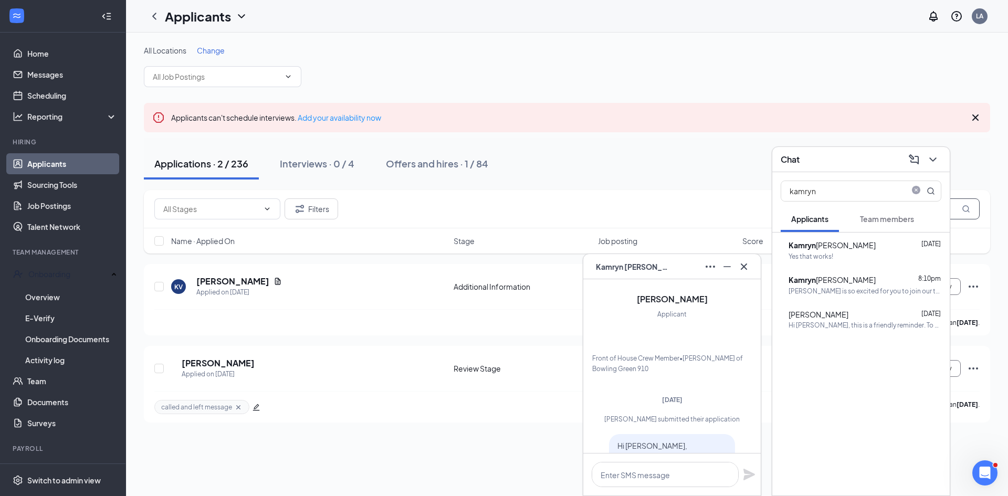
type input "kamryn"
click at [667, 187] on div "Applications · 2 / 236 Interviews · 0 / 4 Offers and hires · 1 / 84" at bounding box center [567, 164] width 846 height 52
click at [937, 155] on icon "ChevronDown" at bounding box center [932, 159] width 13 height 13
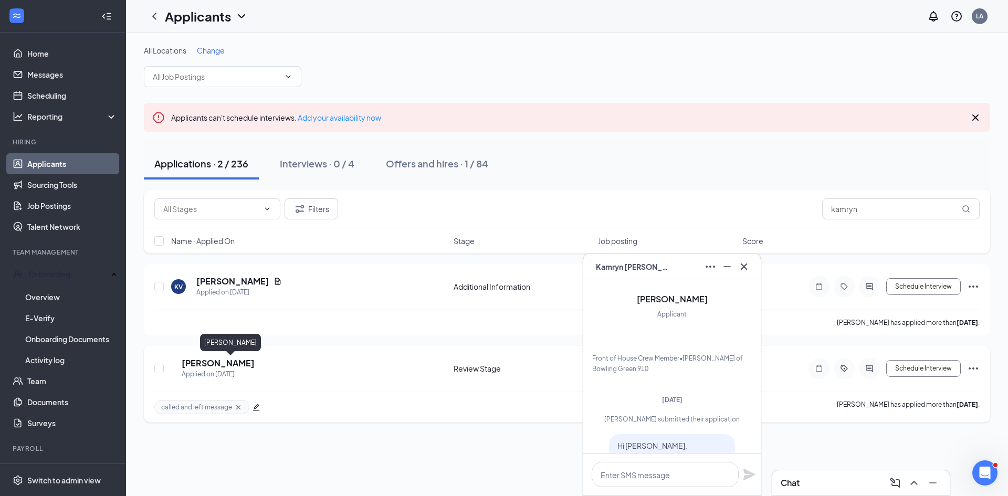
click at [214, 364] on h5 "[PERSON_NAME]" at bounding box center [218, 363] width 73 height 12
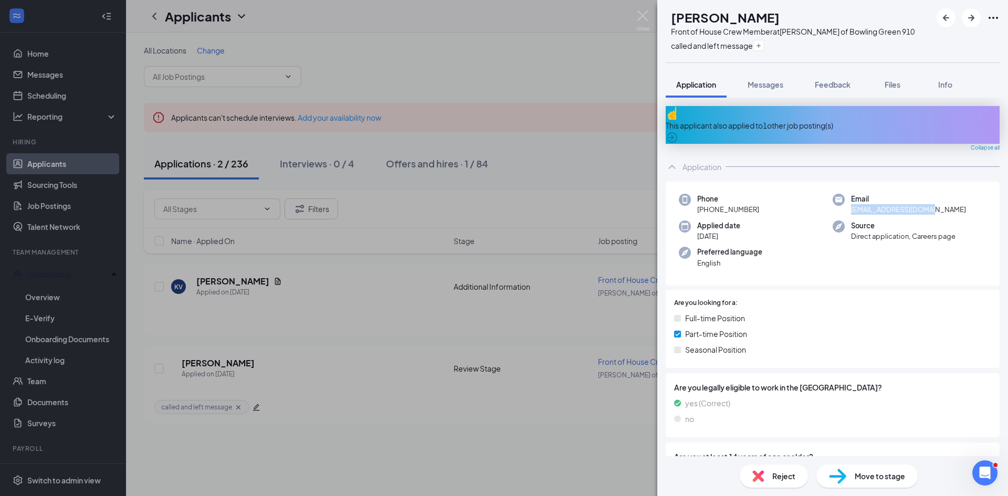
drag, startPoint x: 848, startPoint y: 204, endPoint x: 929, endPoint y: 203, distance: 81.4
click at [929, 204] on span "[EMAIL_ADDRESS][DOMAIN_NAME]" at bounding box center [908, 209] width 115 height 10
copy span "[EMAIL_ADDRESS][DOMAIN_NAME]"
click at [597, 37] on div "KM [PERSON_NAME] Front of House Crew Member at [PERSON_NAME] of Bowling Green 9…" at bounding box center [504, 248] width 1008 height 496
click at [639, 43] on div "KM [PERSON_NAME] Front of House Crew Member at [PERSON_NAME] of Bowling Green 9…" at bounding box center [504, 248] width 1008 height 496
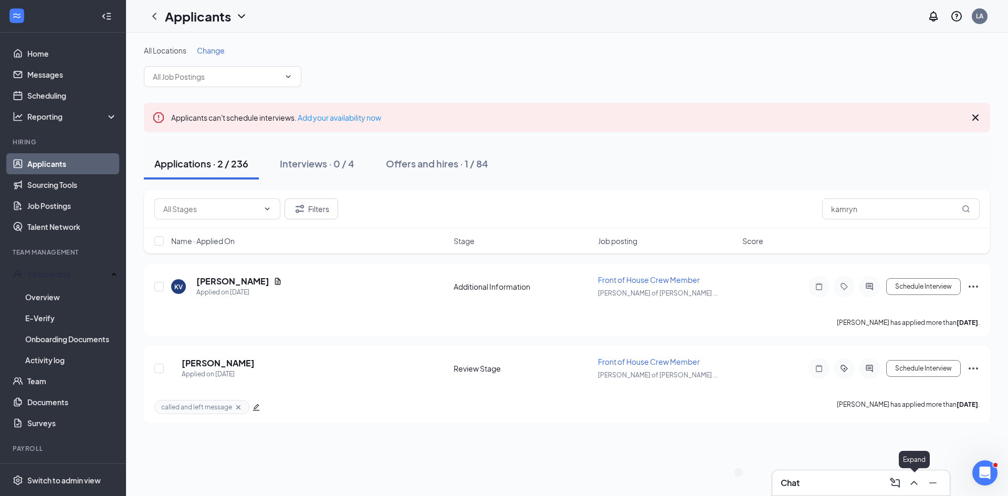
click at [910, 478] on icon "ChevronUp" at bounding box center [913, 483] width 13 height 13
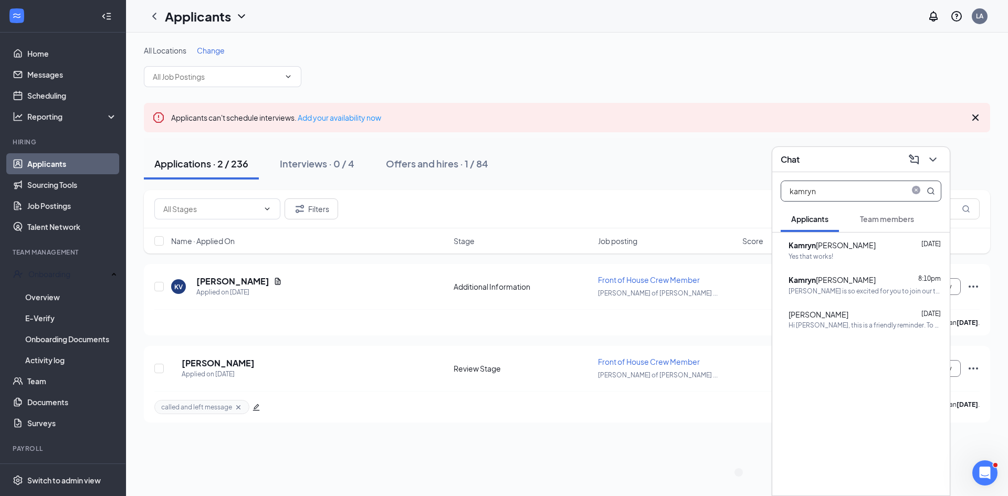
drag, startPoint x: 814, startPoint y: 192, endPoint x: 708, endPoint y: 209, distance: 107.3
click at [708, 209] on div "KM [PERSON_NAME] KM Chat kamryn Applicants Team members KM [PERSON_NAME] [DATE]…" at bounding box center [567, 264] width 882 height 463
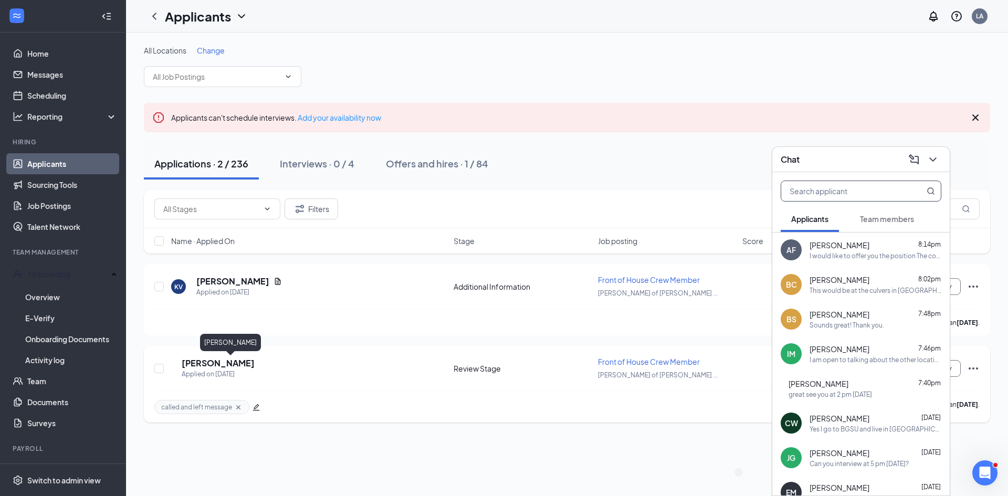
click at [247, 363] on h5 "[PERSON_NAME]" at bounding box center [218, 363] width 73 height 12
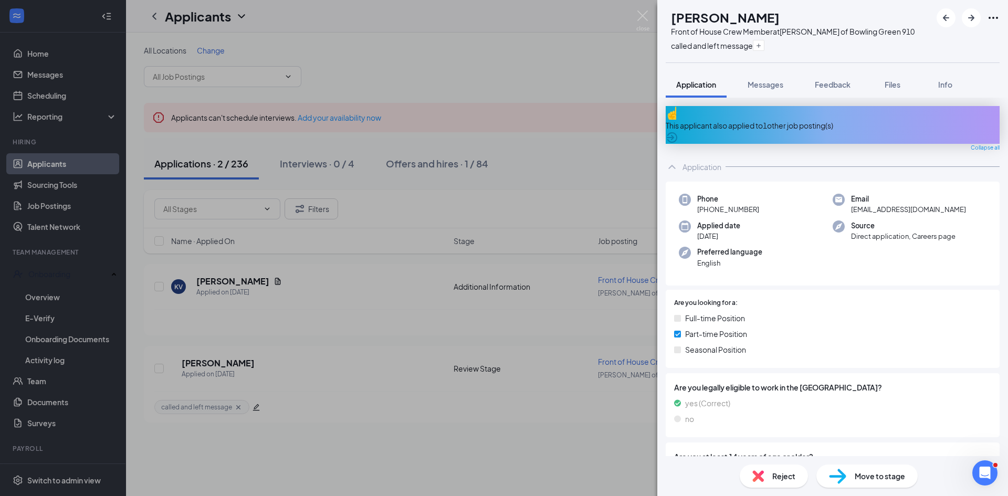
click at [550, 90] on div "KM [PERSON_NAME] Front of House Crew Member at [PERSON_NAME] of Bowling Green 9…" at bounding box center [504, 248] width 1008 height 496
